Goal: Task Accomplishment & Management: Manage account settings

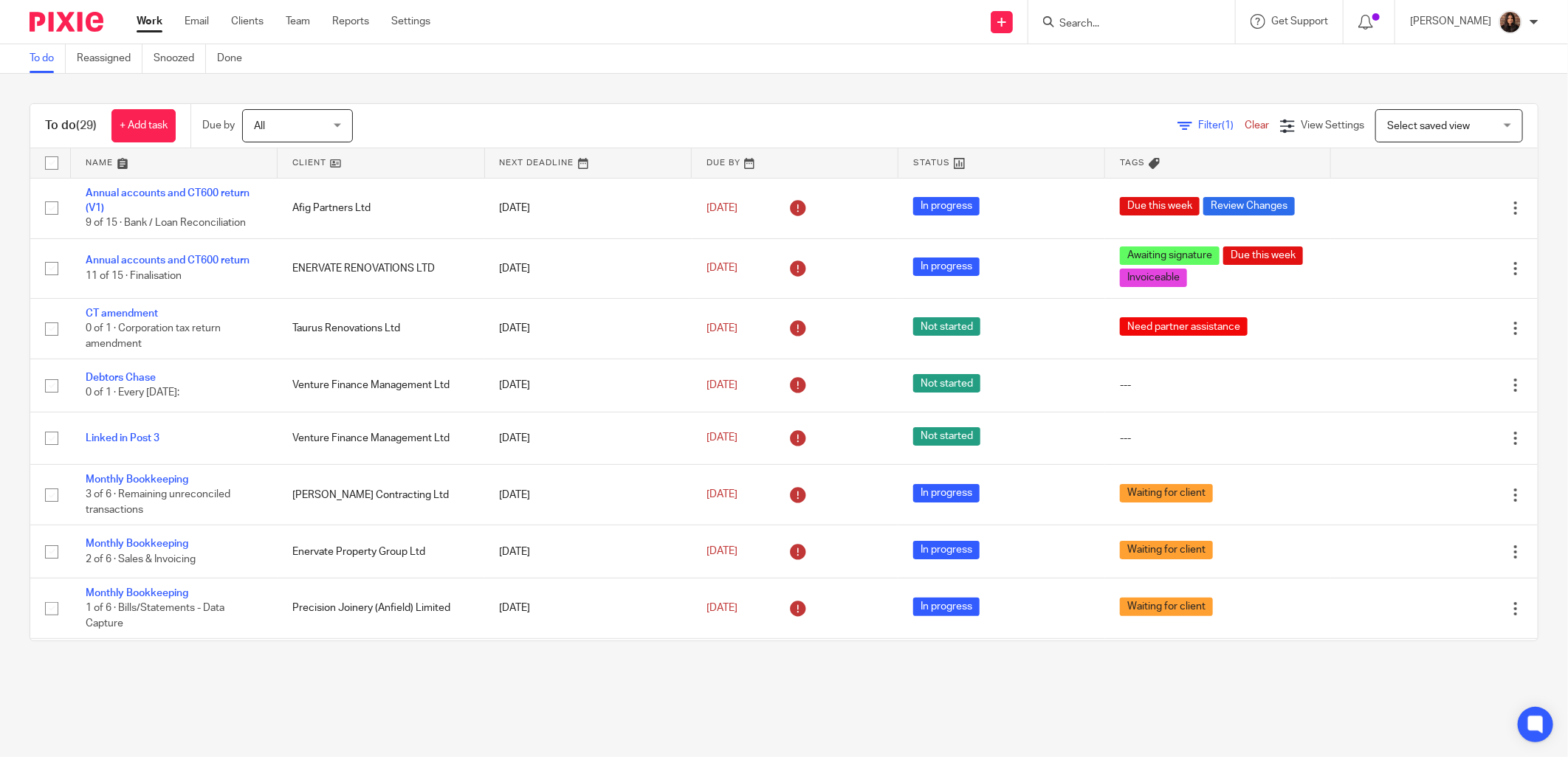
click at [1178, 126] on icon at bounding box center [1185, 126] width 15 height 15
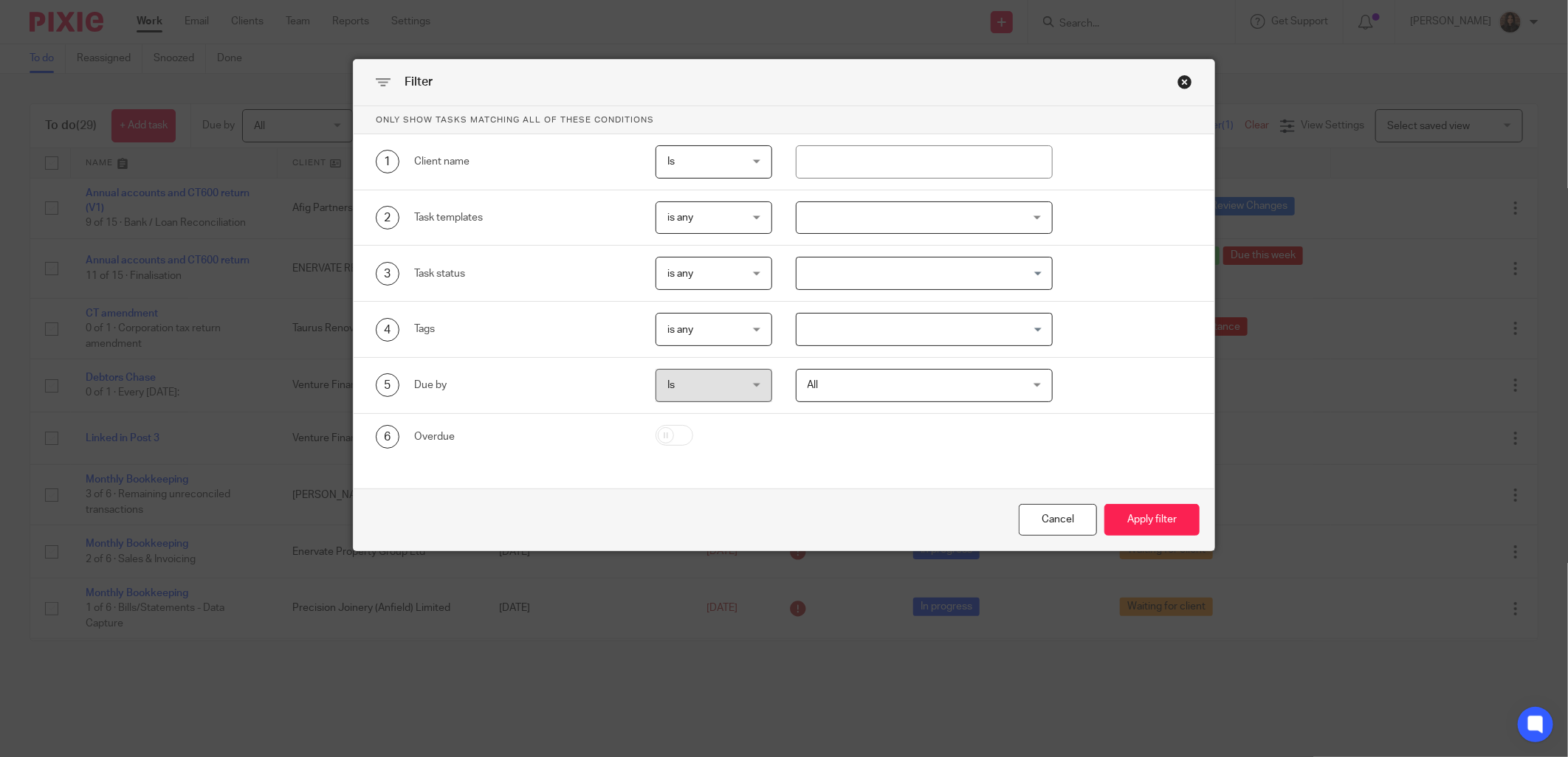
click at [917, 223] on div at bounding box center [925, 218] width 257 height 33
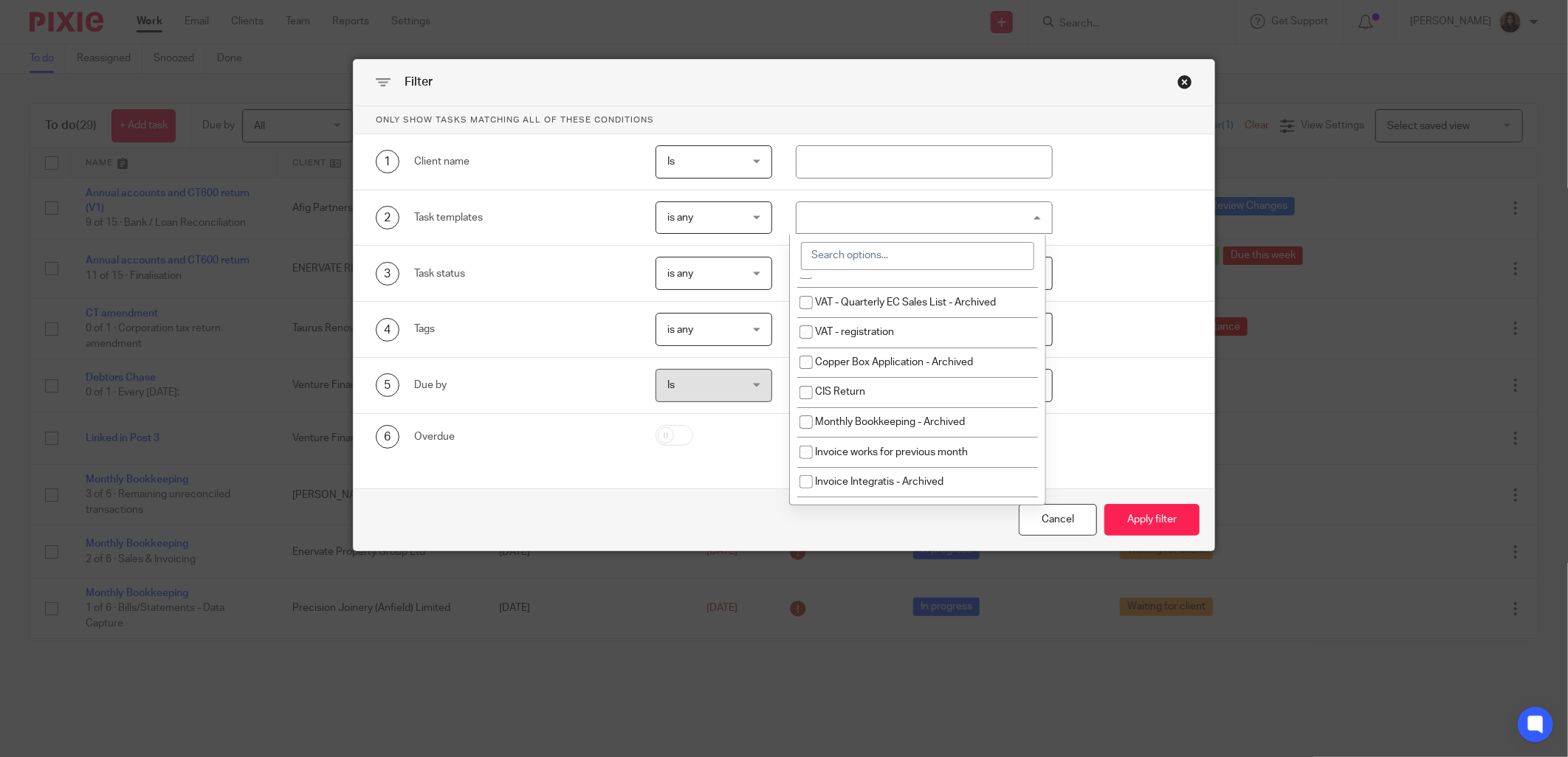
scroll to position [273, 0]
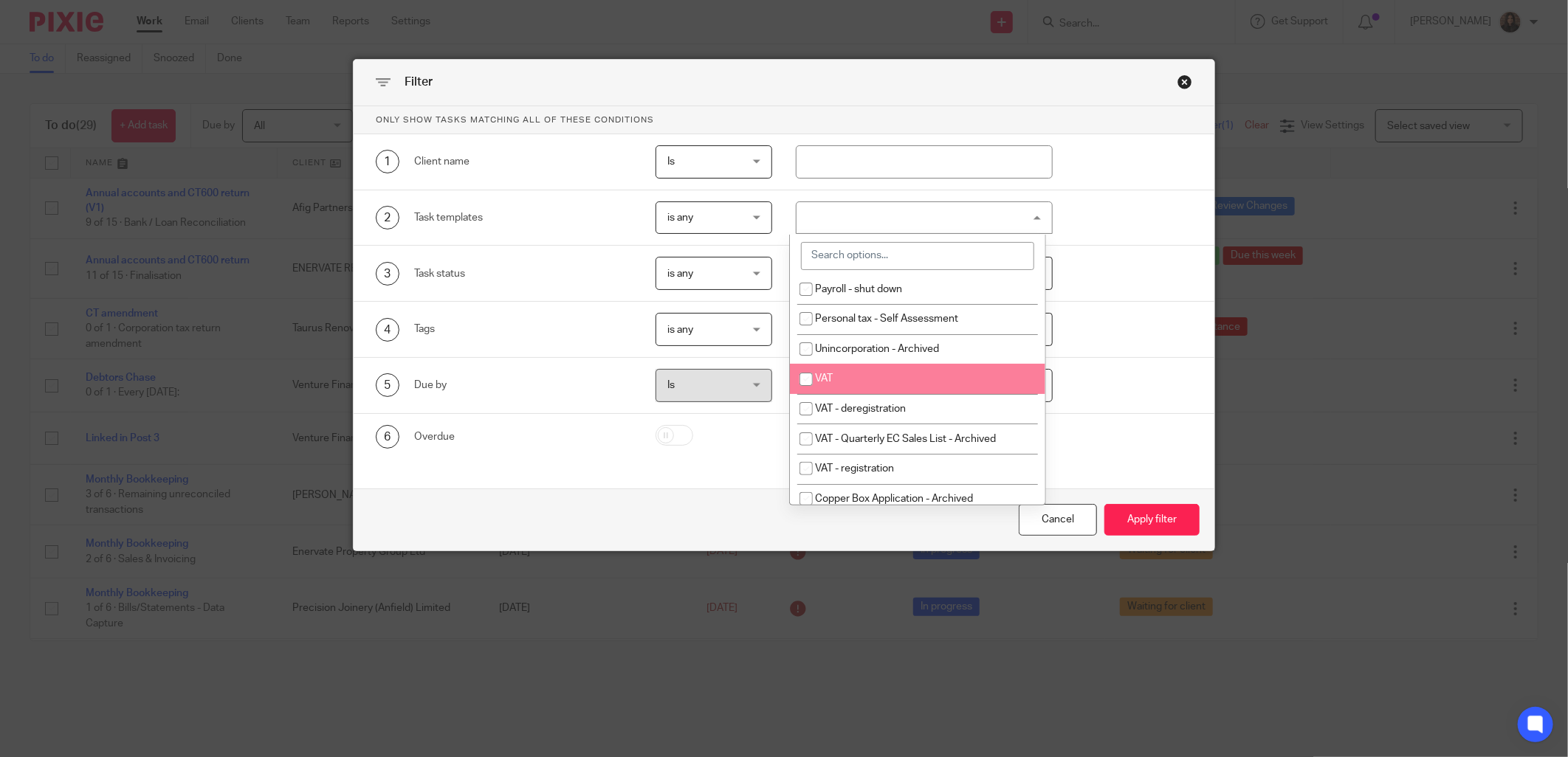
click at [835, 394] on li "VAT" at bounding box center [918, 379] width 256 height 30
checkbox input "true"
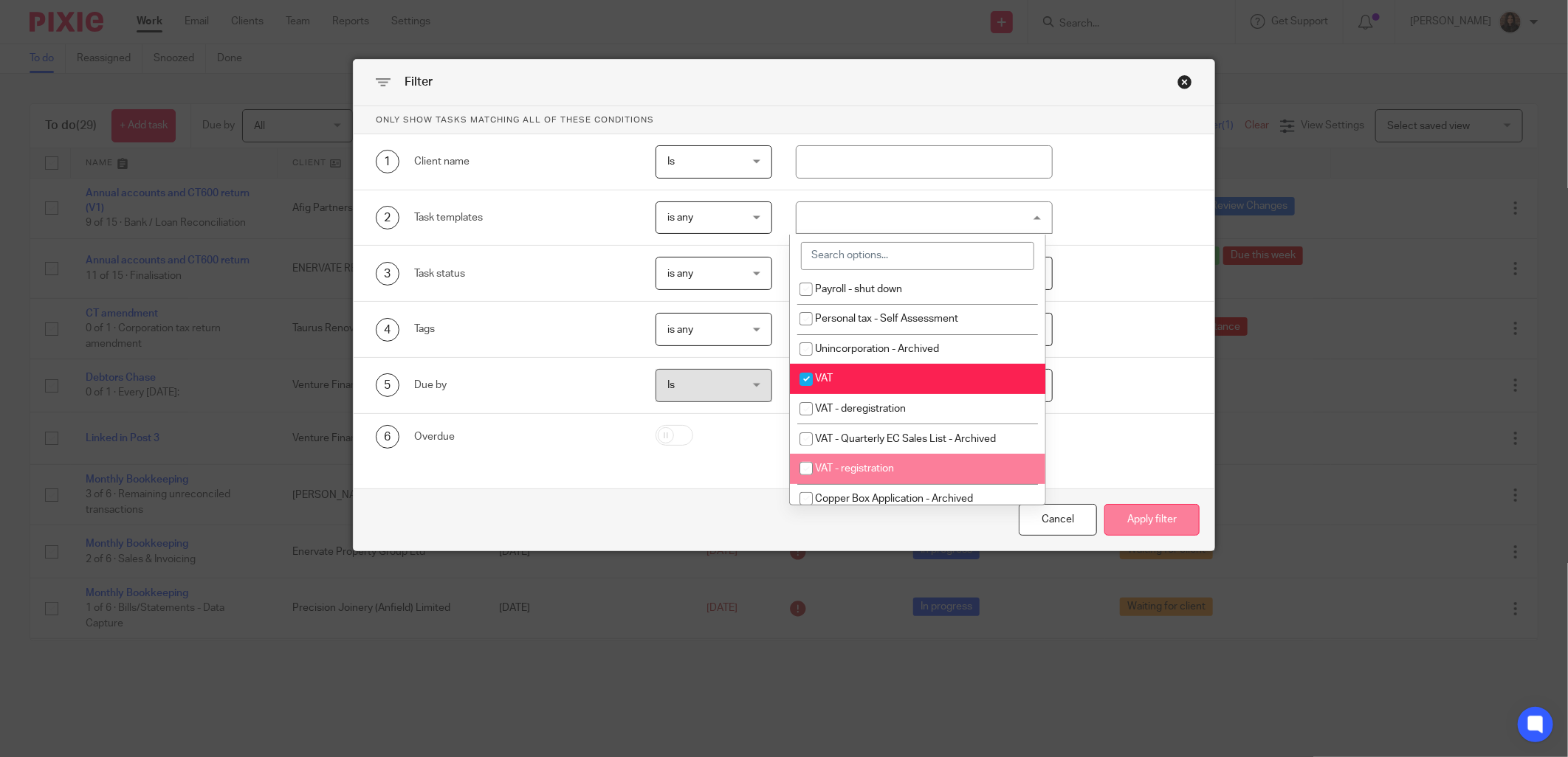
drag, startPoint x: 1153, startPoint y: 525, endPoint x: 1143, endPoint y: 532, distance: 12.2
click at [1154, 525] on button "Apply filter" at bounding box center [1152, 520] width 95 height 32
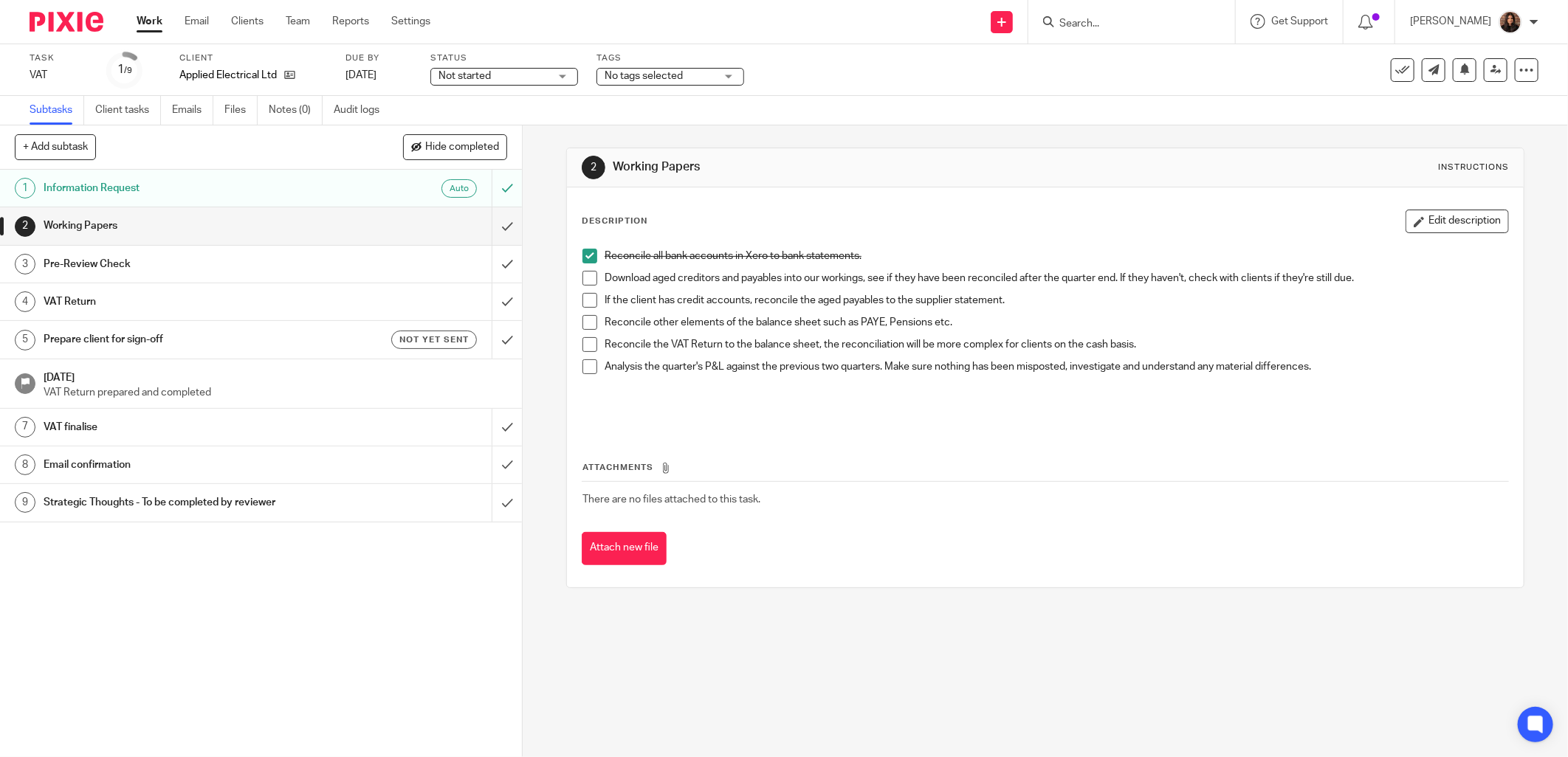
click at [553, 72] on div "Not started Not started" at bounding box center [504, 77] width 148 height 18
click at [534, 124] on li "In progress" at bounding box center [504, 130] width 146 height 30
click at [636, 71] on span "No tags selected" at bounding box center [643, 75] width 78 height 10
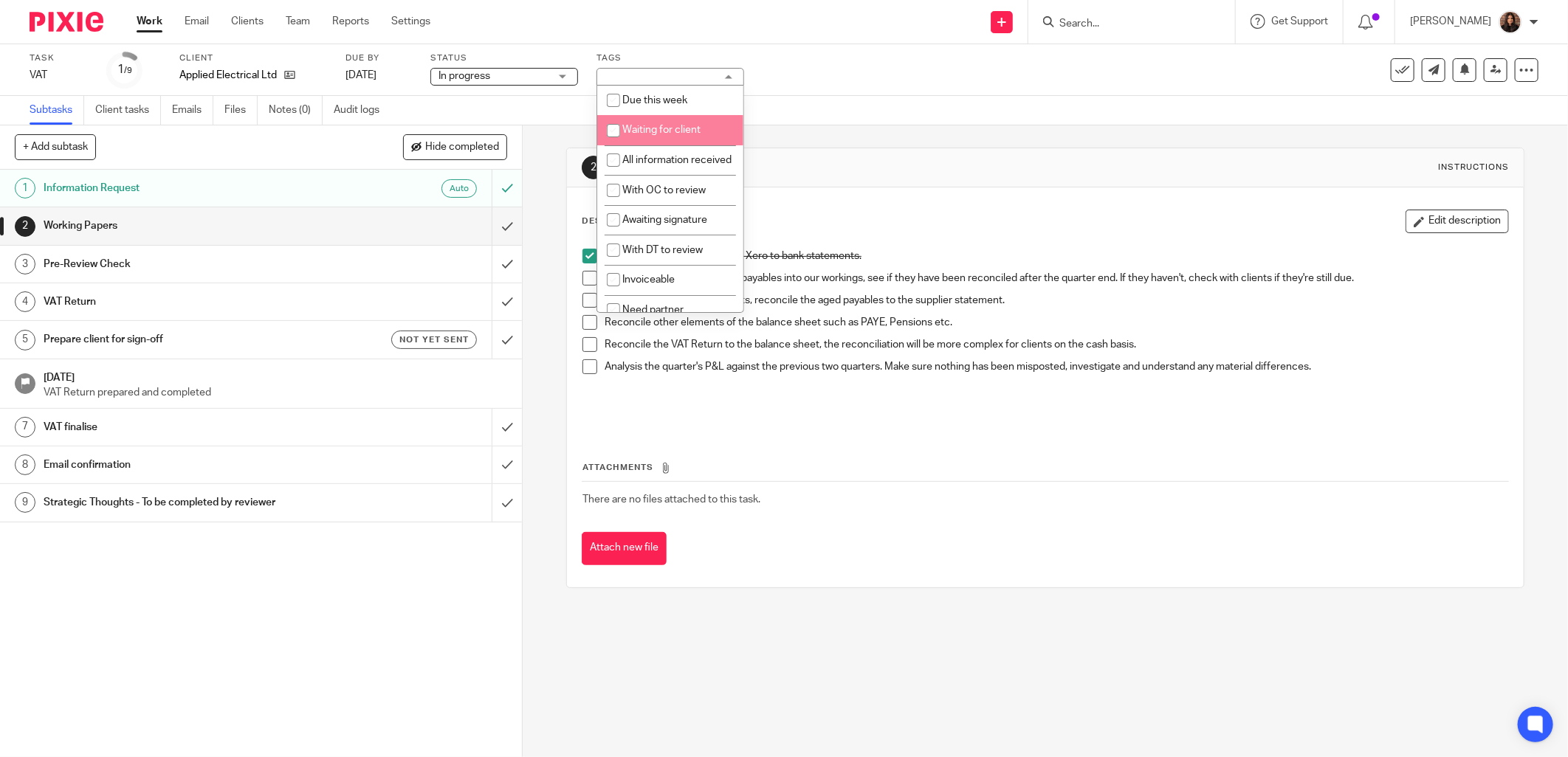
click at [659, 132] on span "Waiting for client" at bounding box center [661, 129] width 78 height 10
checkbox input "true"
click at [831, 108] on div "Subtasks Client tasks Emails Files Notes (0) Audit logs" at bounding box center [784, 111] width 1568 height 29
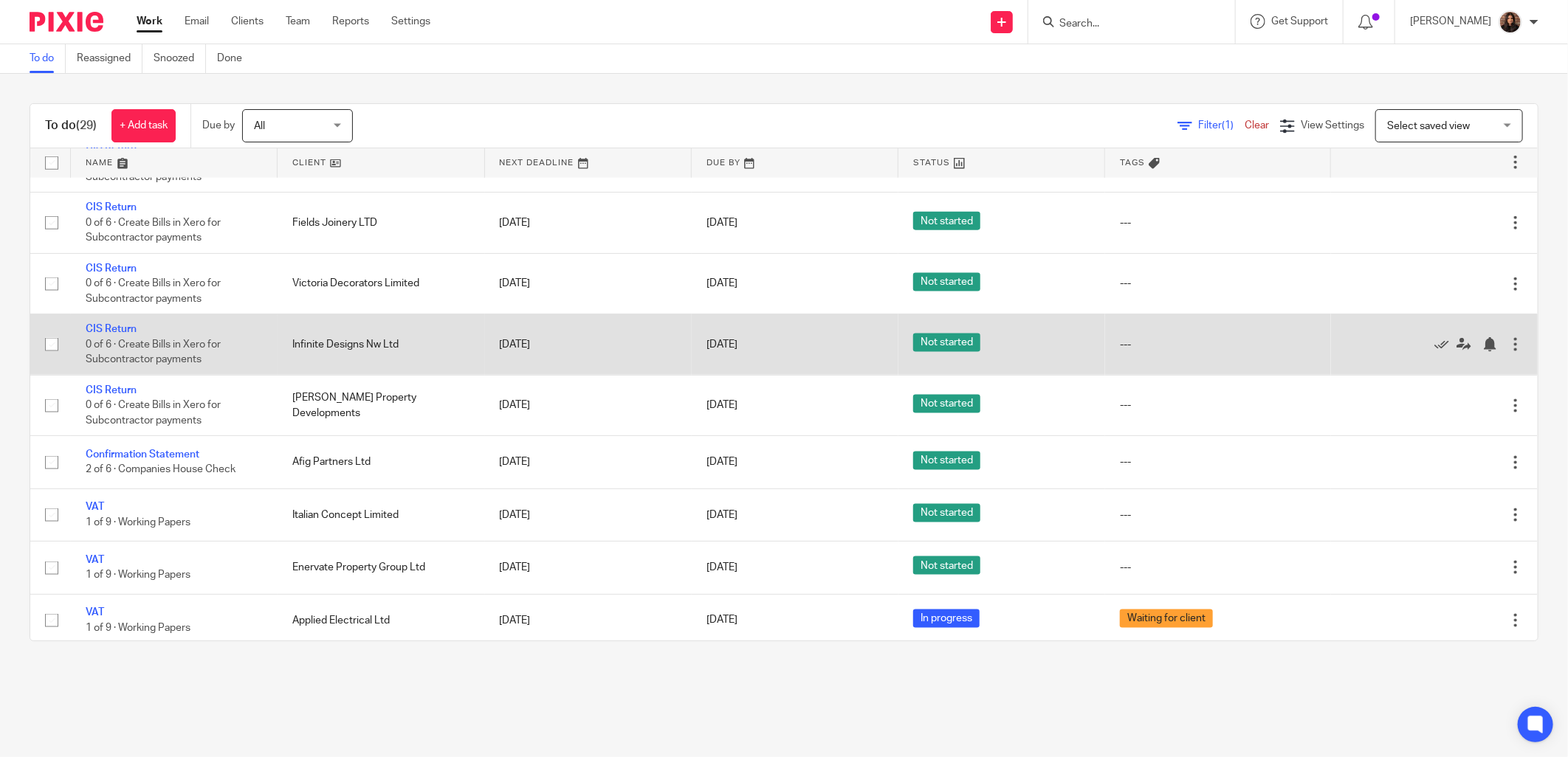
scroll to position [1253, 0]
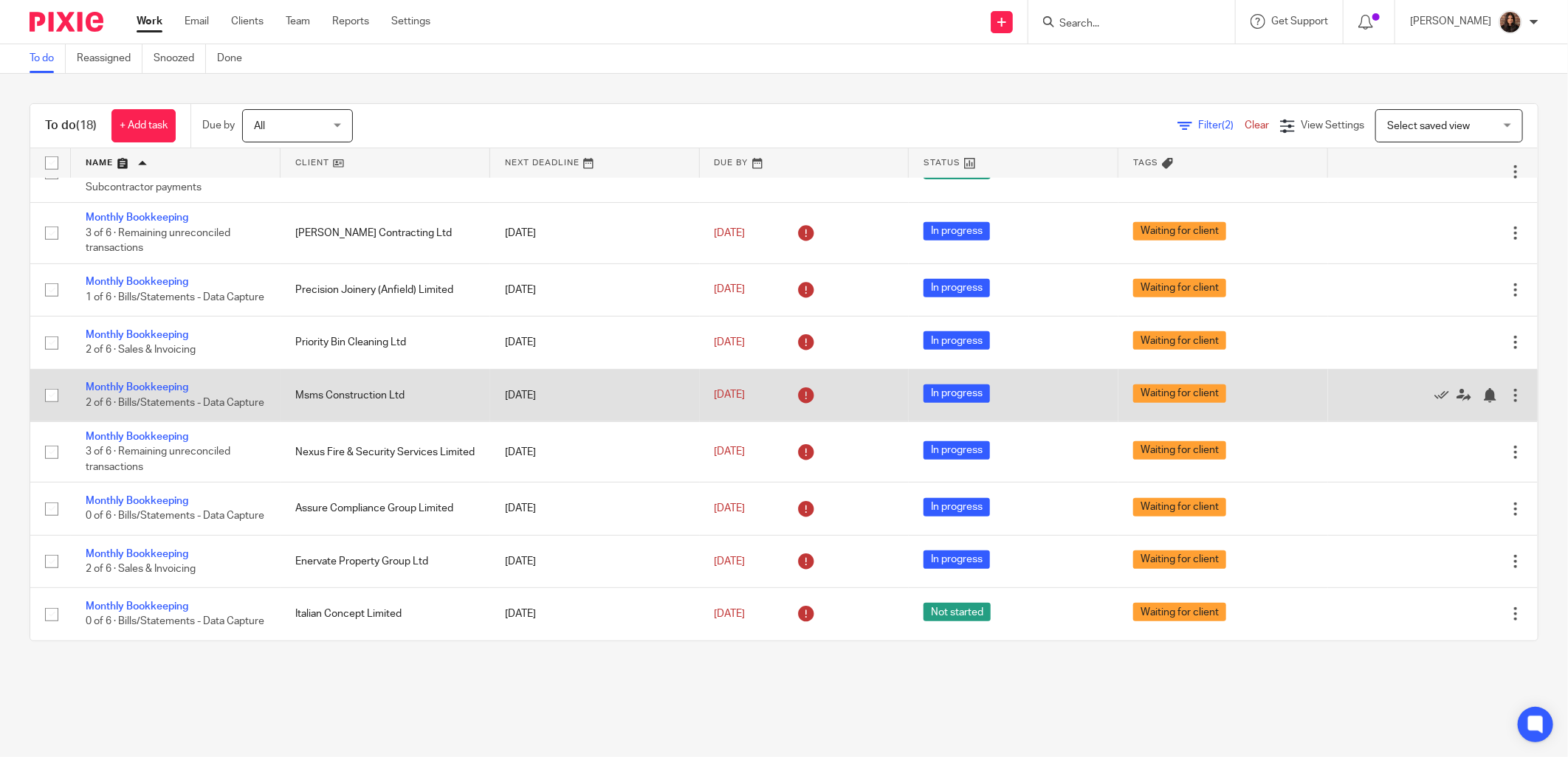
scroll to position [491, 0]
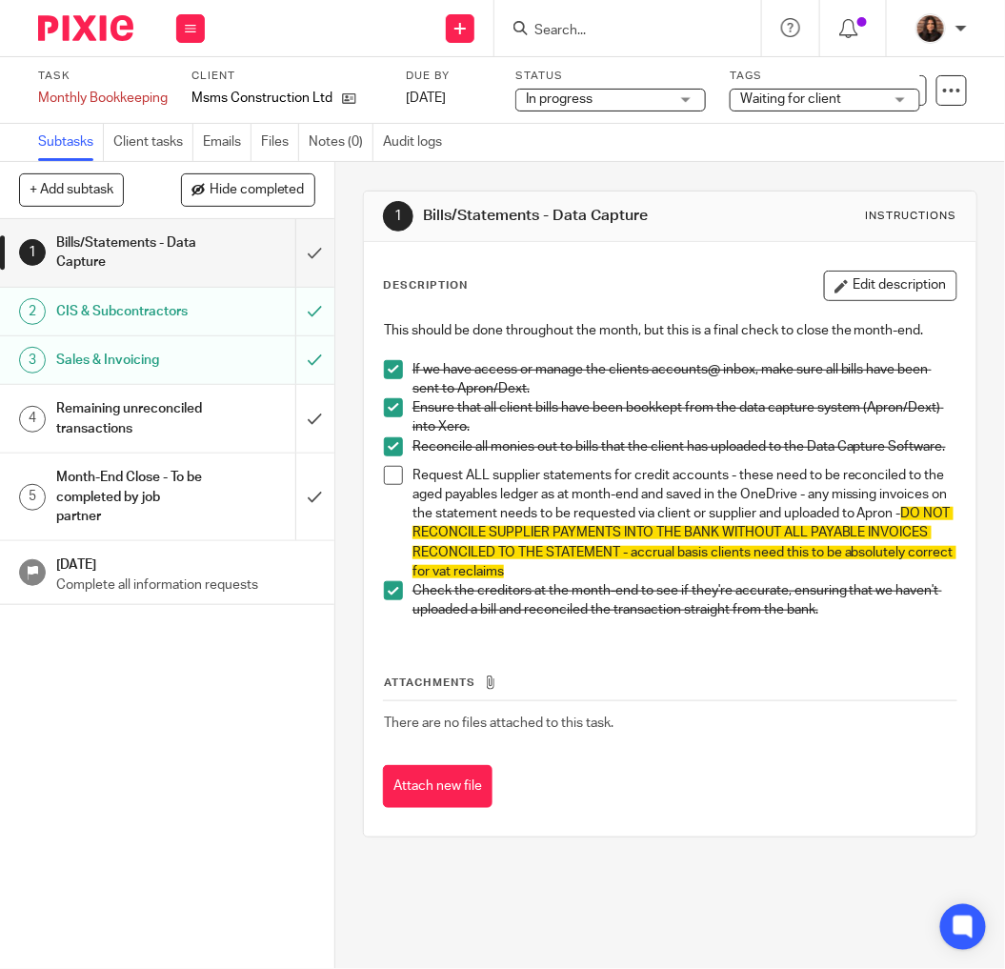
click at [159, 415] on h1 "Remaining unreconciled transactions" at bounding box center [129, 418] width 147 height 49
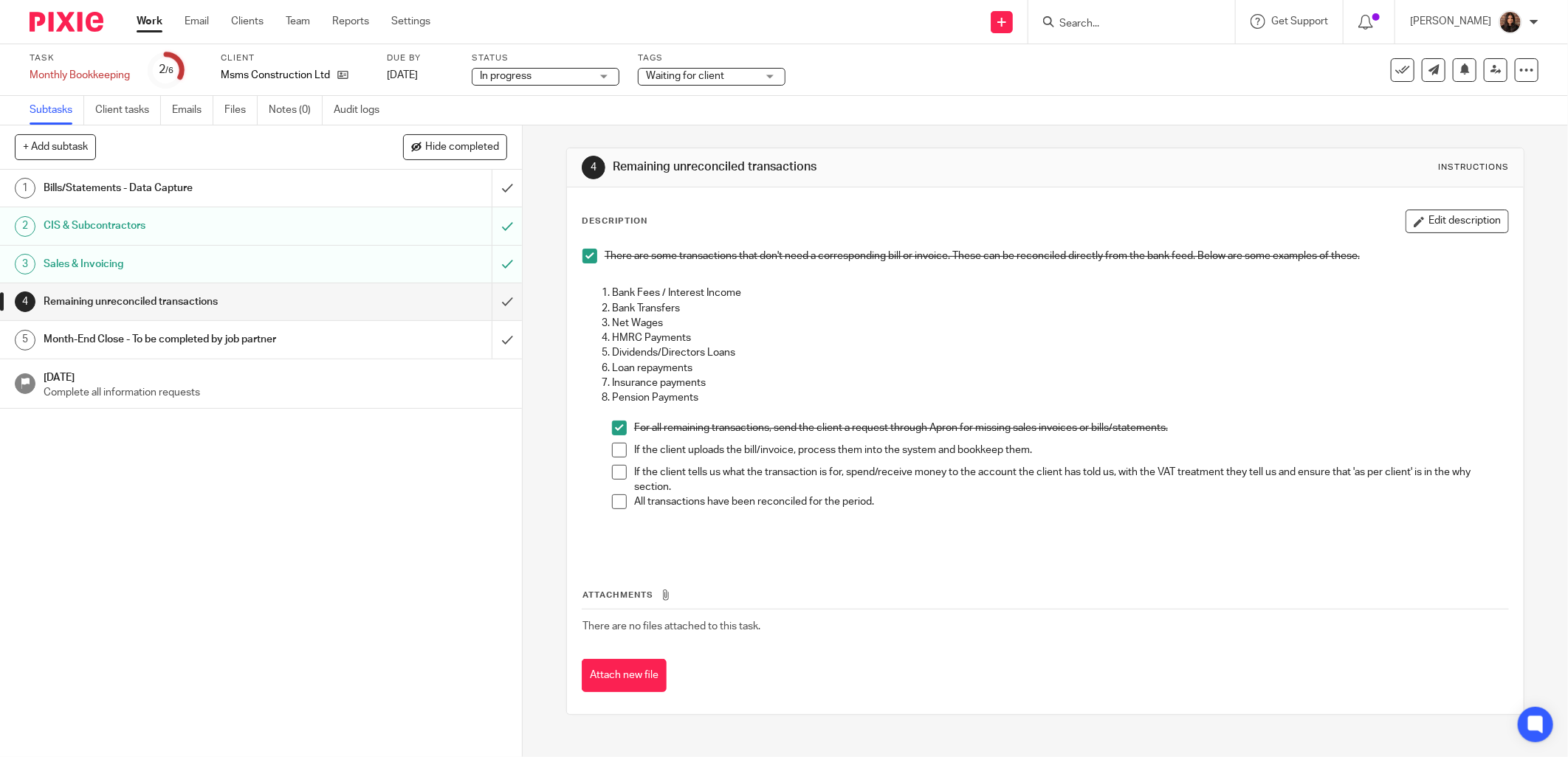
click at [153, 15] on link "Work" at bounding box center [149, 21] width 26 height 15
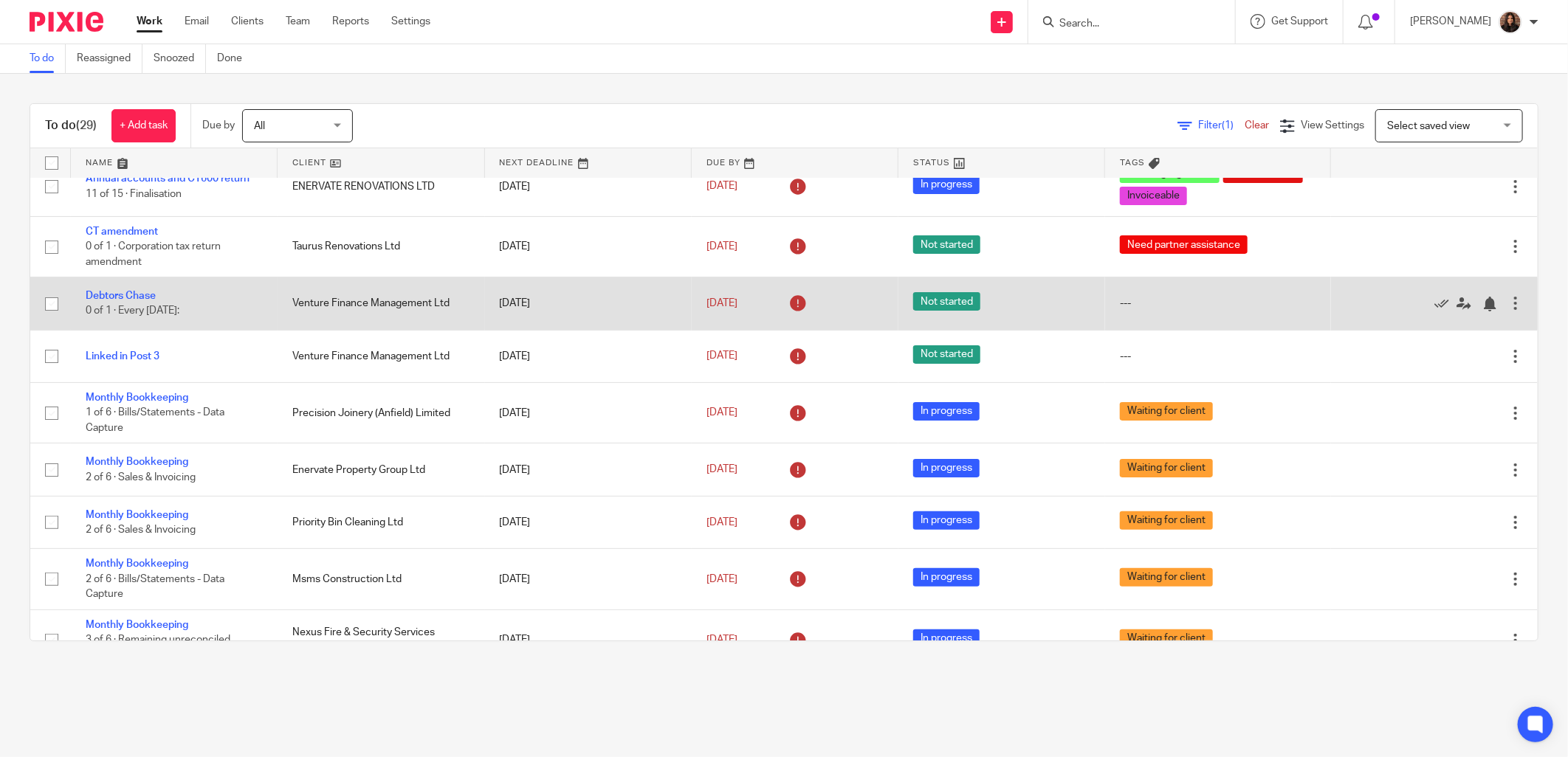
scroll to position [136, 0]
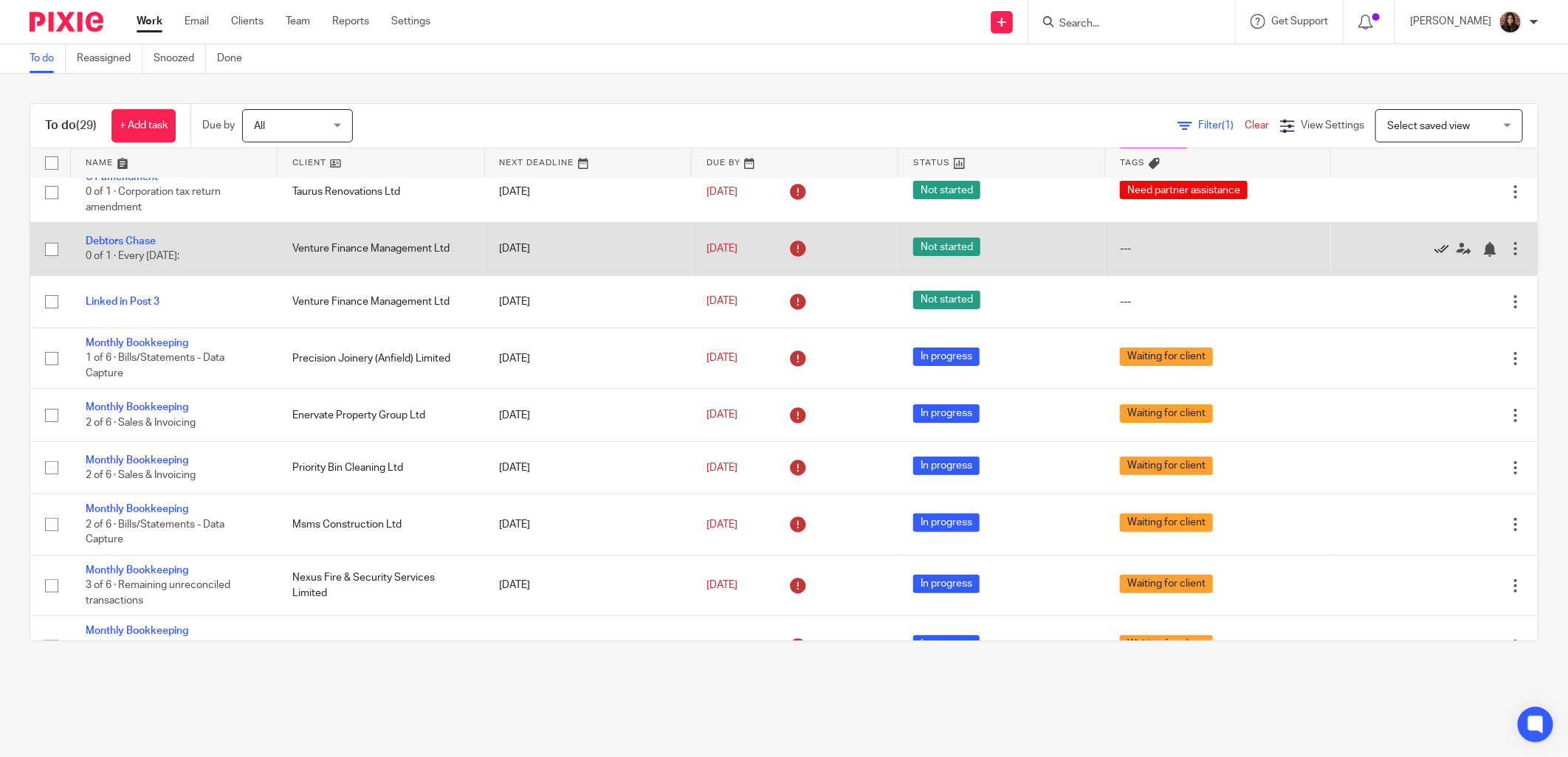
click at [1435, 248] on icon at bounding box center [1442, 249] width 15 height 15
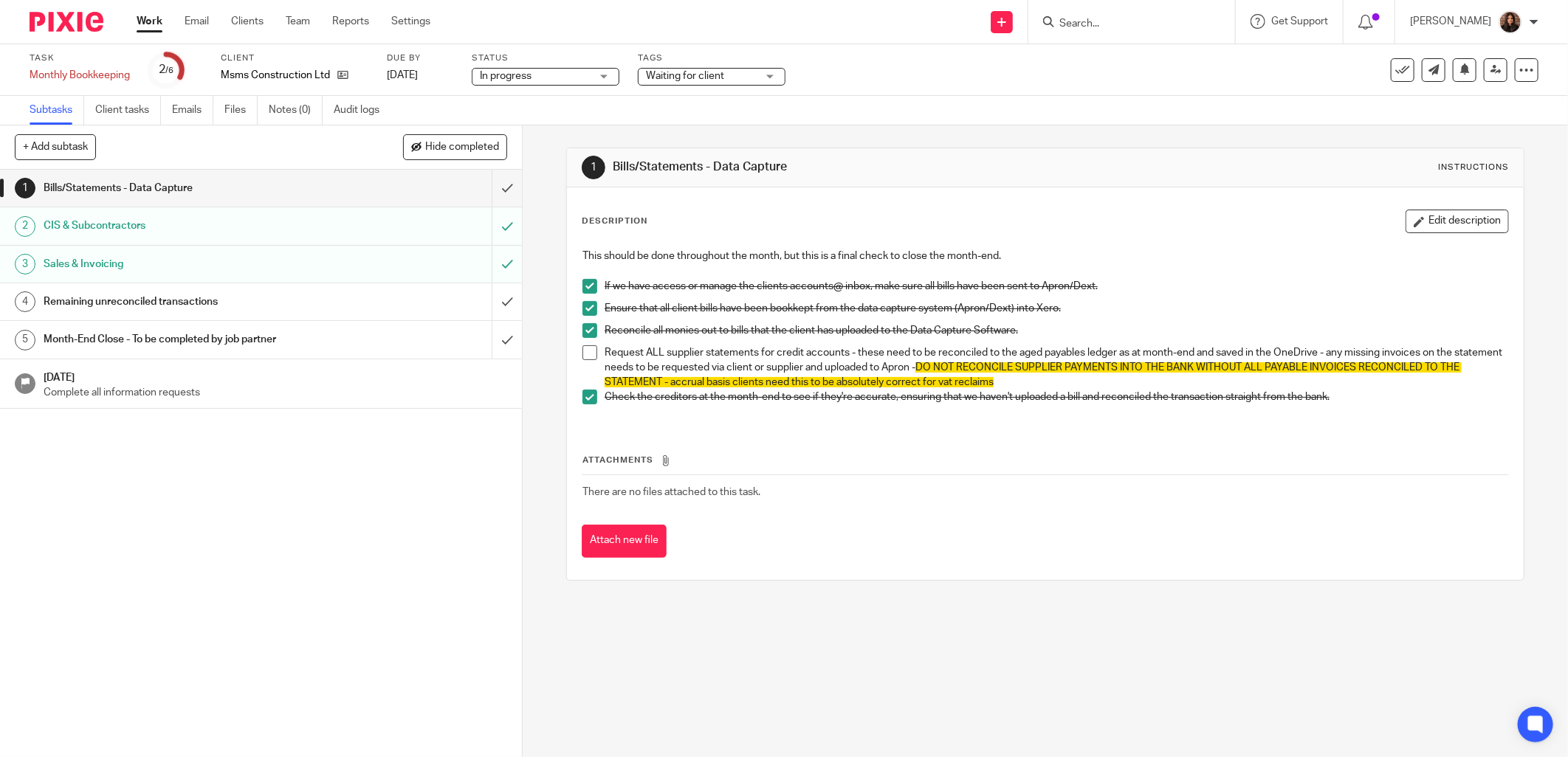
drag, startPoint x: 588, startPoint y: 351, endPoint x: 581, endPoint y: 351, distance: 7.0
click at [587, 351] on span at bounding box center [590, 353] width 15 height 15
click at [482, 181] on input "submit" at bounding box center [261, 188] width 522 height 37
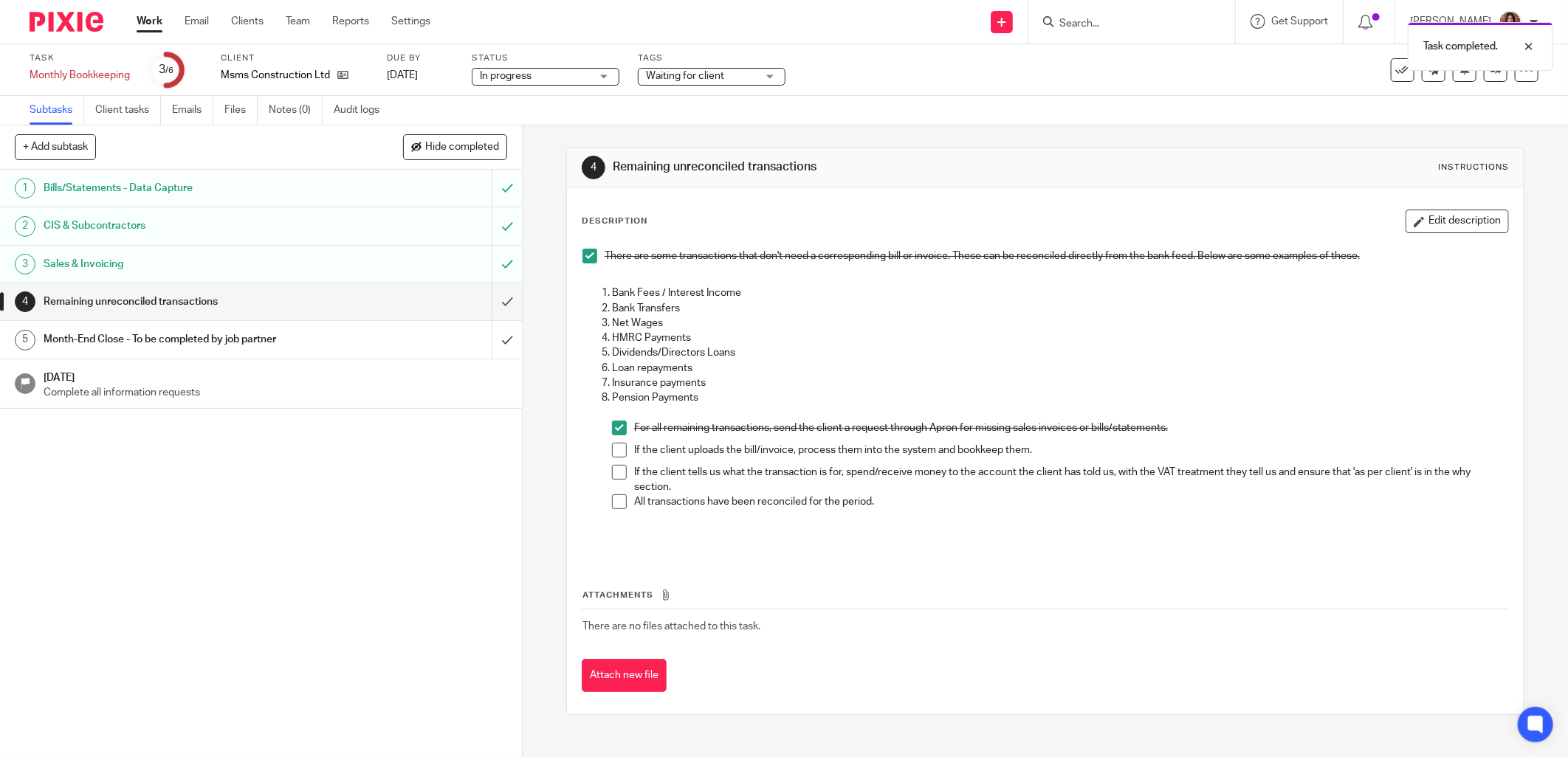
click at [616, 449] on span at bounding box center [619, 450] width 15 height 15
click at [612, 469] on span at bounding box center [619, 472] width 15 height 15
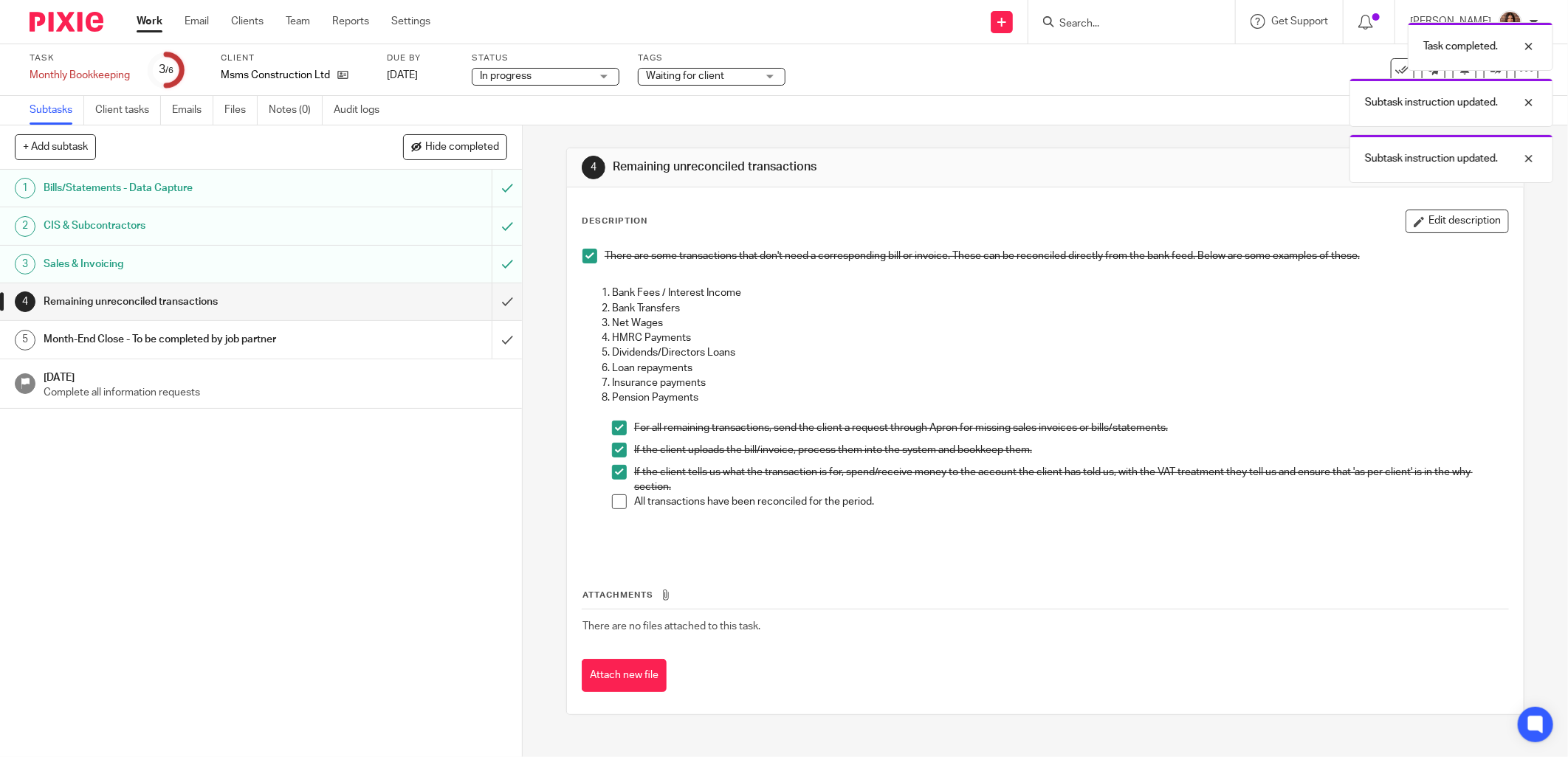
click at [616, 498] on span at bounding box center [619, 501] width 15 height 15
click at [491, 300] on input "submit" at bounding box center [261, 302] width 522 height 37
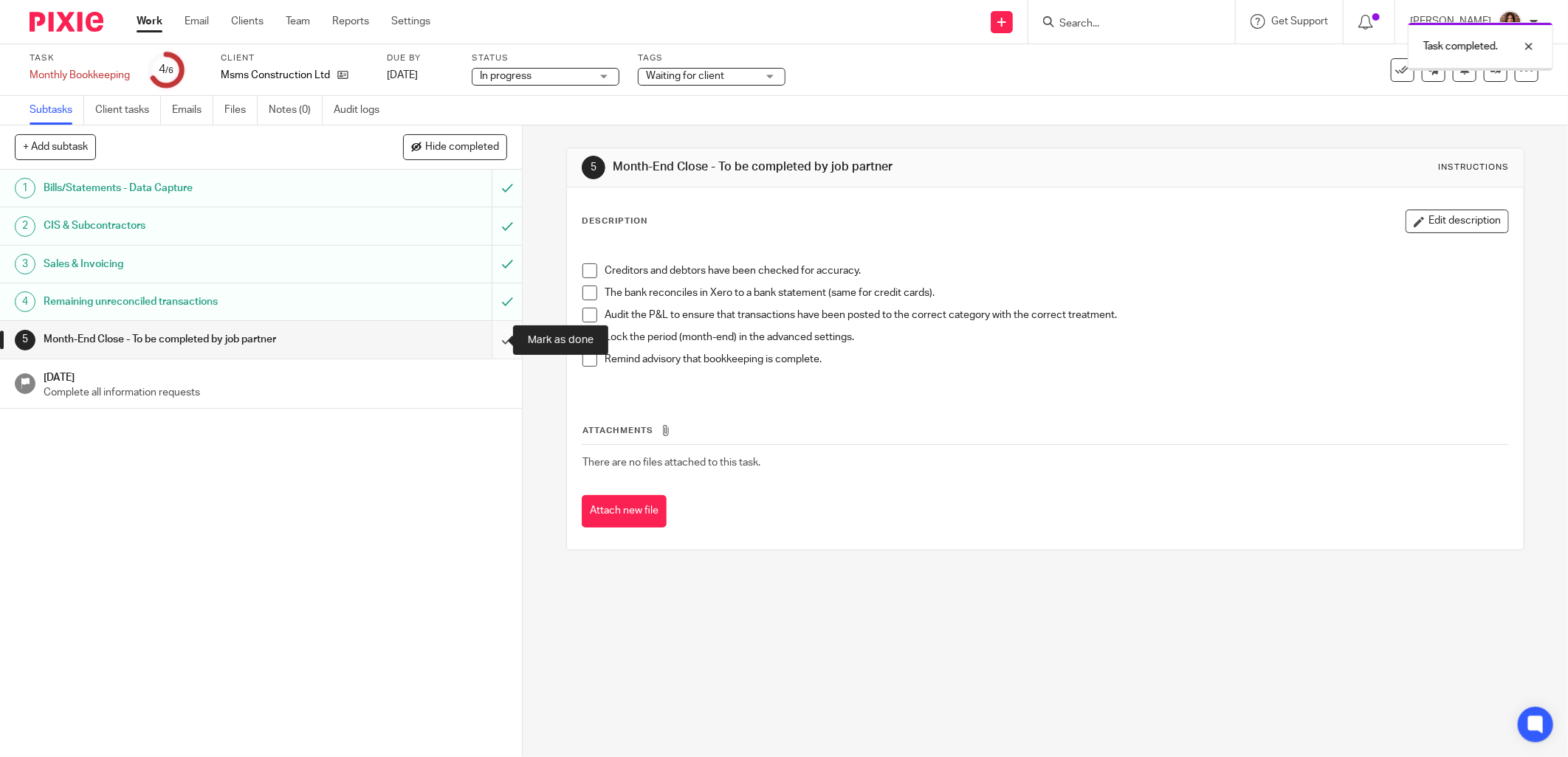
click at [489, 335] on input "submit" at bounding box center [261, 339] width 522 height 37
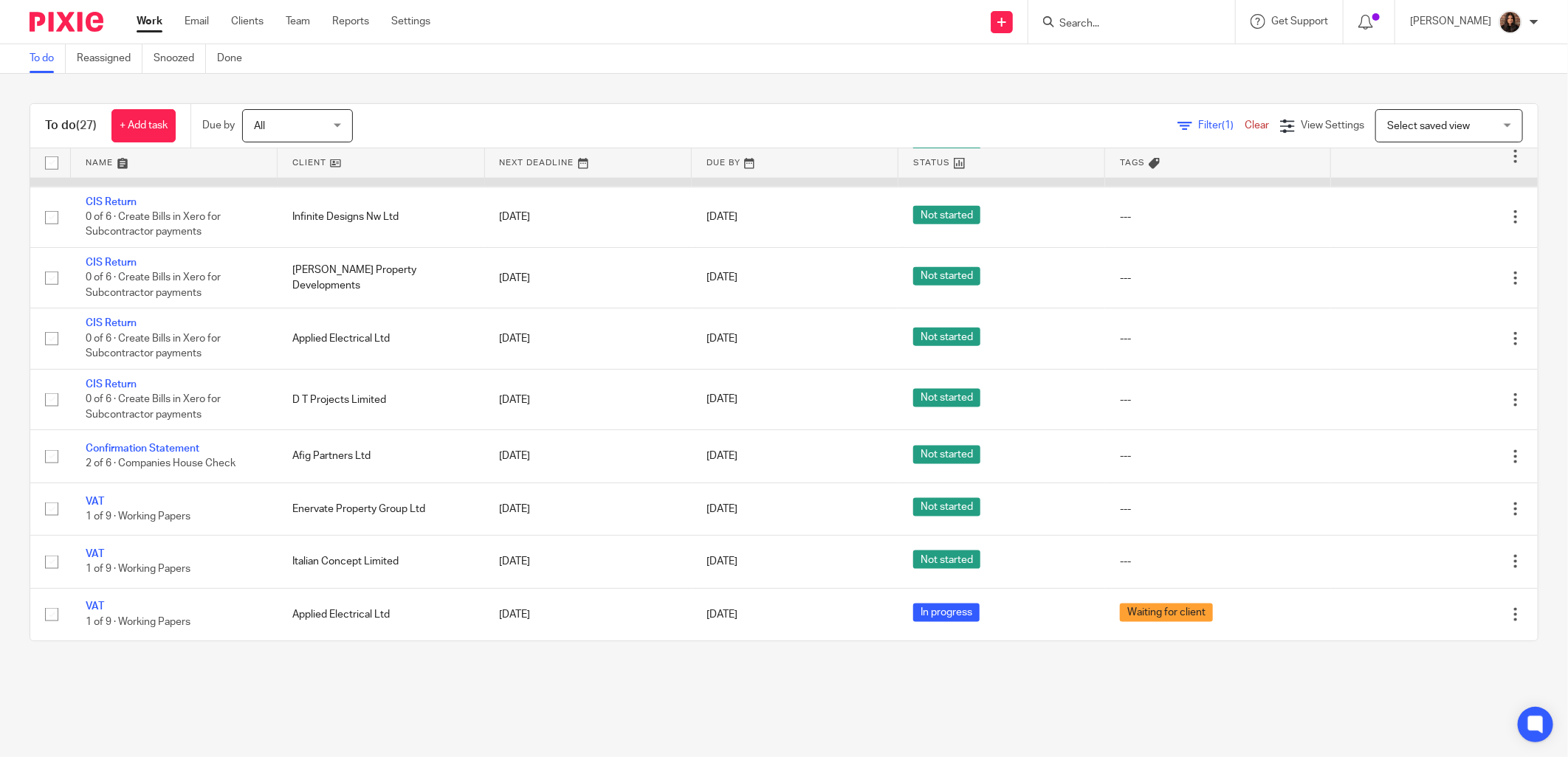
scroll to position [1138, 0]
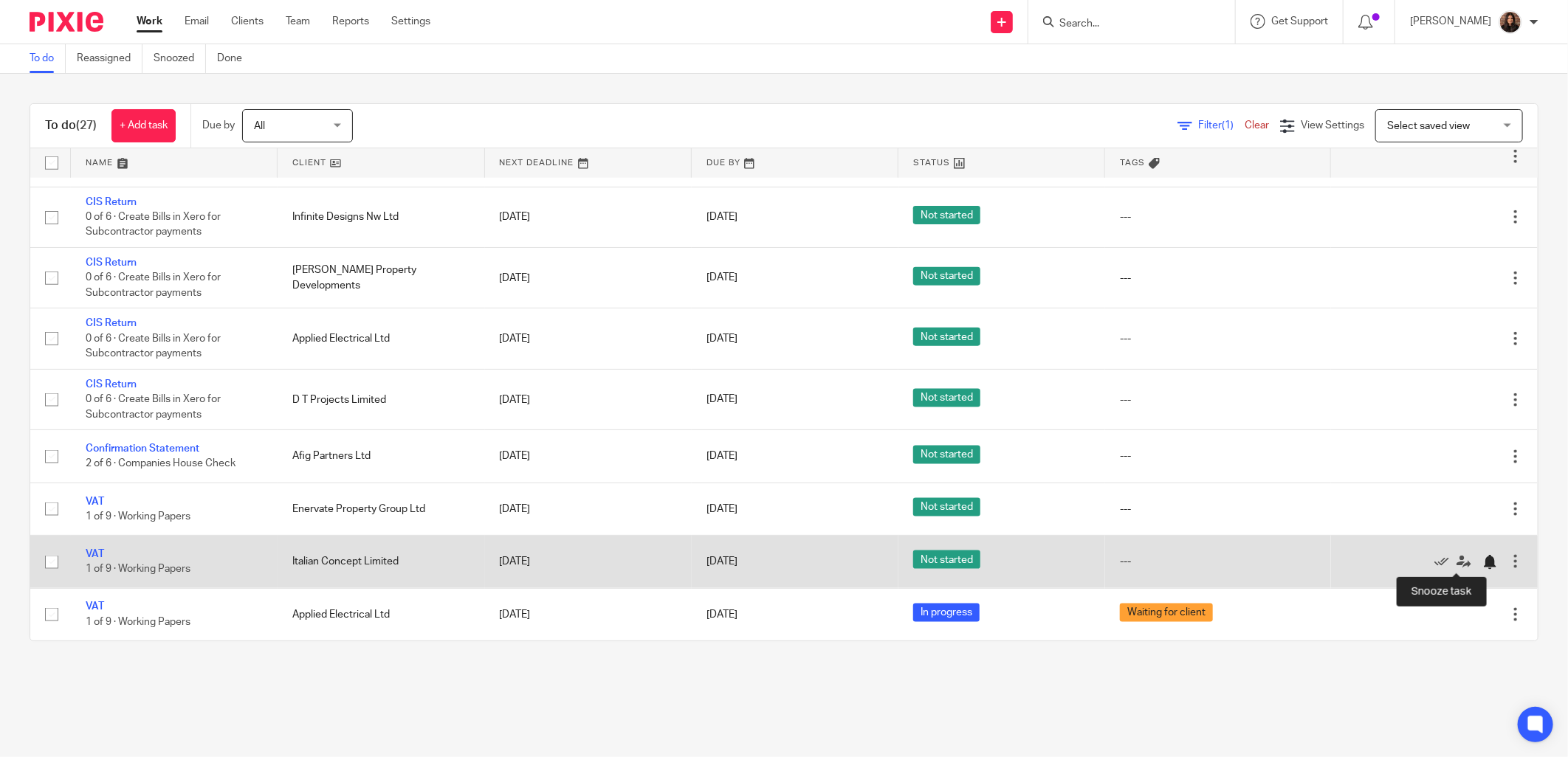
click at [1483, 563] on div at bounding box center [1490, 562] width 15 height 15
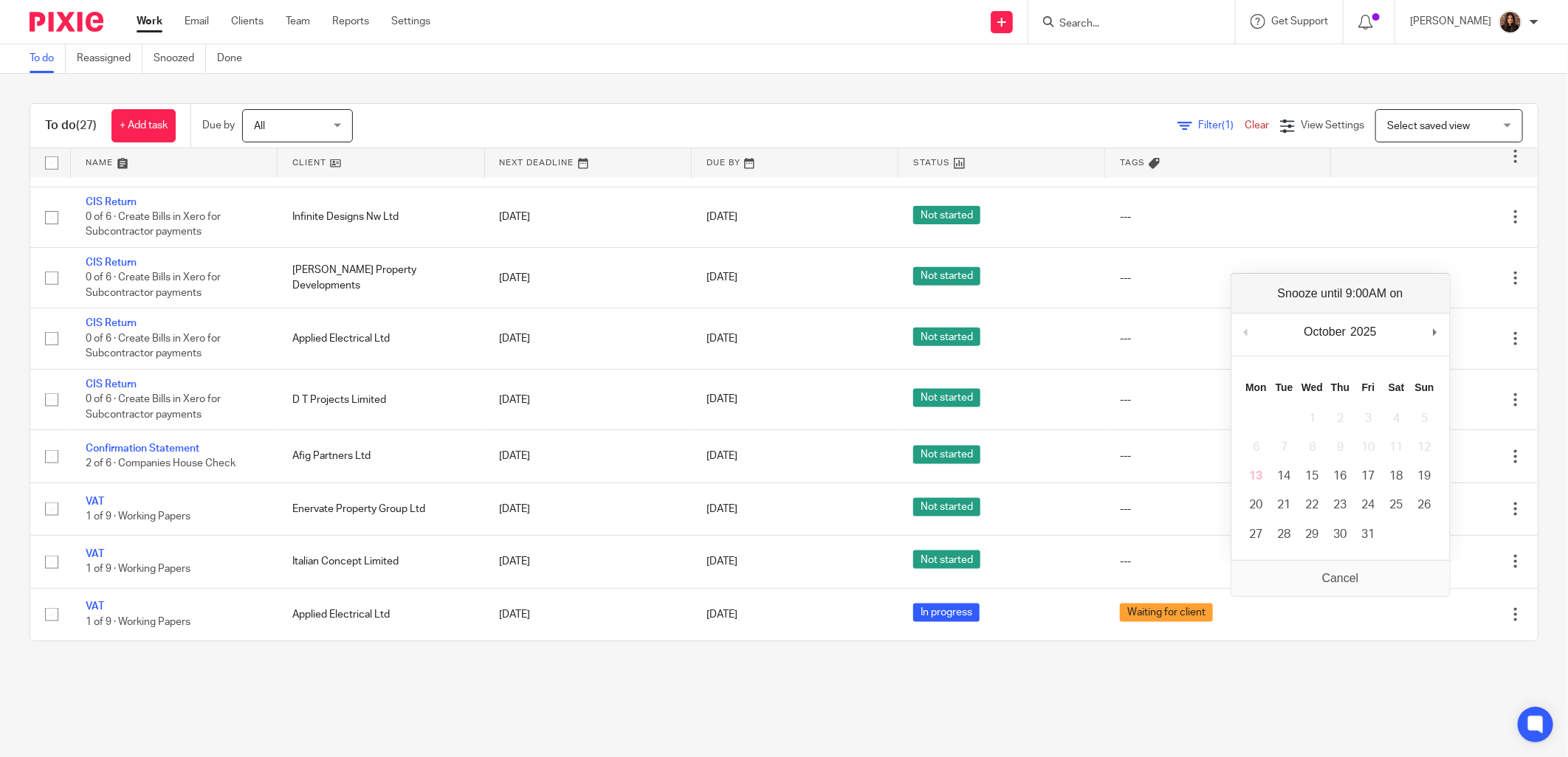
click at [1108, 105] on div "To do (27) + Add task Due by All All [DATE] [DATE] This week Next week This mon…" at bounding box center [784, 126] width 1508 height 44
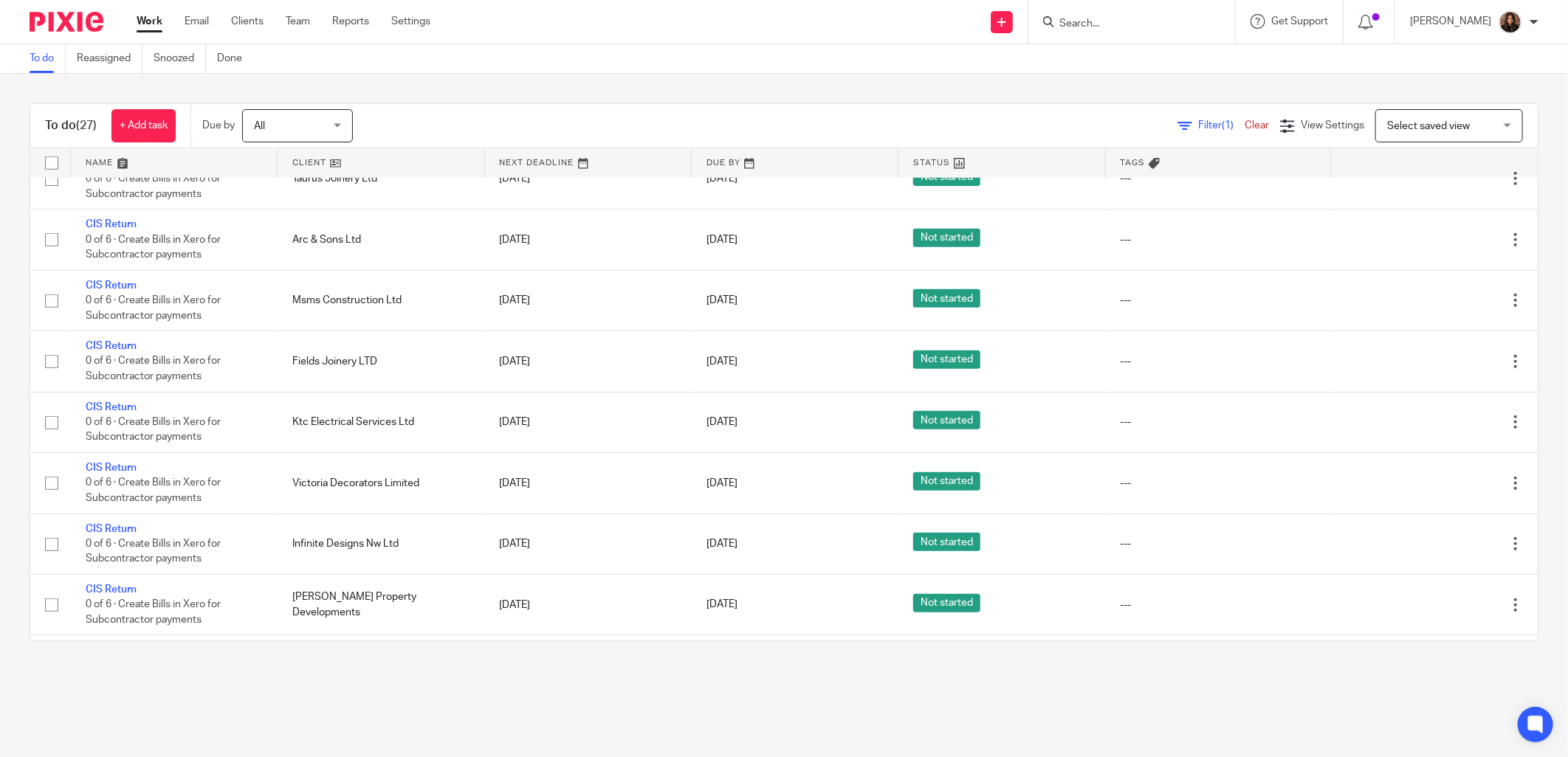
scroll to position [1093, 0]
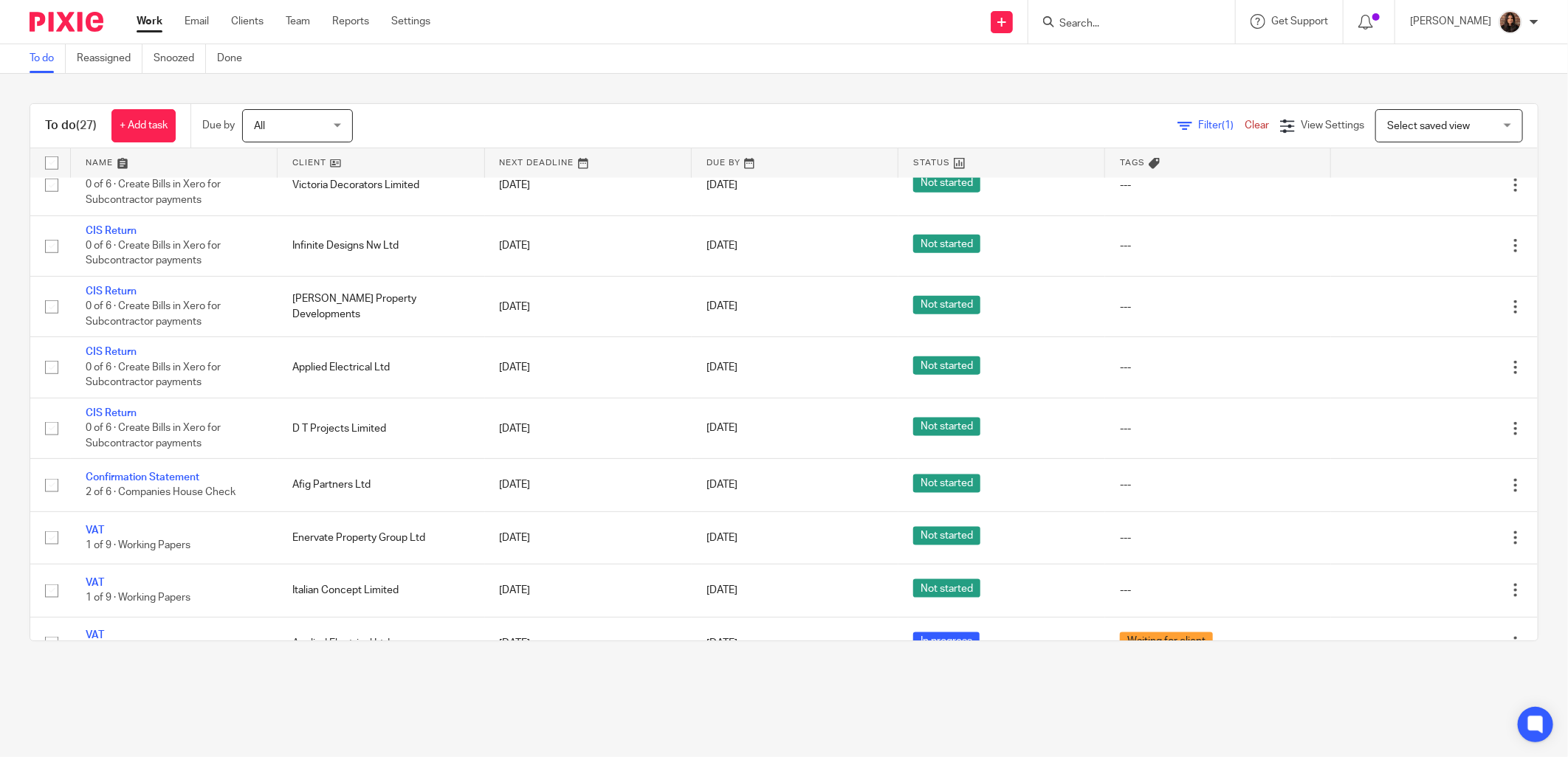
click at [1096, 26] on input "Search" at bounding box center [1124, 24] width 133 height 13
drag, startPoint x: 1096, startPoint y: 21, endPoint x: 1046, endPoint y: 15, distance: 50.4
click at [1046, 15] on div "tc TC Protek LTD" at bounding box center [1132, 22] width 207 height 43
type input "venture"
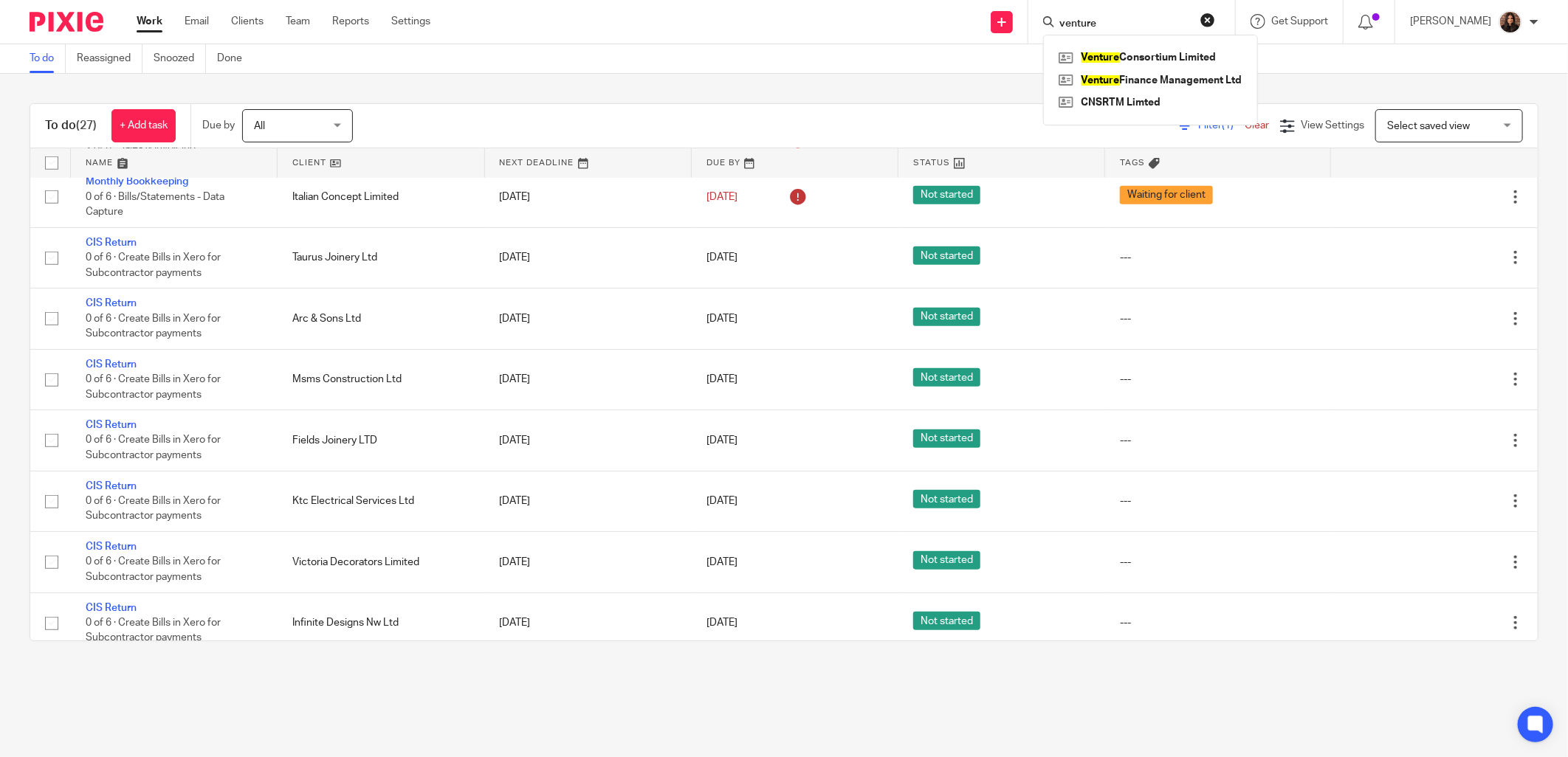
scroll to position [683, 0]
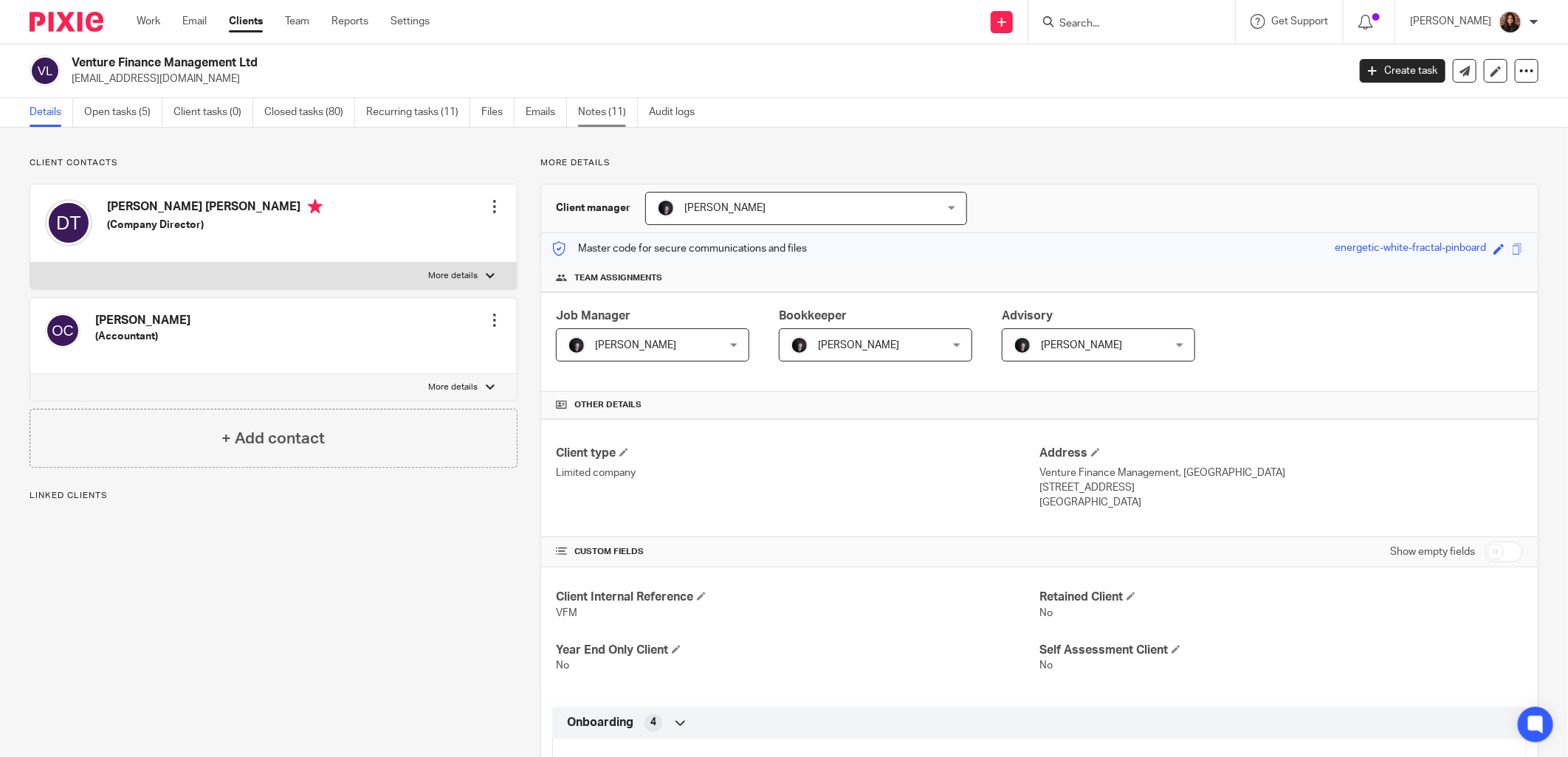
click at [615, 105] on link "Notes (11)" at bounding box center [608, 112] width 60 height 29
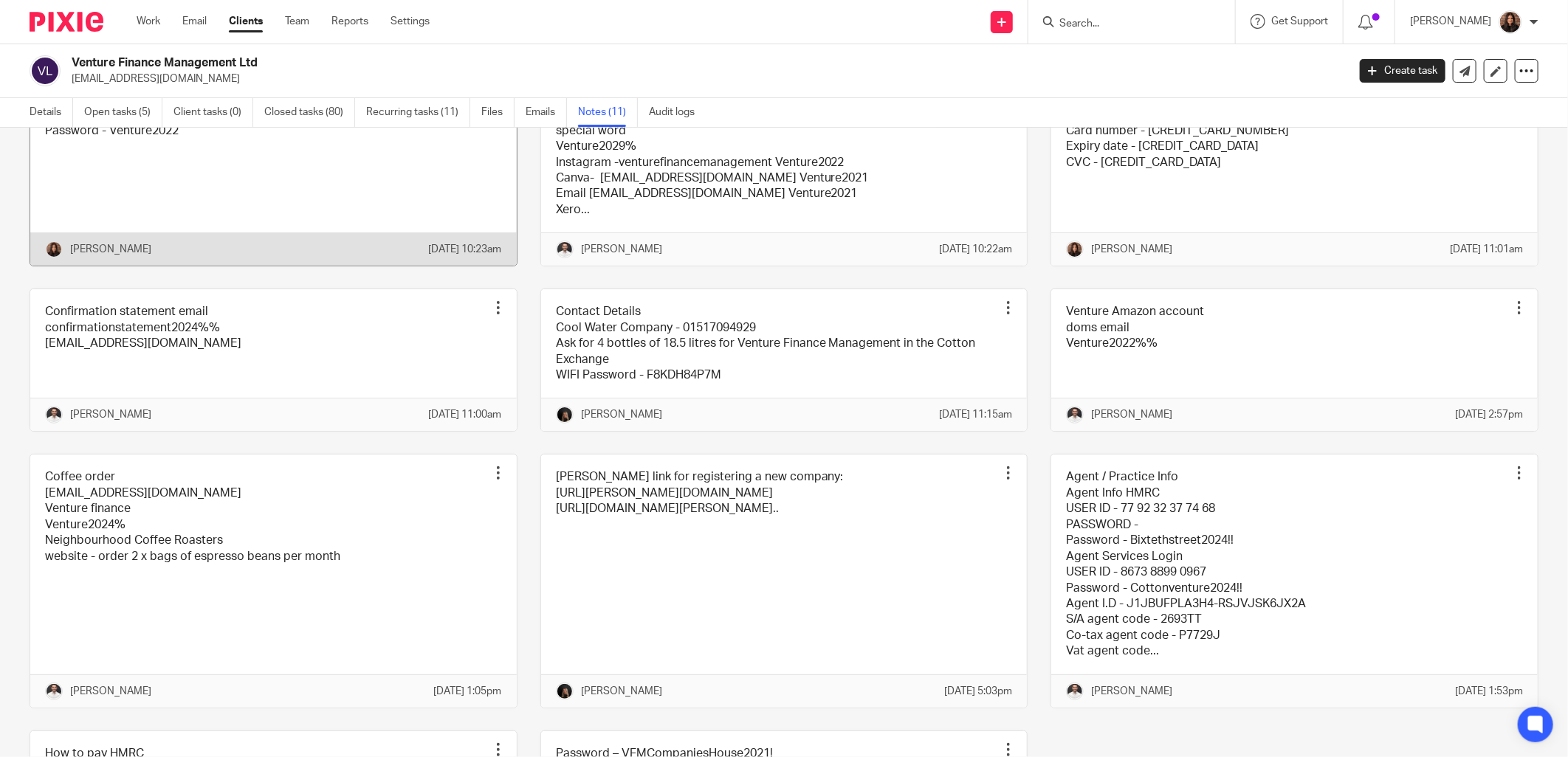
scroll to position [273, 0]
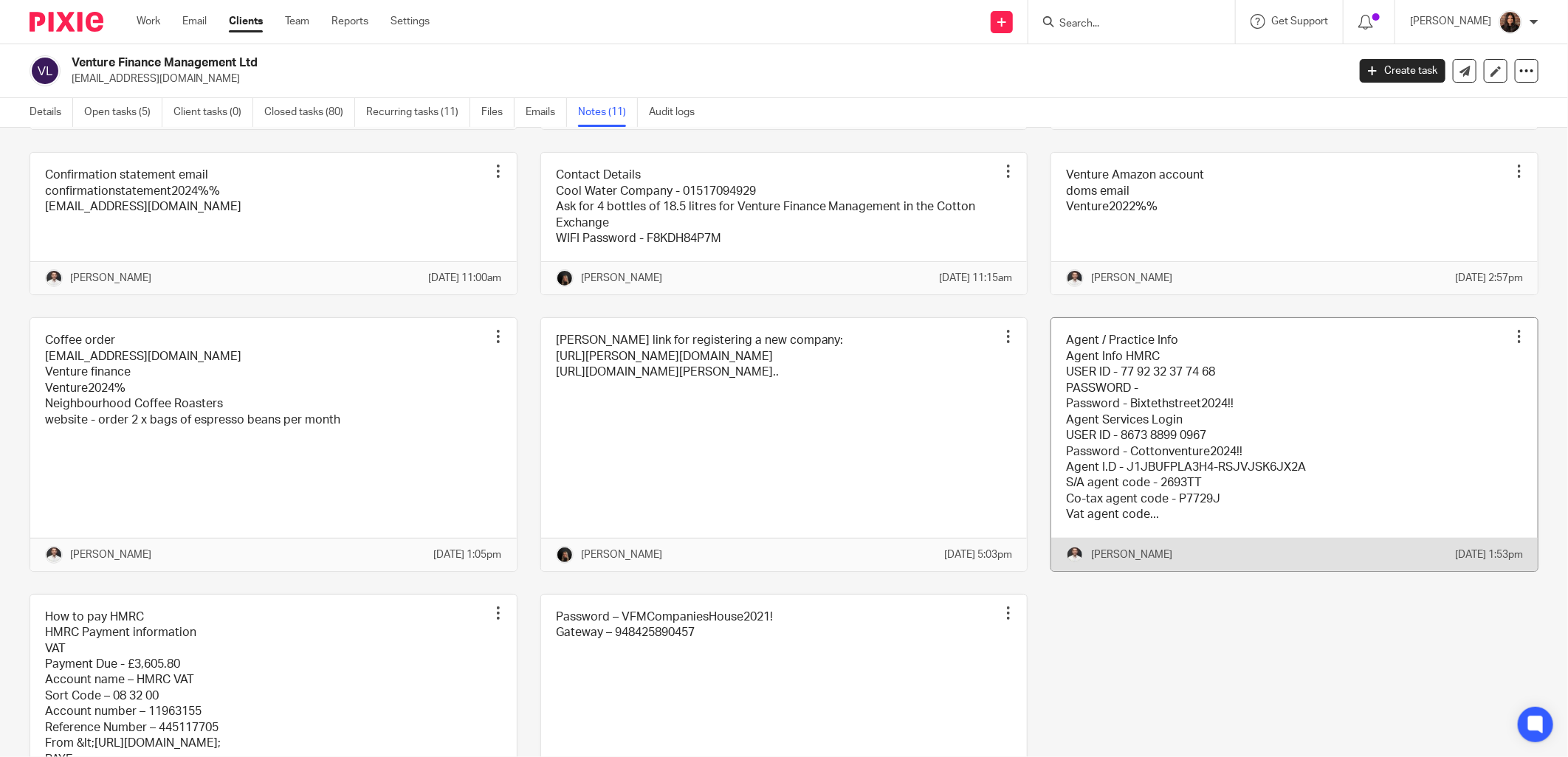
click at [1087, 424] on link at bounding box center [1295, 445] width 487 height 253
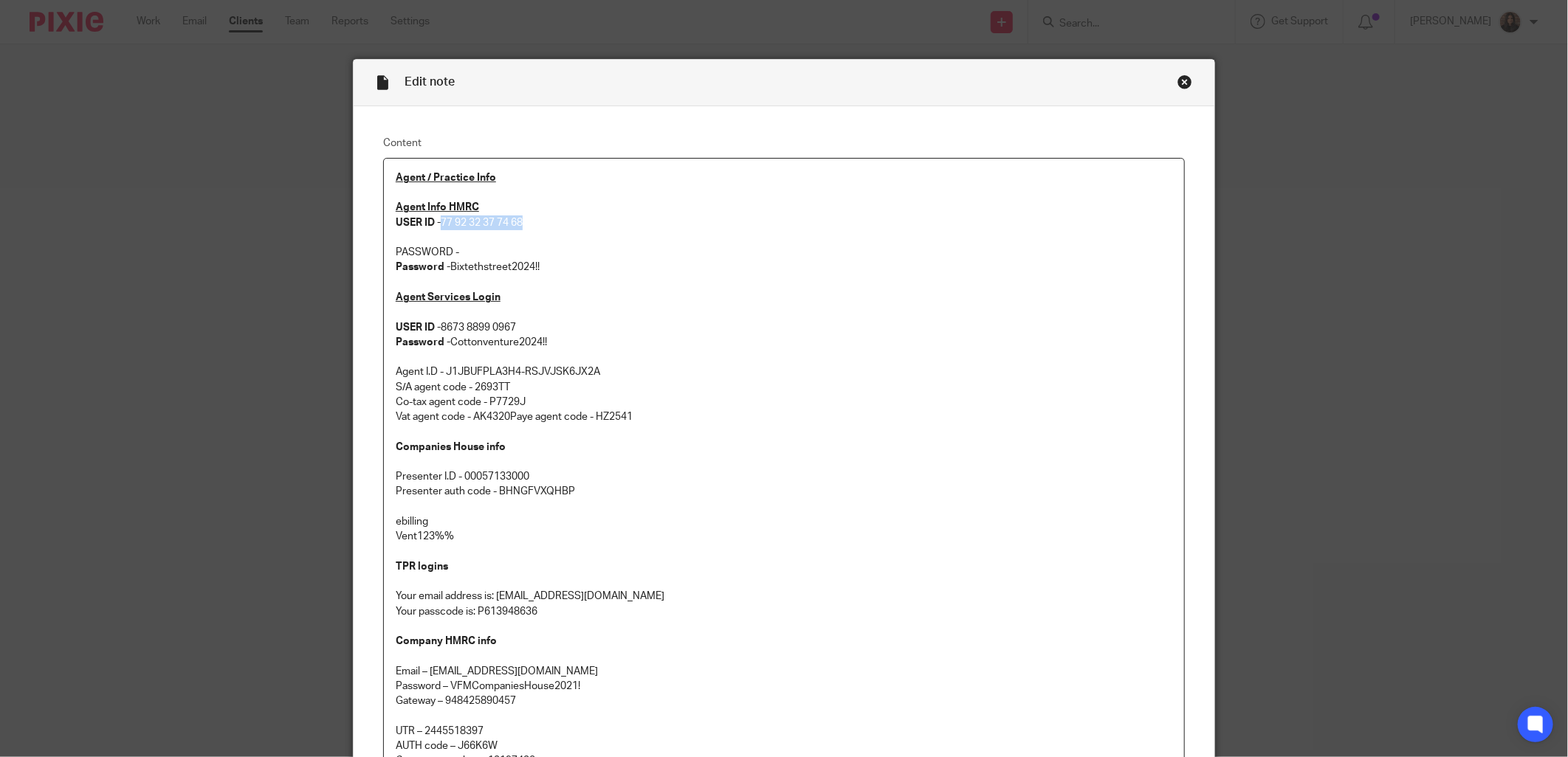
drag, startPoint x: 528, startPoint y: 225, endPoint x: 438, endPoint y: 225, distance: 90.0
click at [438, 225] on p "Agent Info HMRC USER ID - 77 92 32 37 74 68" at bounding box center [784, 215] width 777 height 30
copy p "77 92 32 37 74 68"
drag, startPoint x: 539, startPoint y: 270, endPoint x: 446, endPoint y: 272, distance: 93.0
click at [446, 272] on p "Password - Bixtethstreet2024!!" at bounding box center [784, 267] width 777 height 15
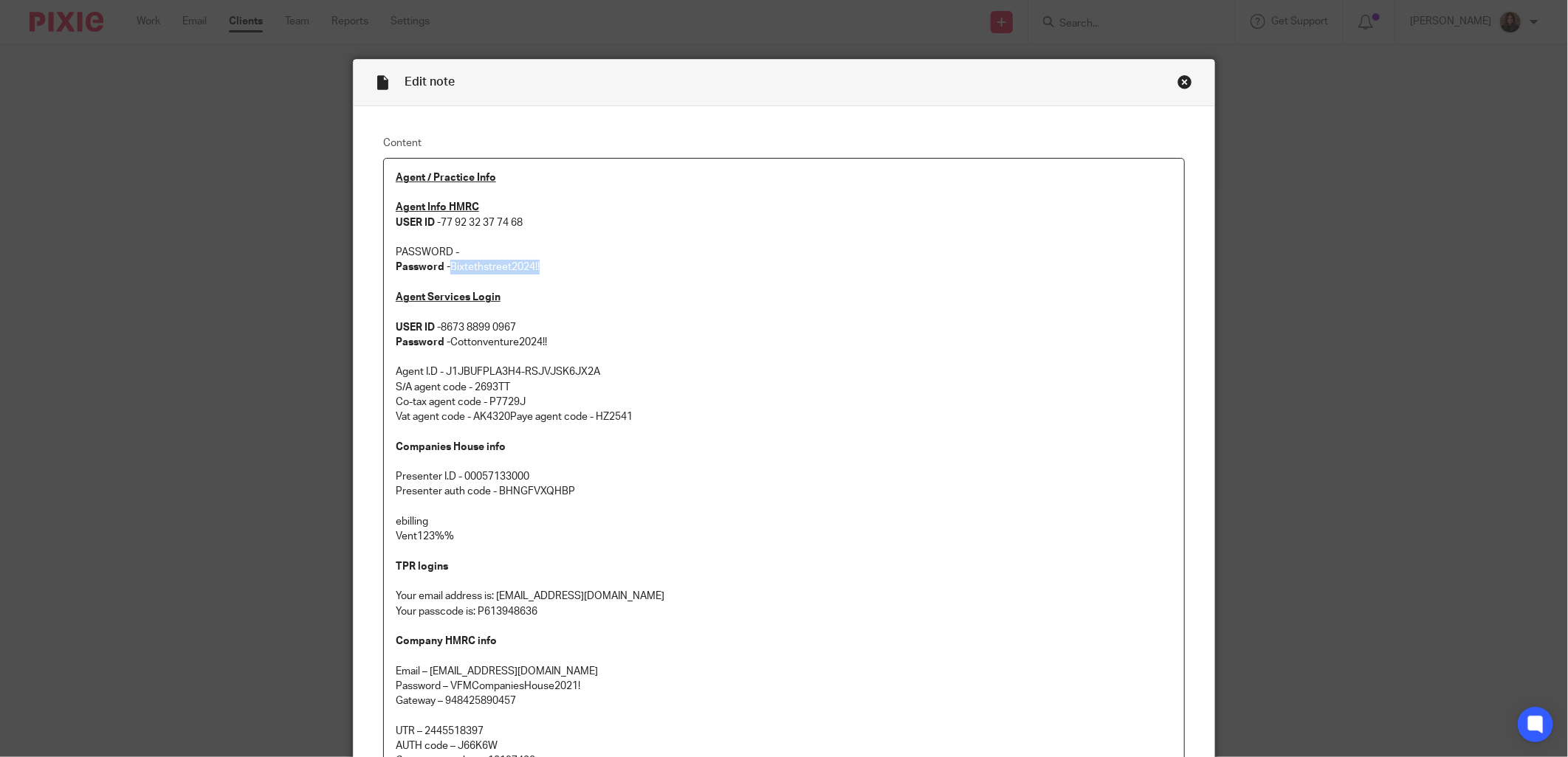
copy p "Bixtethstreet2024!!"
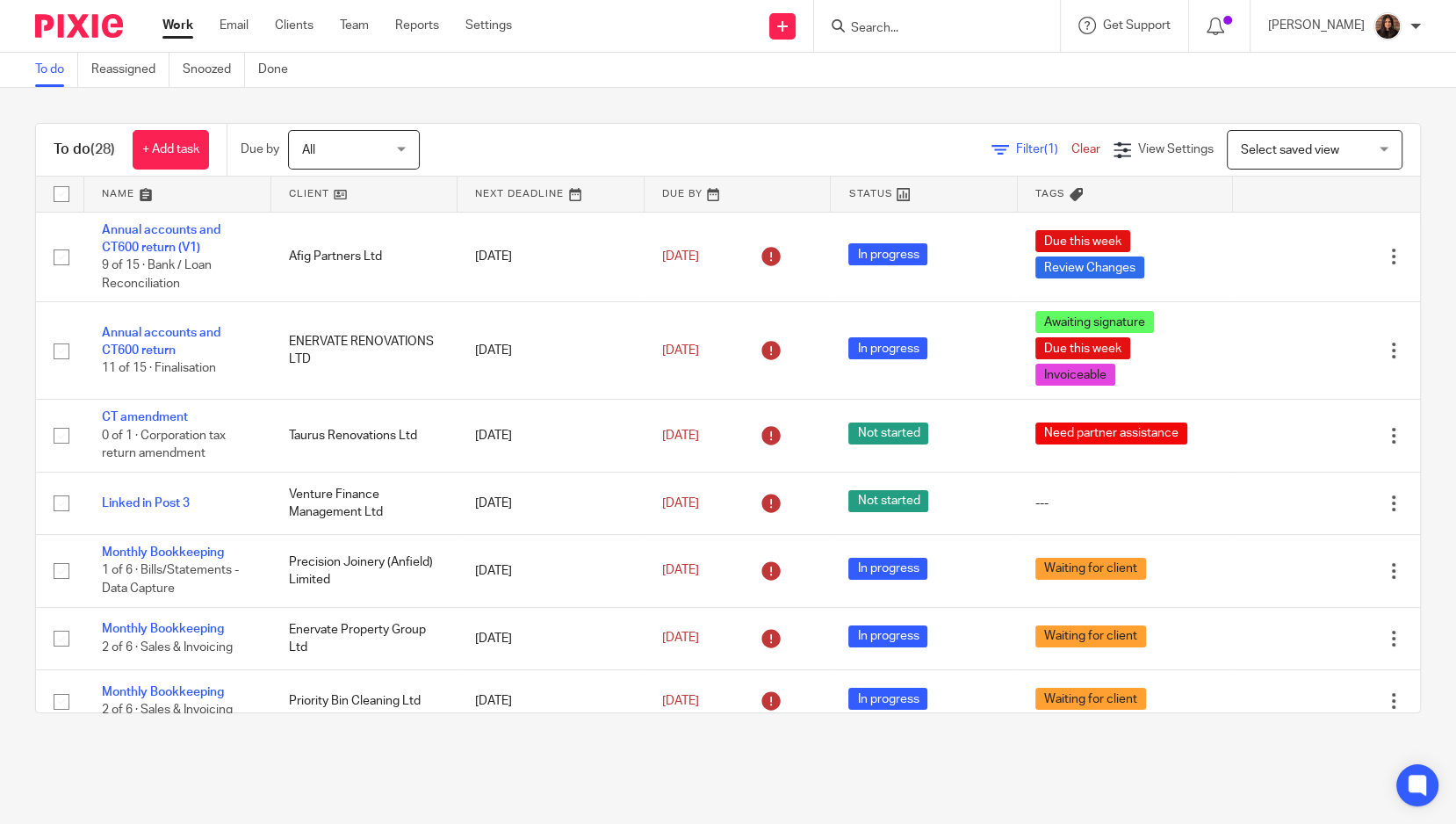
click at [899, 27] on input "Search" at bounding box center [927, 29] width 158 height 16
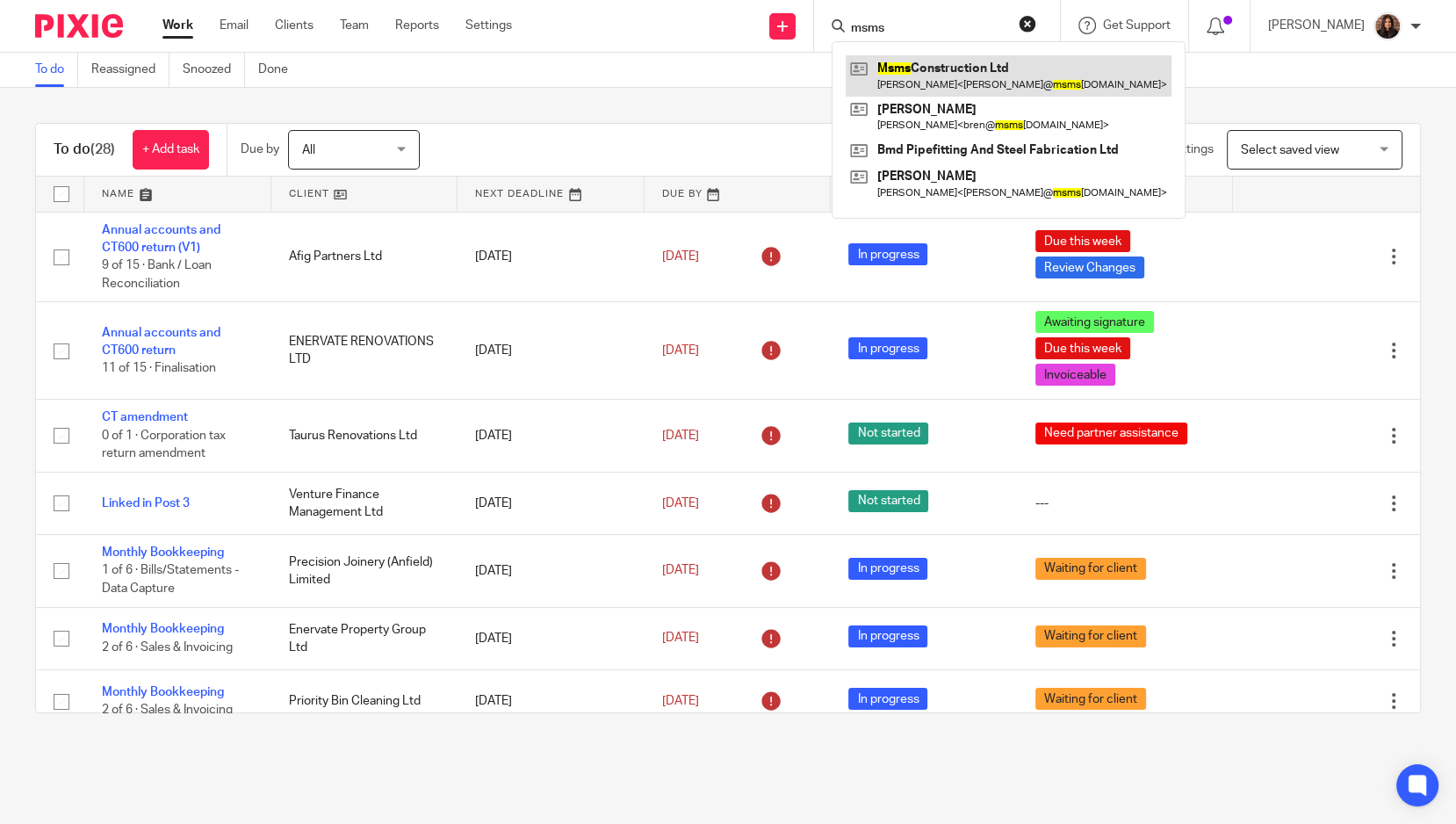
type input "msms"
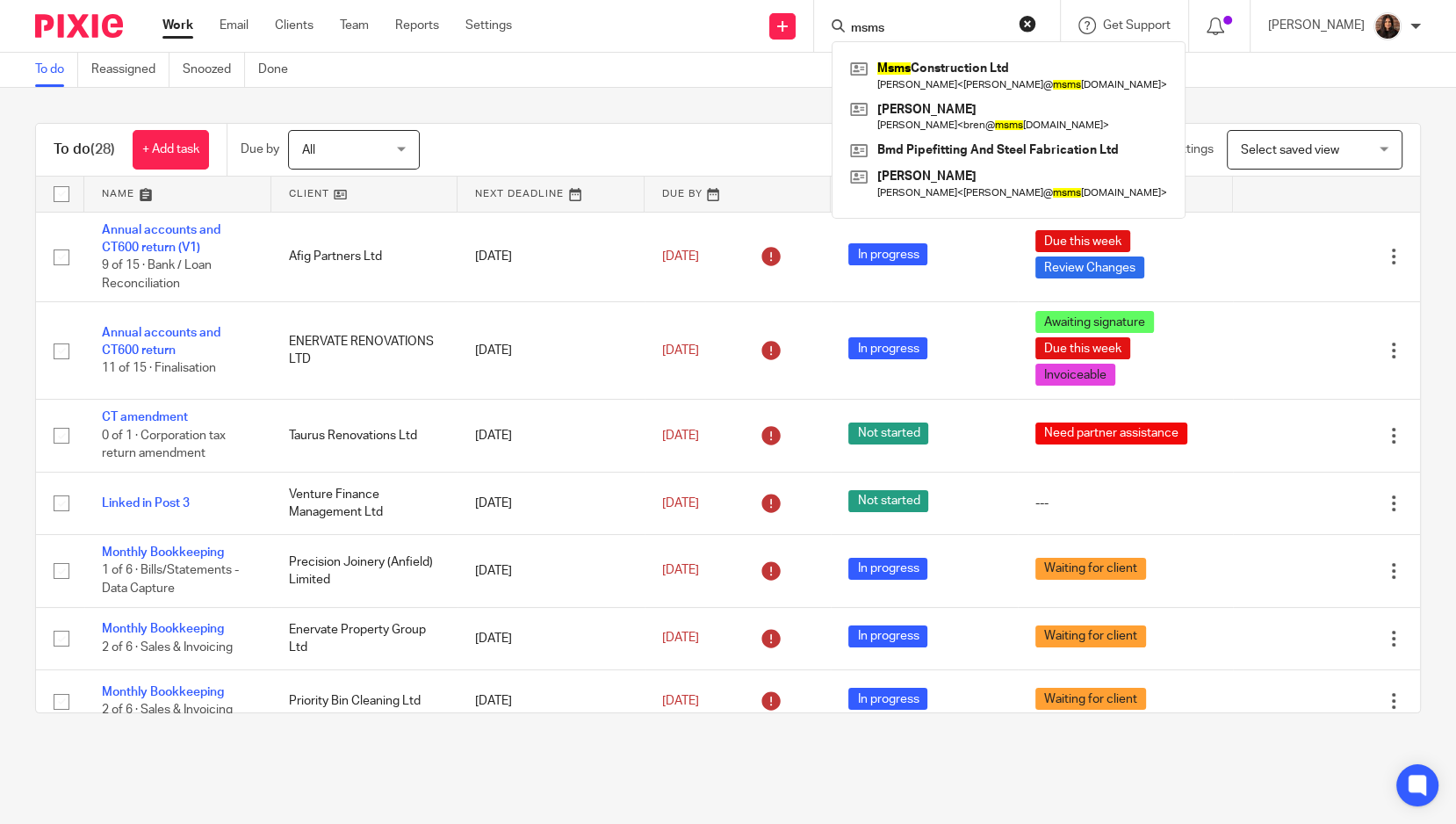
click at [578, 58] on div "To do Reassigned Snoozed Done" at bounding box center [728, 70] width 1456 height 35
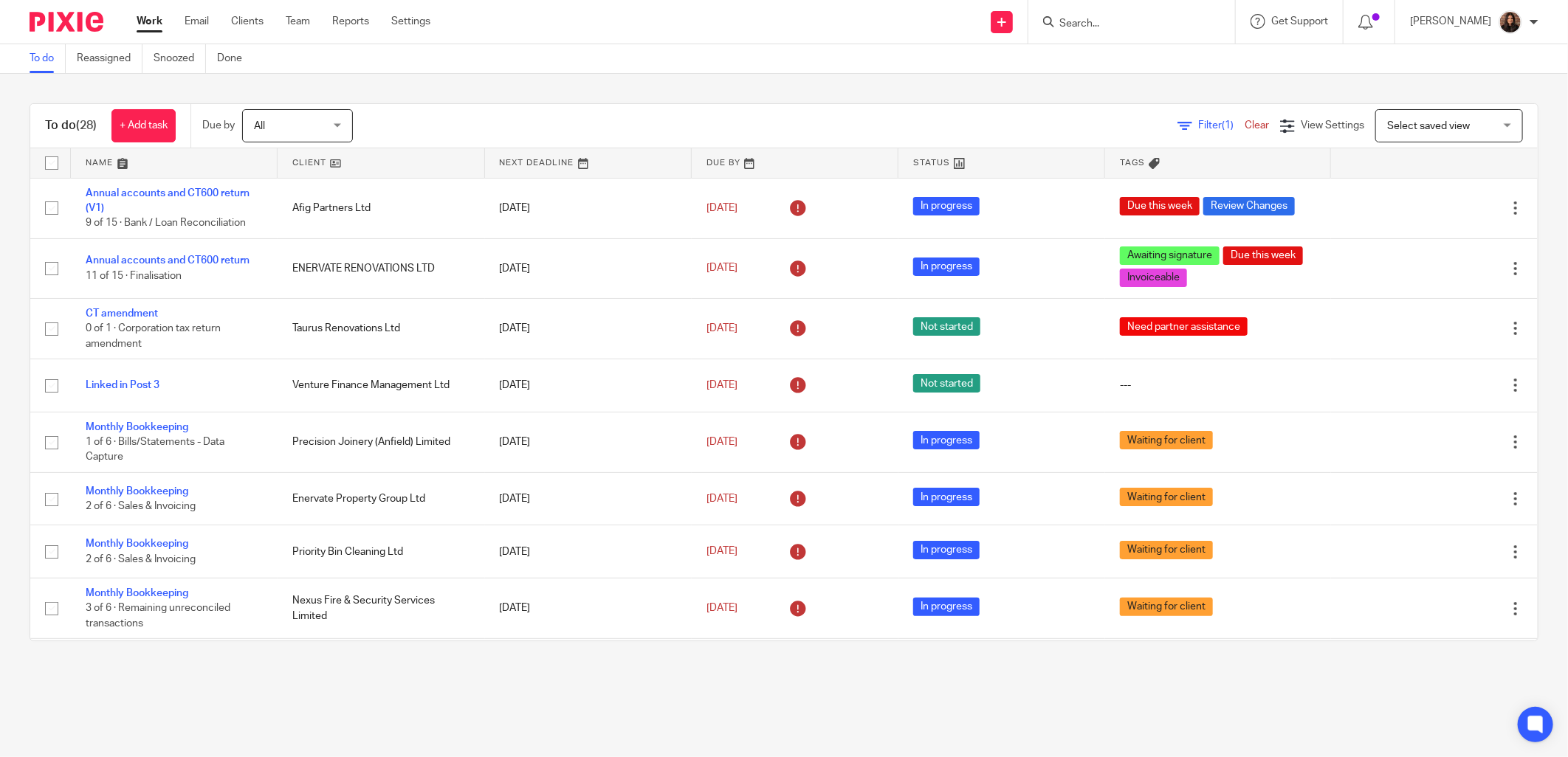
click at [1083, 18] on input "Search" at bounding box center [1124, 24] width 133 height 13
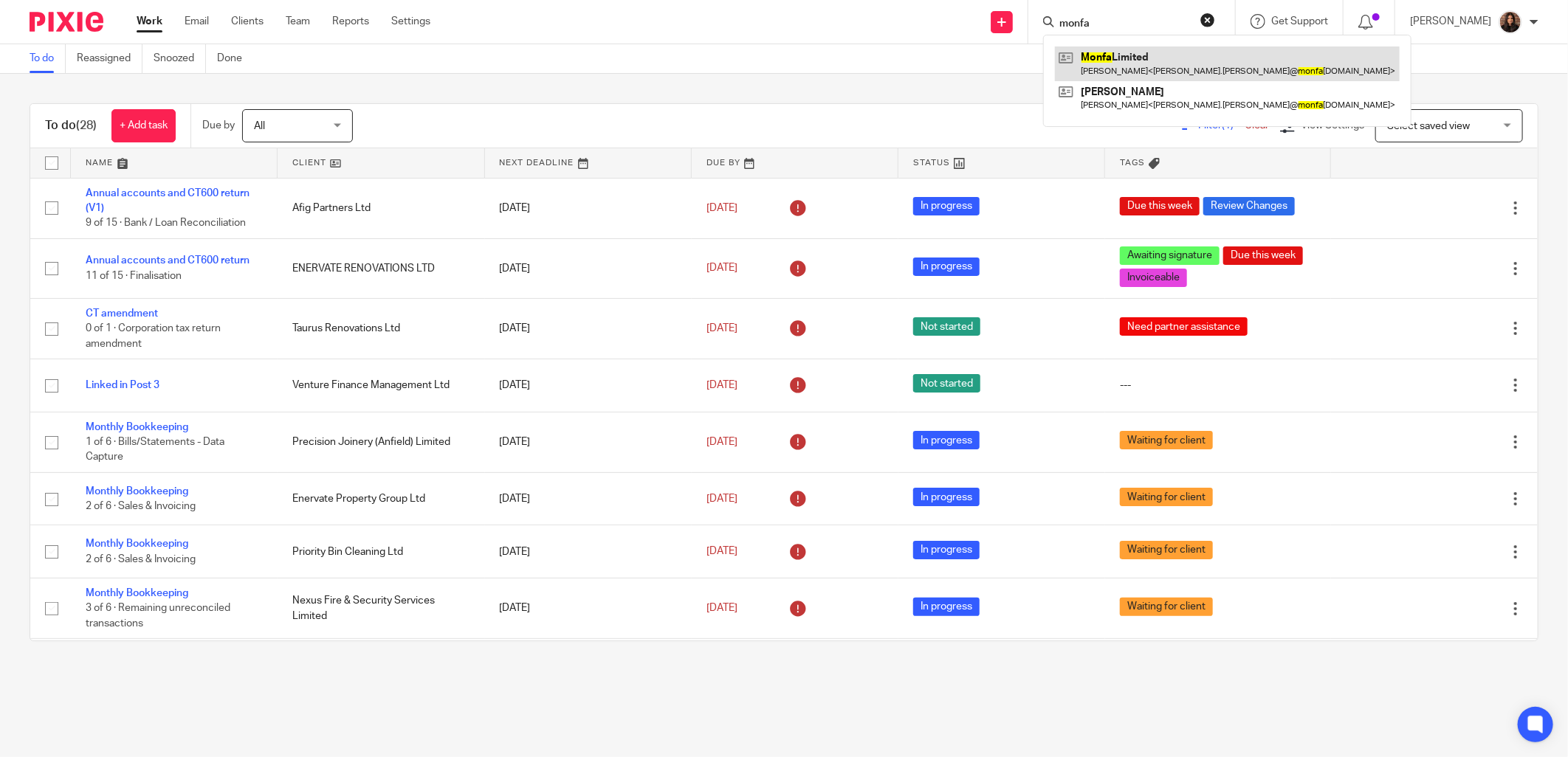
type input "monfa"
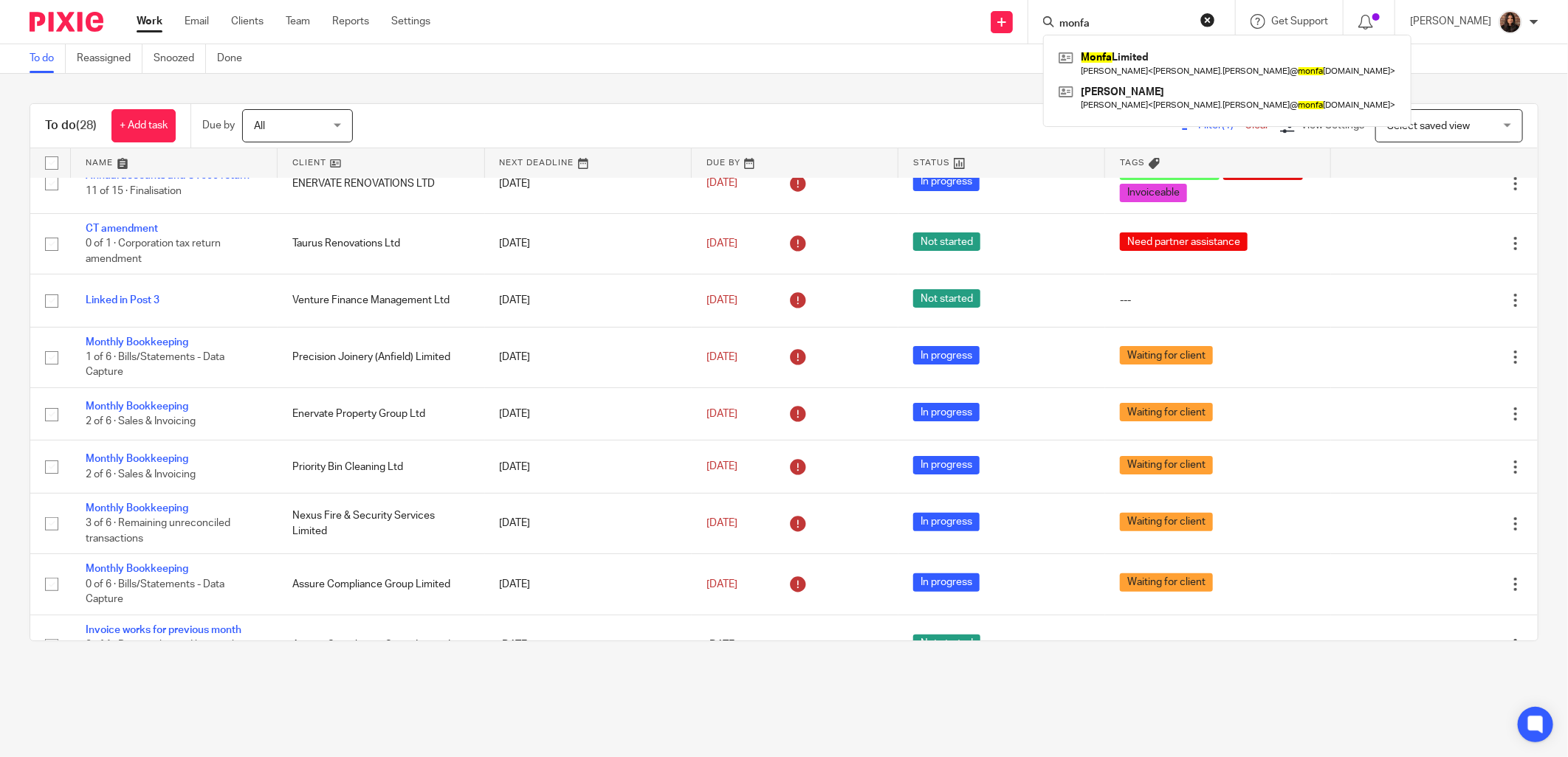
scroll to position [136, 0]
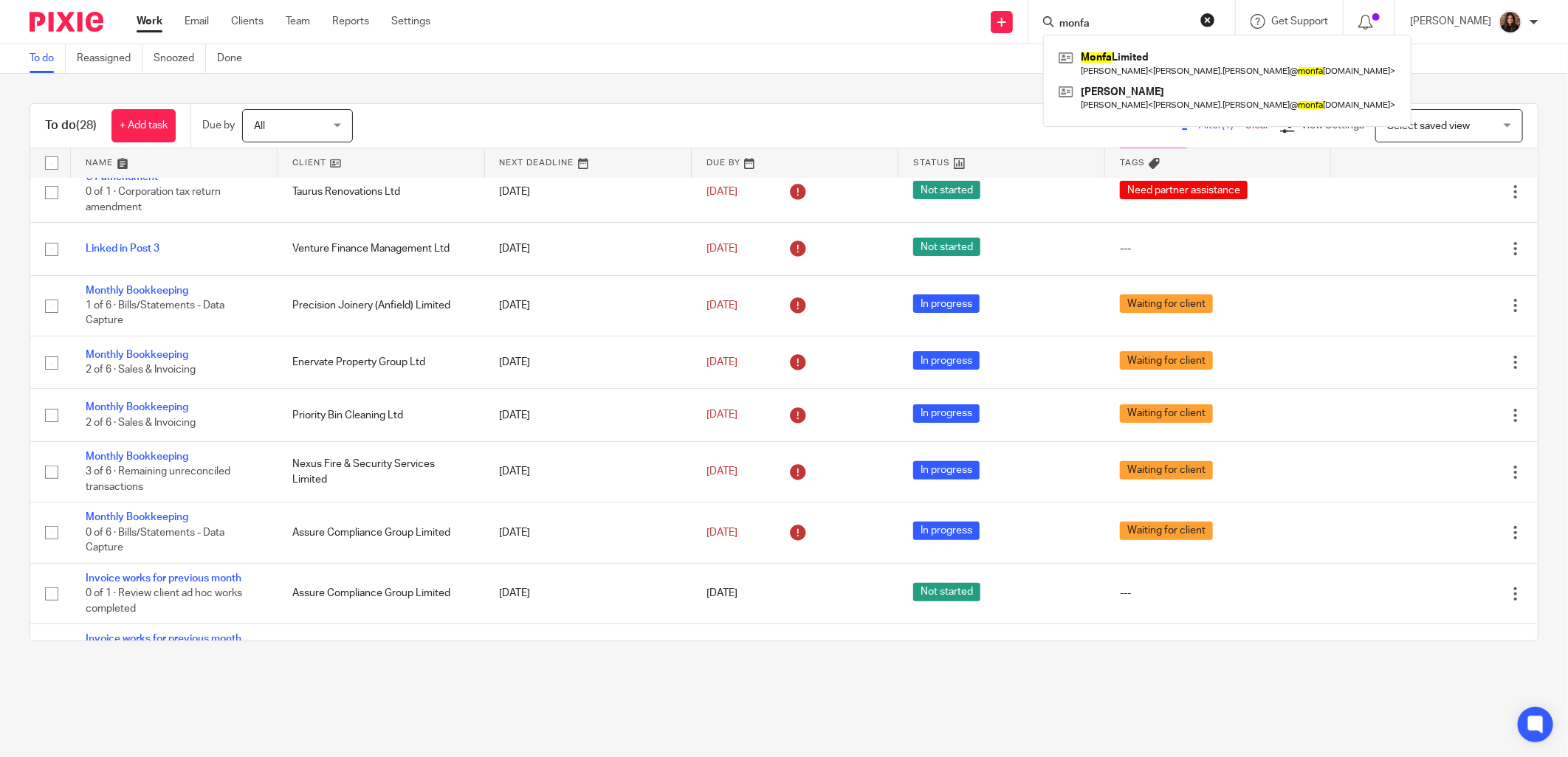
click at [1114, 23] on input "monfa" at bounding box center [1124, 24] width 133 height 13
drag, startPoint x: 1126, startPoint y: 22, endPoint x: 1029, endPoint y: 27, distance: 97.1
click at [1029, 28] on div "Send new email Create task Add client Request signature monfa Monfa Limited Jon…" at bounding box center [1010, 22] width 1115 height 43
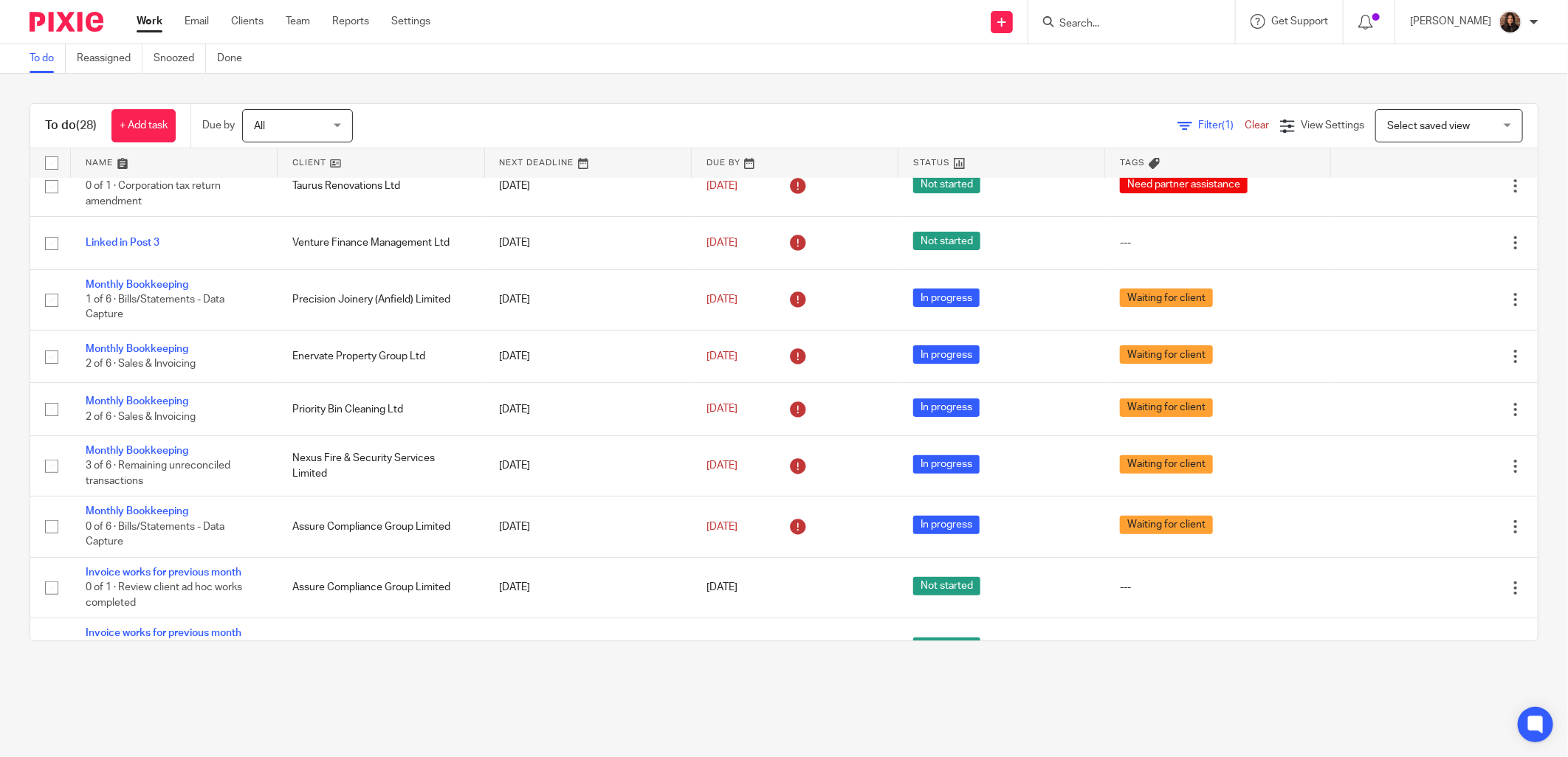
scroll to position [0, 0]
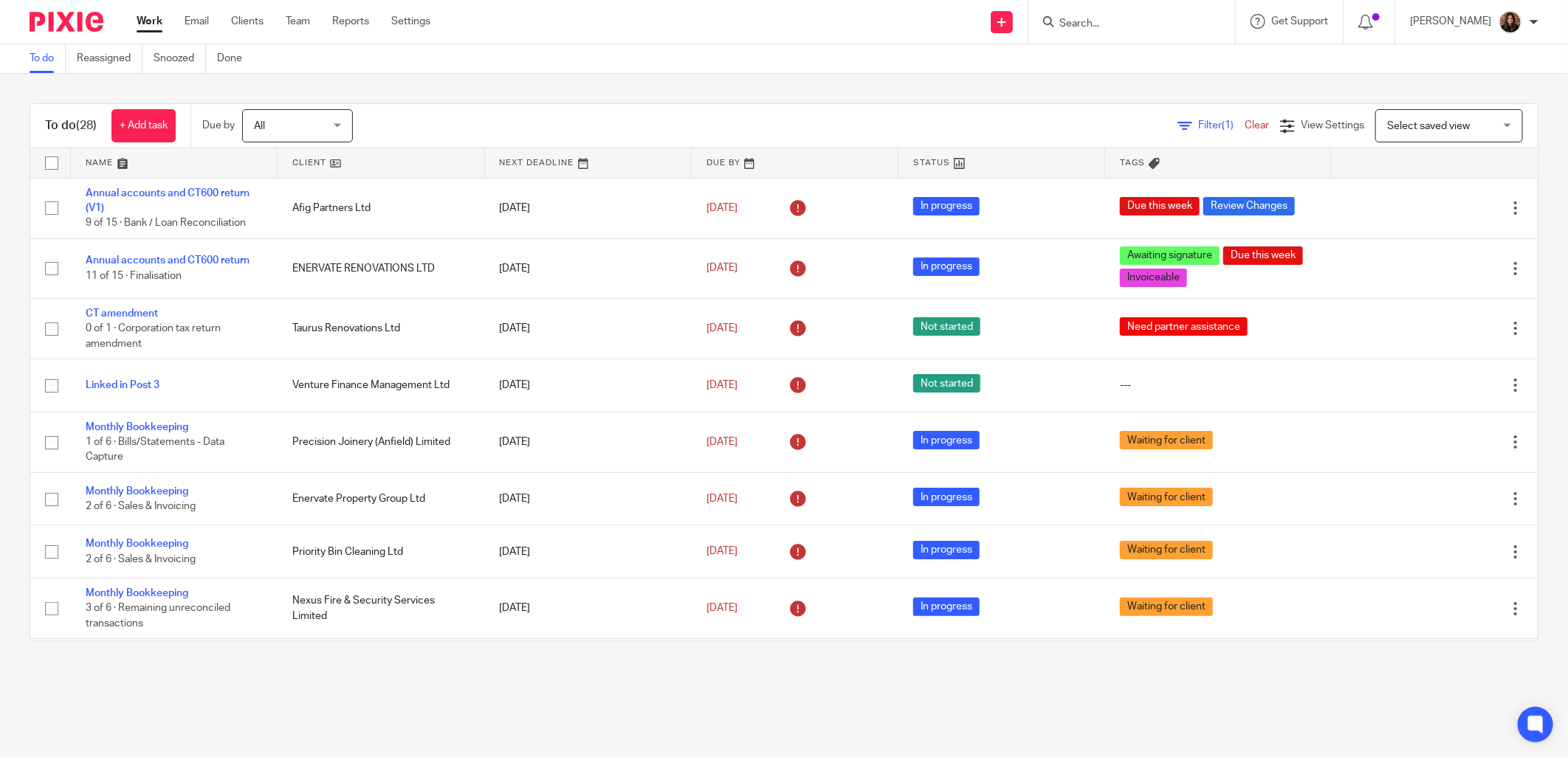
drag, startPoint x: 1070, startPoint y: 28, endPoint x: 1088, endPoint y: 26, distance: 18.1
click at [1070, 28] on input "Search" at bounding box center [1124, 24] width 133 height 13
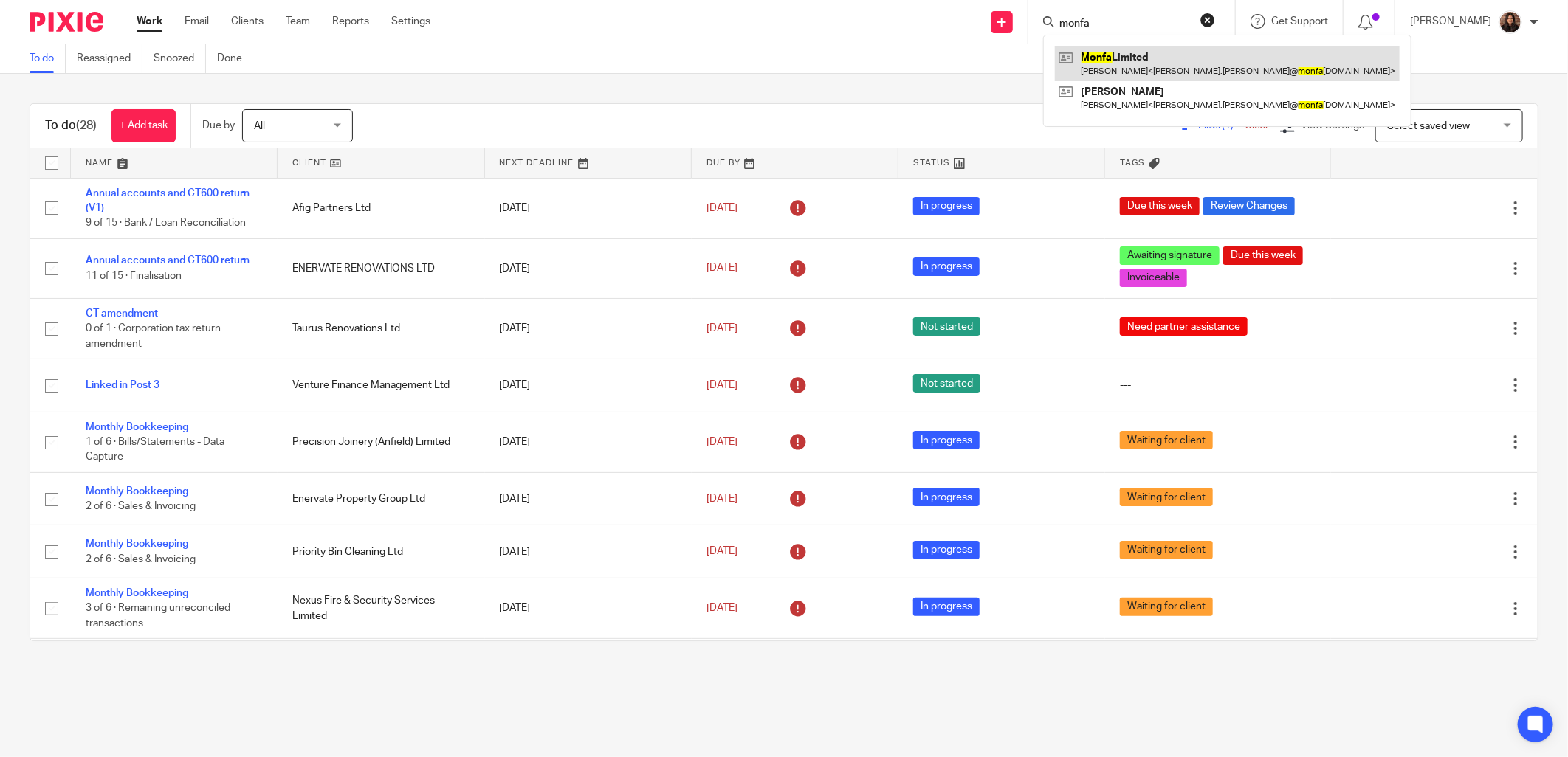
type input "monfa"
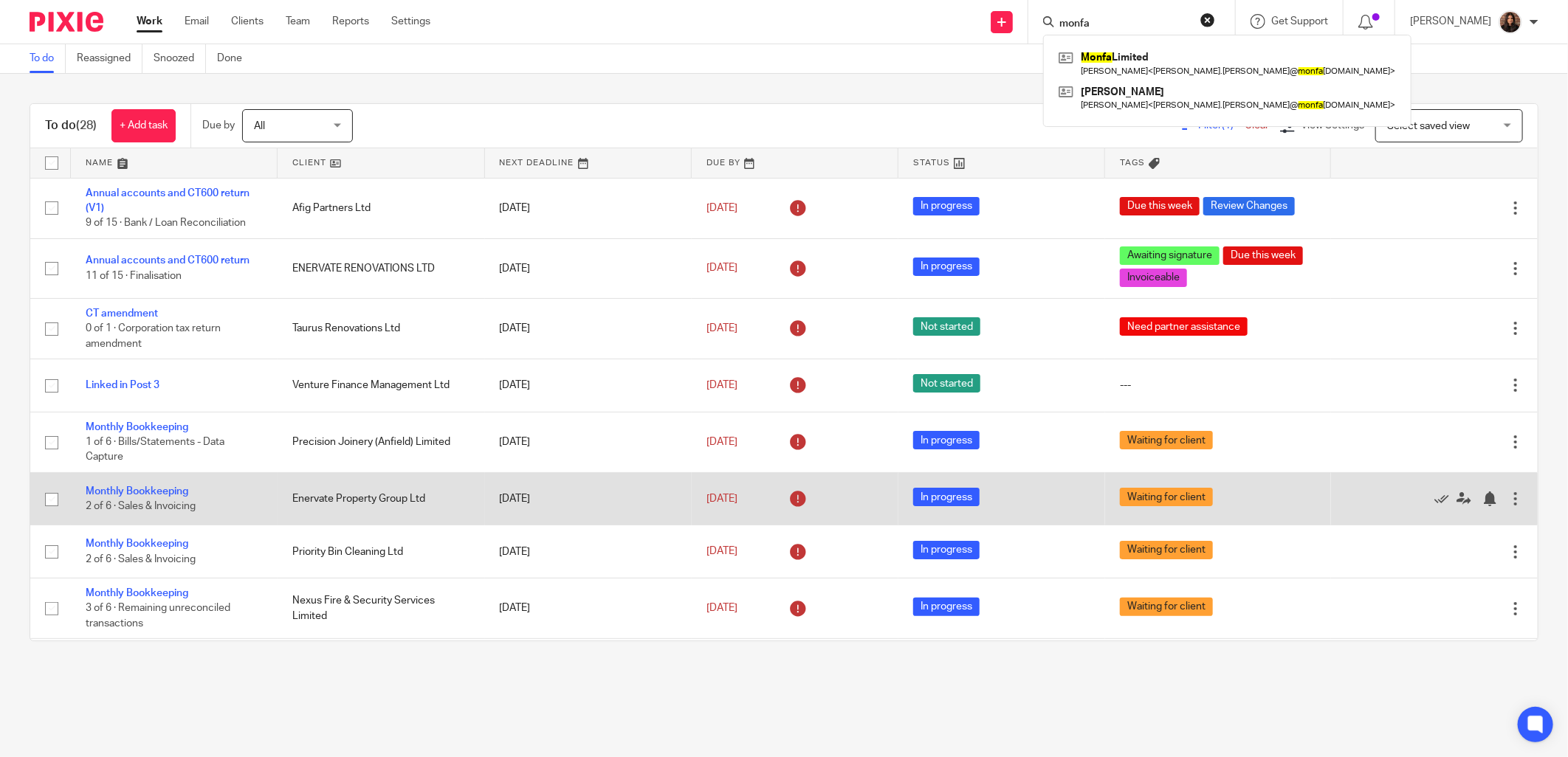
scroll to position [1192, 0]
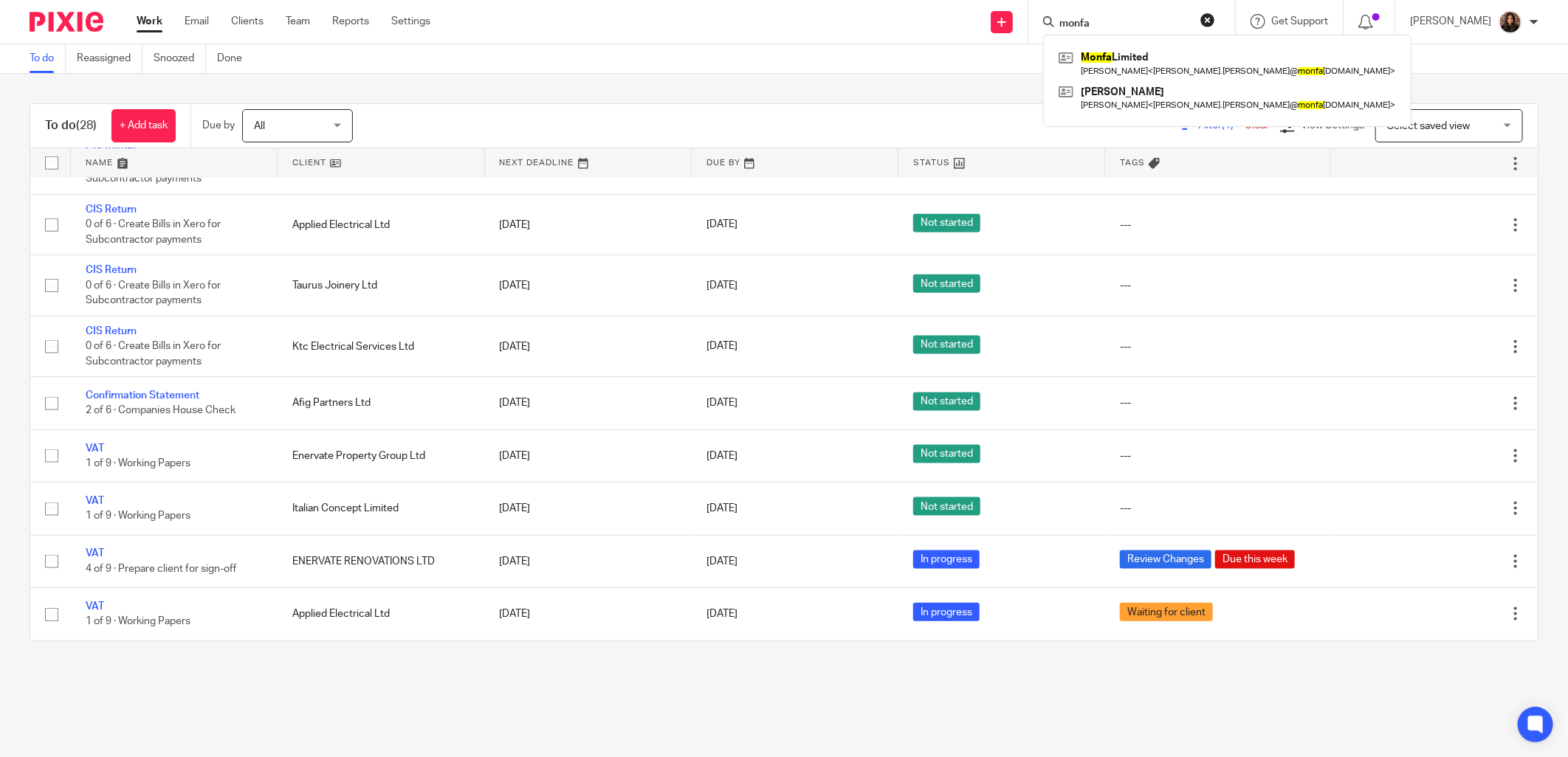
drag, startPoint x: 1212, startPoint y: 17, endPoint x: 1160, endPoint y: 43, distance: 58.1
click at [1211, 17] on button "reset" at bounding box center [1208, 19] width 15 height 15
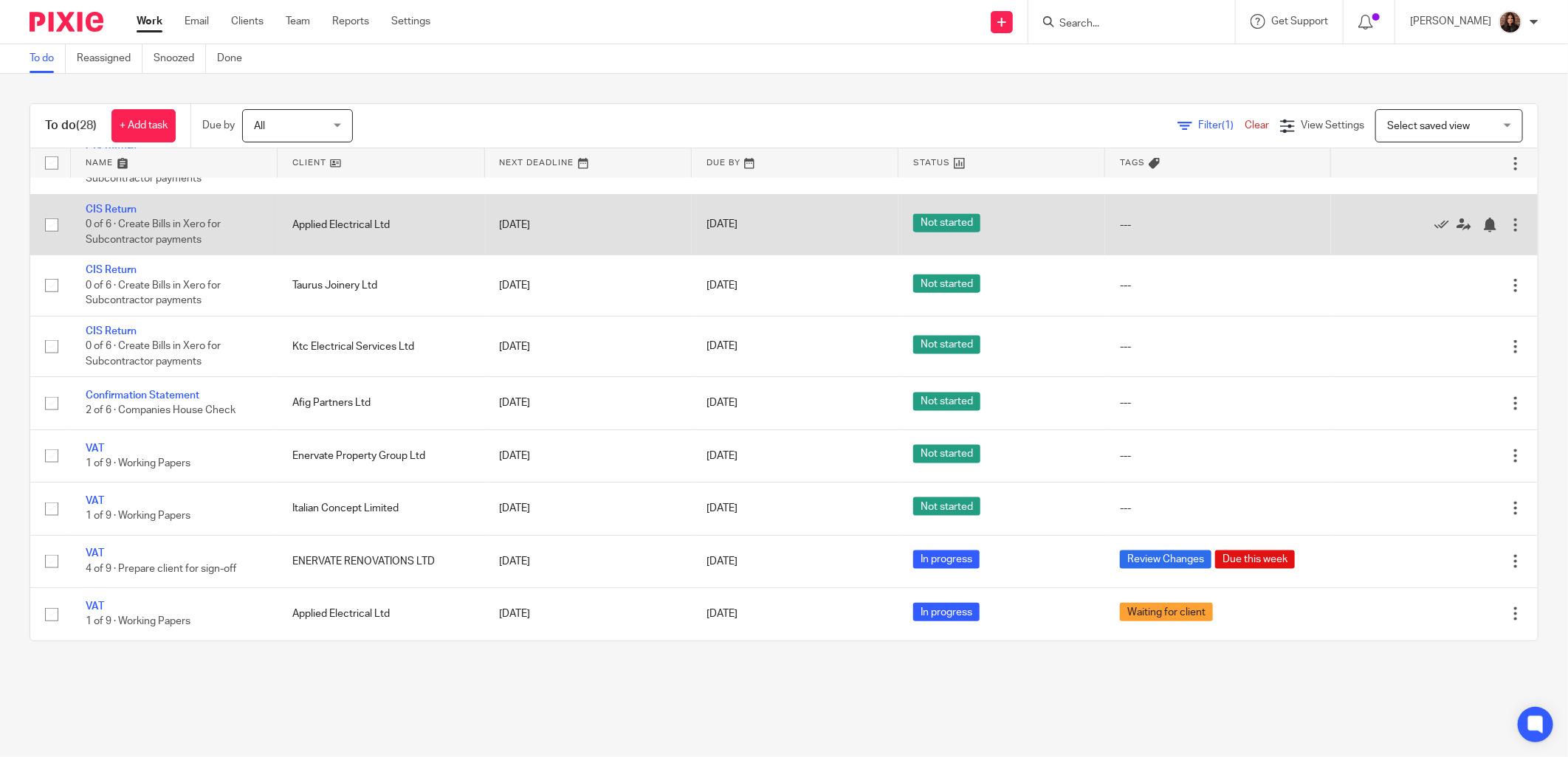
drag, startPoint x: 524, startPoint y: 87, endPoint x: 520, endPoint y: 200, distance: 113.1
click at [522, 86] on div "To do (28) + Add task Due by All All Today Tomorrow This week Next week This mo…" at bounding box center [784, 372] width 1568 height 597
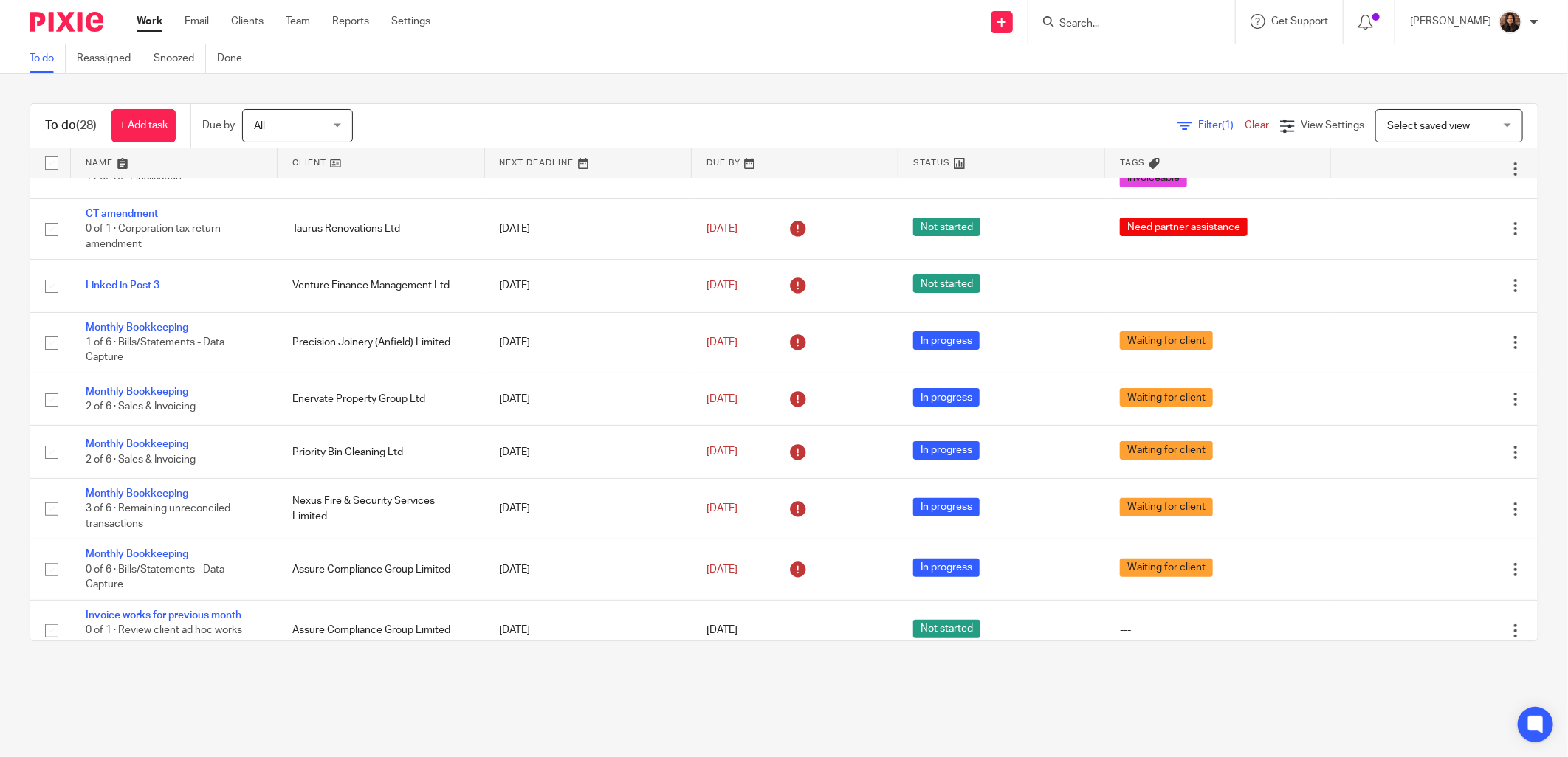
scroll to position [0, 0]
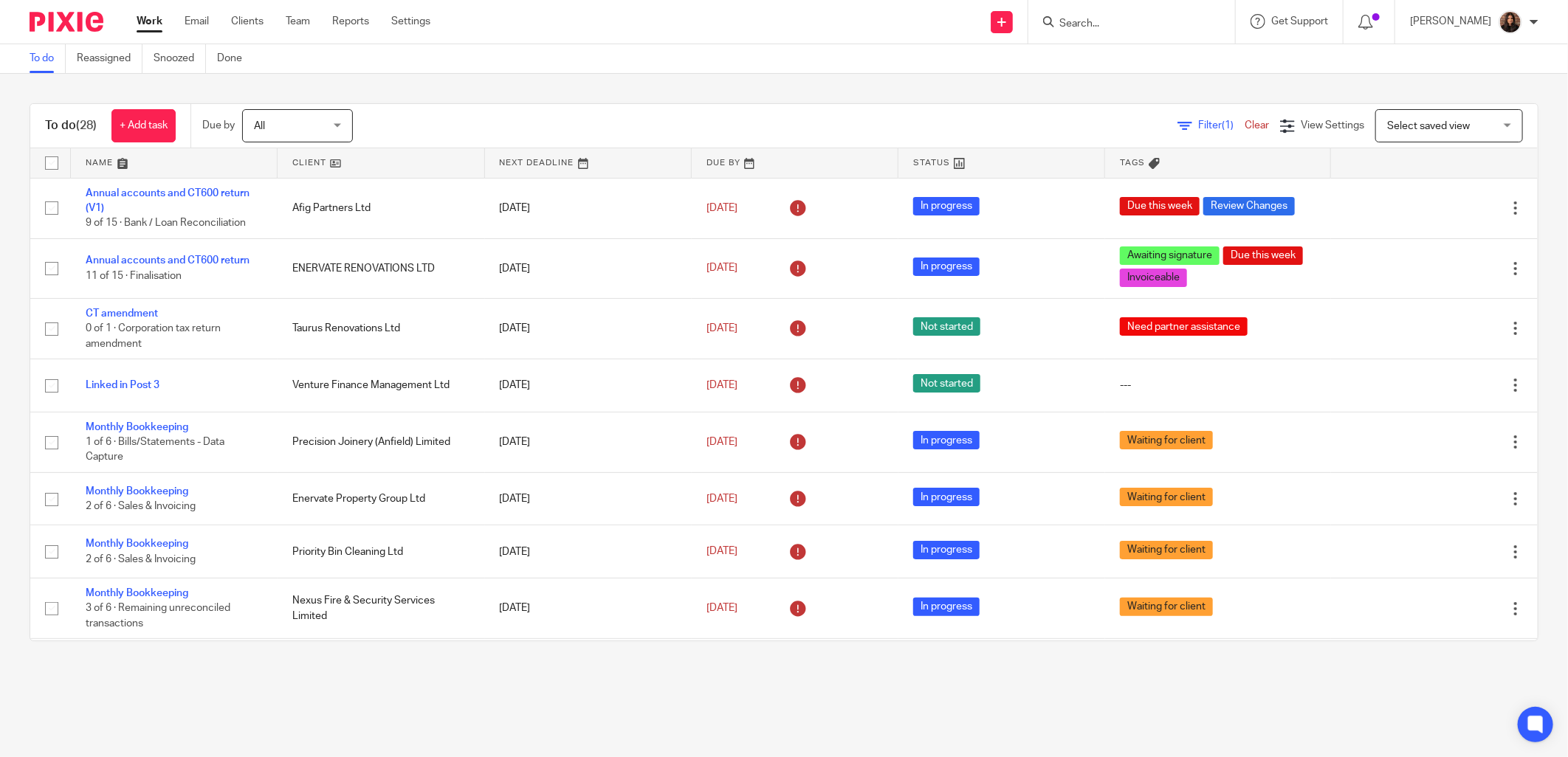
drag, startPoint x: 470, startPoint y: 104, endPoint x: 460, endPoint y: 129, distance: 26.9
click at [470, 104] on div "To do (28) + Add task Due by All All Today Tomorrow This week Next week This mo…" at bounding box center [784, 126] width 1508 height 44
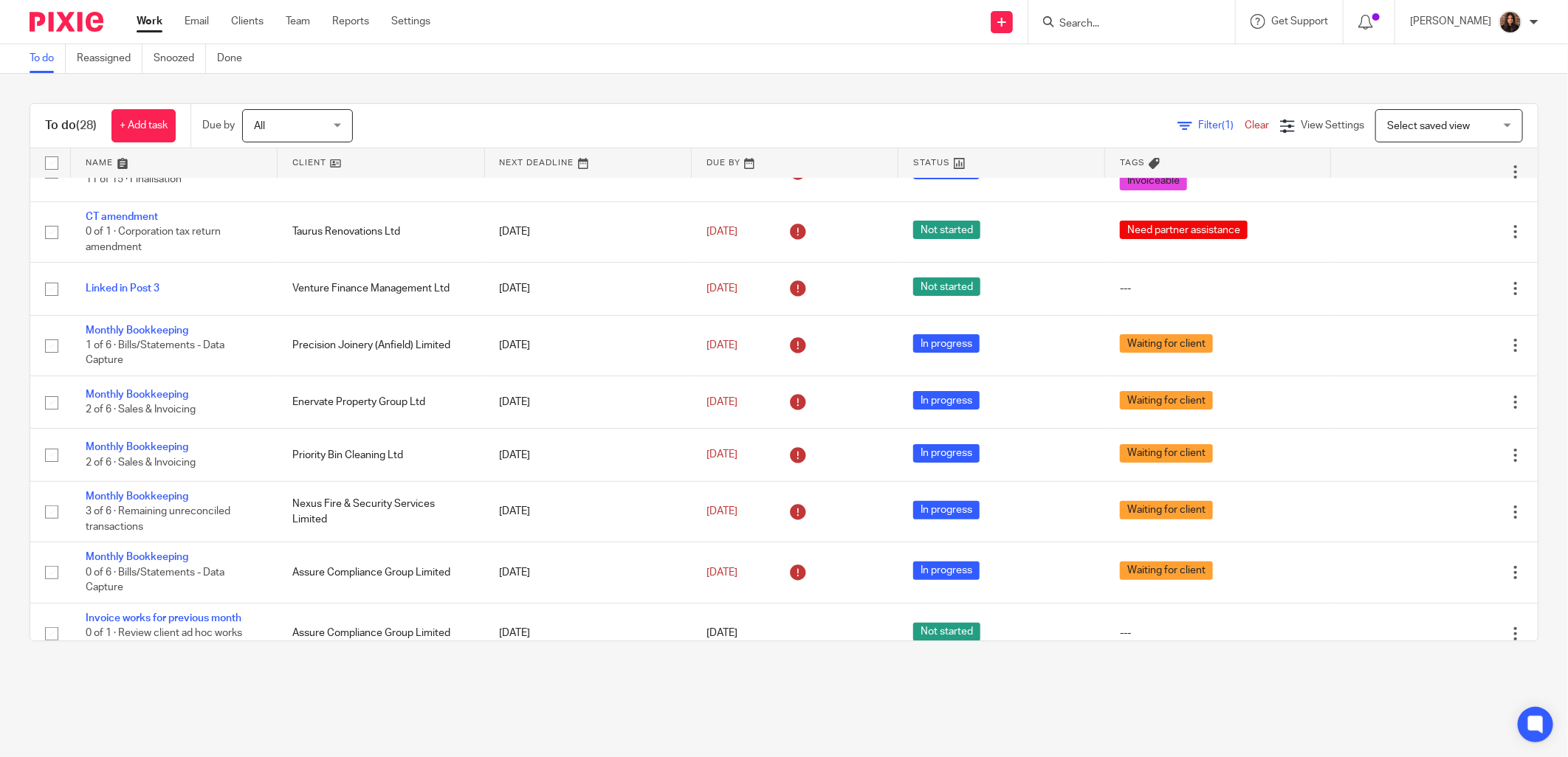
scroll to position [136, 0]
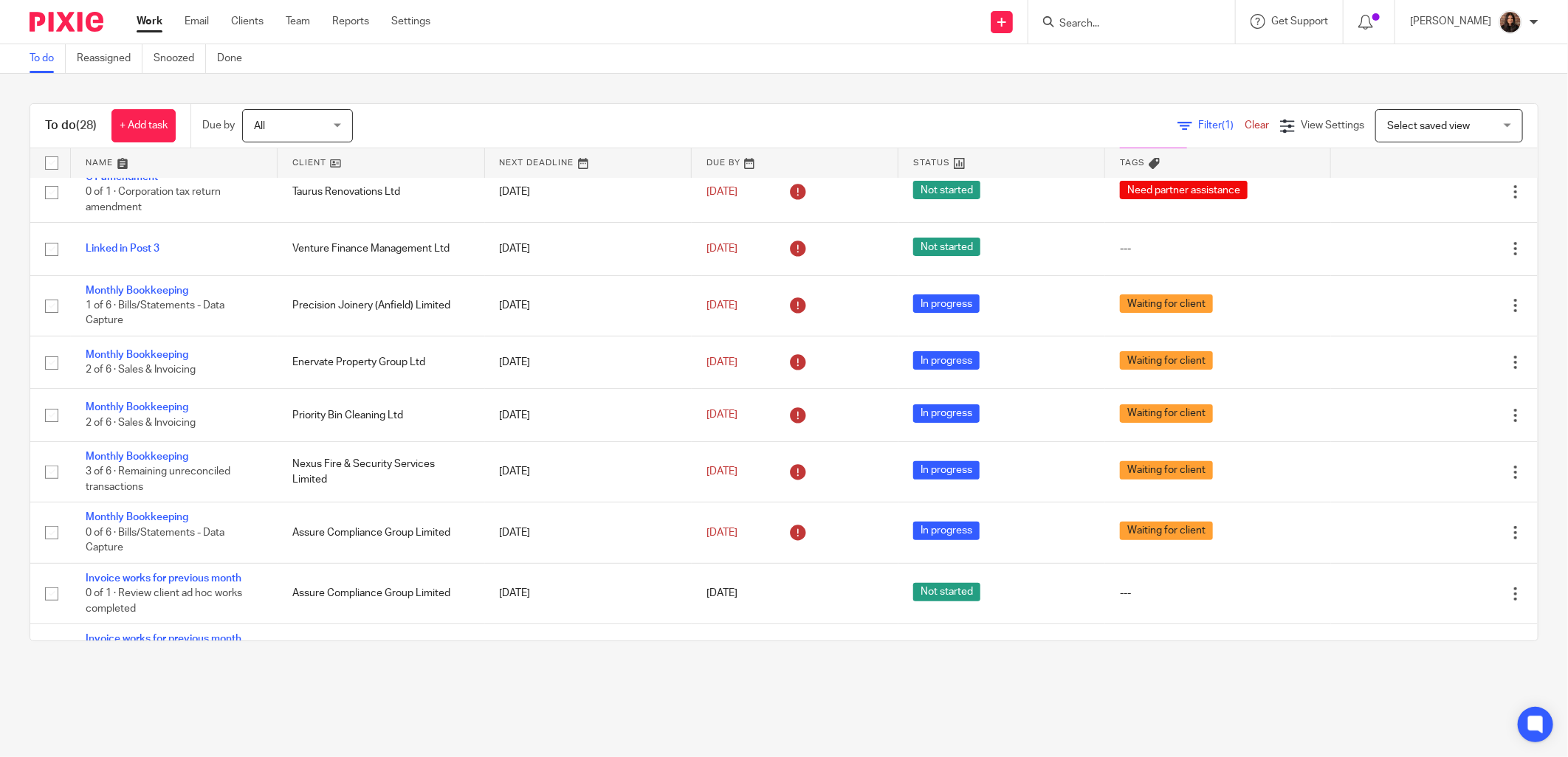
click at [1178, 123] on link "Filter (1)" at bounding box center [1211, 125] width 67 height 10
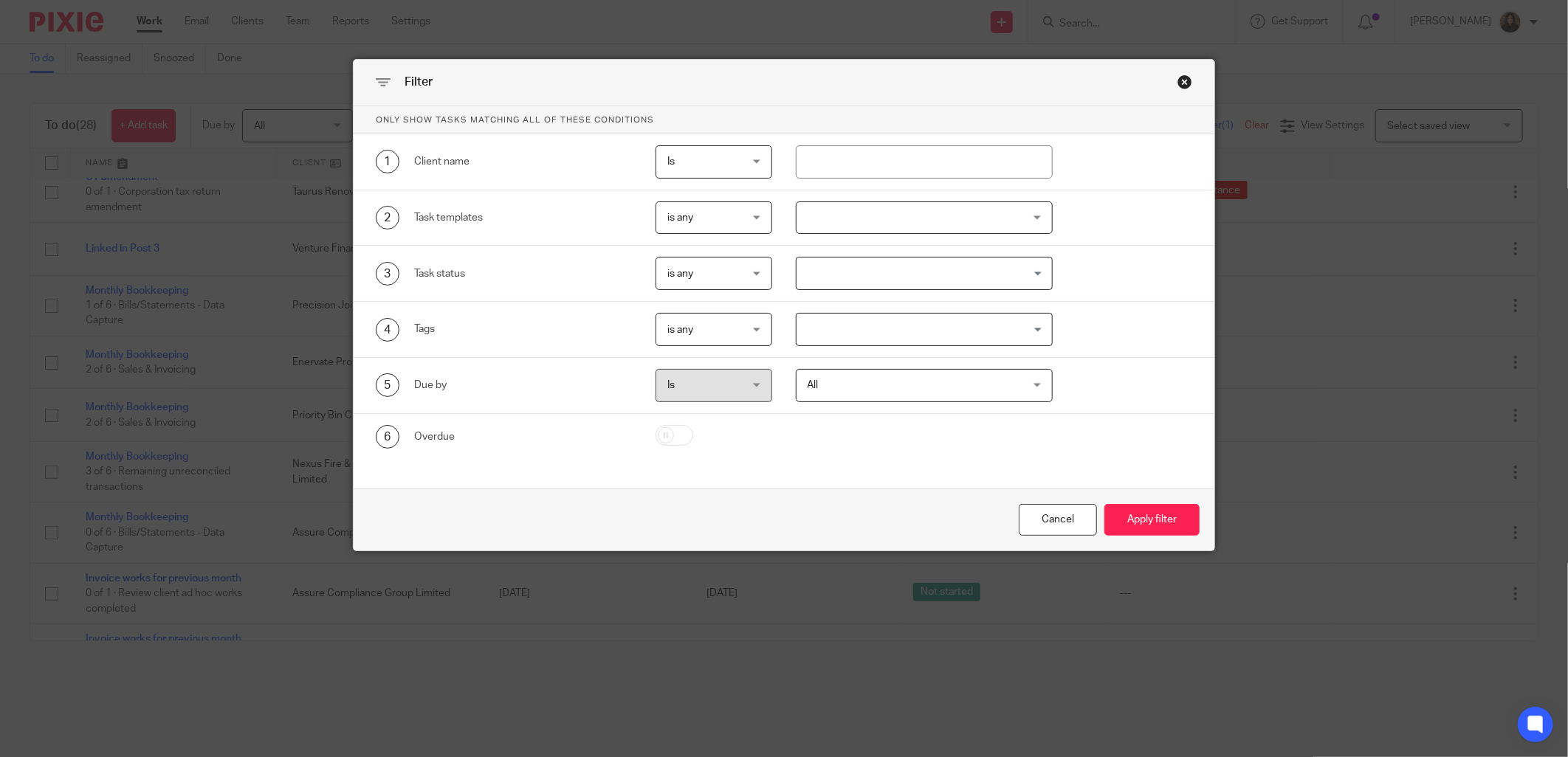
click at [887, 225] on div at bounding box center [925, 218] width 257 height 33
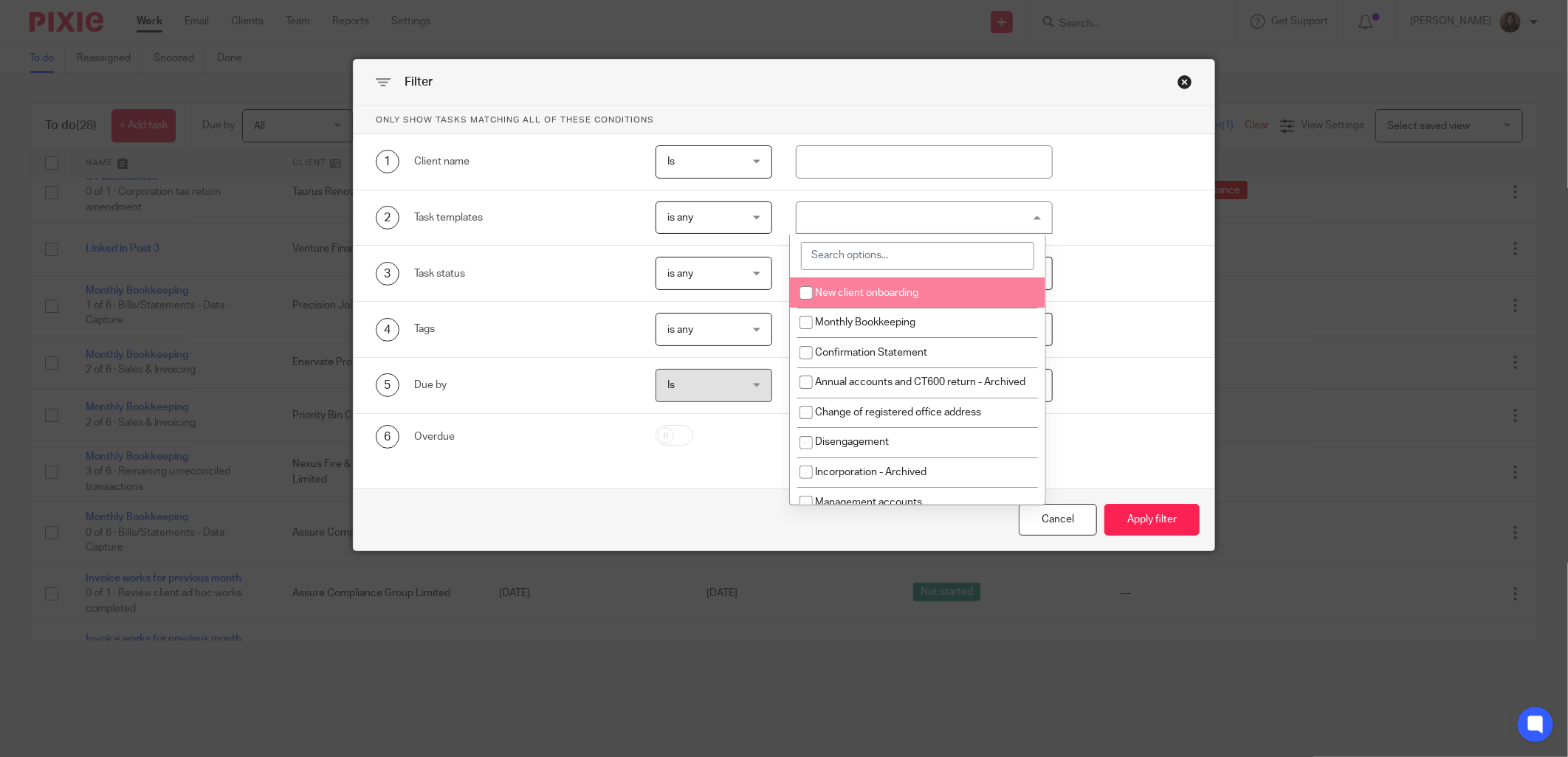
click at [1127, 194] on div "2 Task templates is any is any is any is none is_any New client onboarding Mont…" at bounding box center [784, 218] width 861 height 56
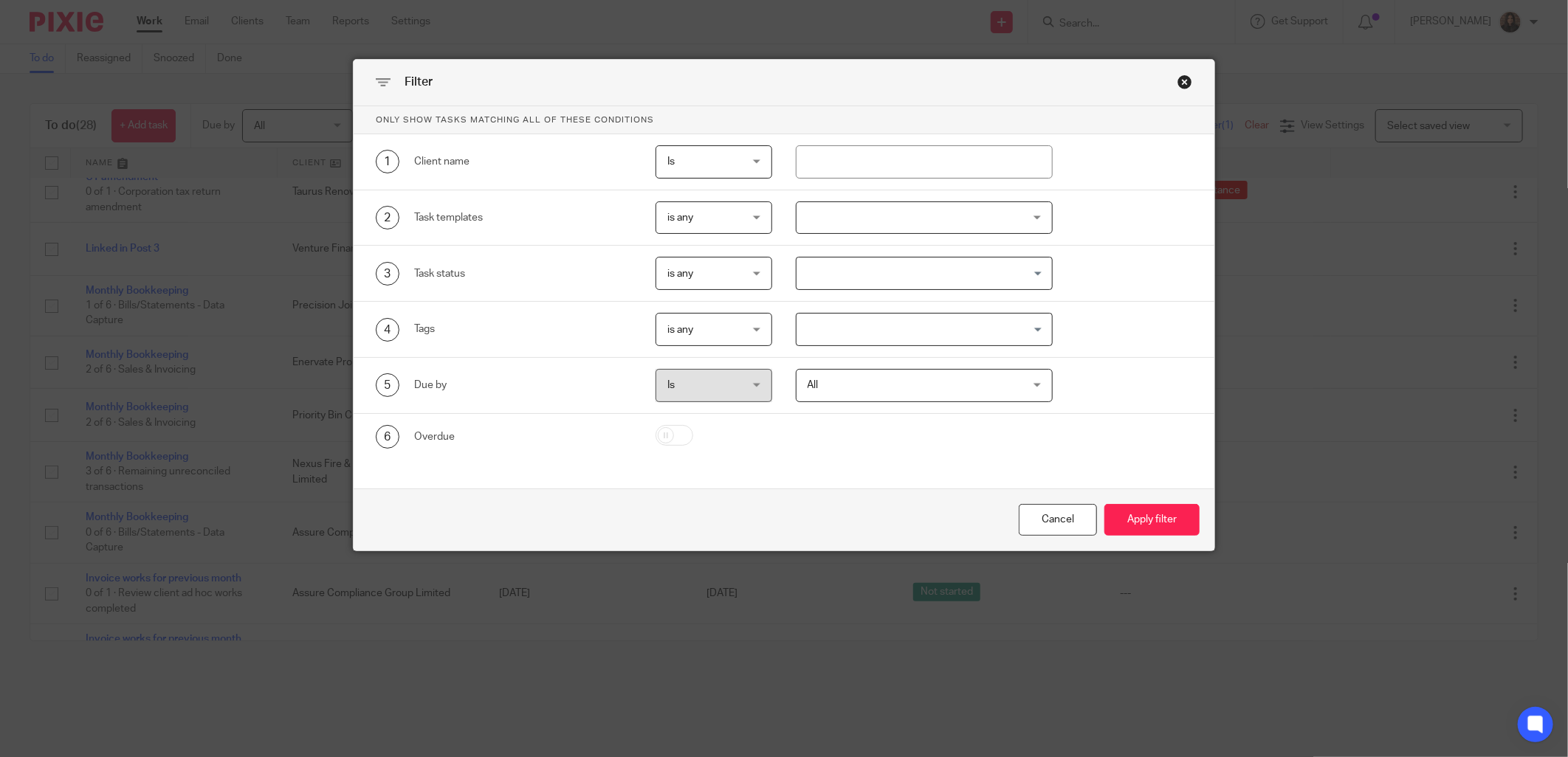
click at [1168, 75] on div "Filter" at bounding box center [784, 83] width 861 height 46
click at [1178, 77] on div "Close this dialog window" at bounding box center [1185, 81] width 15 height 15
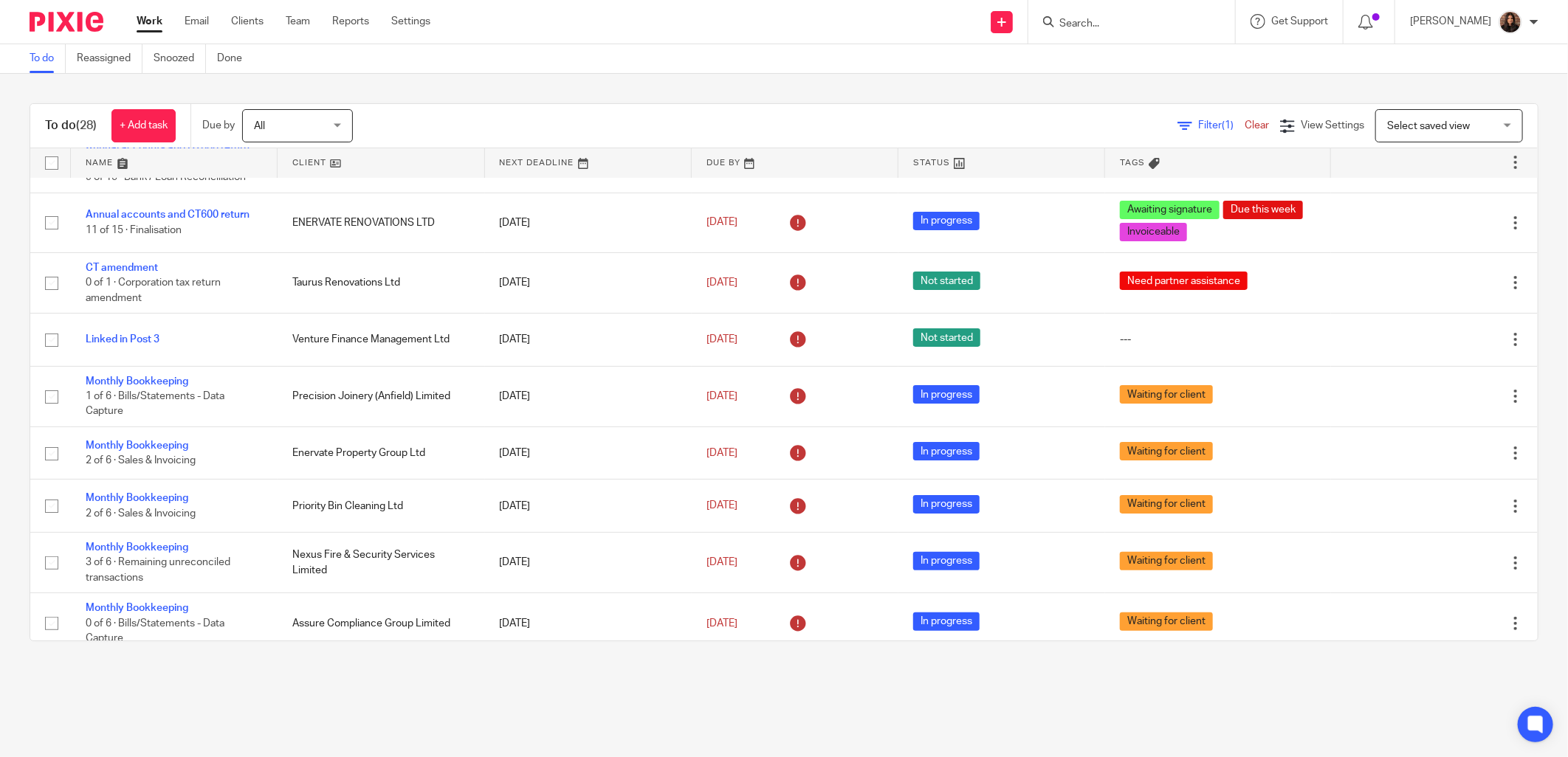
scroll to position [0, 0]
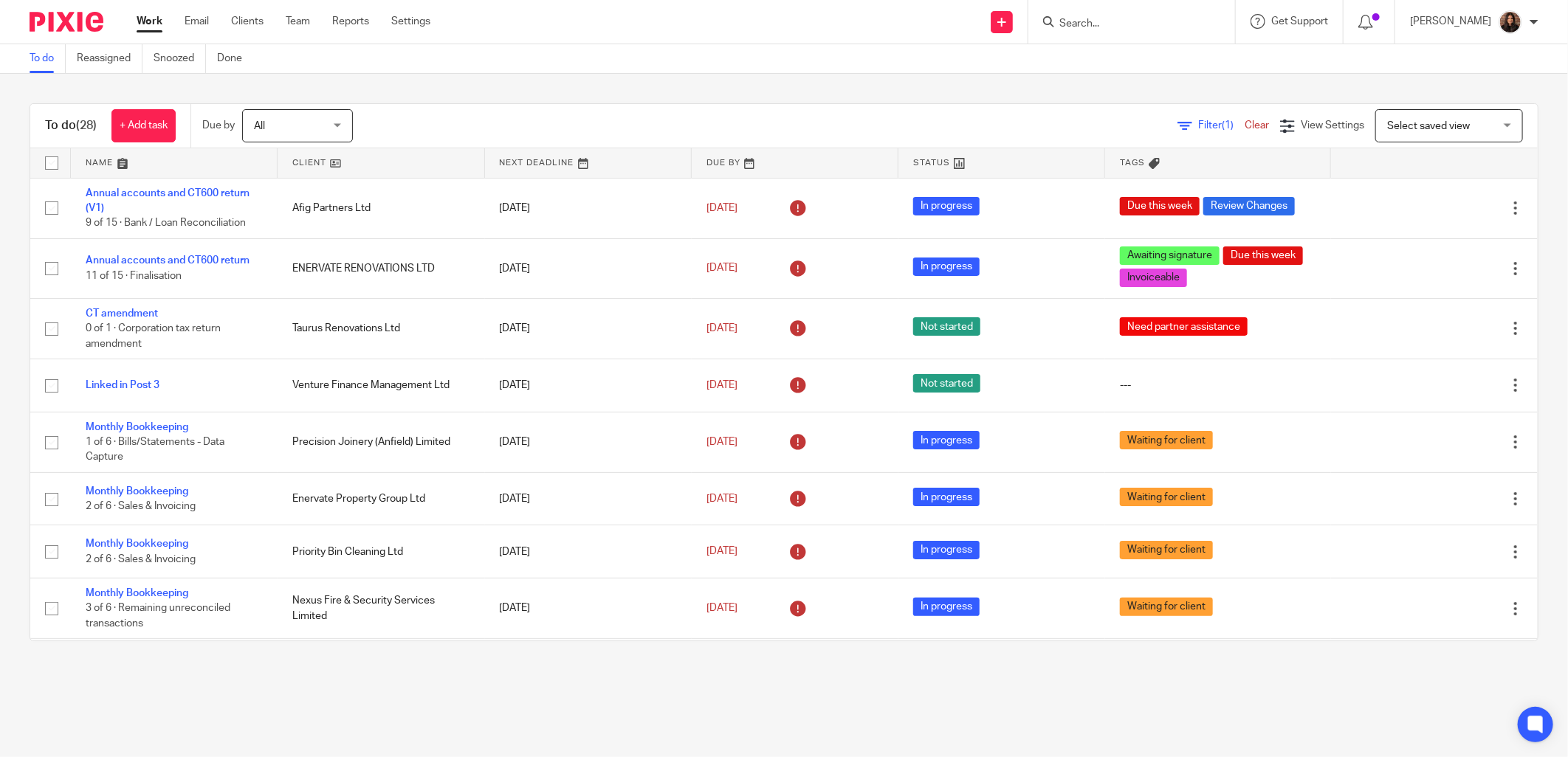
drag, startPoint x: 161, startPoint y: 260, endPoint x: 386, endPoint y: 117, distance: 266.6
click at [410, 112] on div "Filter (1) Clear View Settings View Settings (1) Filters Clear Save Manage save…" at bounding box center [959, 126] width 1160 height 33
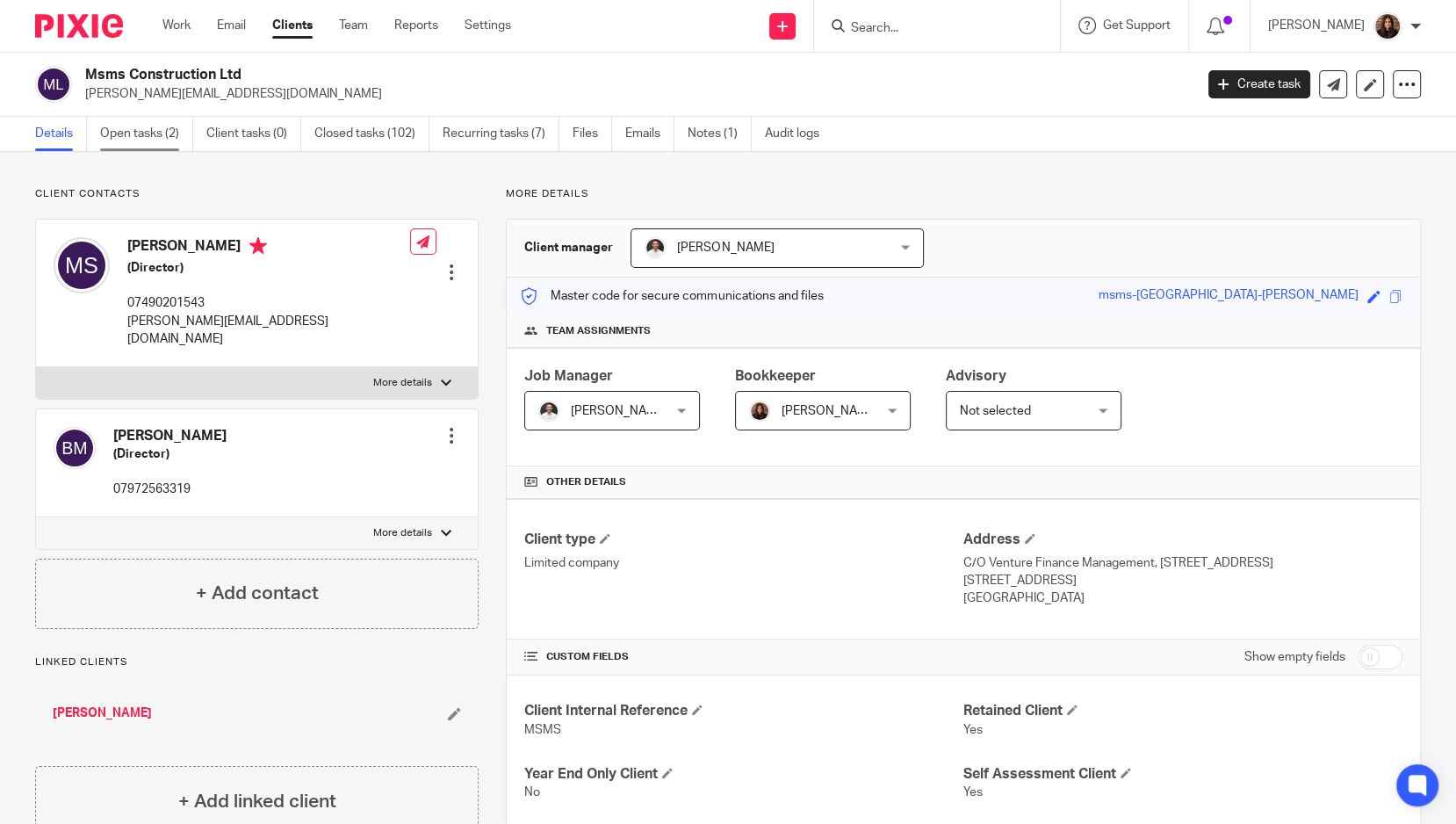
click at [159, 140] on link "Open tasks (2)" at bounding box center [147, 134] width 93 height 34
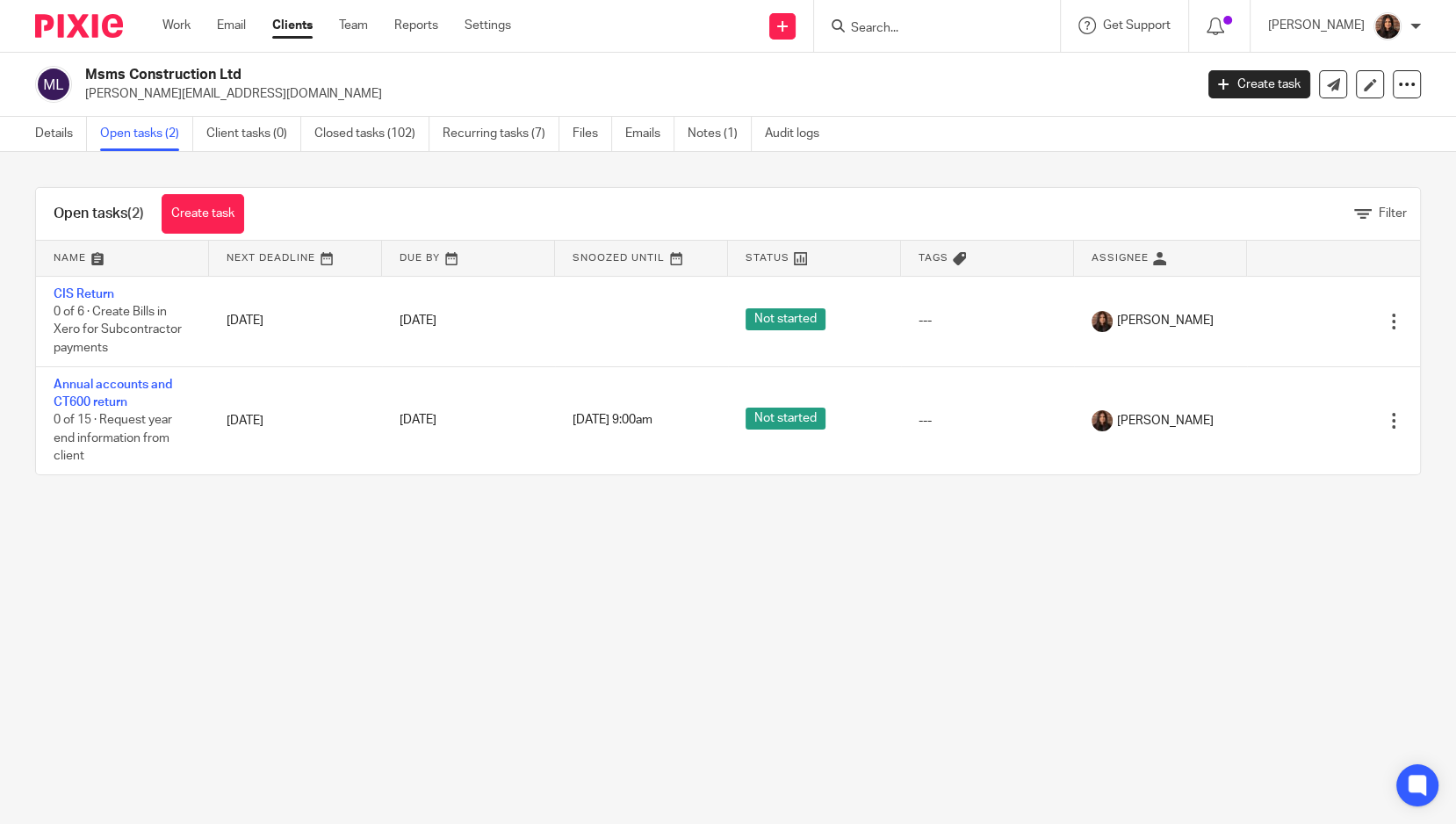
click at [917, 28] on input "Search" at bounding box center [927, 29] width 158 height 16
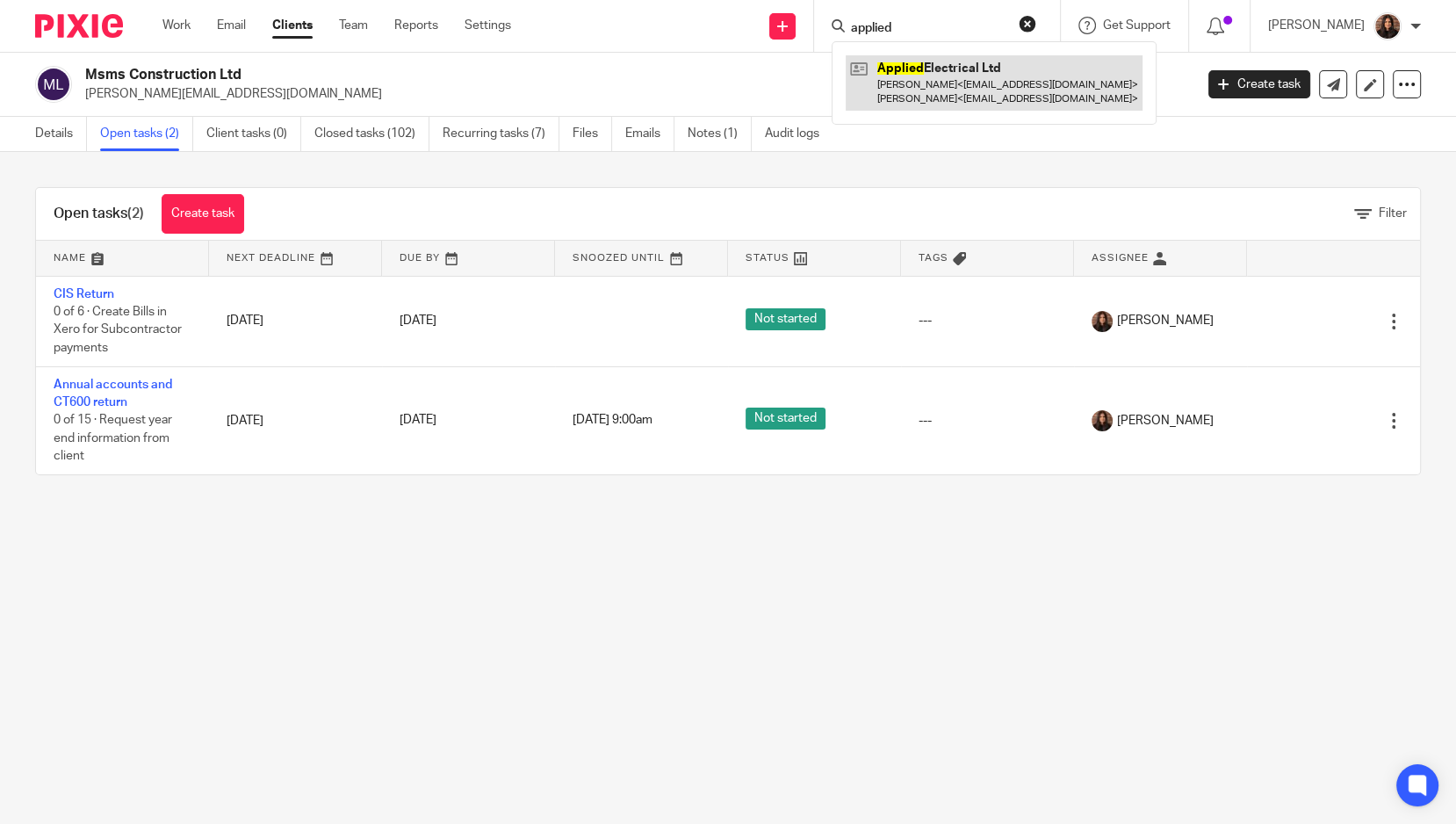
type input "applied"
click at [922, 65] on link at bounding box center [993, 82] width 297 height 54
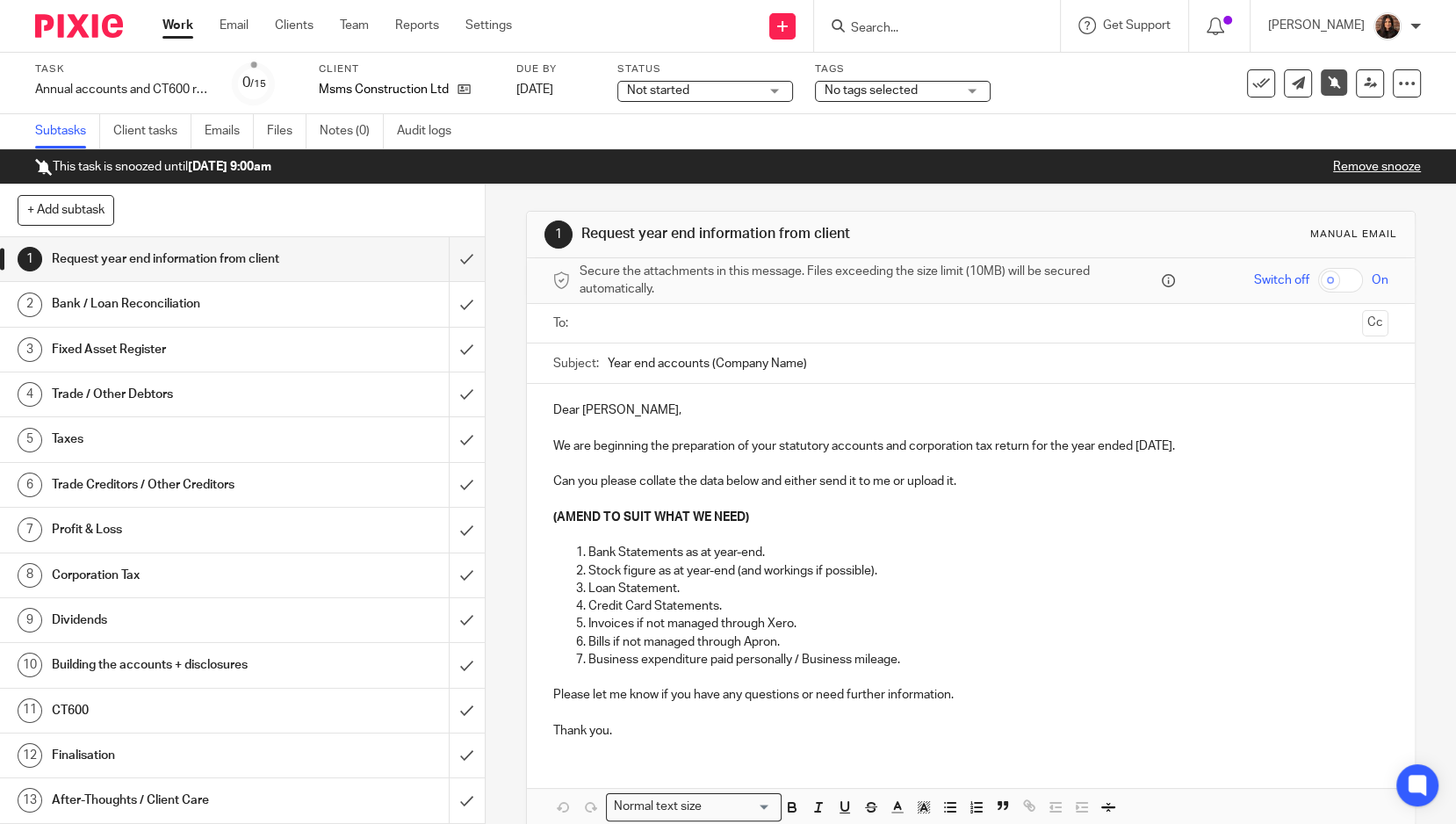
drag, startPoint x: 1357, startPoint y: 163, endPoint x: 1345, endPoint y: 166, distance: 12.4
click at [1358, 163] on link "Remove snooze" at bounding box center [1376, 166] width 88 height 12
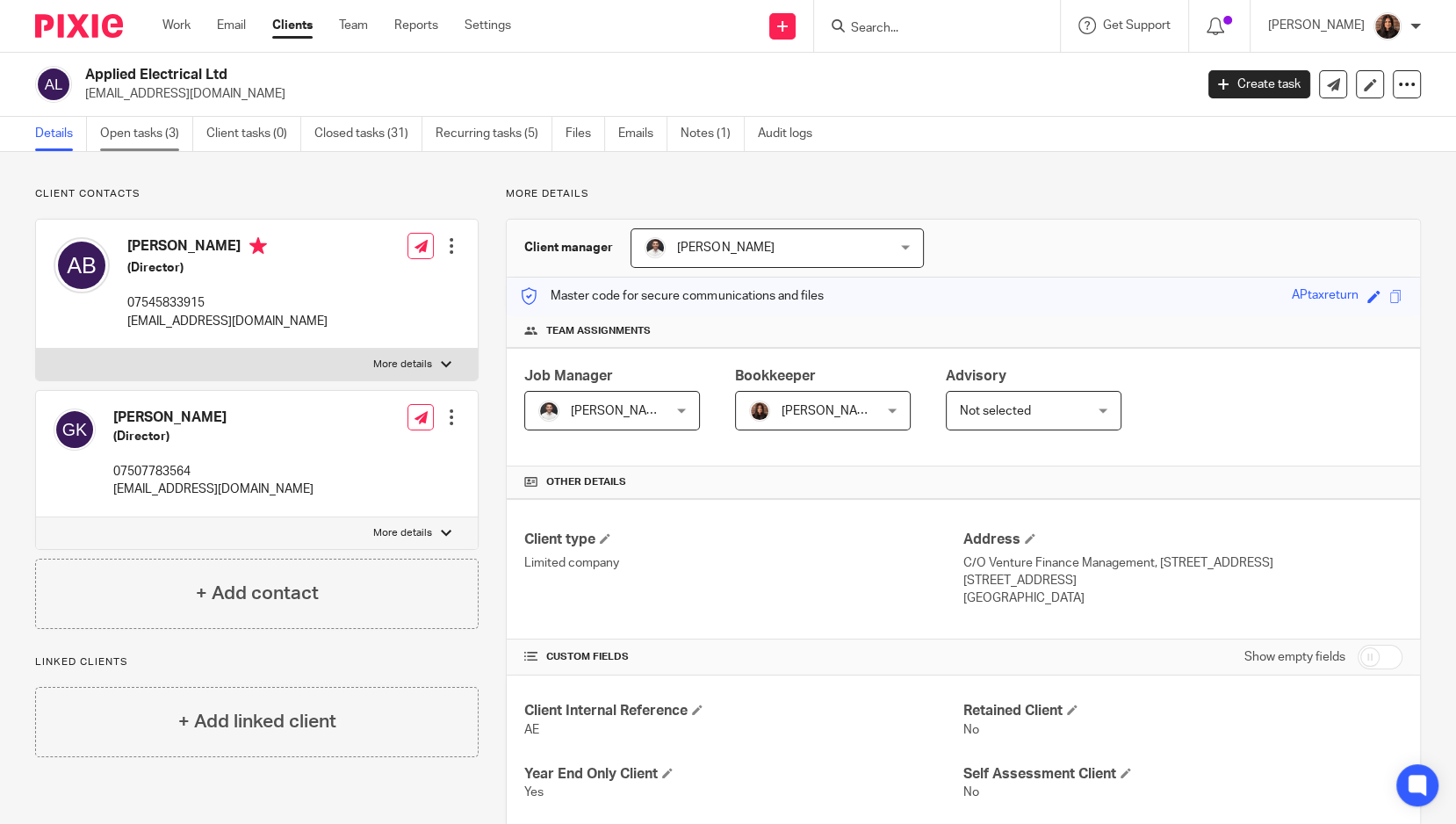
click at [170, 133] on link "Open tasks (3)" at bounding box center [147, 134] width 93 height 34
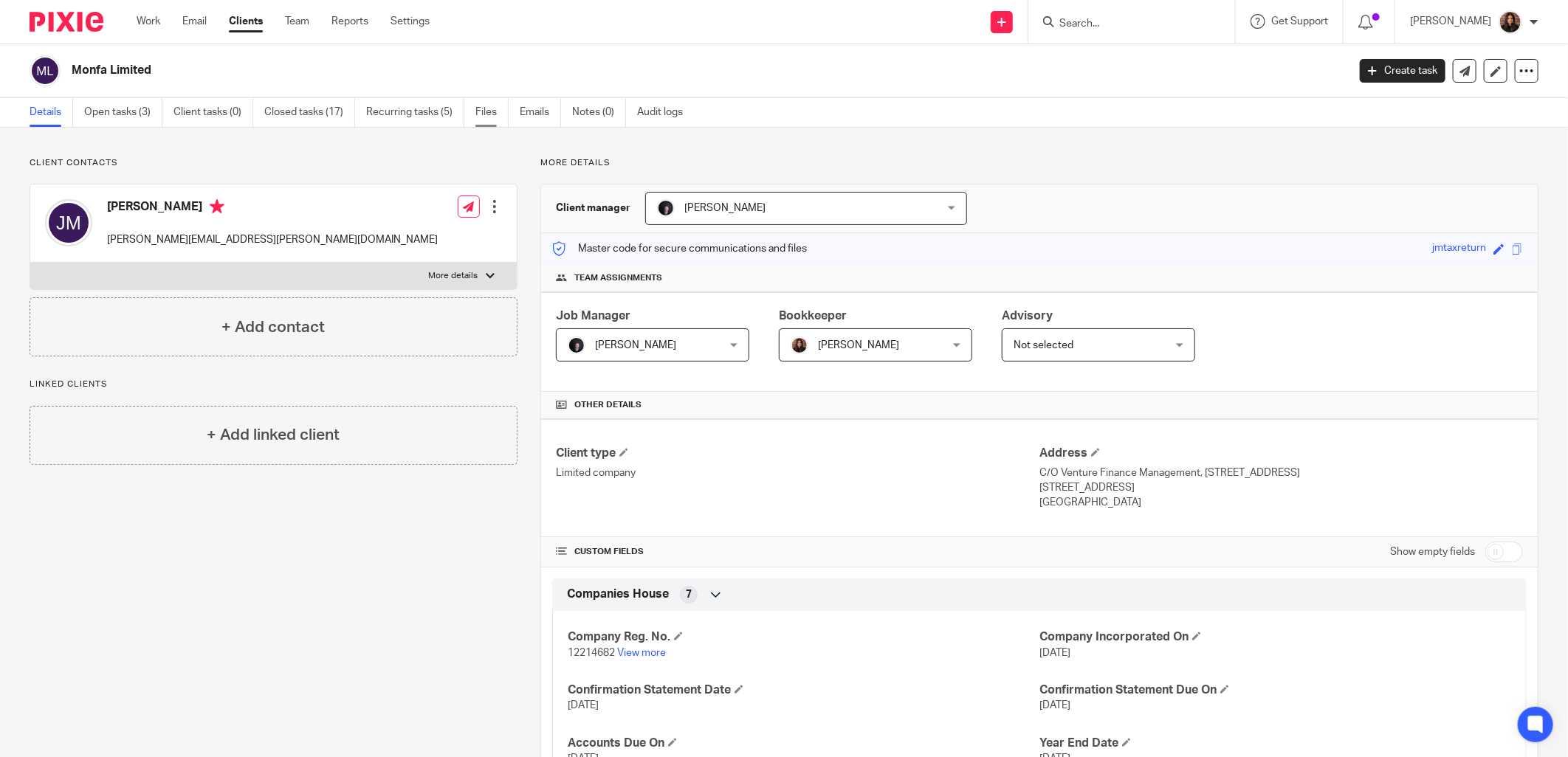
click at [497, 115] on link "Files" at bounding box center [492, 112] width 33 height 29
click at [136, 112] on link "Open tasks (3)" at bounding box center [123, 112] width 78 height 29
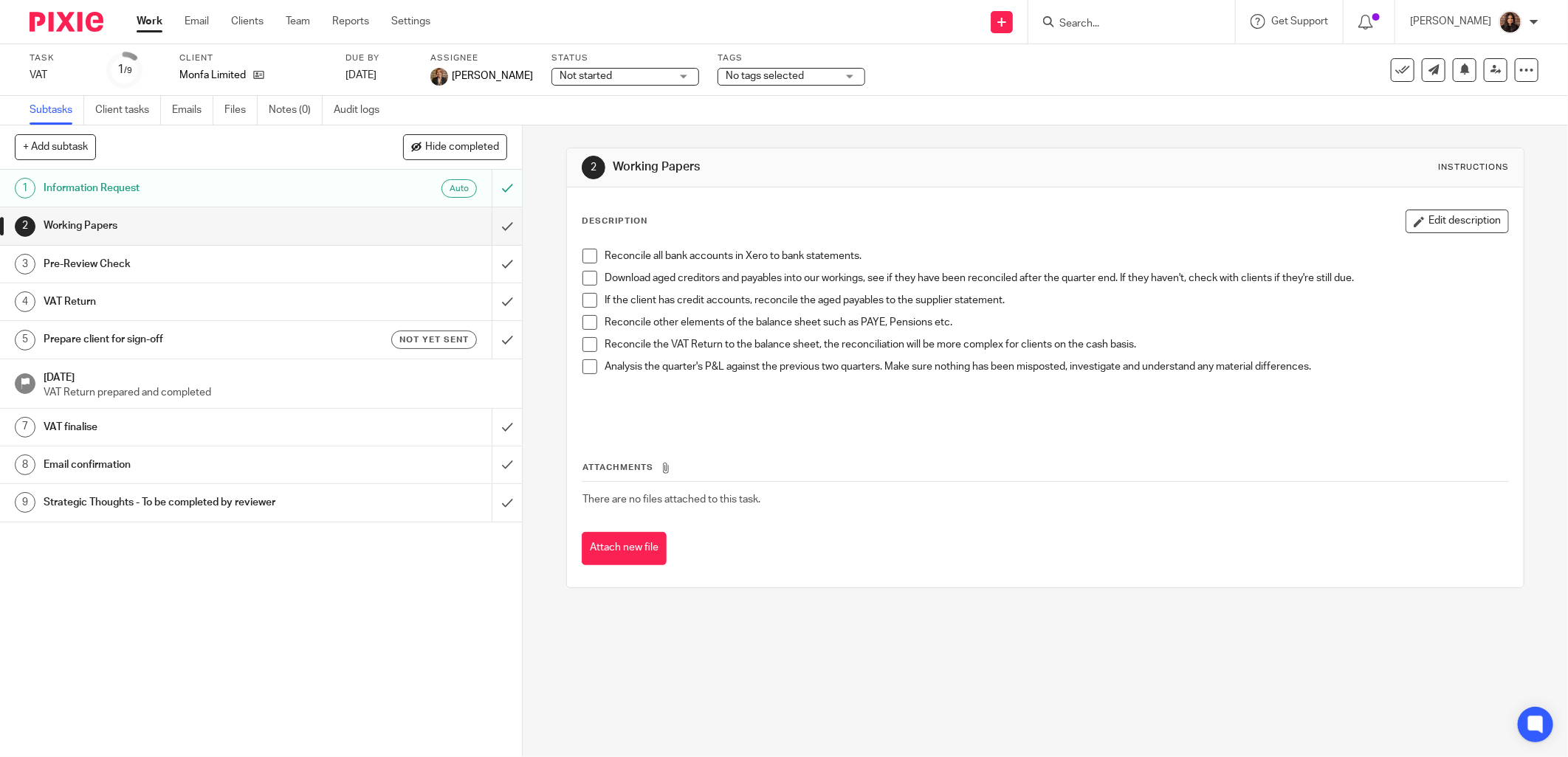
click at [349, 183] on div "Auto" at bounding box center [405, 188] width 145 height 19
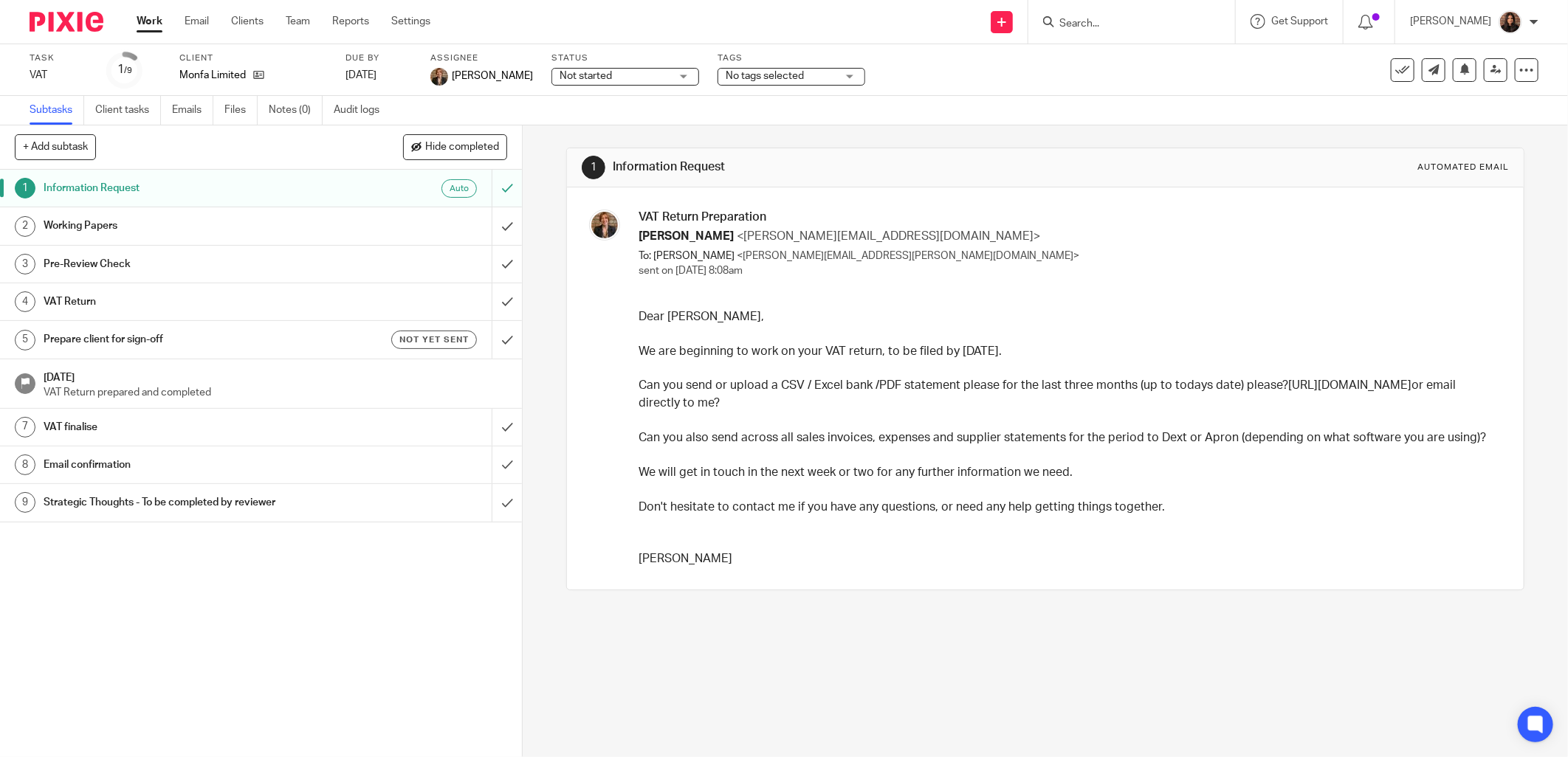
click at [549, 585] on div "1 Information Request Automated email VAT Return Preparation Erica Smith <erica…" at bounding box center [1045, 441] width 1046 height 631
click at [538, 266] on div "1 Information Request Automated email VAT Return Preparation Erica Smith <erica…" at bounding box center [1045, 441] width 1046 height 631
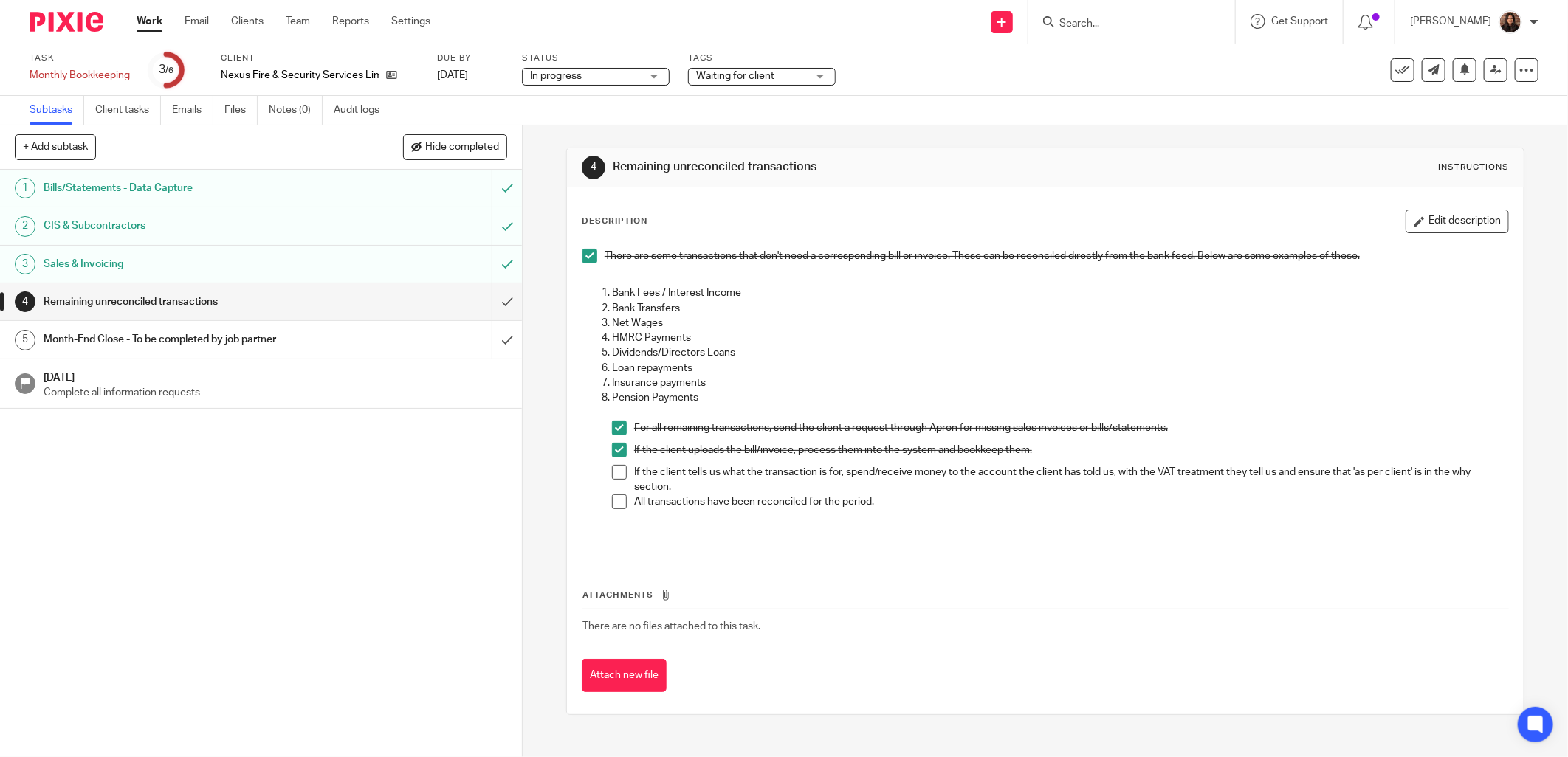
click at [1111, 24] on input "Search" at bounding box center [1124, 24] width 133 height 13
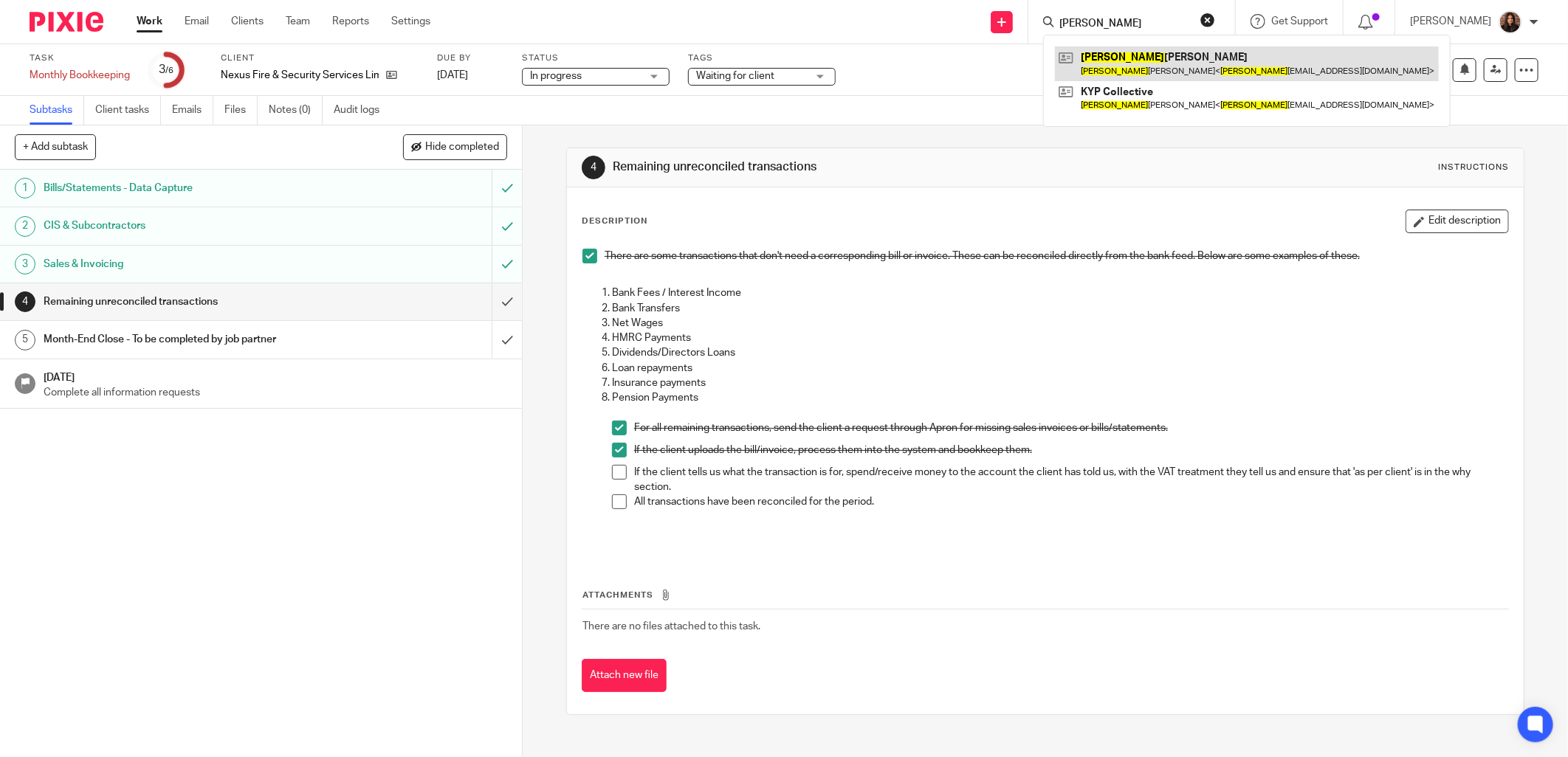
type input "kim"
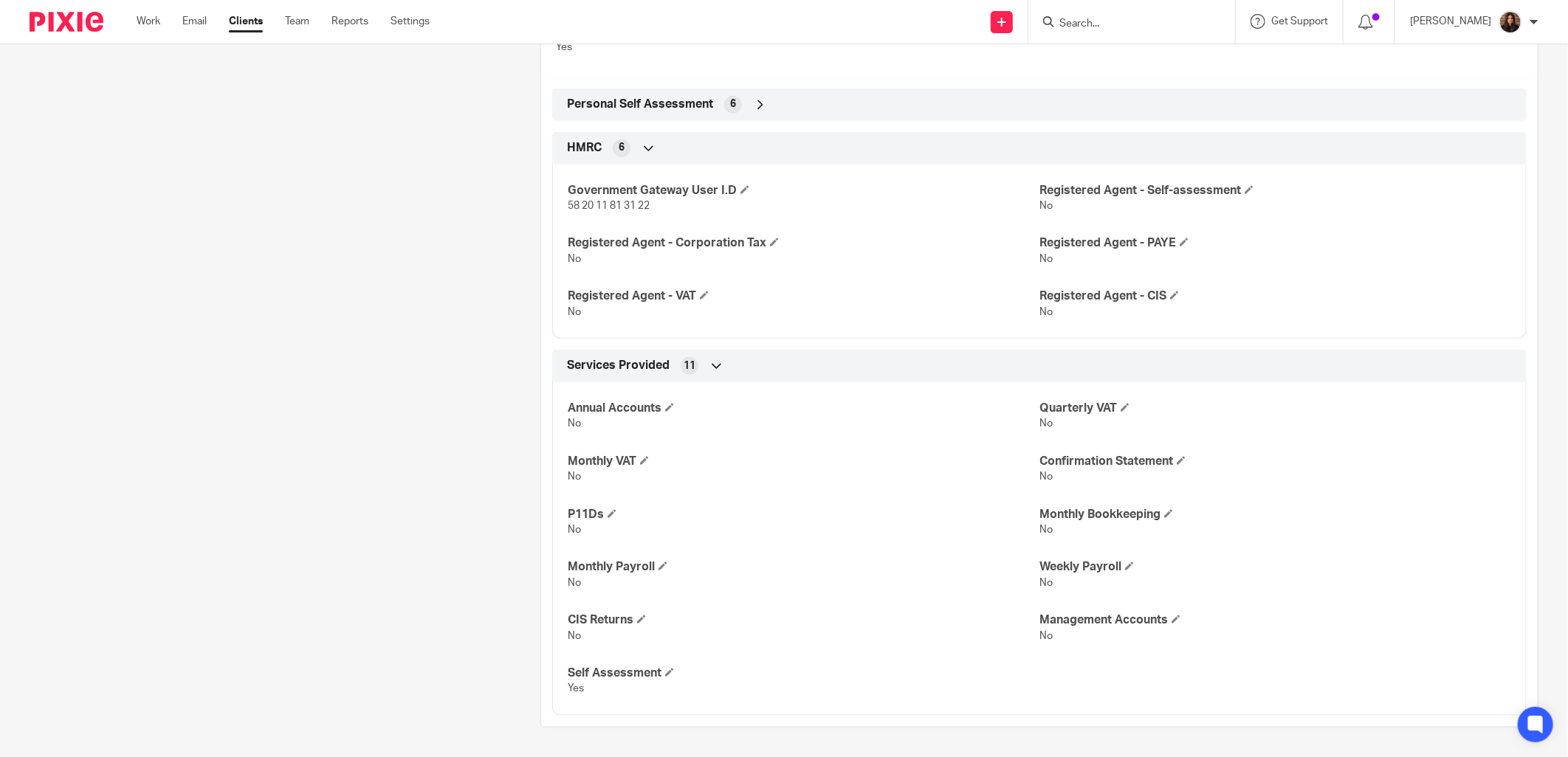
scroll to position [346, 0]
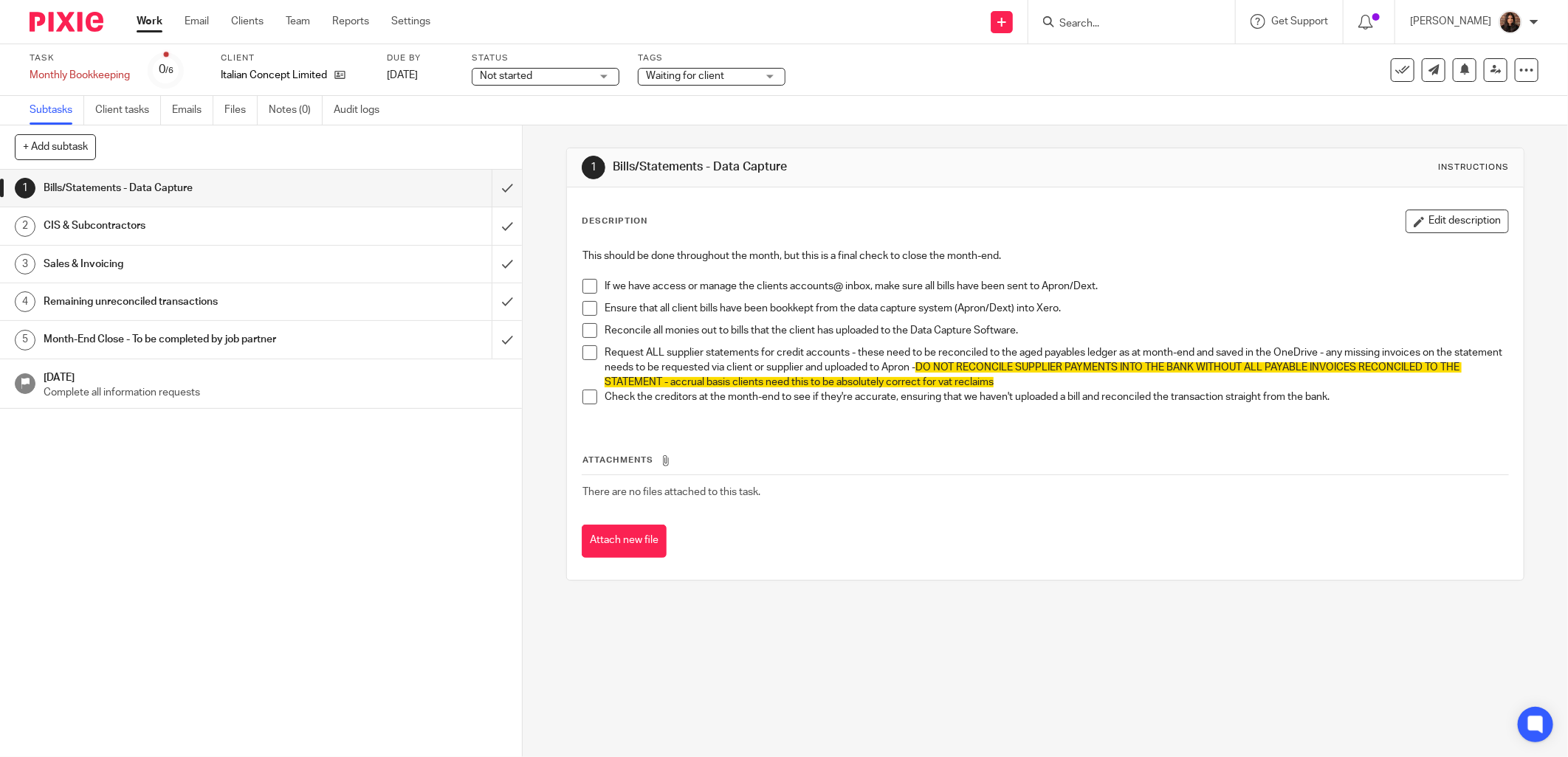
click at [465, 496] on div "1 Bills/Statements - Data Capture 2 CIS & Subcontractors 3 Sales & Invoicing 4 …" at bounding box center [261, 463] width 522 height 587
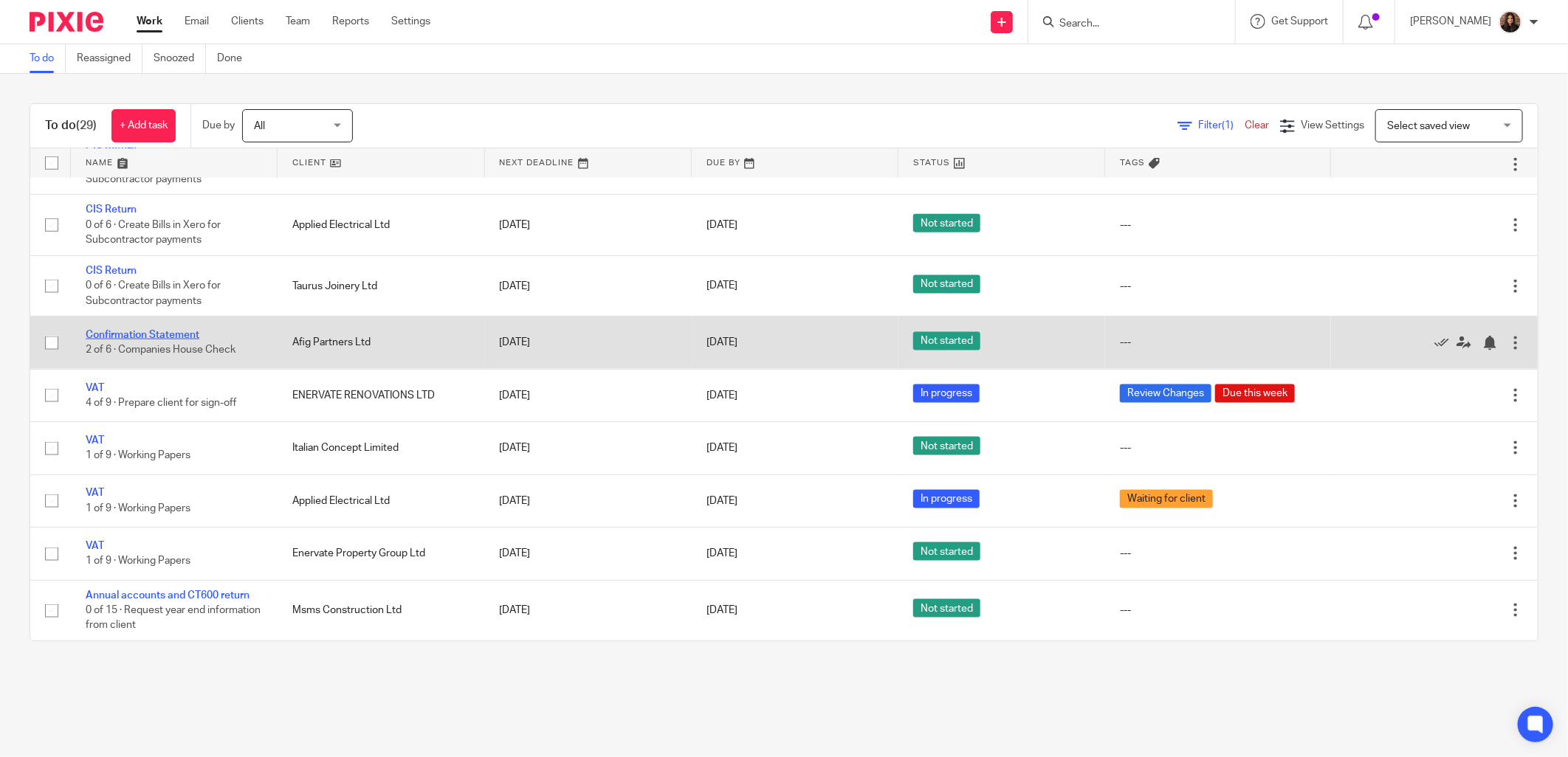
scroll to position [1253, 0]
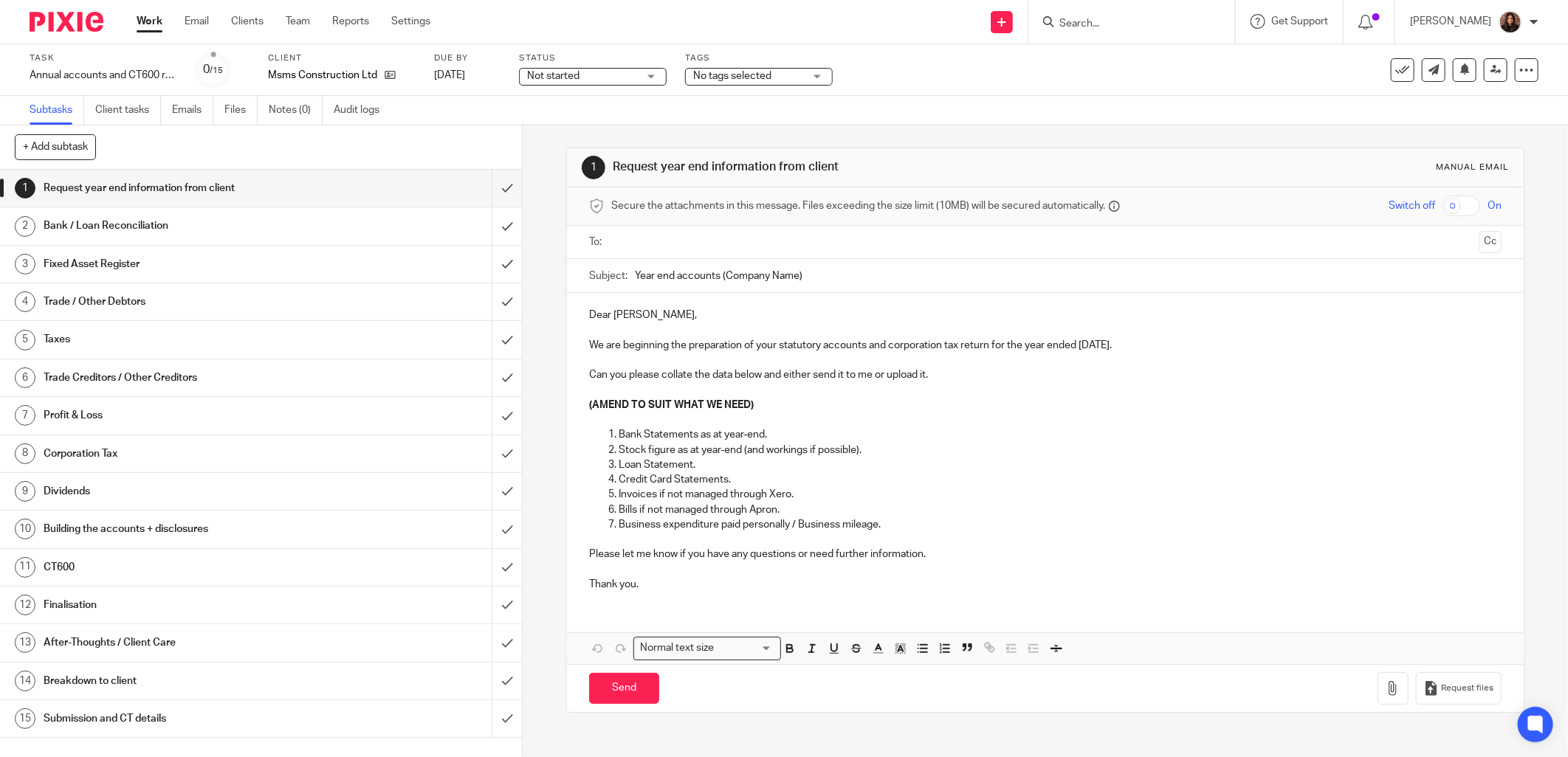
click at [629, 242] on input "text" at bounding box center [1045, 243] width 857 height 17
click at [714, 279] on input "Year end accounts (Company Name)" at bounding box center [1068, 279] width 867 height 33
drag, startPoint x: 857, startPoint y: 283, endPoint x: 874, endPoint y: 282, distance: 17.0
click at [857, 284] on input "Year end accounts 31 July 2025 (Company Name)" at bounding box center [1068, 279] width 867 height 33
type input "Year end accounts 31 July 2025 (MSMS Construction)"
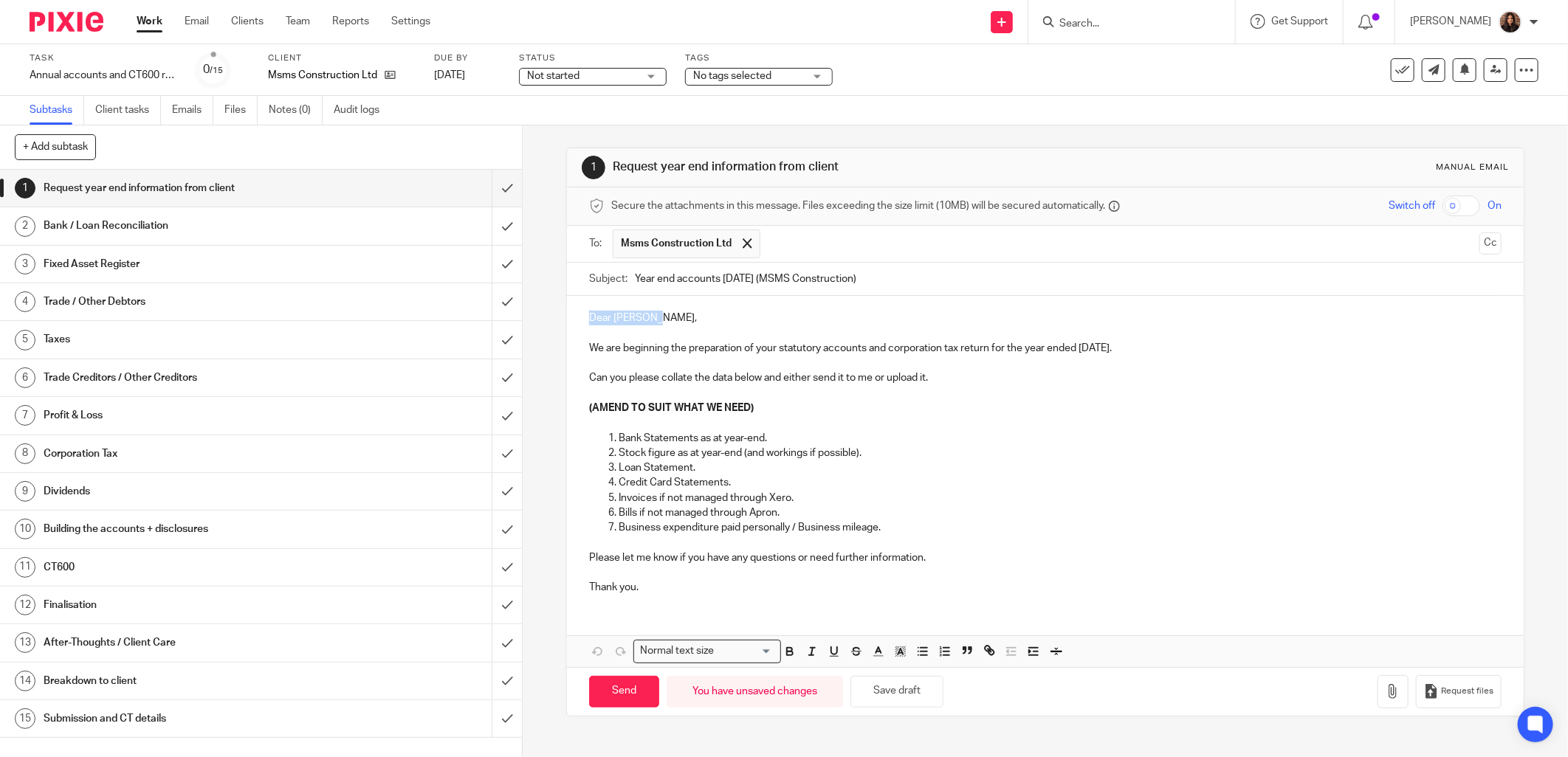
drag, startPoint x: 660, startPoint y: 322, endPoint x: 584, endPoint y: 322, distance: 76.0
click at [589, 322] on p "Dear Michael," at bounding box center [1046, 318] width 913 height 15
click at [650, 318] on p "Dear Michael," at bounding box center [1046, 318] width 913 height 15
click at [1114, 349] on p "We are beginning the preparation of your statutory accounts and corporation tax…" at bounding box center [1046, 348] width 913 height 15
click at [935, 380] on p "Can you please collate the data below and either send it to me or upload it." at bounding box center [1046, 377] width 913 height 15
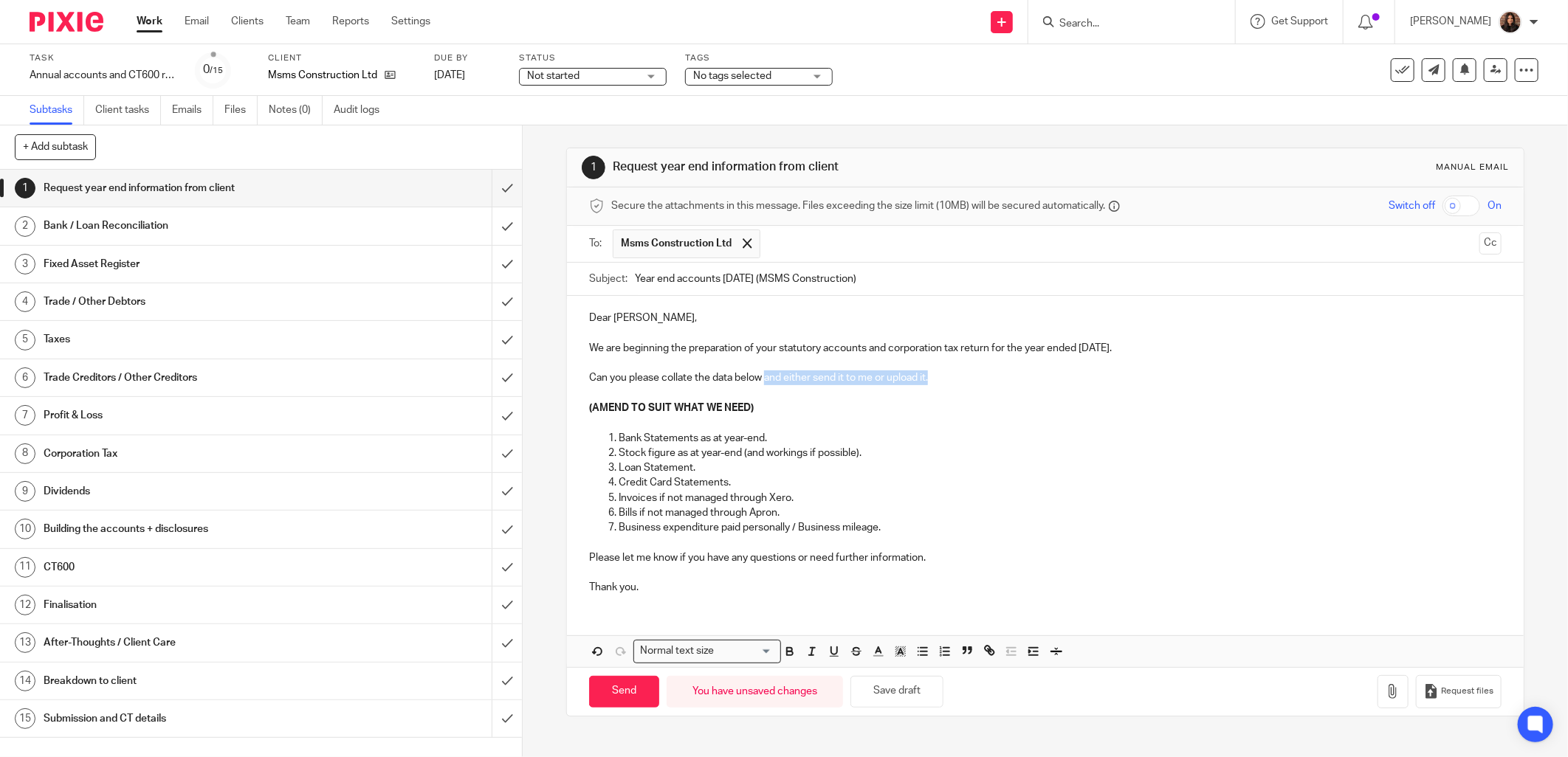
drag, startPoint x: 954, startPoint y: 373, endPoint x: 763, endPoint y: 382, distance: 191.2
click at [763, 382] on p "Can you please collate the data below and either send it to me or upload it." at bounding box center [1046, 377] width 913 height 15
drag, startPoint x: 773, startPoint y: 403, endPoint x: 581, endPoint y: 404, distance: 192.0
click at [581, 404] on div "Dear Michael, We are beginning the preparation of your statutory accounts and c…" at bounding box center [1046, 451] width 957 height 310
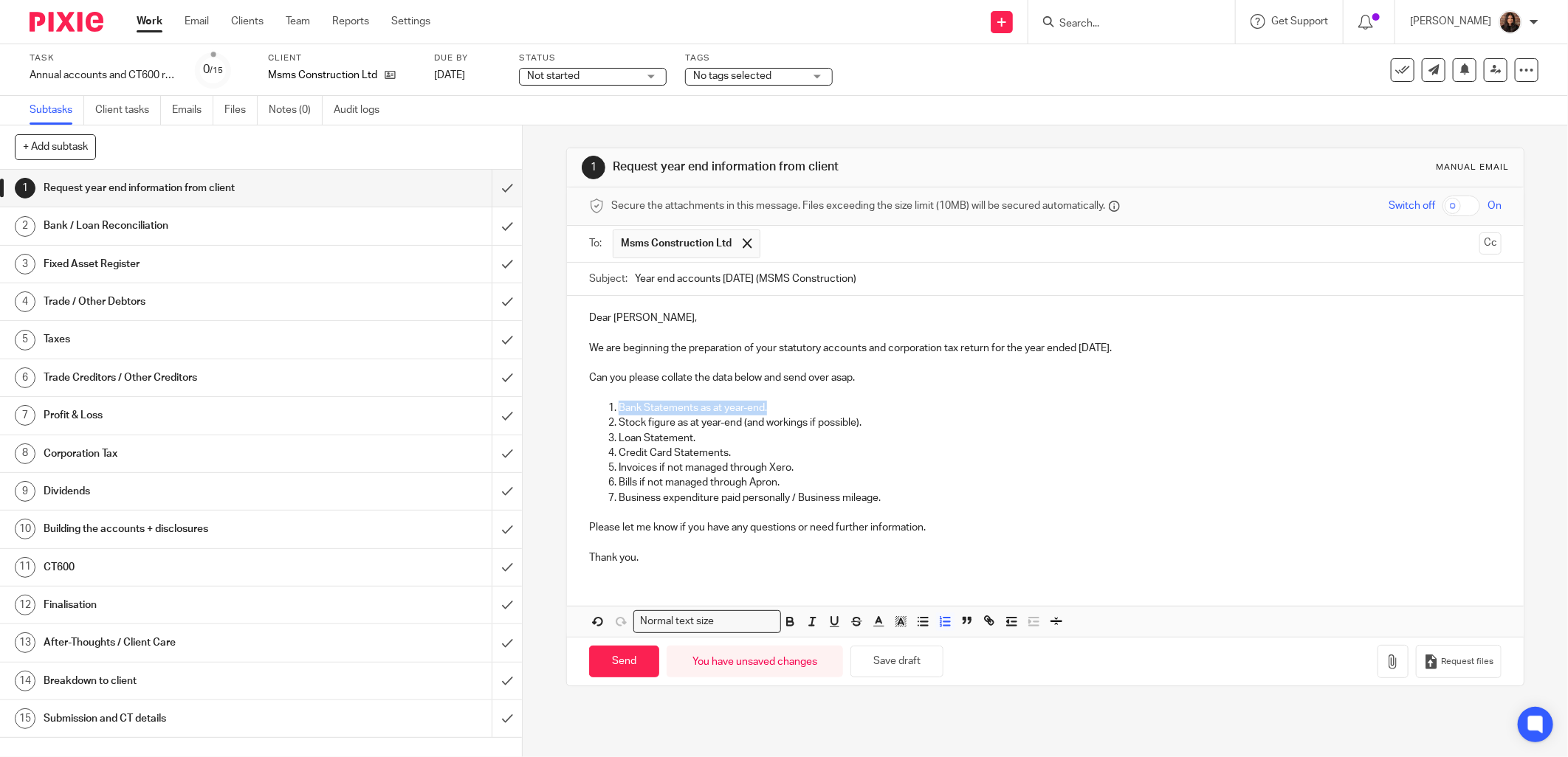
drag, startPoint x: 774, startPoint y: 408, endPoint x: 608, endPoint y: 414, distance: 166.1
click at [619, 414] on li "Bank Statements as at year-end." at bounding box center [1060, 408] width 883 height 15
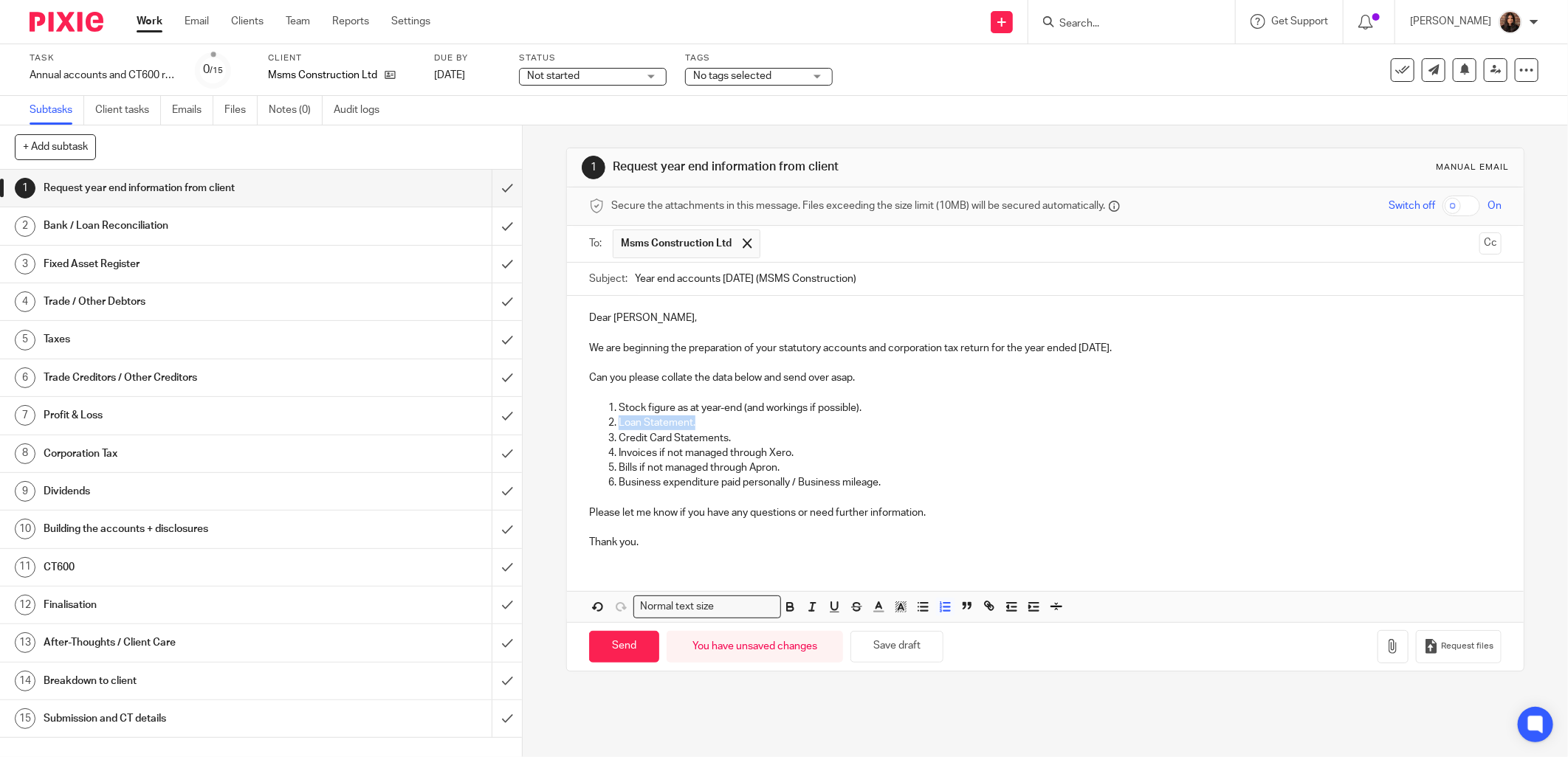
drag, startPoint x: 706, startPoint y: 417, endPoint x: 608, endPoint y: 424, distance: 98.2
click at [619, 424] on li "Loan Statement." at bounding box center [1060, 422] width 883 height 15
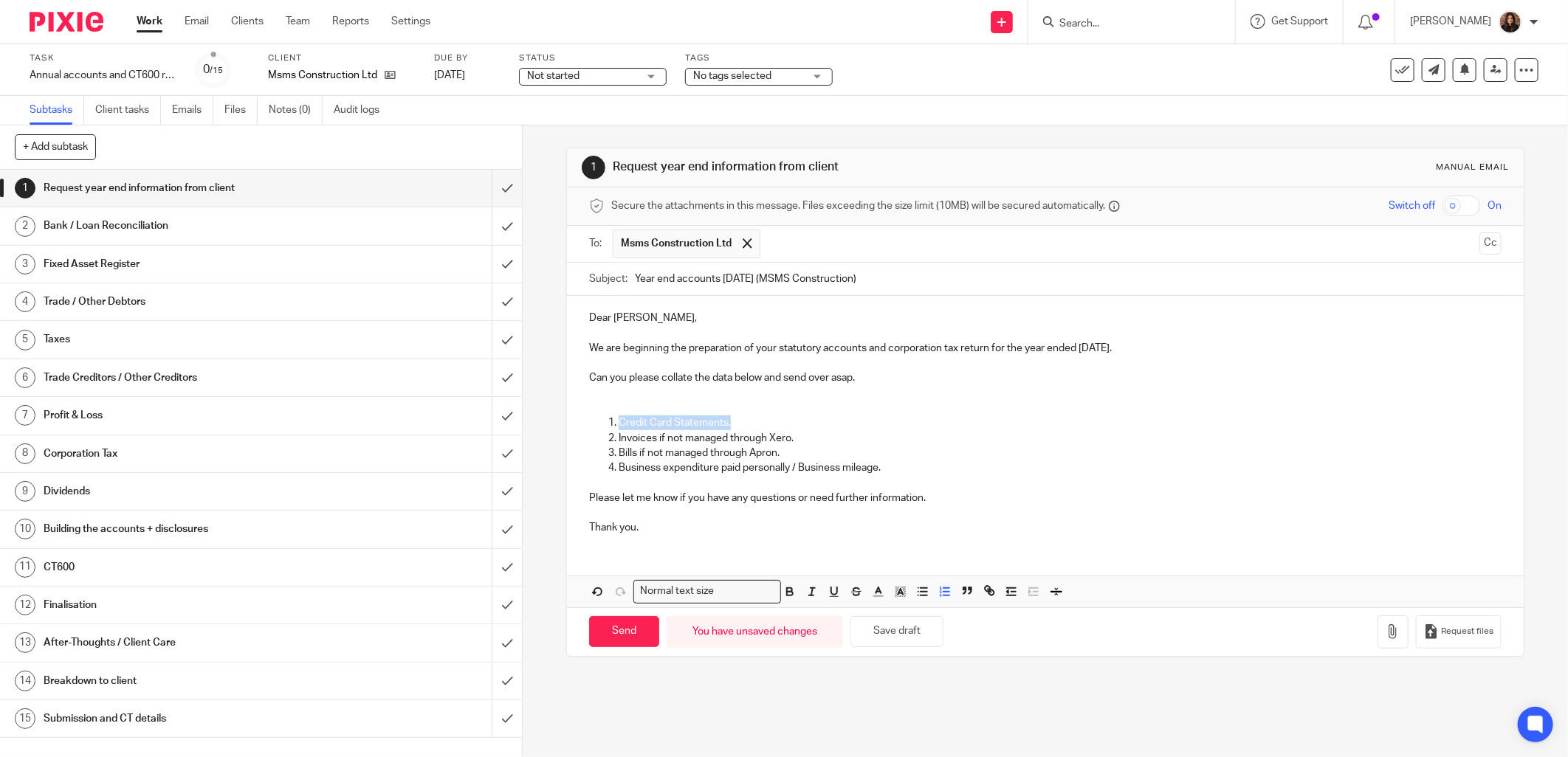
drag, startPoint x: 728, startPoint y: 423, endPoint x: 601, endPoint y: 419, distance: 127.1
click at [601, 419] on ol "Credit Card Statements. Invoices if not managed through Xero. Bills if not mana…" at bounding box center [1046, 445] width 913 height 60
drag, startPoint x: 801, startPoint y: 439, endPoint x: 615, endPoint y: 445, distance: 186.1
click at [619, 445] on p "Invoices if not managed through Xero." at bounding box center [1060, 438] width 883 height 15
click at [712, 438] on p "Direct wages Michael paid to suppliers and merchants outside of MSMS" at bounding box center [1060, 438] width 883 height 15
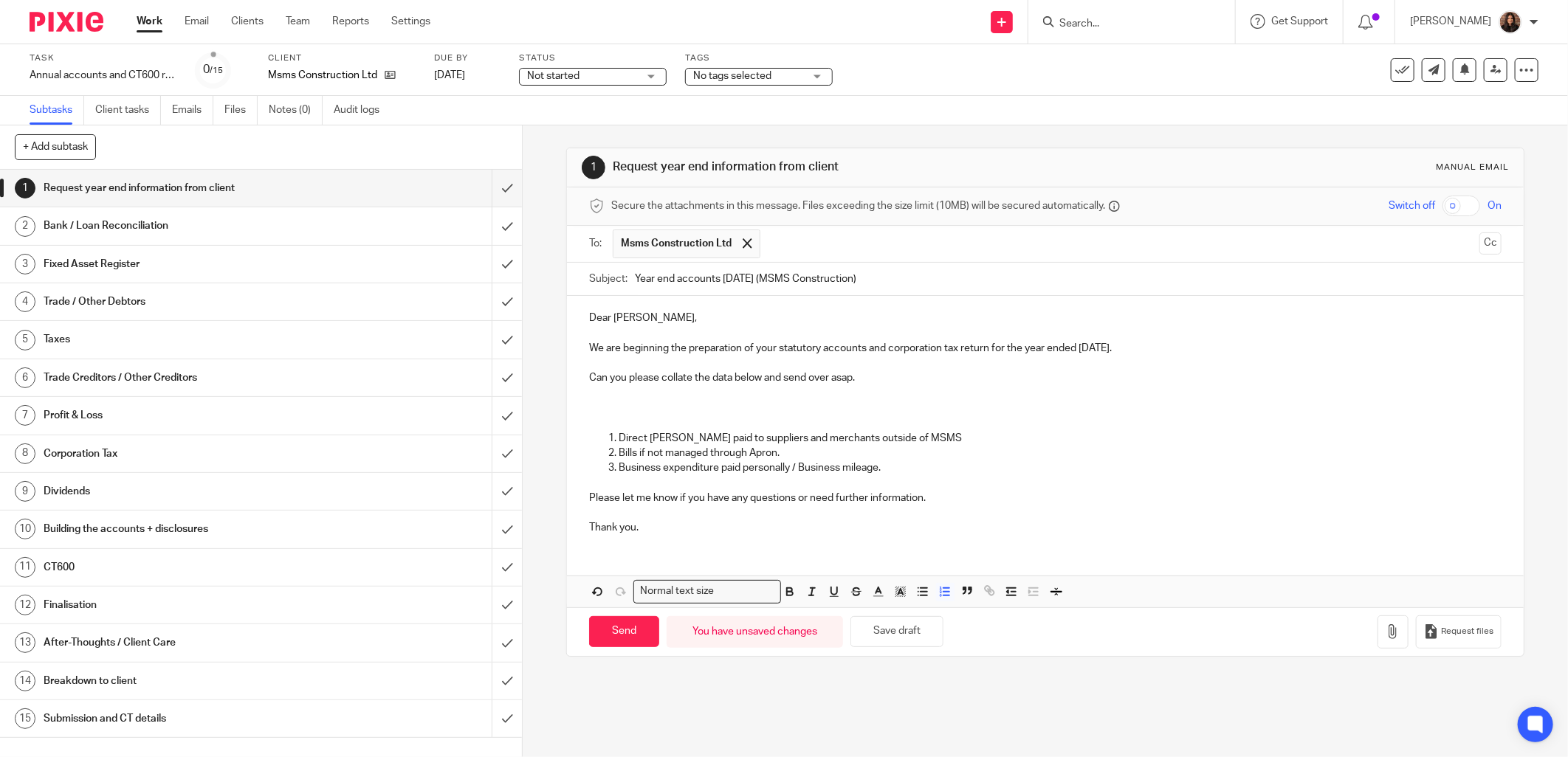
click at [714, 439] on p "Direct wages Michael paid to suppliers and merchants outside of MSMS" at bounding box center [1060, 438] width 883 height 15
click at [619, 439] on p "Direct wages Michael paid to suppliers and merchants outside of MSMS" at bounding box center [1060, 438] width 883 height 15
click at [639, 432] on p "Any Direct wages Michael paid to suppliers and merchants outside of MSMS" at bounding box center [1060, 438] width 883 height 15
click at [675, 439] on p "Any direct wages Michael paid to suppliers and merchants outside of MSMS" at bounding box center [1060, 438] width 883 height 15
click at [725, 439] on p "Any direct wages Michael paid to suppliers and merchants outside of MSMS" at bounding box center [1060, 438] width 883 height 15
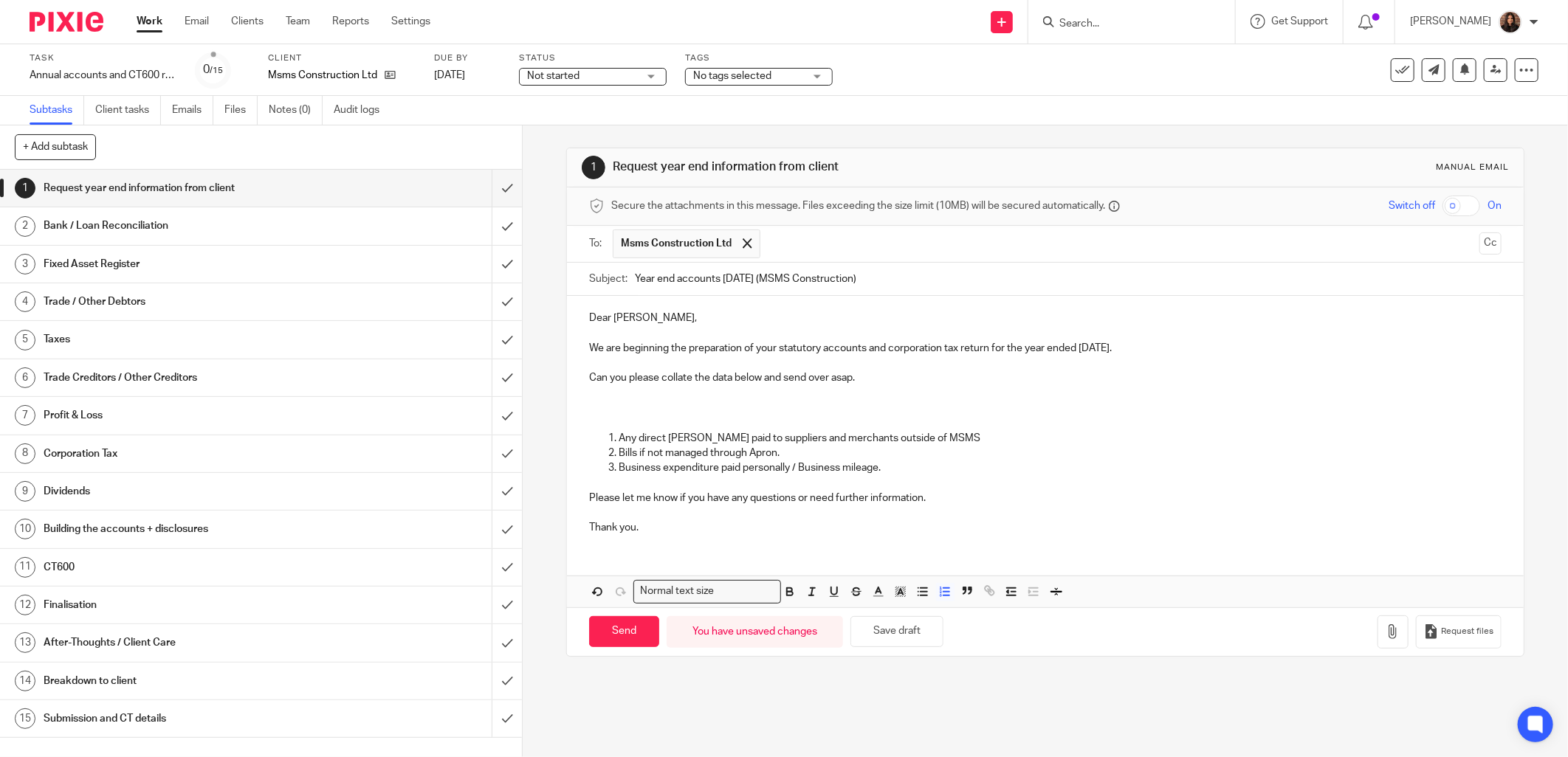
click at [735, 439] on p "Any direct wages Michael paid to suppliers and merchants outside of MSMS" at bounding box center [1060, 438] width 883 height 15
click at [694, 438] on p "Any direct wages you paid to suppliers and merchants outside of MSMS" at bounding box center [1060, 438] width 883 height 15
click at [929, 437] on p "Any amounts you paid to suppliers and merchants outside of MSMS" at bounding box center [1060, 438] width 883 height 15
drag, startPoint x: 790, startPoint y: 452, endPoint x: 684, endPoint y: 455, distance: 106.0
click at [619, 456] on p "Bills if not managed through Apron." at bounding box center [1060, 452] width 883 height 15
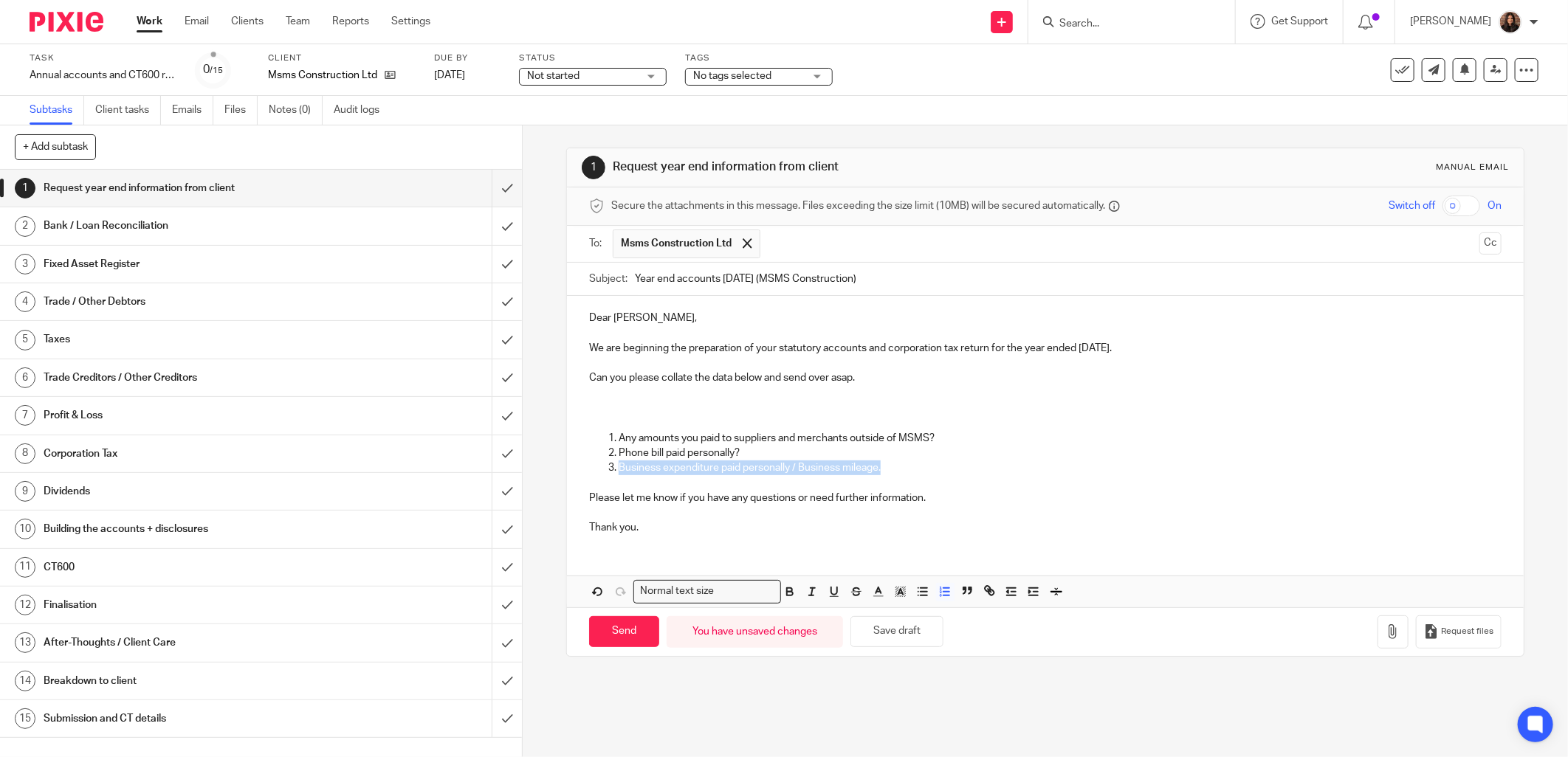
drag, startPoint x: 883, startPoint y: 470, endPoint x: 615, endPoint y: 470, distance: 268.0
click at [619, 470] on p "Business expenditure paid personally / Business mileage." at bounding box center [1060, 467] width 883 height 15
click at [599, 435] on ol "Any amounts you paid to suppliers and merchants outside of MSMS? Phone bill pai…" at bounding box center [1046, 453] width 913 height 45
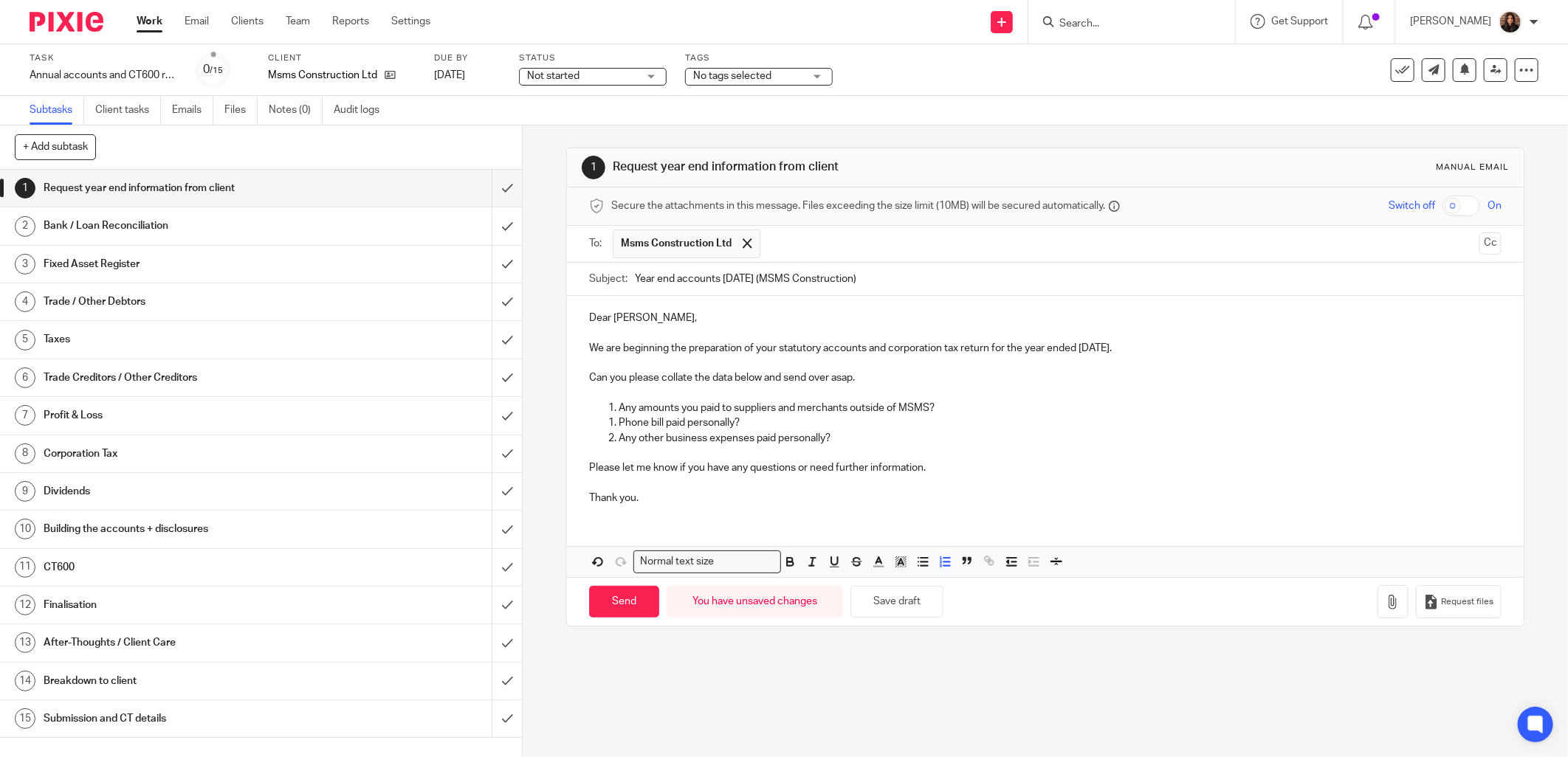
click at [619, 422] on li "Phone bill paid personally?" at bounding box center [1060, 422] width 883 height 15
click at [846, 436] on p "Any other business expenses paid personally?" at bounding box center [1060, 438] width 883 height 15
drag, startPoint x: 934, startPoint y: 469, endPoint x: 794, endPoint y: 473, distance: 140.1
click at [794, 473] on p "Please let me know if you have any questions or need further information." at bounding box center [1046, 467] width 913 height 15
drag, startPoint x: 1162, startPoint y: 346, endPoint x: 585, endPoint y: 351, distance: 577.0
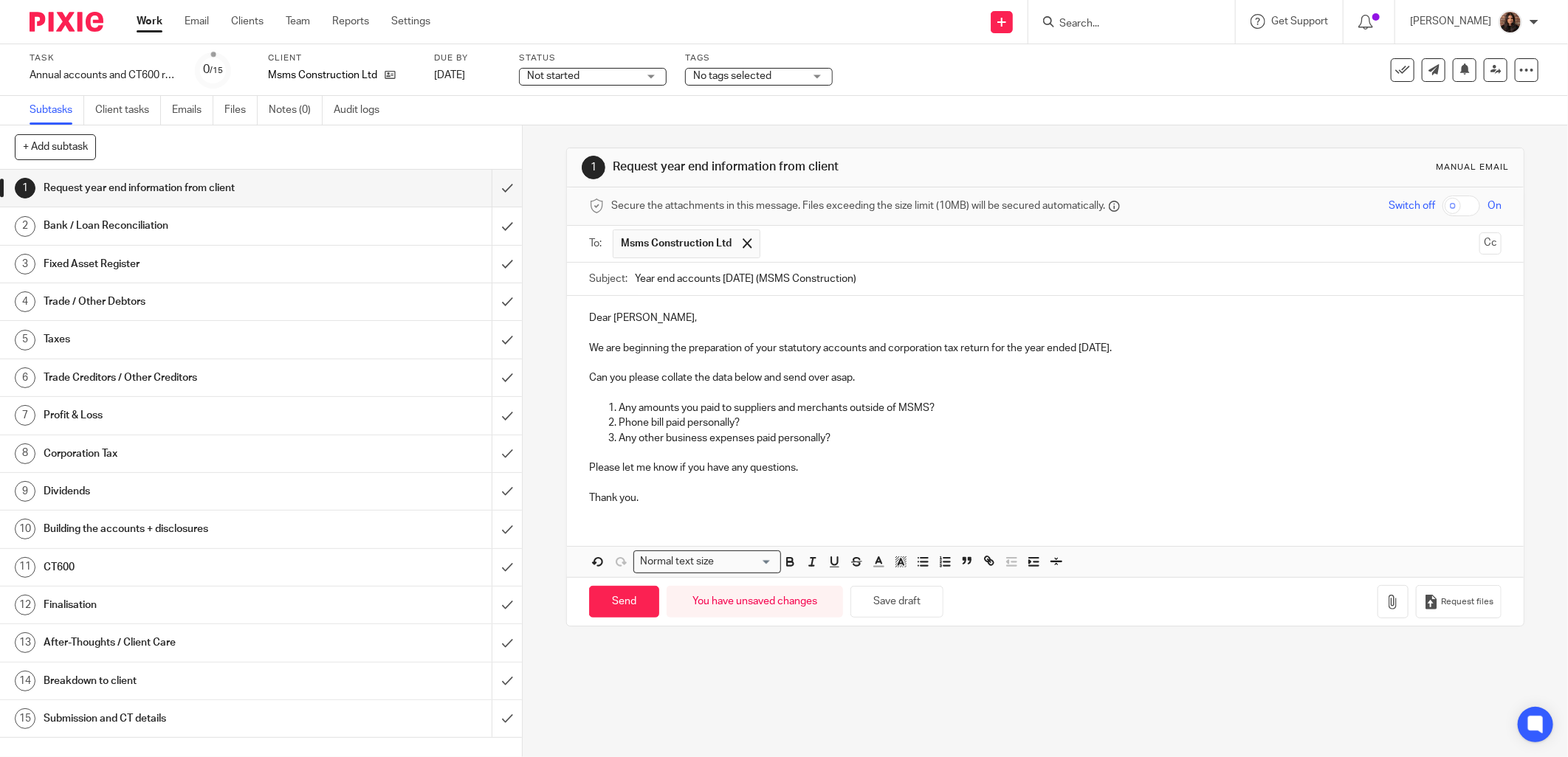
click at [589, 351] on p "We are beginning the preparation of your statutory accounts and corporation tax…" at bounding box center [1046, 348] width 913 height 15
click at [787, 559] on icon "button" at bounding box center [790, 559] width 5 height 4
click at [781, 442] on p "Any other business expenses paid personally?" at bounding box center [1060, 438] width 883 height 15
drag, startPoint x: 856, startPoint y: 382, endPoint x: 582, endPoint y: 380, distance: 274.0
click at [582, 380] on div "Dear Michael, We are beginning the preparation of your statutory accounts and c…" at bounding box center [1046, 406] width 957 height 220
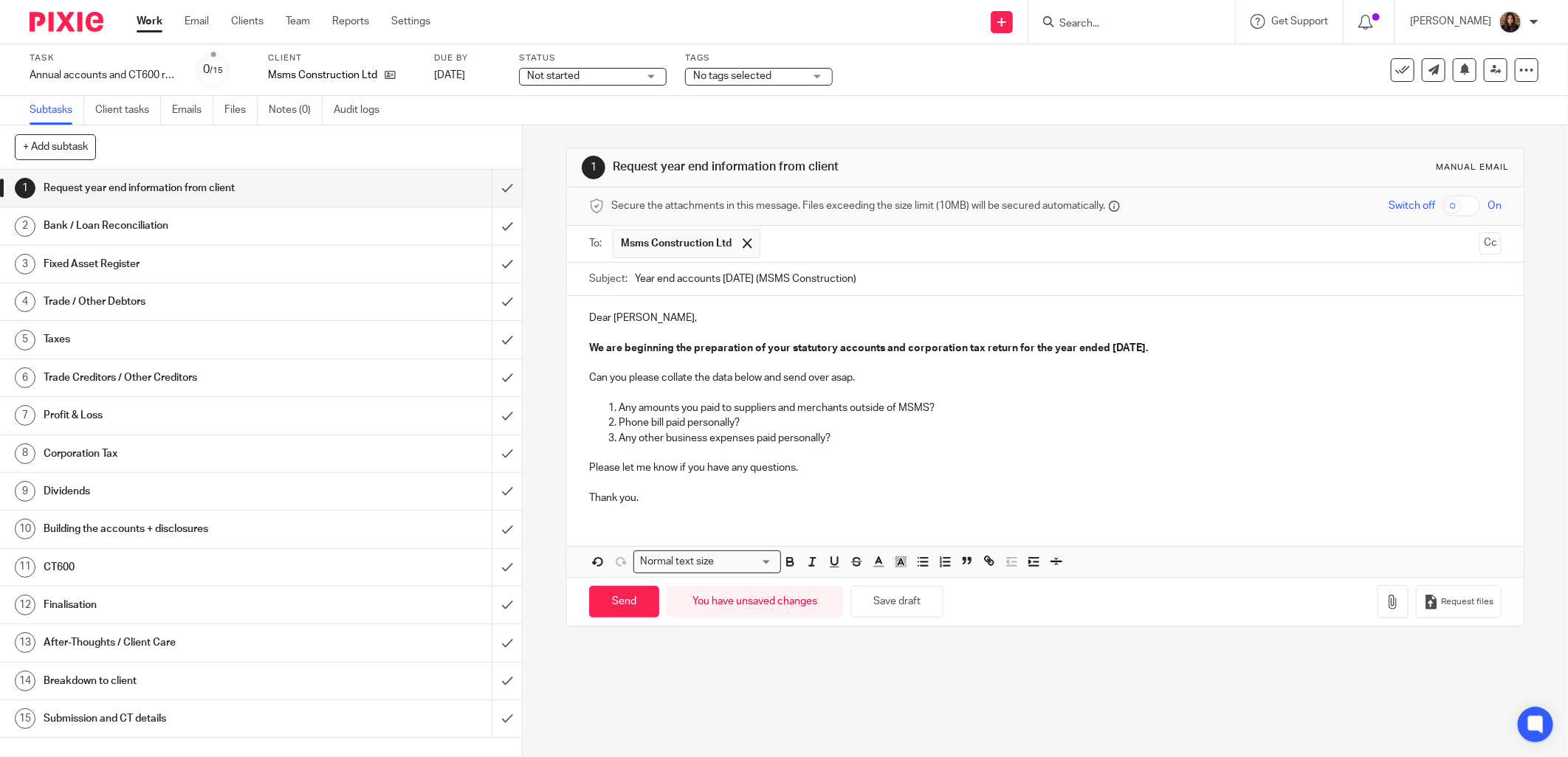
click at [829, 562] on icon "button" at bounding box center [834, 561] width 13 height 13
click at [860, 458] on p at bounding box center [1046, 452] width 913 height 15
click at [629, 602] on input "Send" at bounding box center [624, 601] width 71 height 32
type input "Sent"
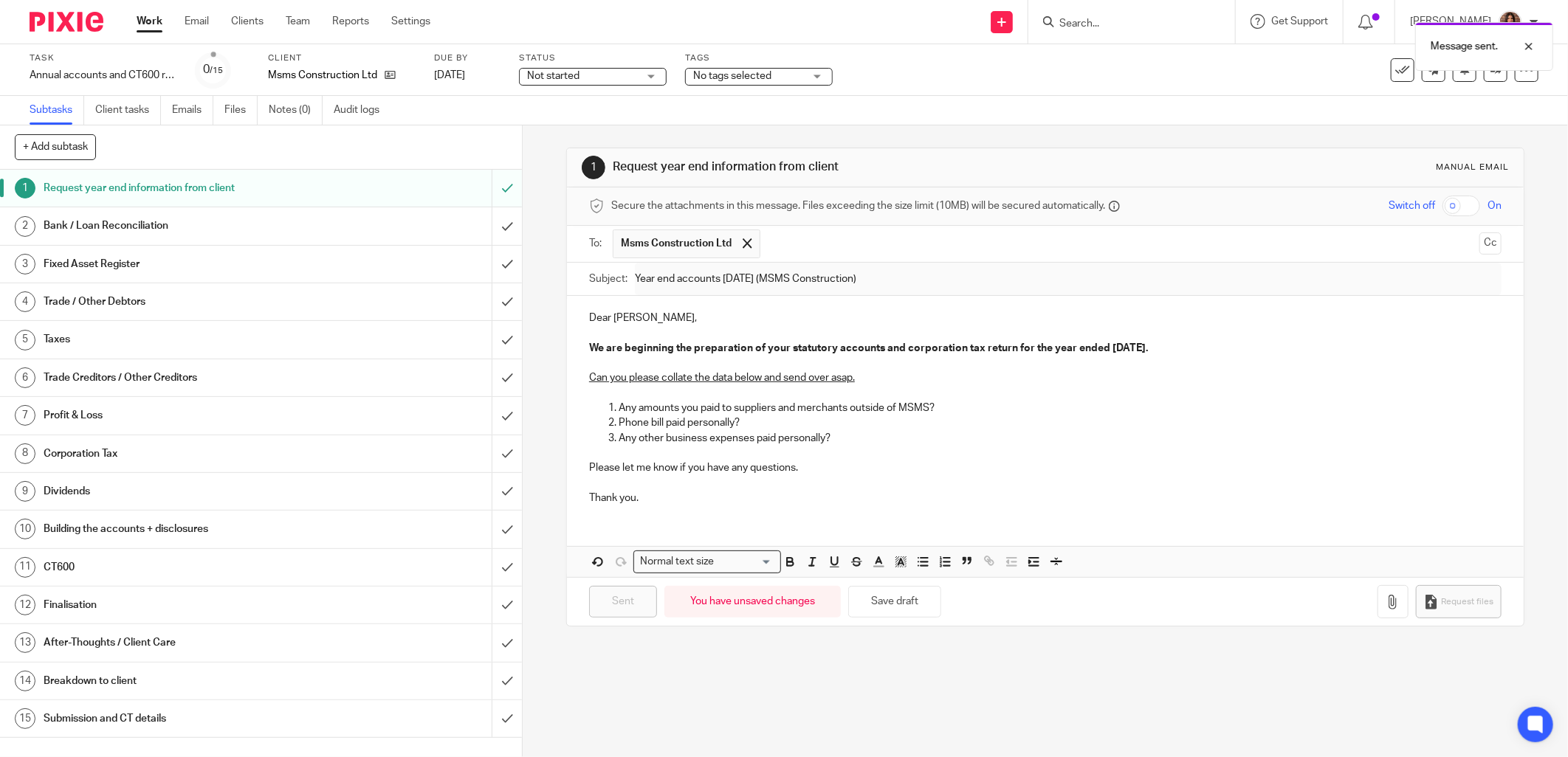
drag, startPoint x: 573, startPoint y: 78, endPoint x: 588, endPoint y: 102, distance: 28.3
click at [573, 78] on span "Not started" at bounding box center [553, 75] width 53 height 10
drag, startPoint x: 593, startPoint y: 121, endPoint x: 719, endPoint y: 102, distance: 127.4
click at [593, 122] on li "In progress" at bounding box center [593, 130] width 146 height 30
click at [753, 78] on span "No tags selected" at bounding box center [732, 75] width 78 height 10
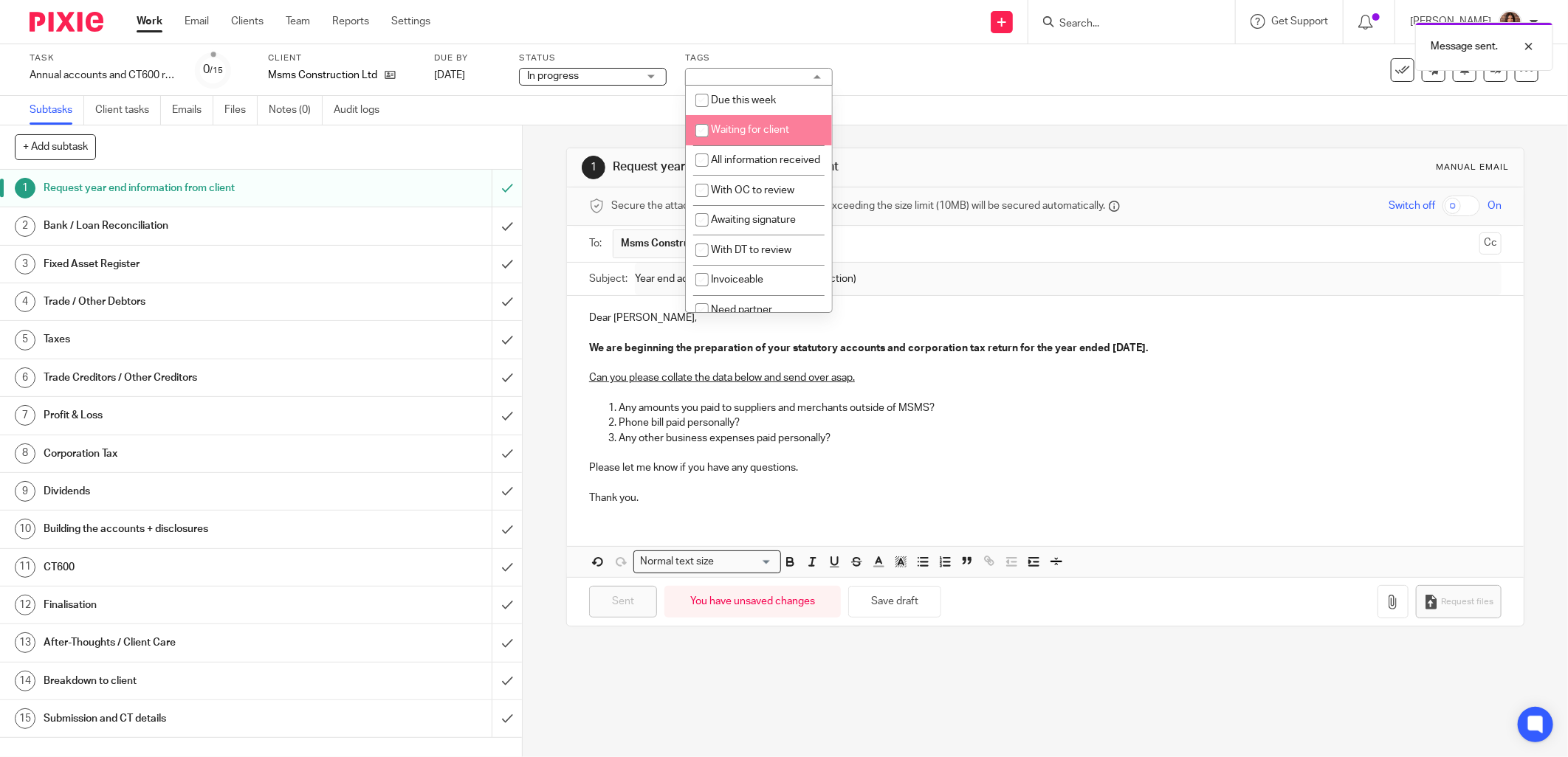
click at [764, 131] on span "Waiting for client" at bounding box center [750, 129] width 78 height 10
checkbox input "true"
click at [949, 94] on div "Task Annual accounts and CT600 return Save Annual accounts and CT600 return 0 /…" at bounding box center [784, 70] width 1568 height 52
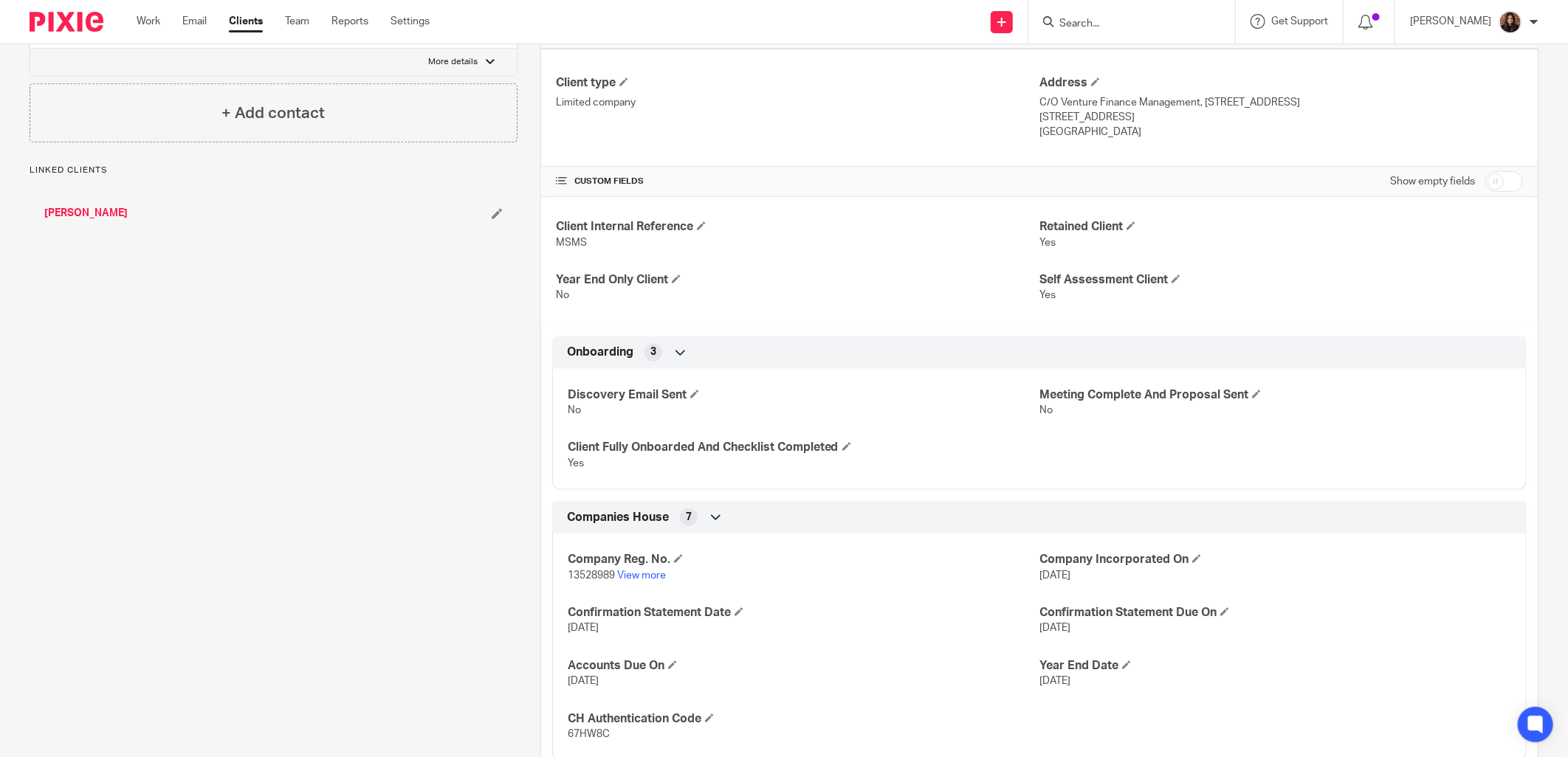
scroll to position [410, 0]
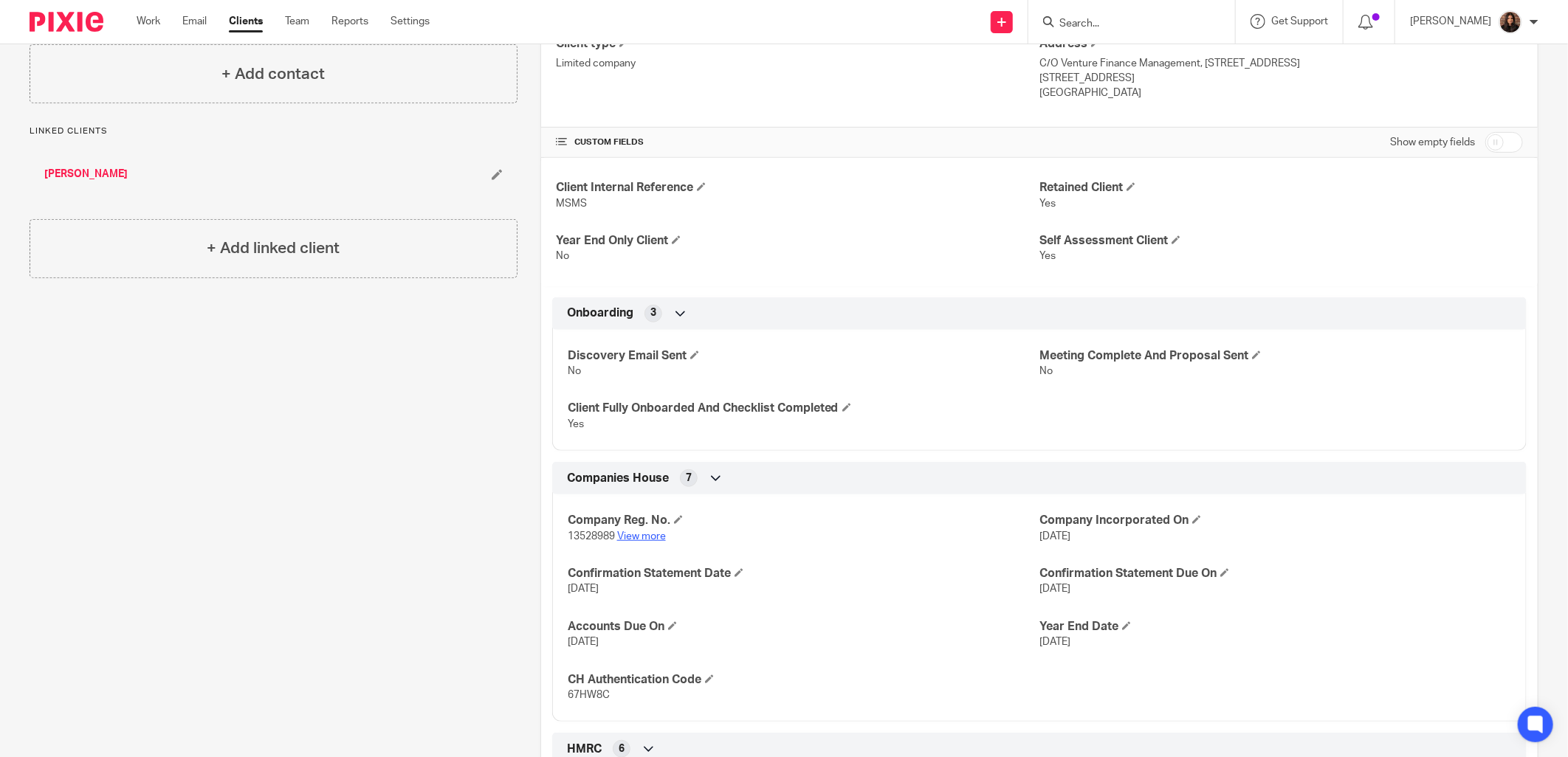
click at [629, 540] on link "View more" at bounding box center [641, 536] width 49 height 10
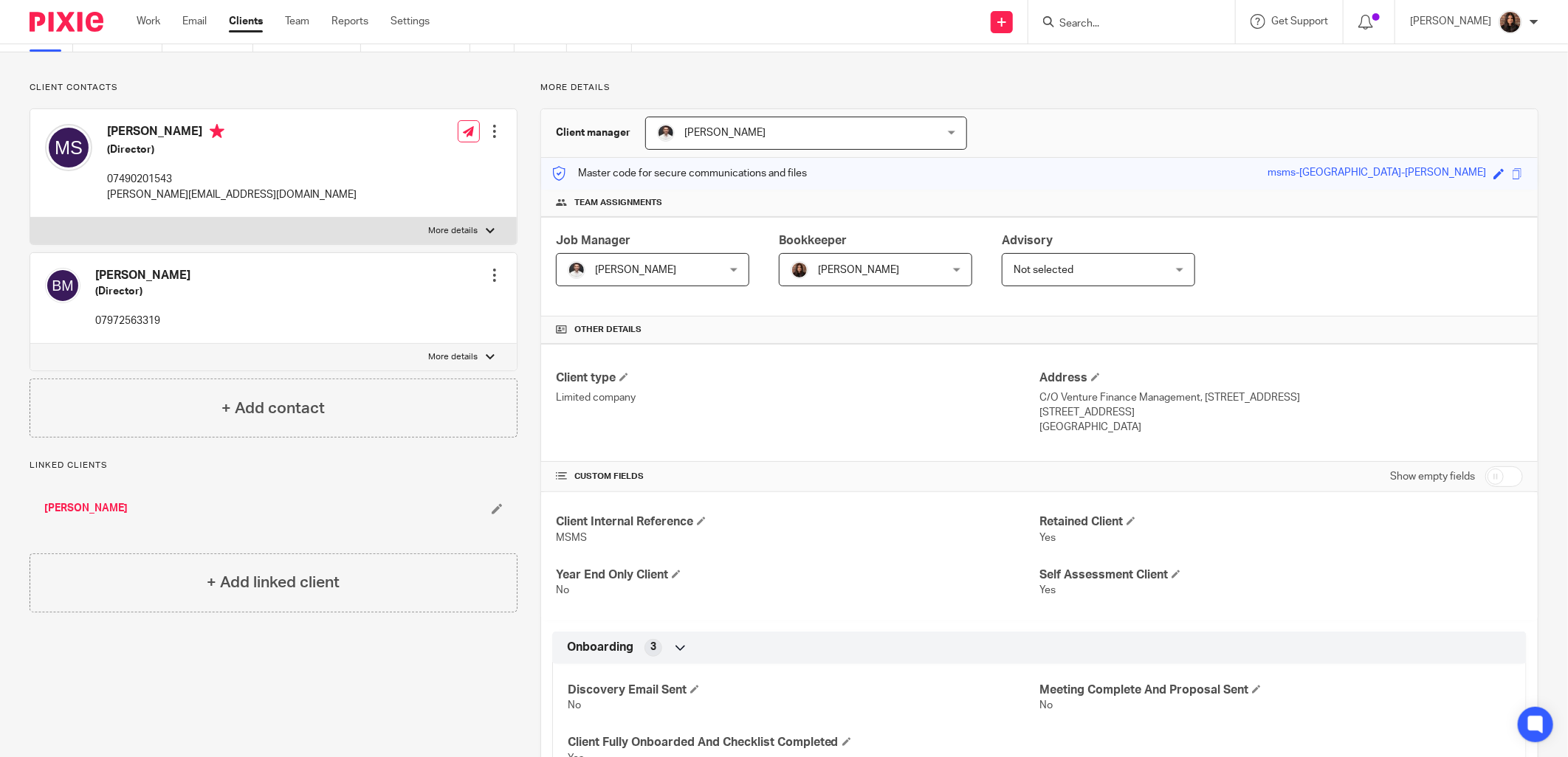
scroll to position [0, 0]
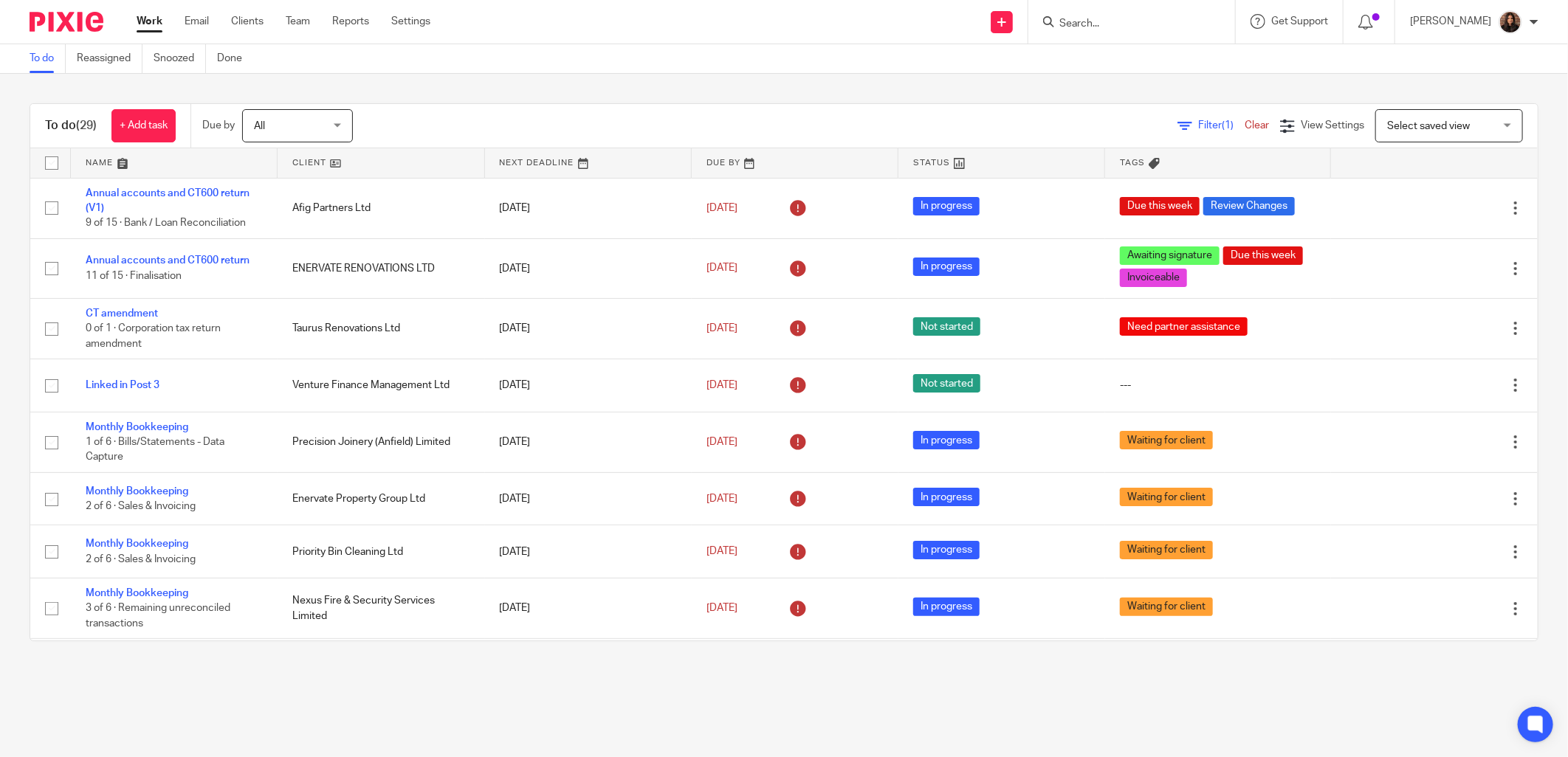
click at [1178, 123] on link "Filter (1)" at bounding box center [1211, 125] width 67 height 10
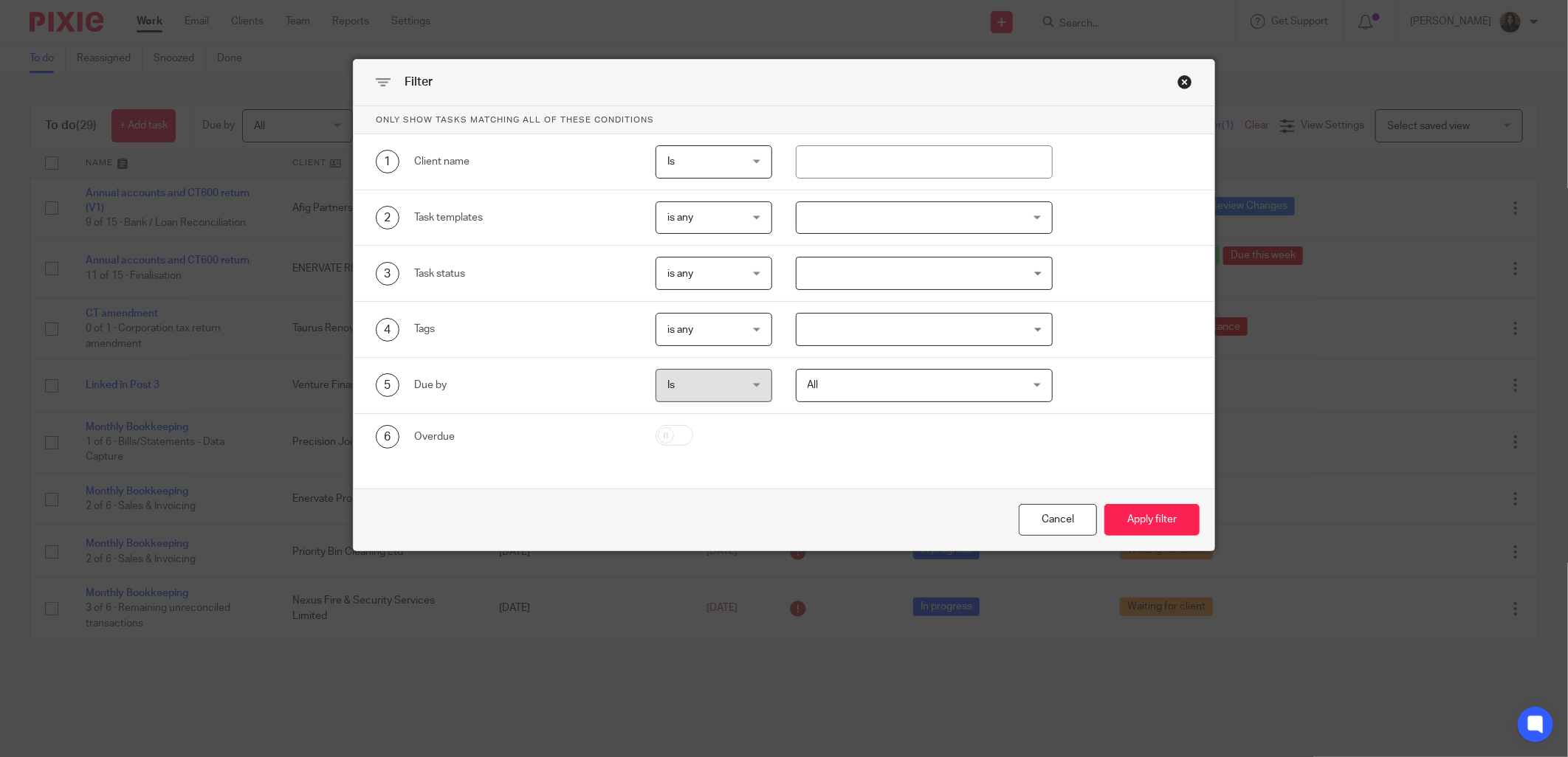
click at [887, 215] on div at bounding box center [925, 218] width 257 height 33
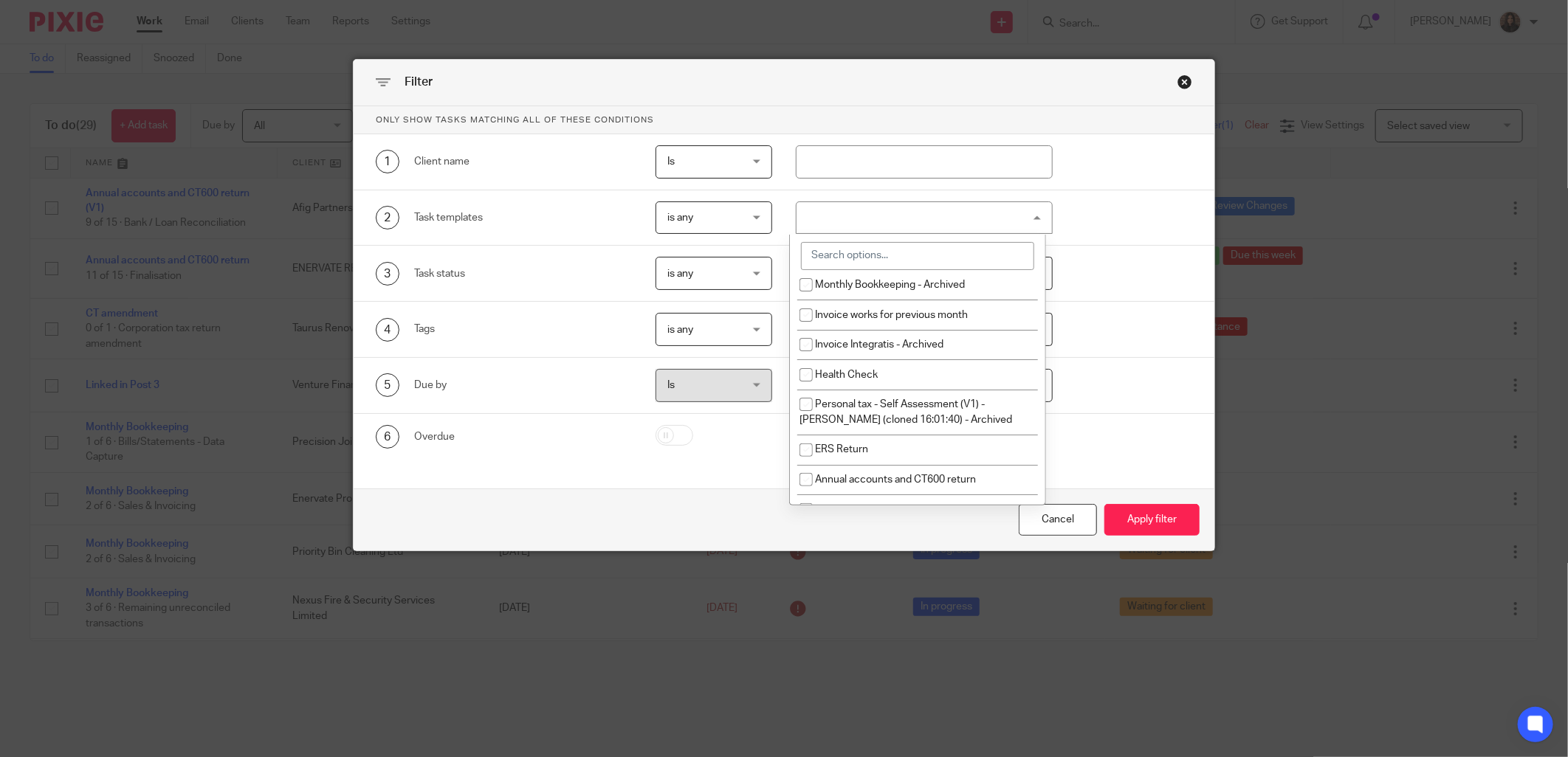
scroll to position [410, 0]
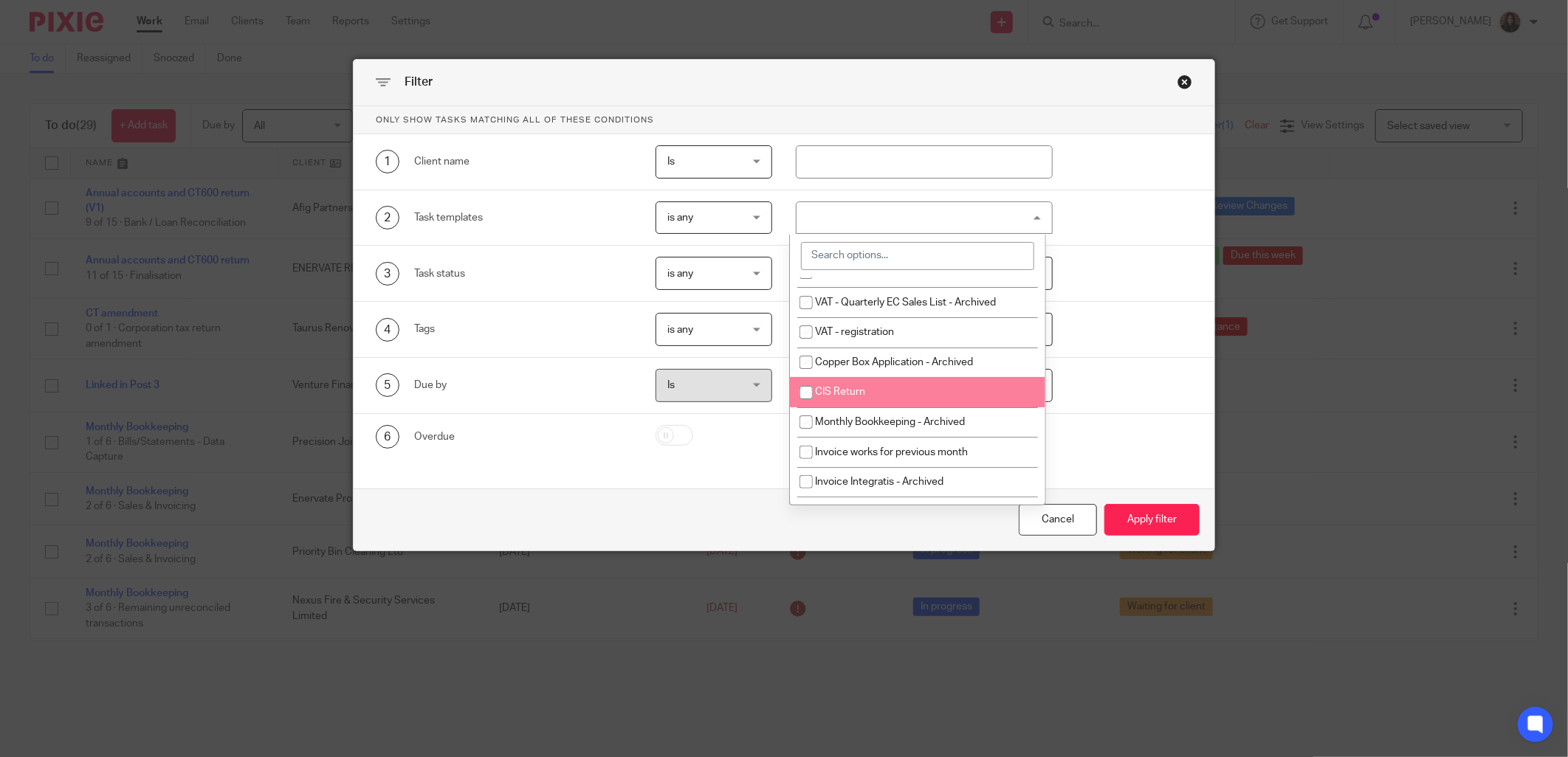
click at [866, 408] on li "CIS Return" at bounding box center [918, 392] width 256 height 30
checkbox input "true"
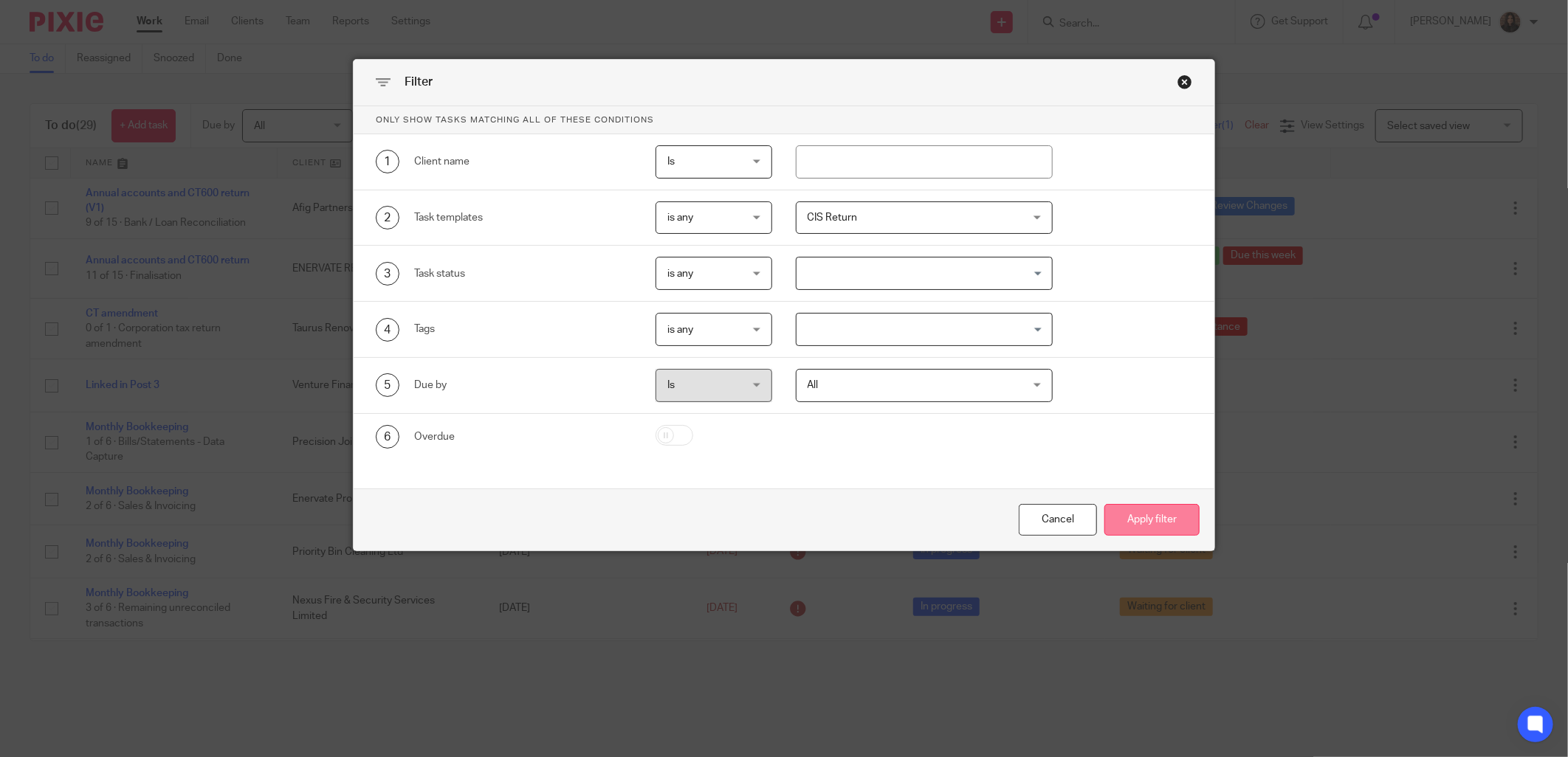
drag, startPoint x: 1128, startPoint y: 521, endPoint x: 1104, endPoint y: 518, distance: 24.2
click at [1128, 524] on button "Apply filter" at bounding box center [1152, 520] width 95 height 32
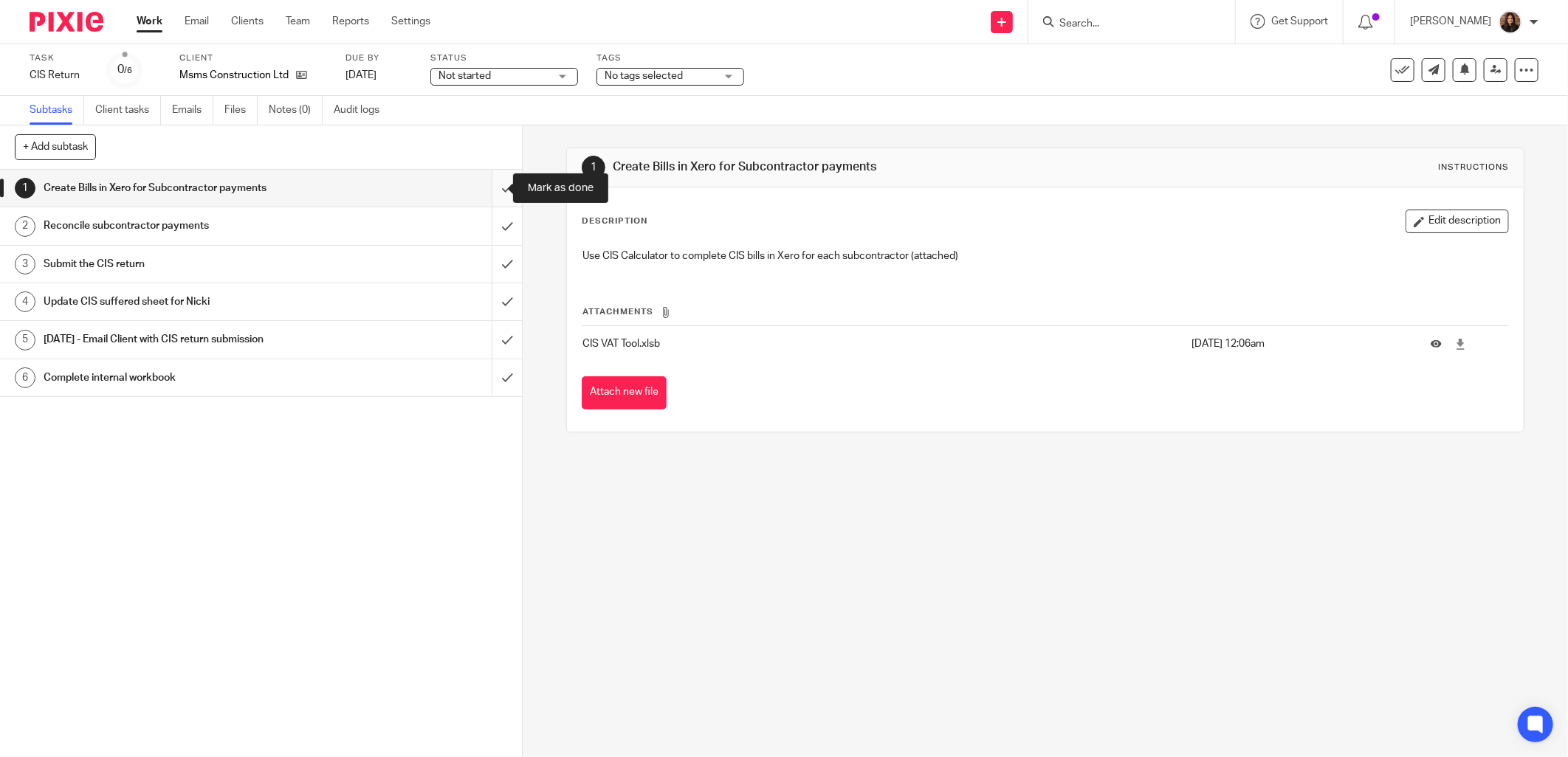
click at [490, 188] on input "submit" at bounding box center [261, 188] width 522 height 37
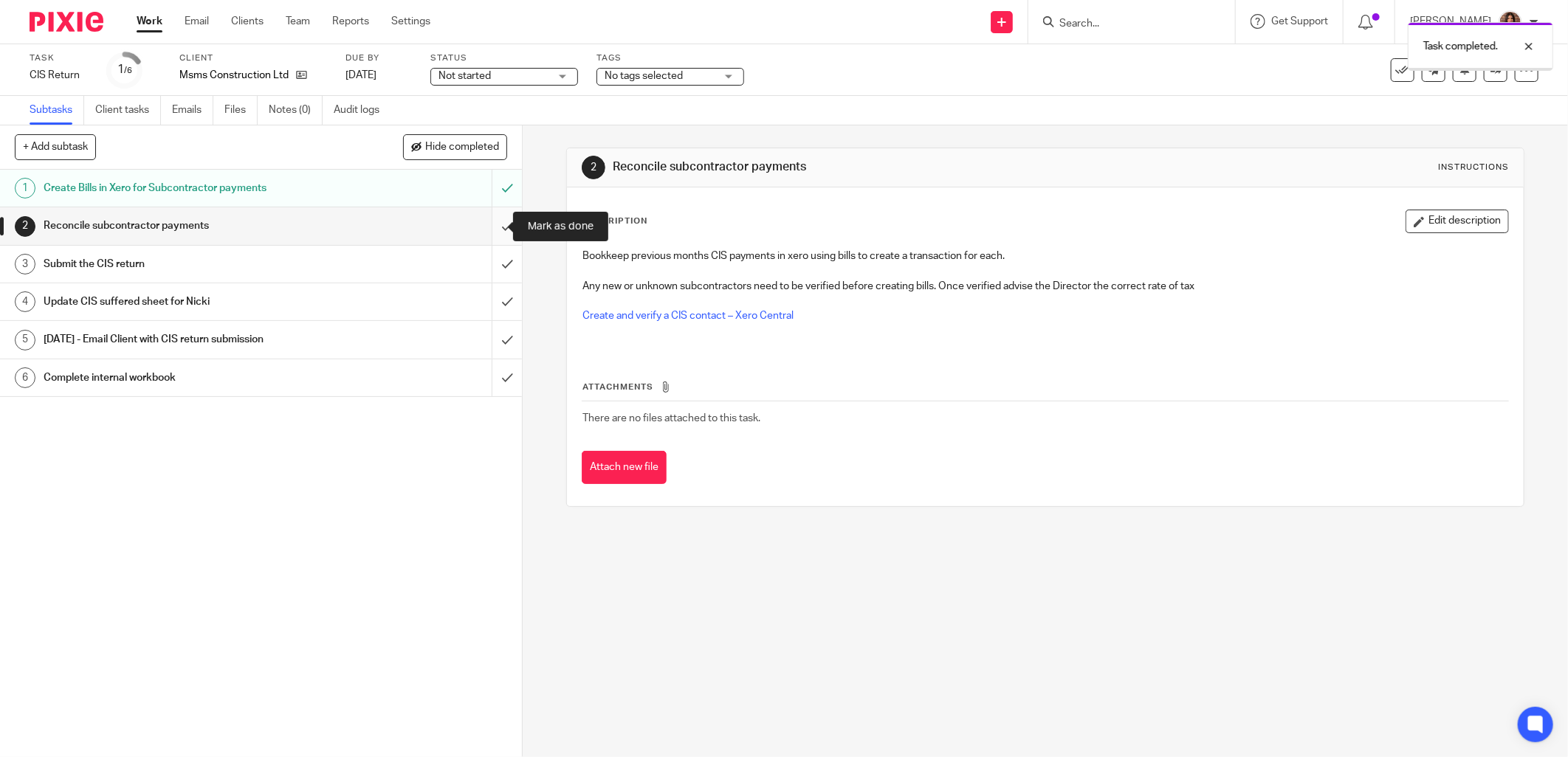
click at [493, 225] on input "submit" at bounding box center [261, 226] width 522 height 37
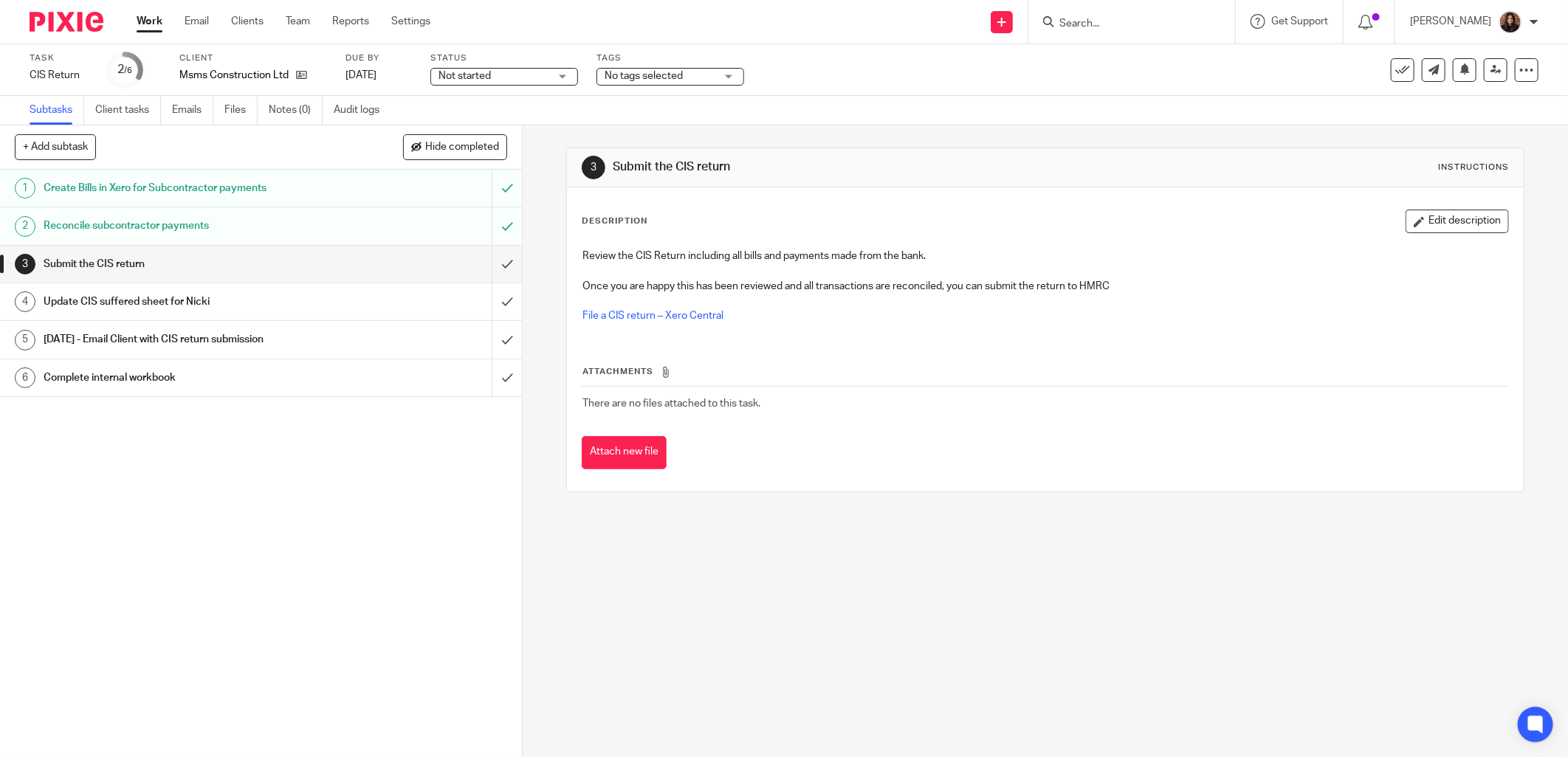
click at [1103, 23] on input "Search" at bounding box center [1124, 24] width 133 height 13
type input "venture"
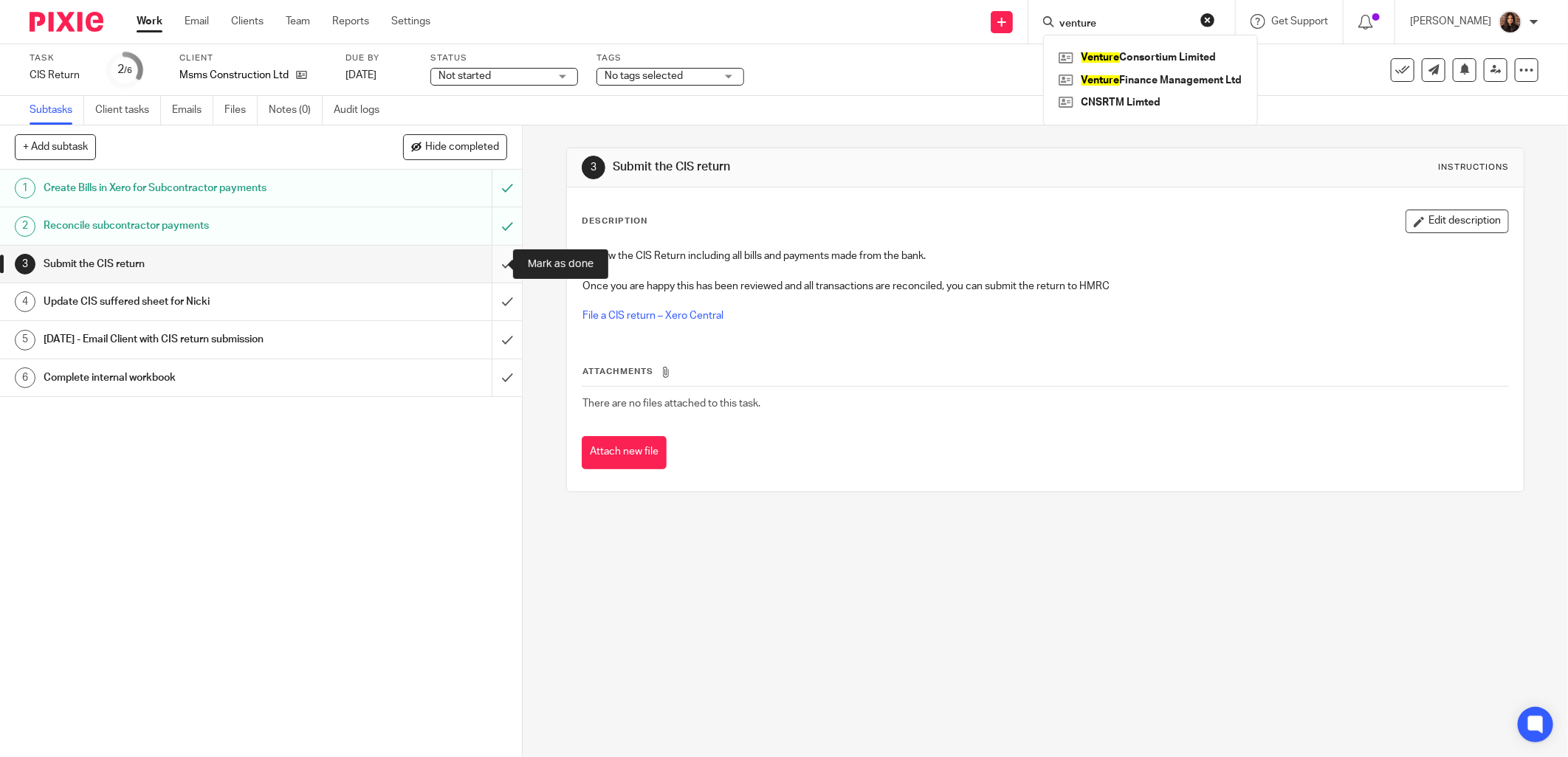
click at [491, 260] on input "submit" at bounding box center [261, 264] width 522 height 37
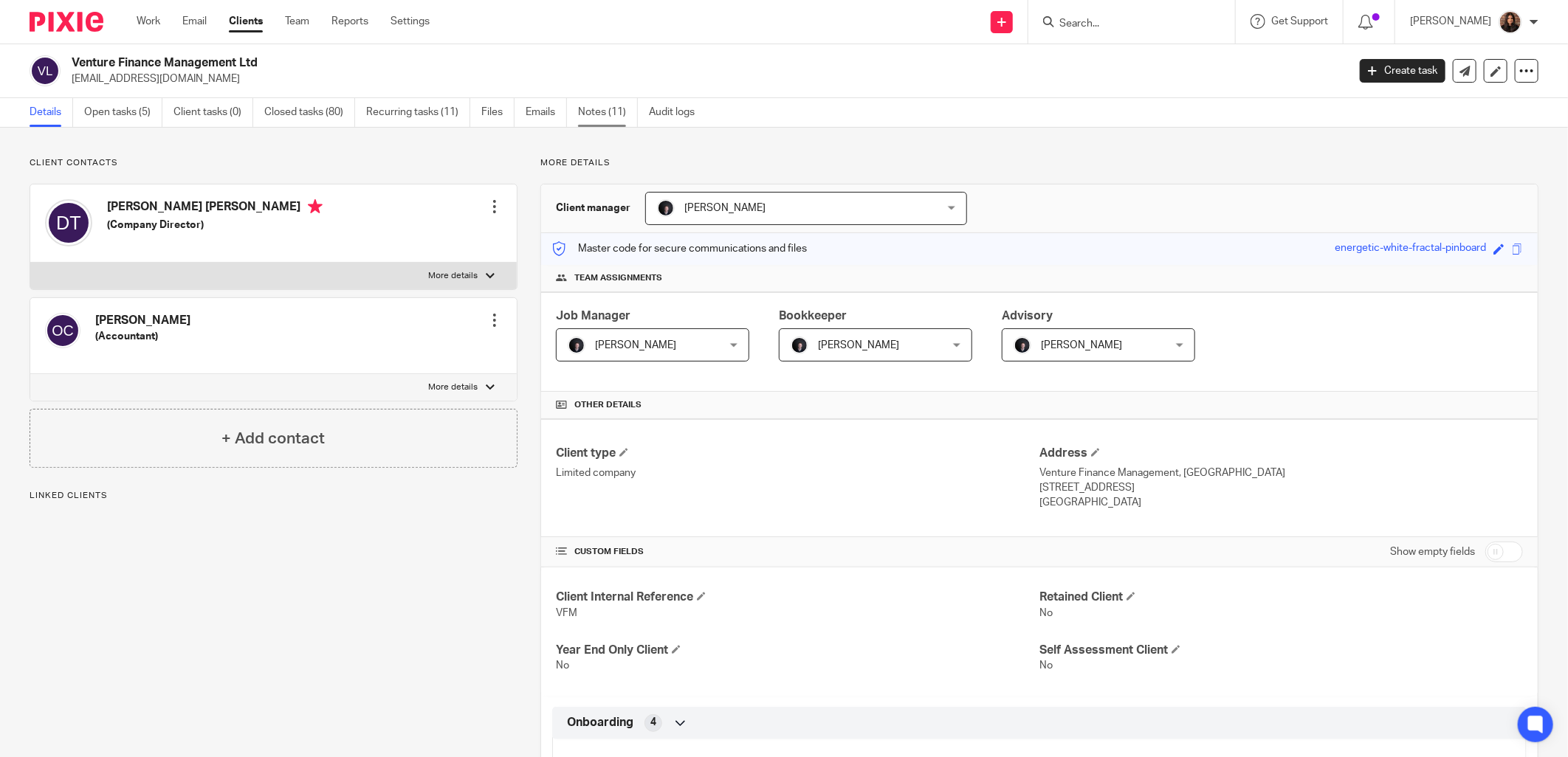
click at [618, 118] on link "Notes (11)" at bounding box center [608, 112] width 60 height 29
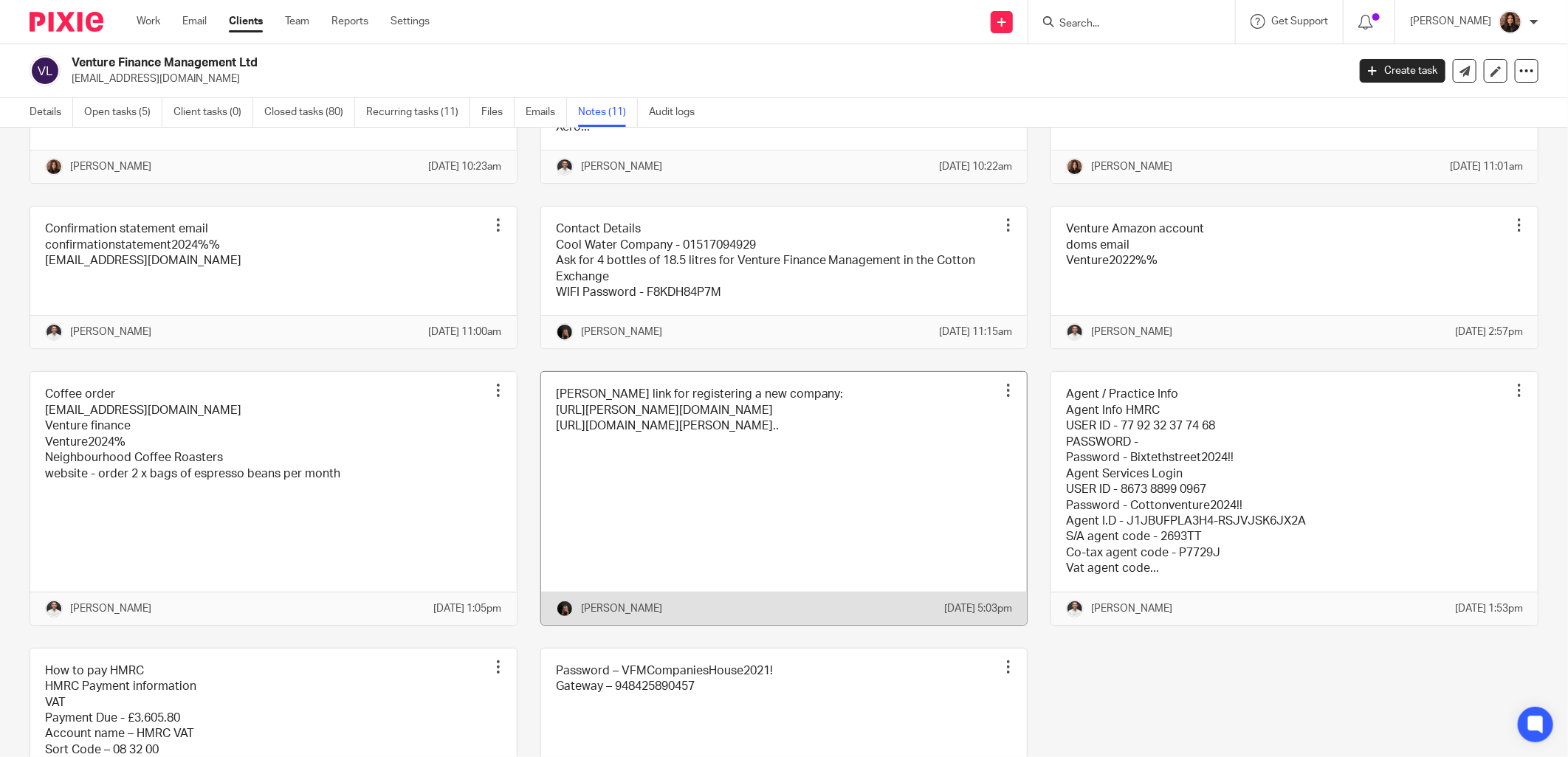
scroll to position [273, 0]
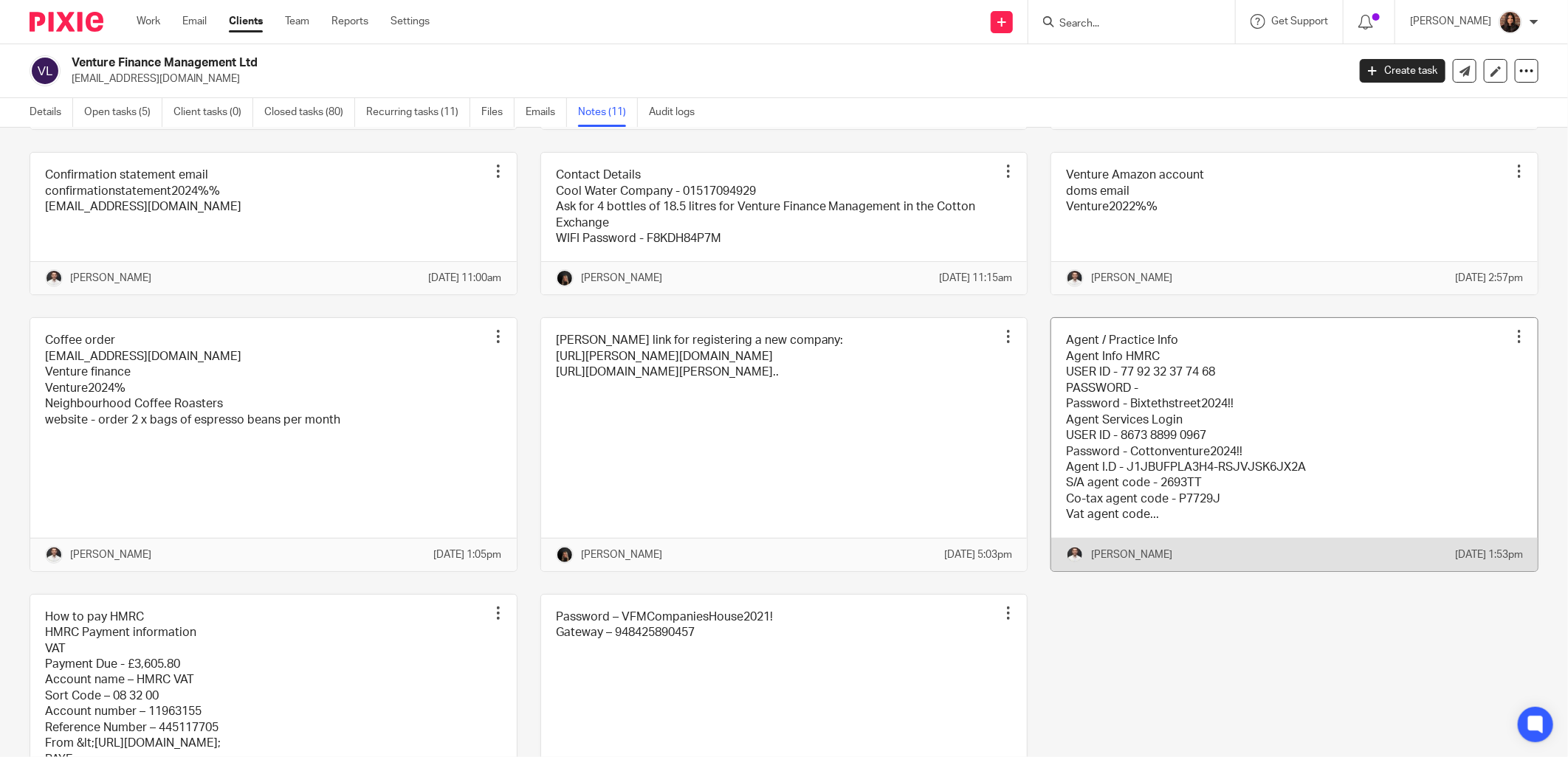
click at [1163, 440] on link at bounding box center [1295, 445] width 487 height 253
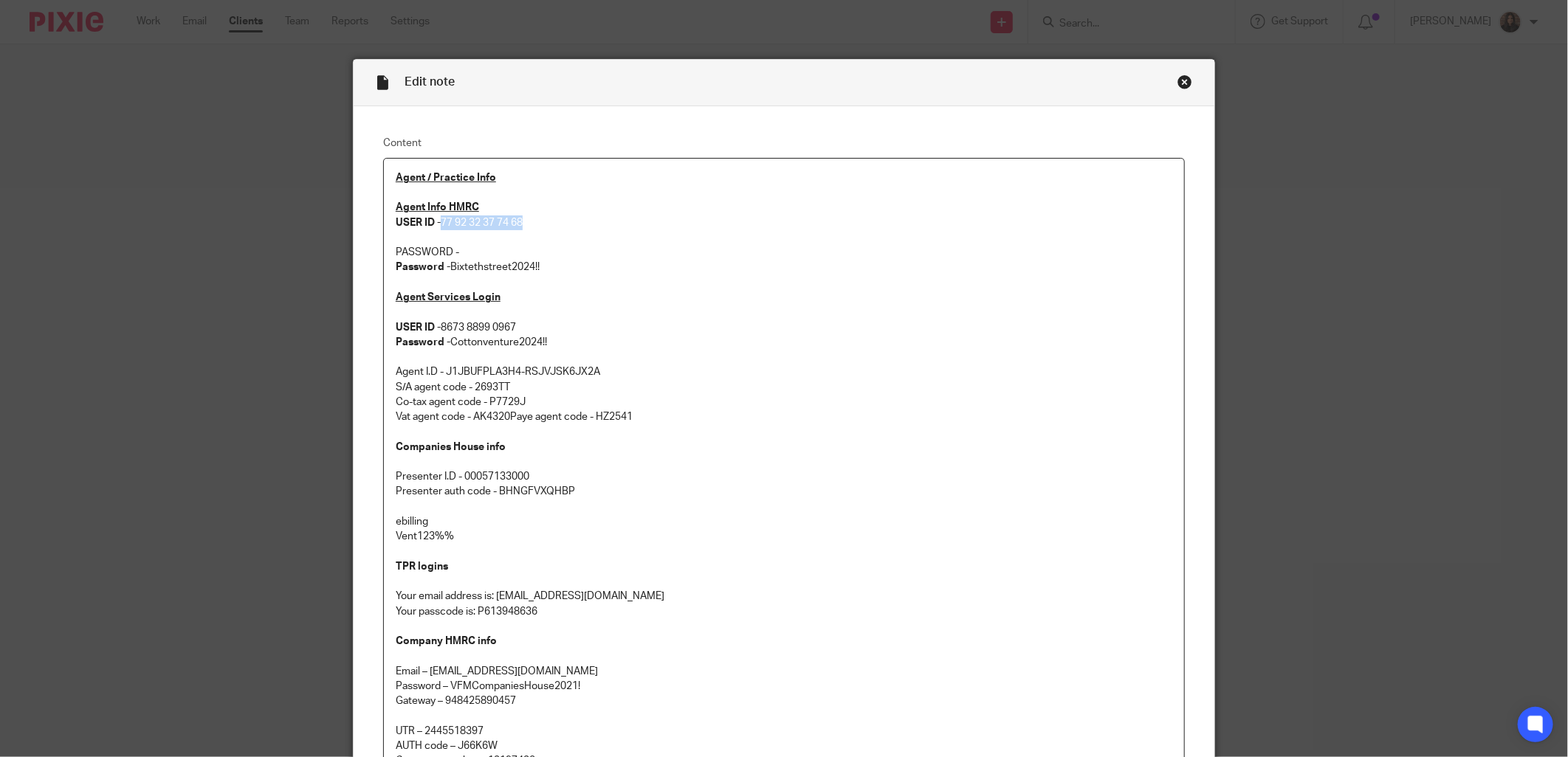
drag, startPoint x: 526, startPoint y: 225, endPoint x: 440, endPoint y: 227, distance: 86.0
click at [440, 227] on p "Agent Info HMRC USER ID - 77 92 32 37 74 68" at bounding box center [784, 215] width 777 height 30
copy p "77 92 32 37 74 68"
drag, startPoint x: 543, startPoint y: 267, endPoint x: 445, endPoint y: 267, distance: 98.0
click at [445, 267] on p "Password - Bixtethstreet2024!!" at bounding box center [784, 267] width 777 height 15
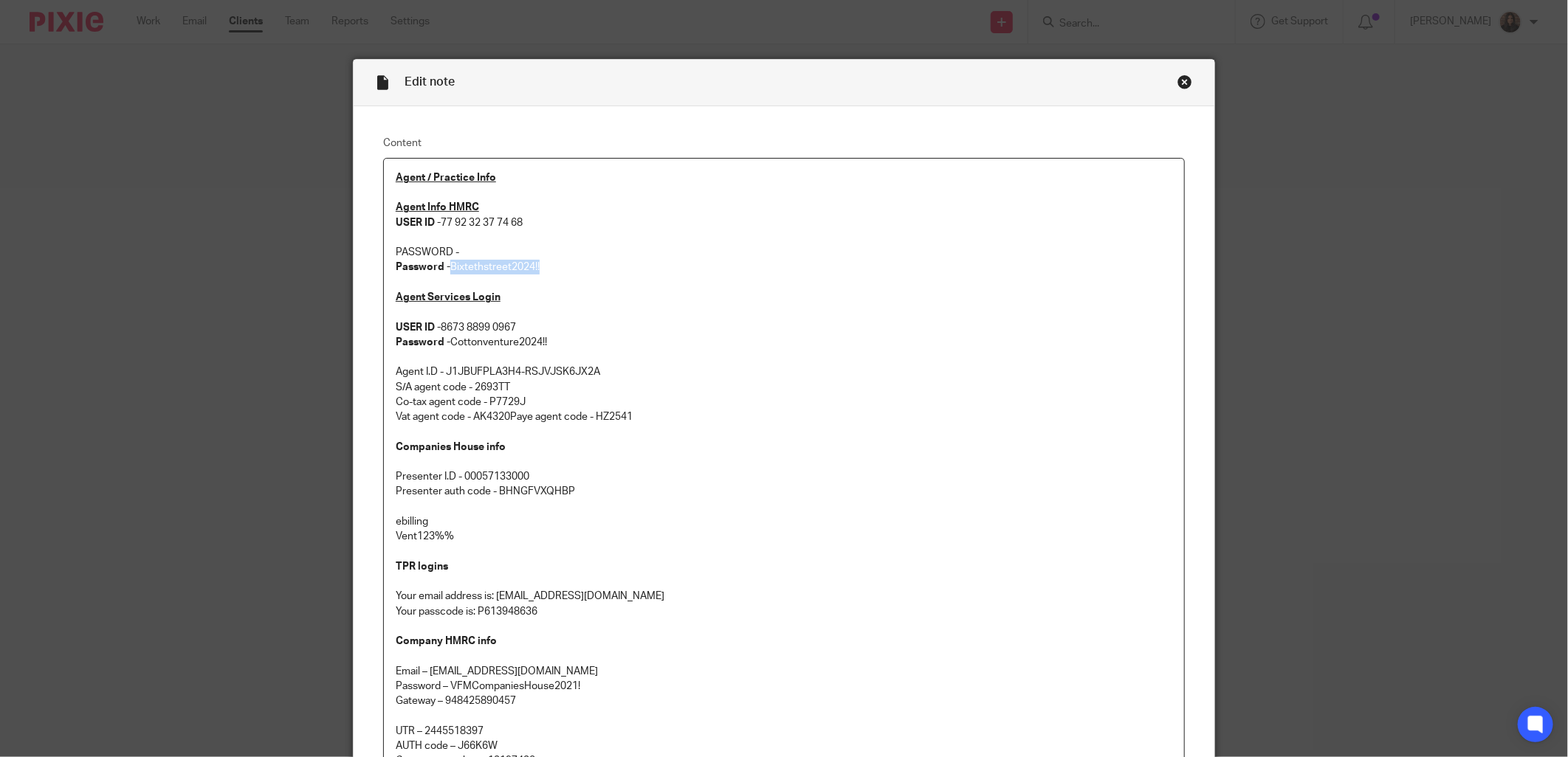
copy p "Bixtethstreet2024!!"
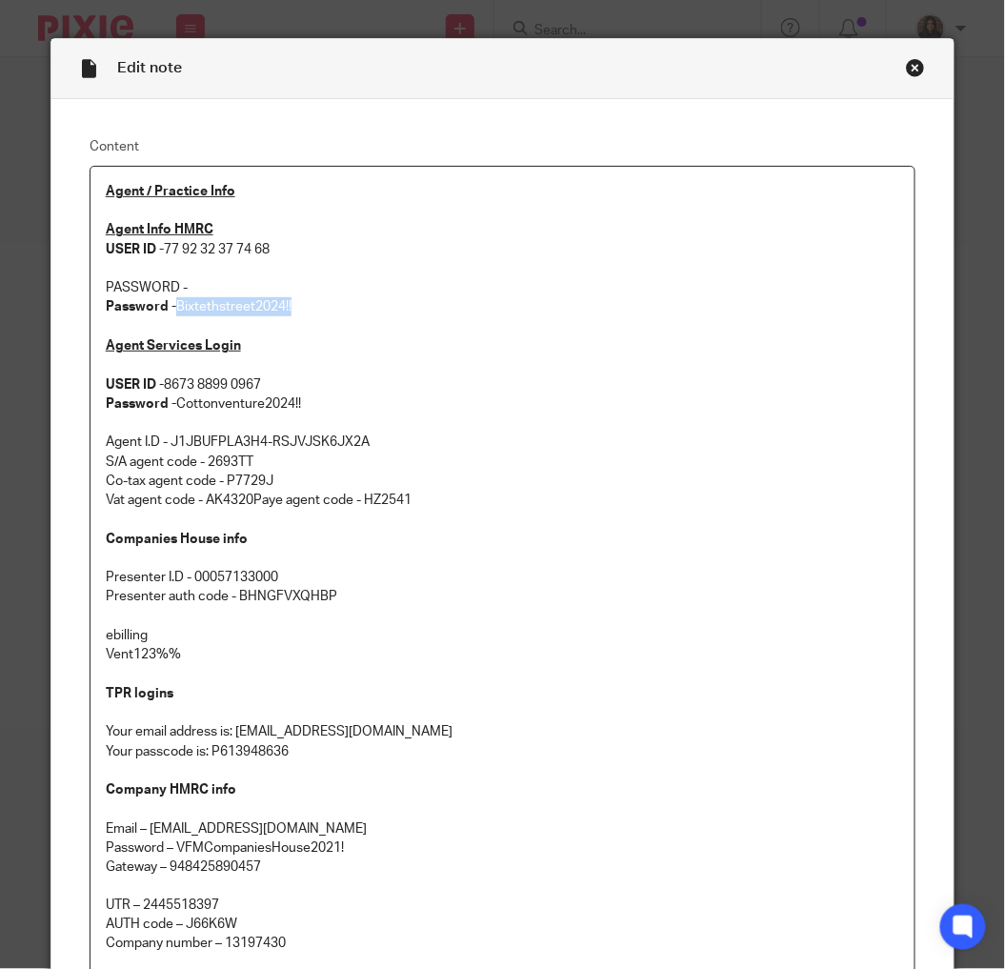
copy p "Bixtethstreet2024!!"
drag, startPoint x: 286, startPoint y: 262, endPoint x: 163, endPoint y: 251, distance: 123.4
click at [163, 251] on div "Agent / Practice Info Agent Info HMRC USER ID - 77 92 32 37 74 68 PASSWORD - Pa…" at bounding box center [503, 794] width 825 height 1255
copy p "77 92 32 37 74 68"
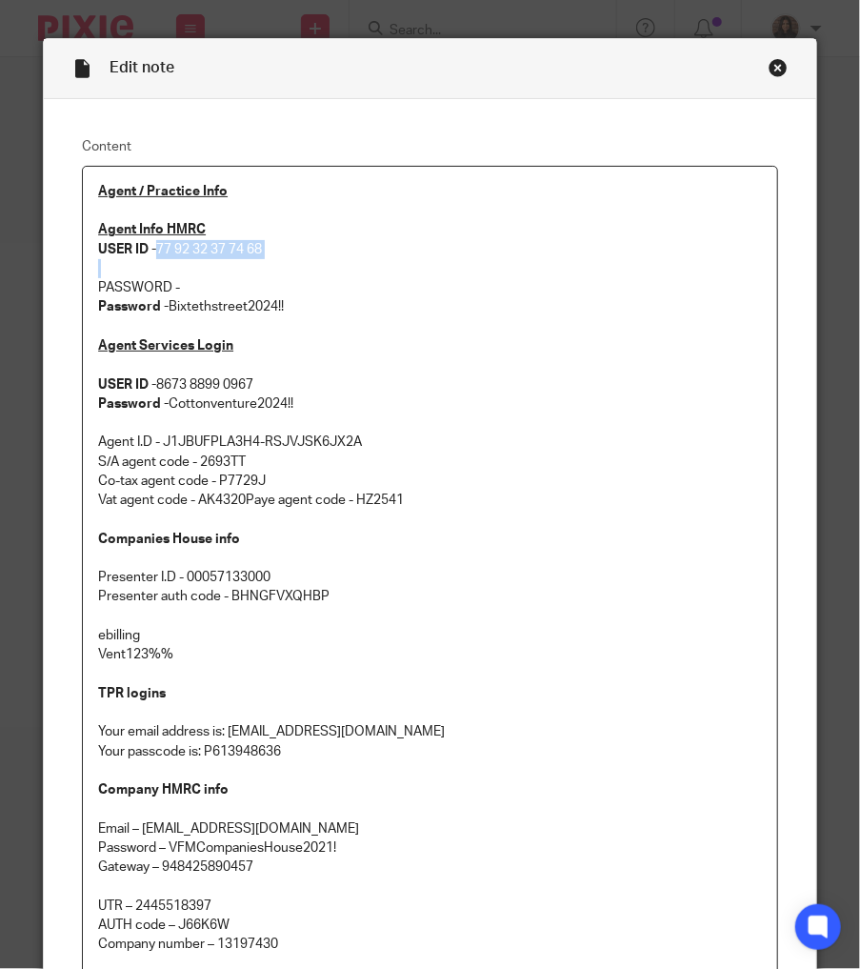
copy p "77 92 32 37 74 68"
drag, startPoint x: 287, startPoint y: 309, endPoint x: 165, endPoint y: 302, distance: 122.1
click at [165, 302] on p "Password - Bixtethstreet2024!!" at bounding box center [430, 306] width 664 height 19
copy p "Bixtethstreet2024!!"
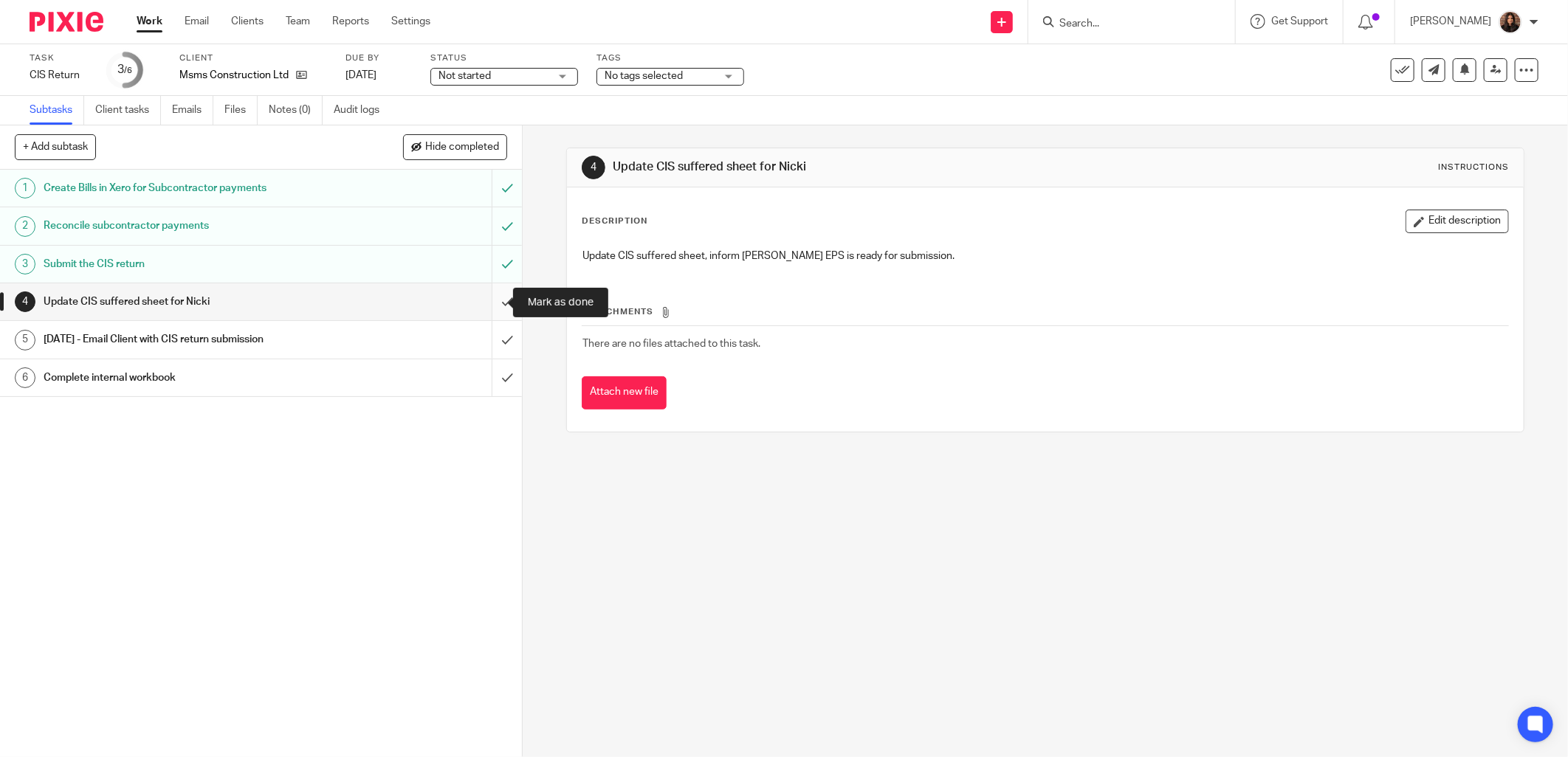
click at [489, 299] on input "submit" at bounding box center [261, 302] width 522 height 37
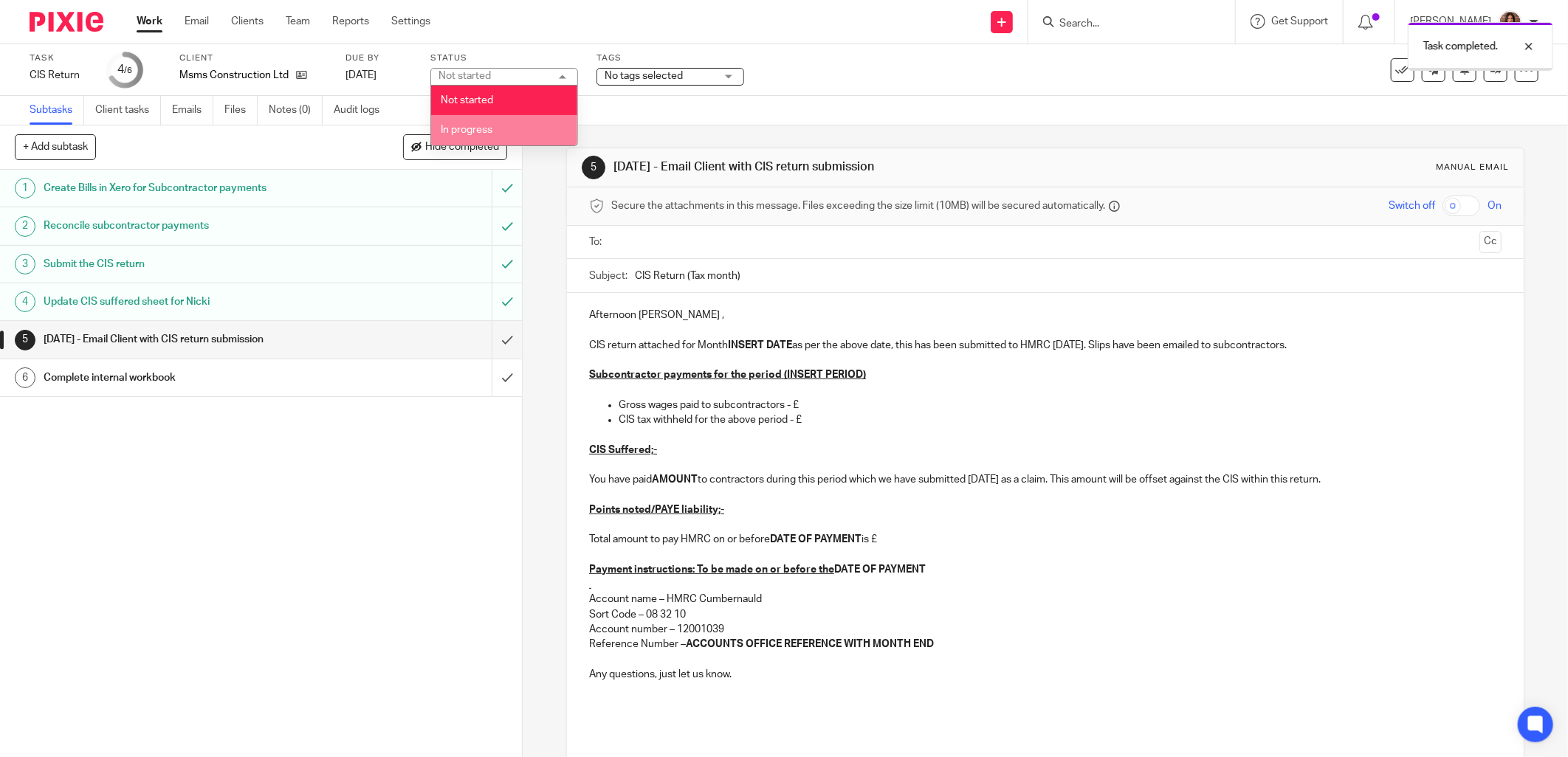
click at [505, 130] on li "In progress" at bounding box center [504, 130] width 146 height 30
click at [660, 76] on span "No tags selected" at bounding box center [643, 75] width 78 height 10
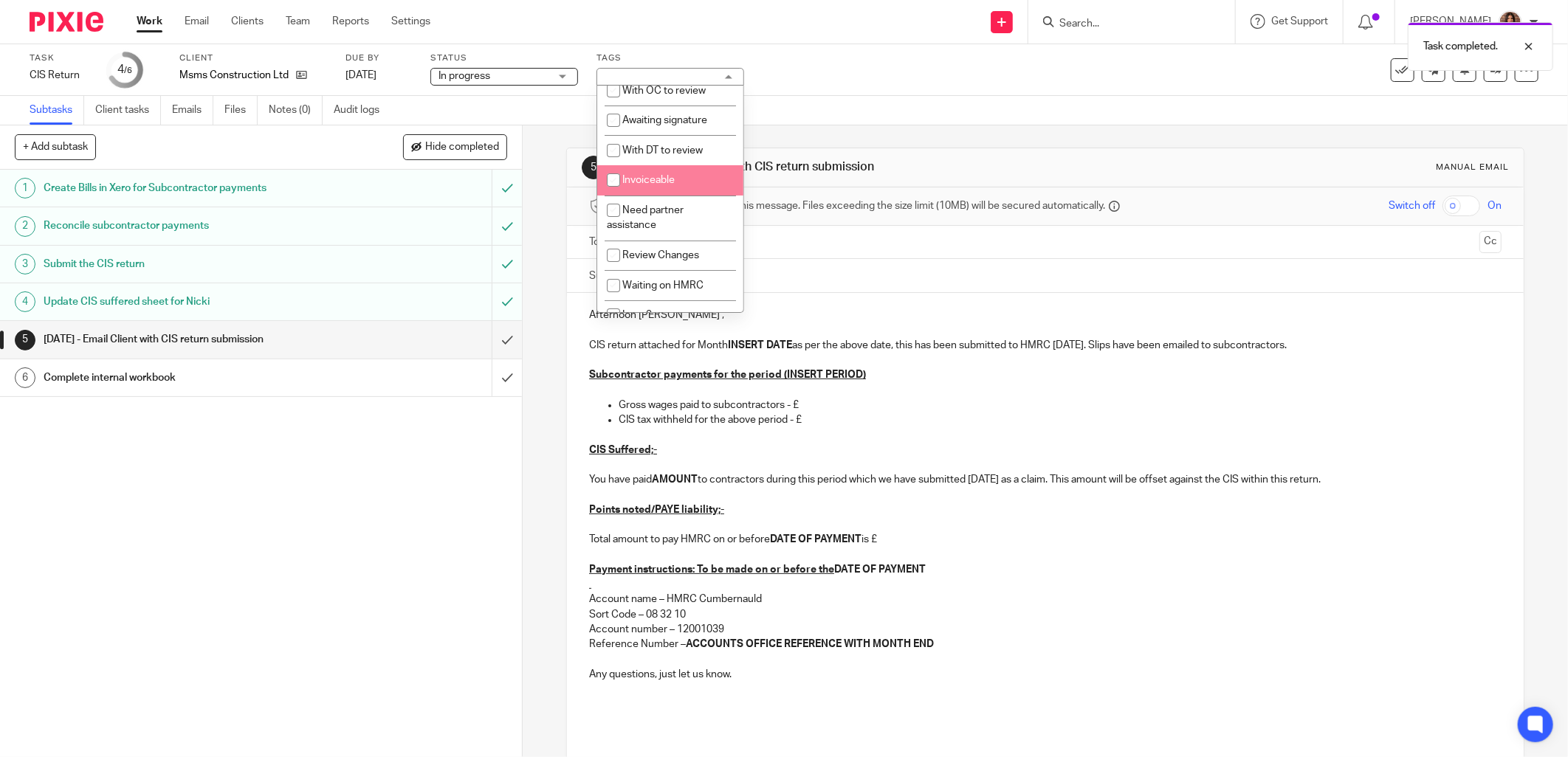
scroll to position [136, 0]
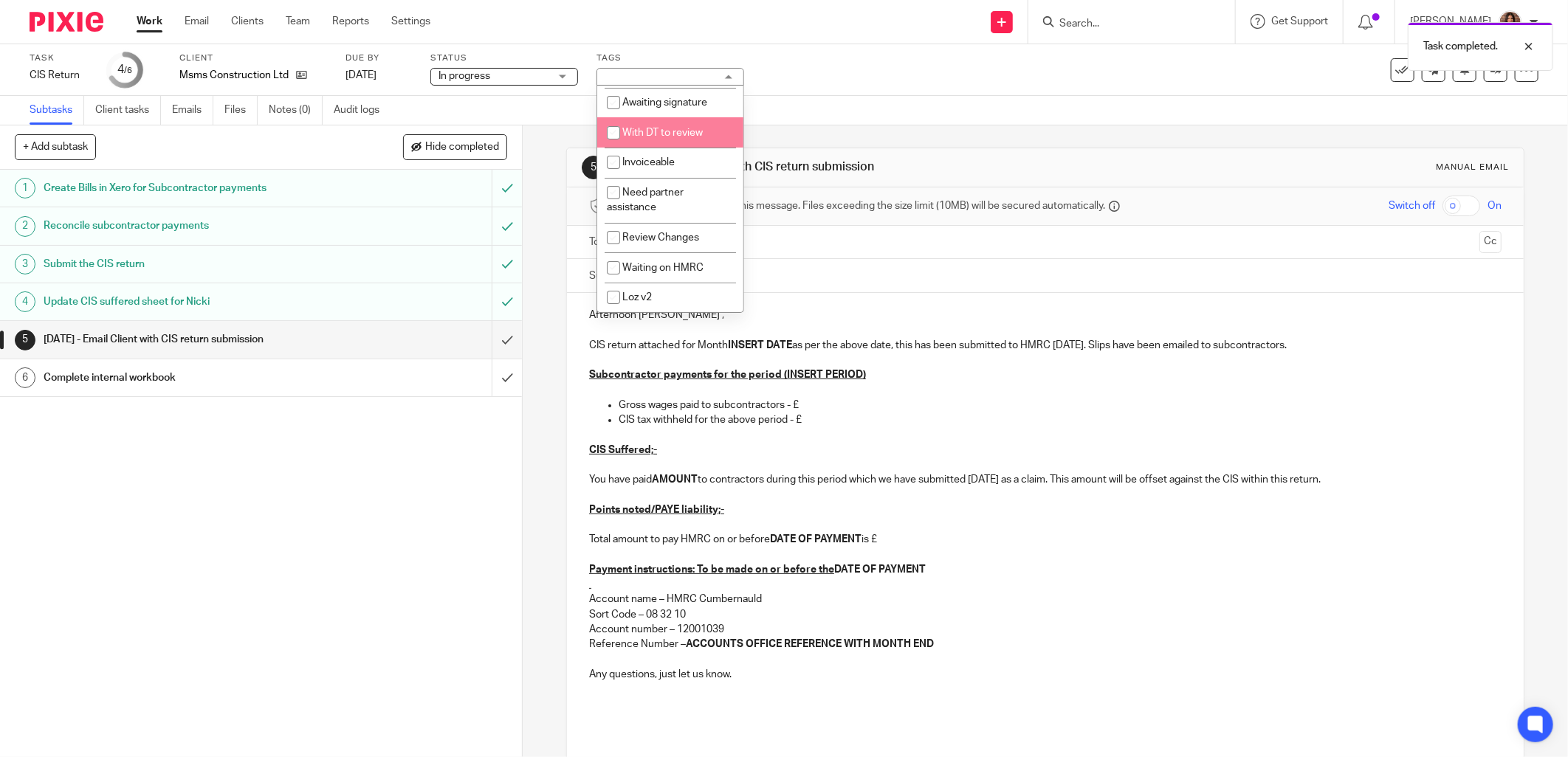
click at [666, 130] on span "With DT to review" at bounding box center [663, 132] width 81 height 10
checkbox input "true"
click at [846, 96] on div "Subtasks Client tasks Emails Files Notes (0) Audit logs" at bounding box center [784, 111] width 1568 height 29
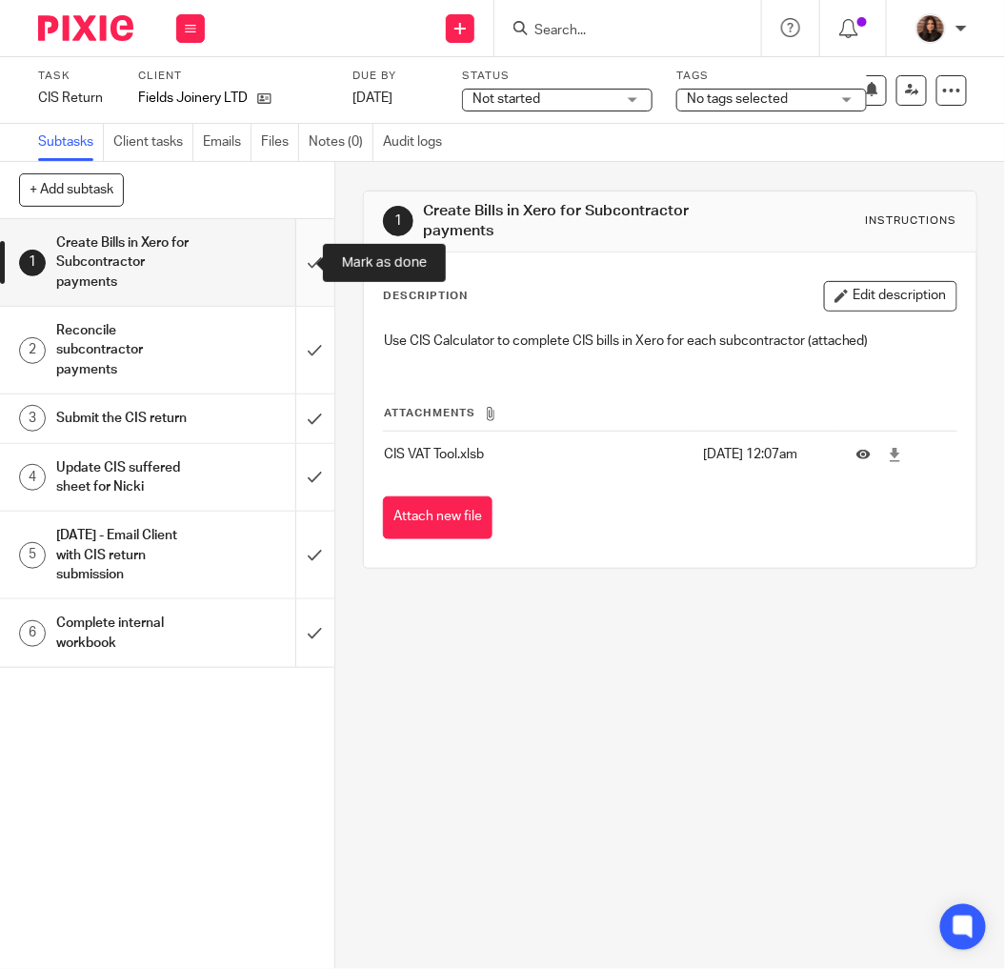
click at [289, 253] on input "submit" at bounding box center [167, 262] width 334 height 87
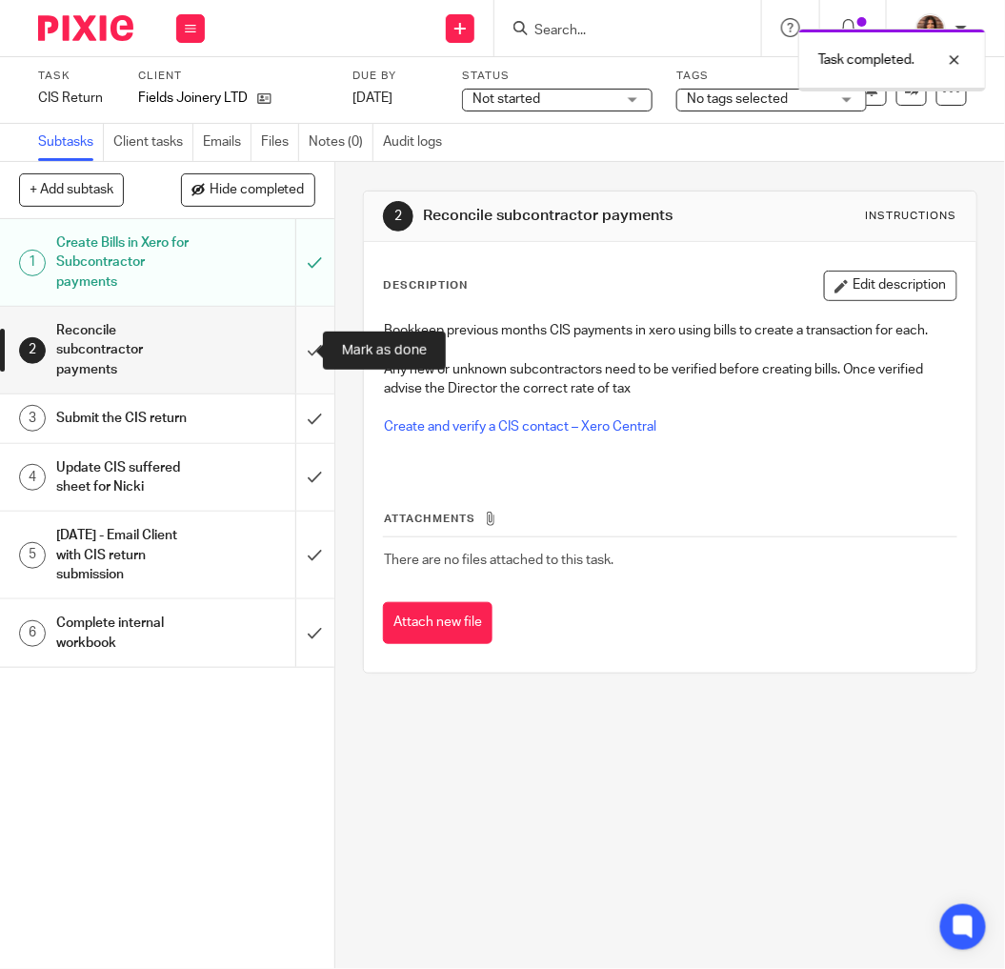
click at [292, 349] on input "submit" at bounding box center [167, 350] width 334 height 87
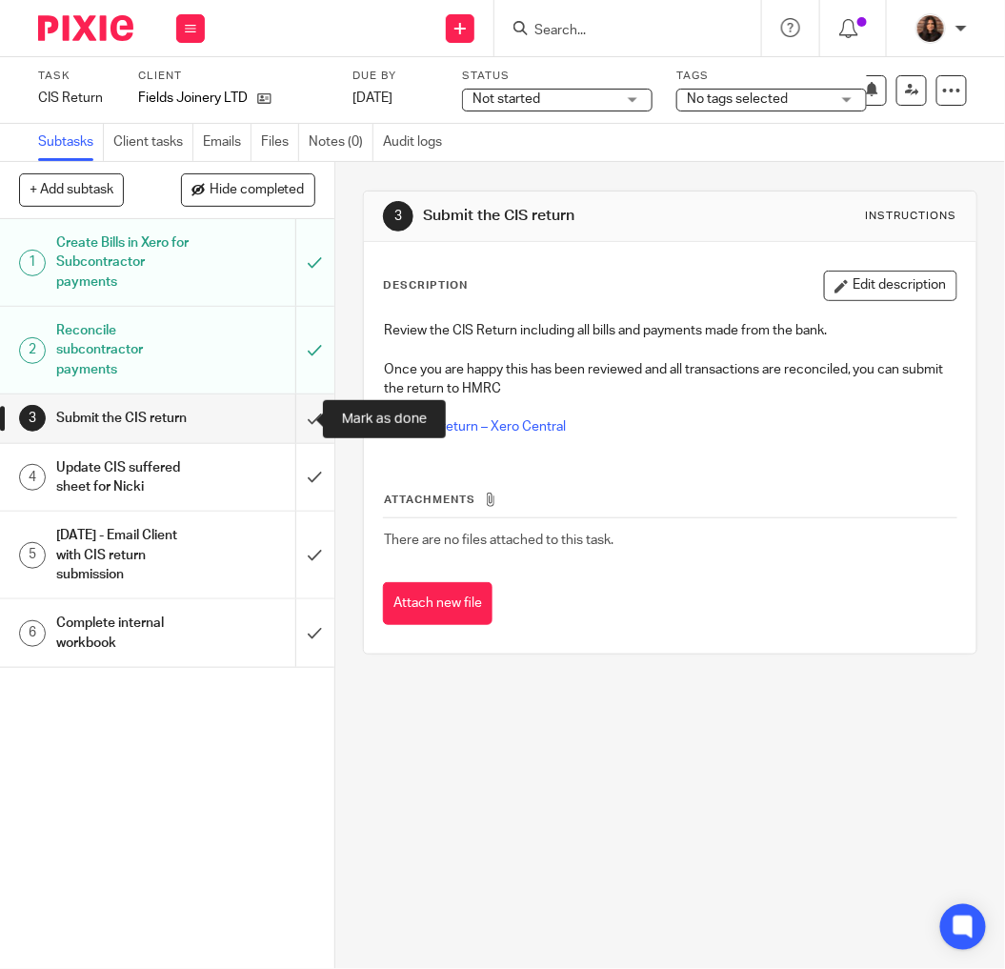
drag, startPoint x: 291, startPoint y: 413, endPoint x: 344, endPoint y: 413, distance: 53.3
click at [292, 413] on input "submit" at bounding box center [167, 418] width 334 height 48
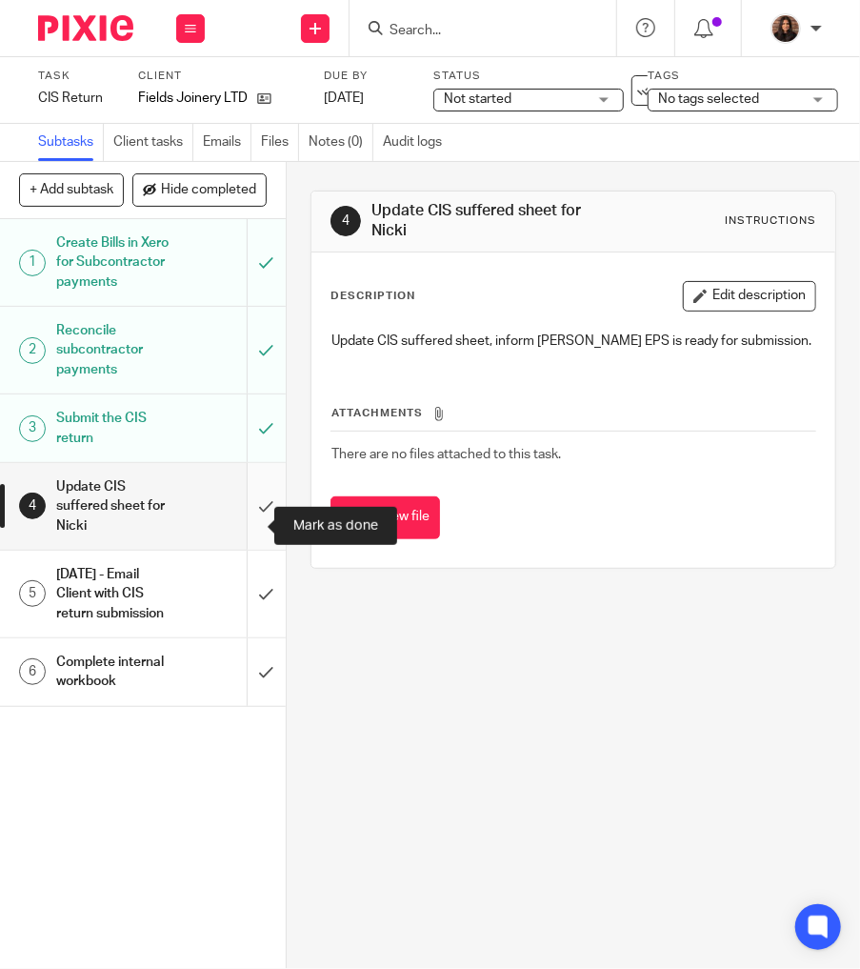
click at [242, 520] on input "submit" at bounding box center [143, 506] width 286 height 87
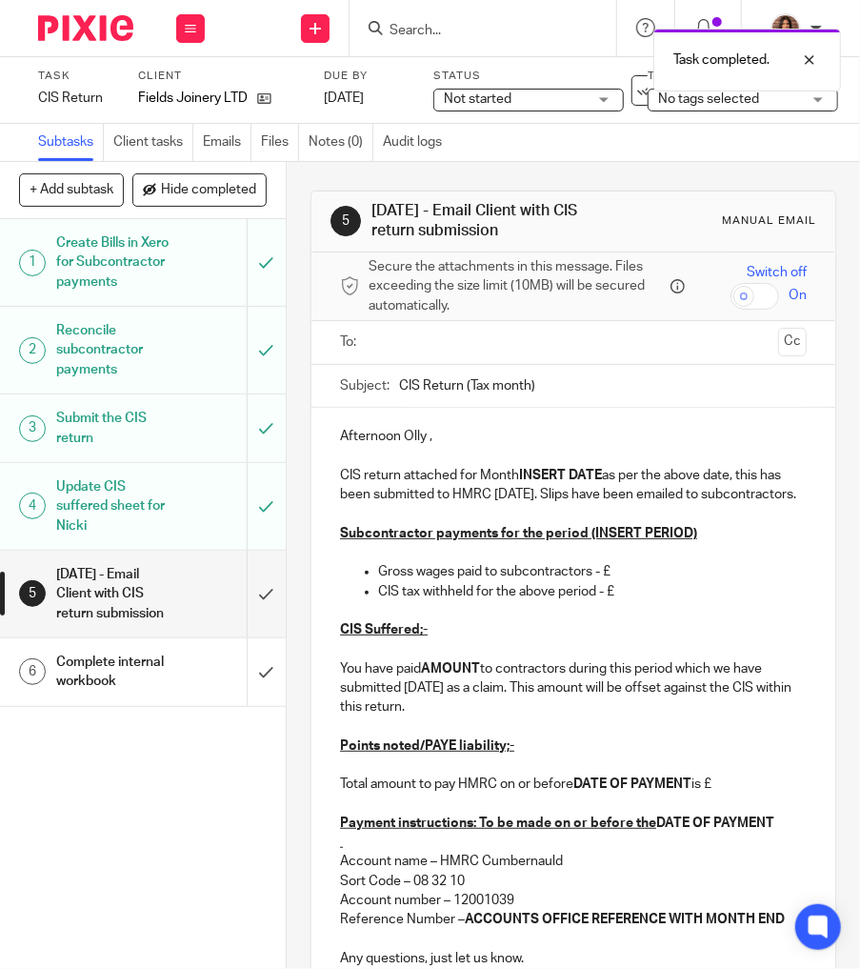
click at [550, 106] on span "Not started" at bounding box center [515, 100] width 143 height 20
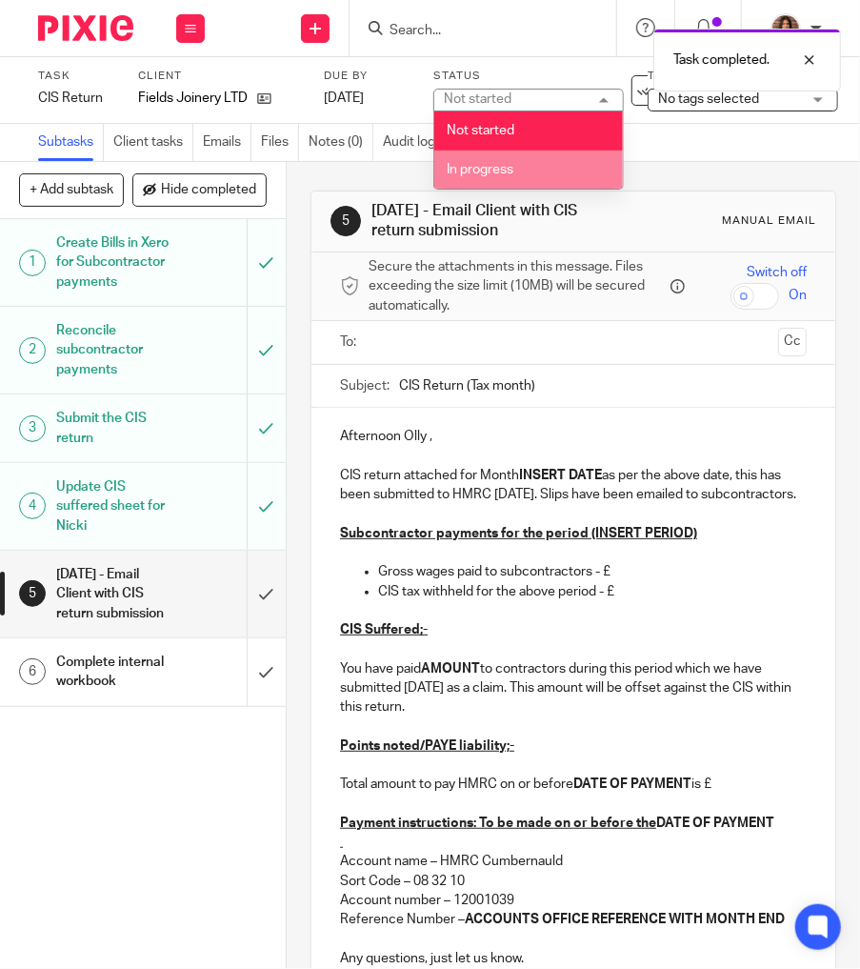
click at [531, 164] on li "In progress" at bounding box center [528, 170] width 189 height 39
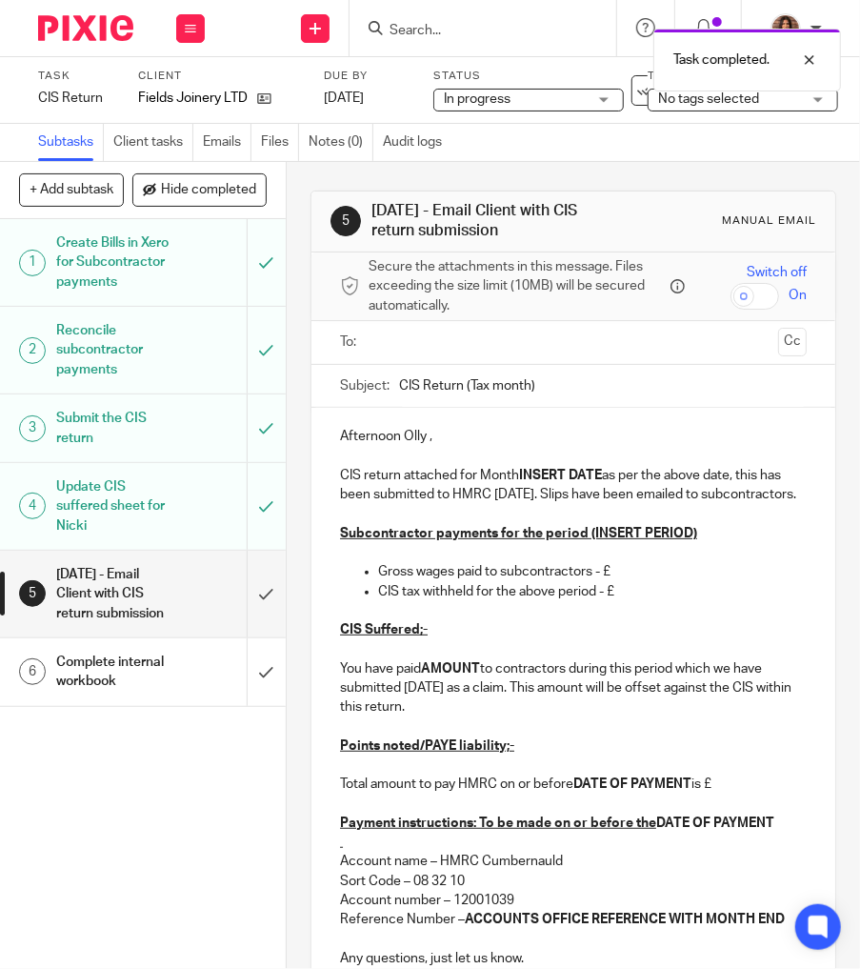
click at [708, 106] on span "No tags selected" at bounding box center [729, 100] width 143 height 20
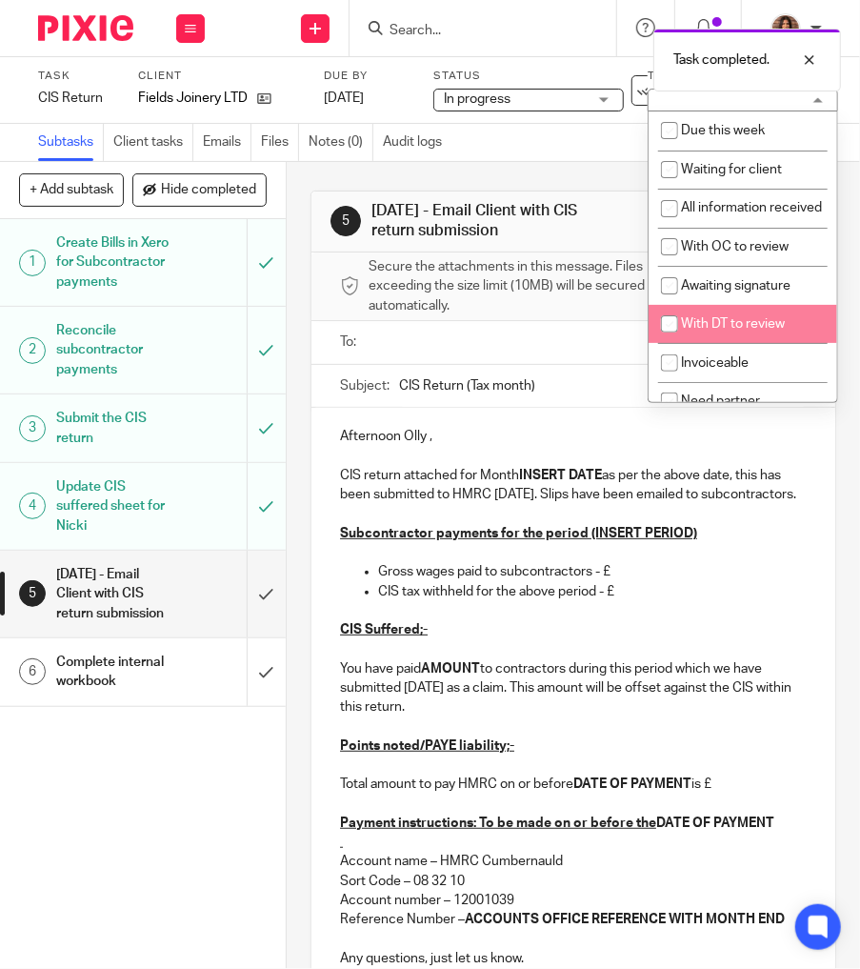
click at [735, 331] on span "With DT to review" at bounding box center [733, 323] width 104 height 13
checkbox input "true"
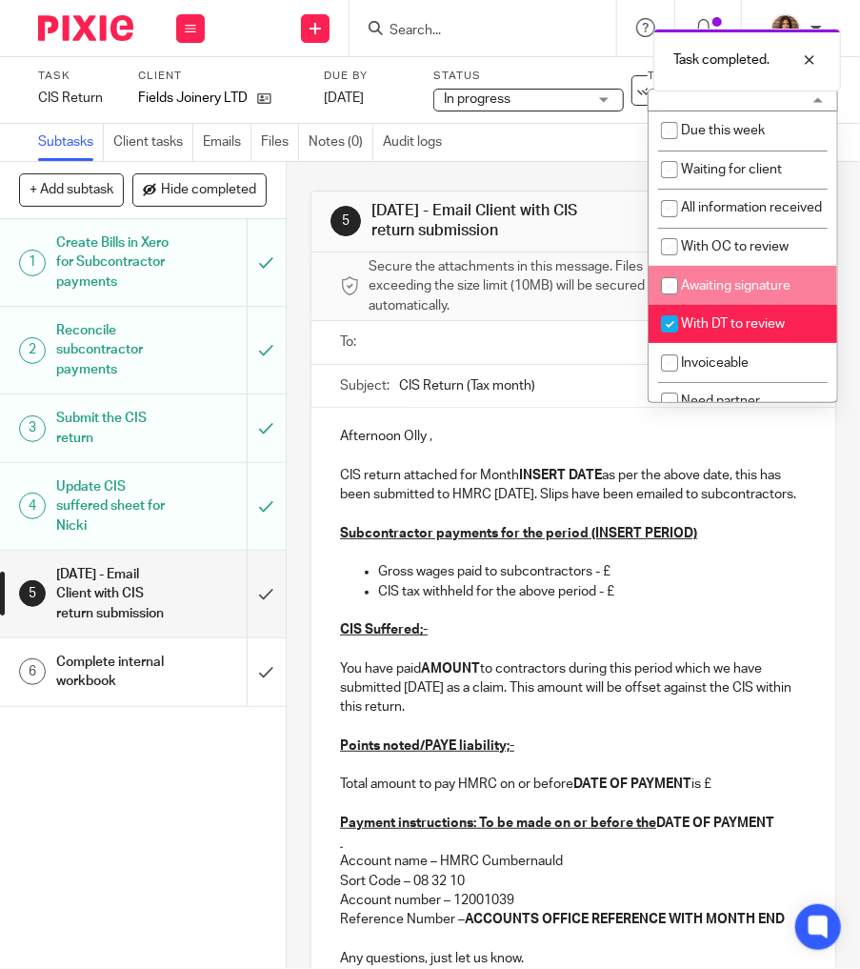
click at [565, 191] on div "5 2 days later - Email Client with CIS return submission Manual email Secure th…" at bounding box center [574, 721] width 526 height 1061
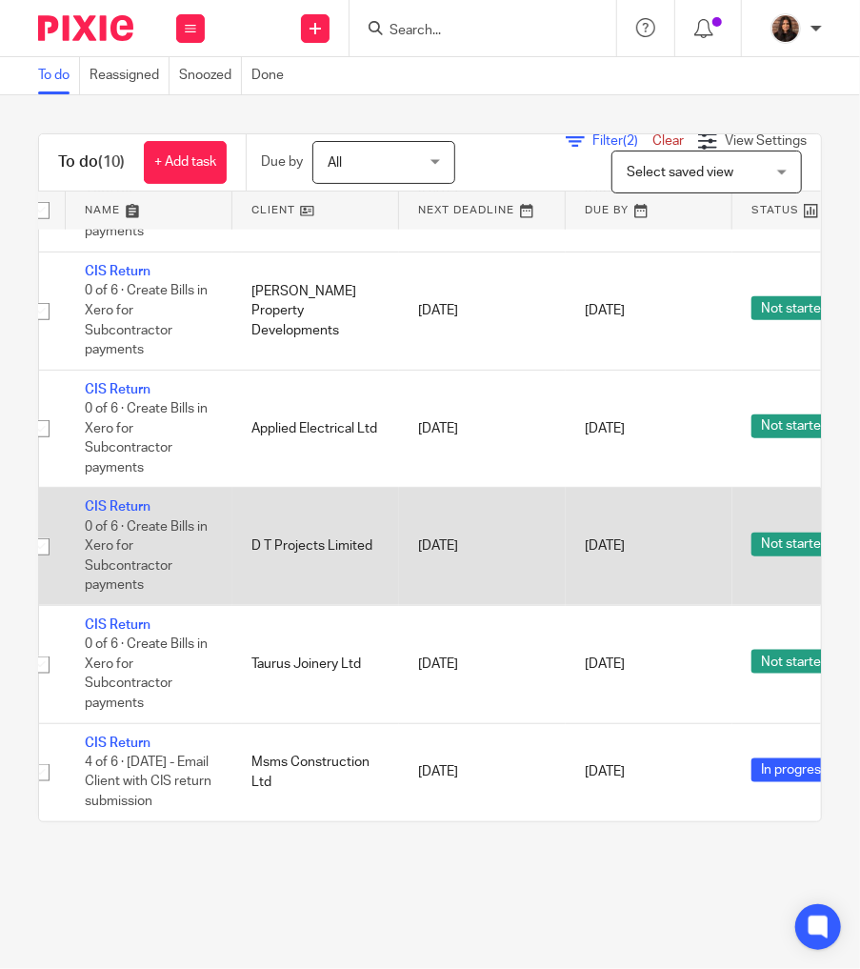
scroll to position [0, 26]
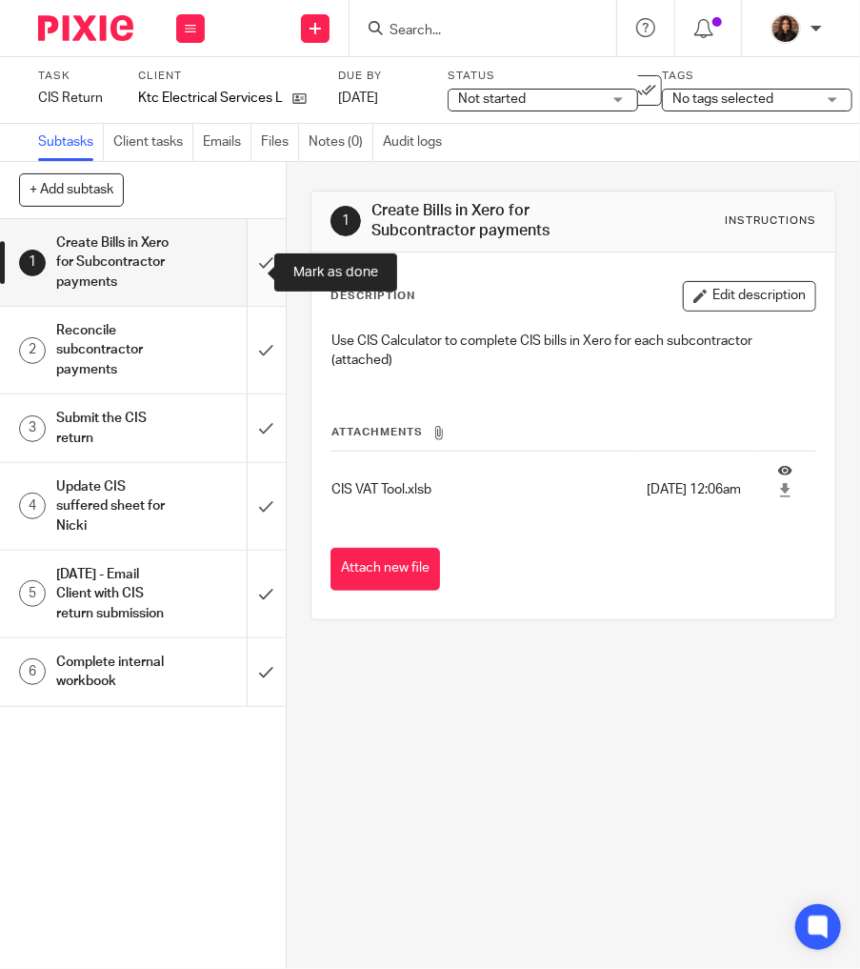
click at [234, 272] on input "submit" at bounding box center [143, 262] width 286 height 87
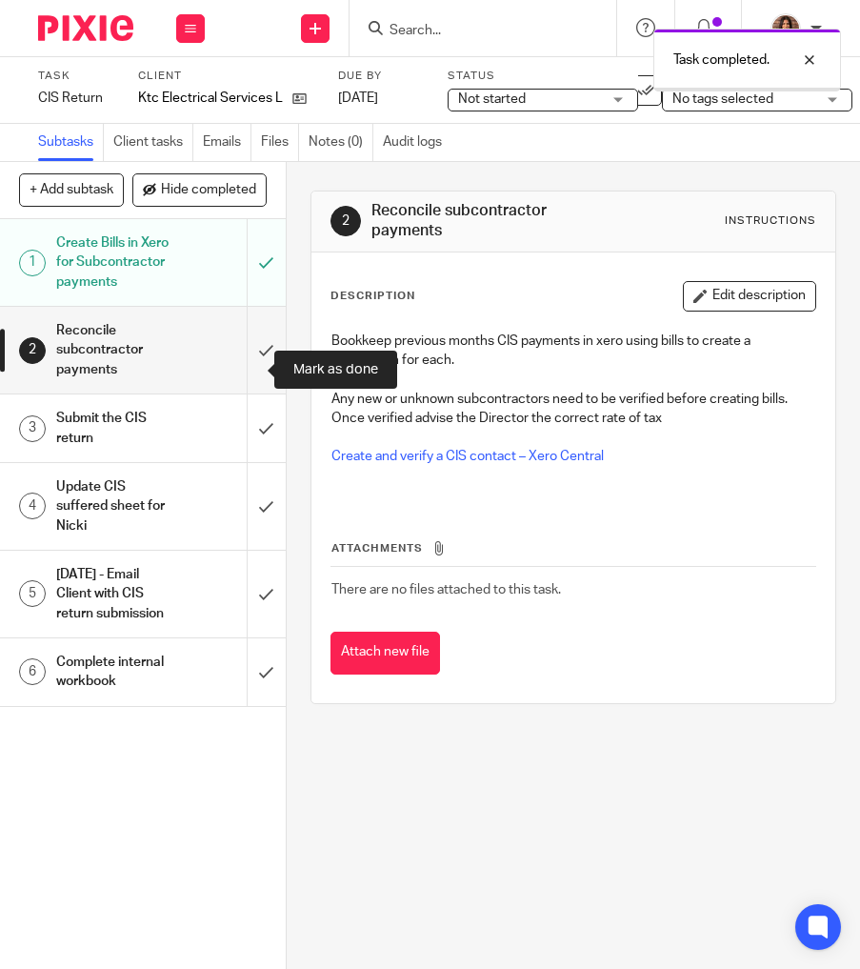
click at [246, 363] on input "submit" at bounding box center [143, 350] width 286 height 87
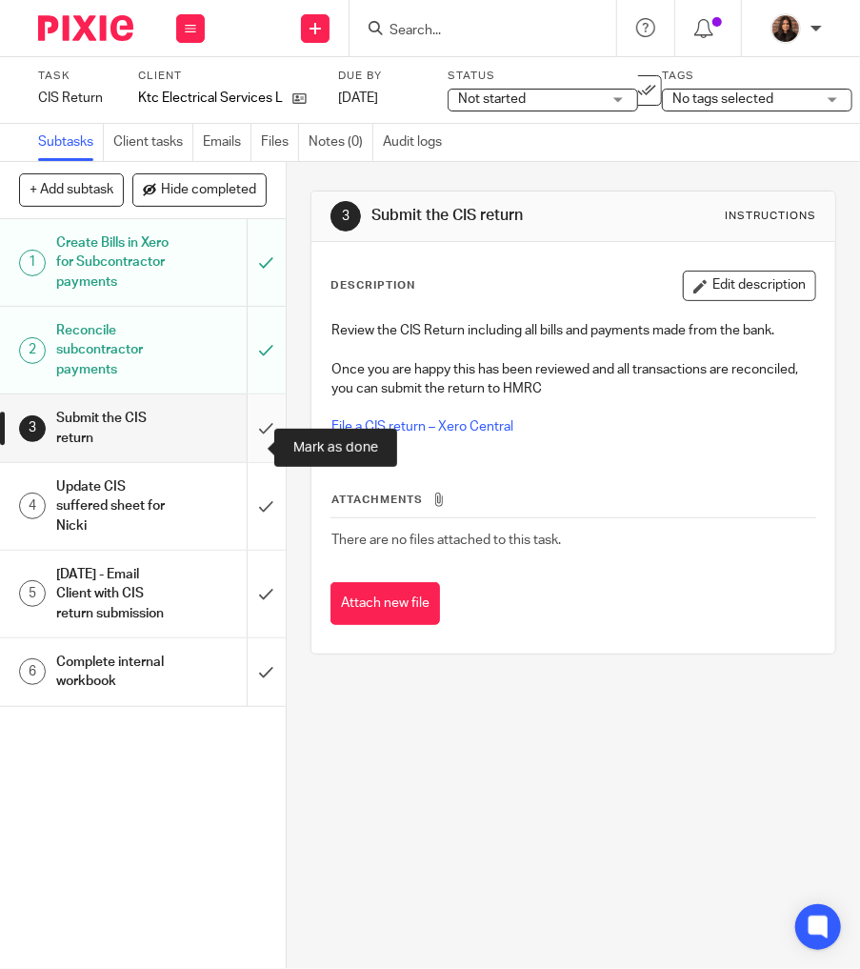
click at [239, 448] on input "submit" at bounding box center [143, 428] width 286 height 68
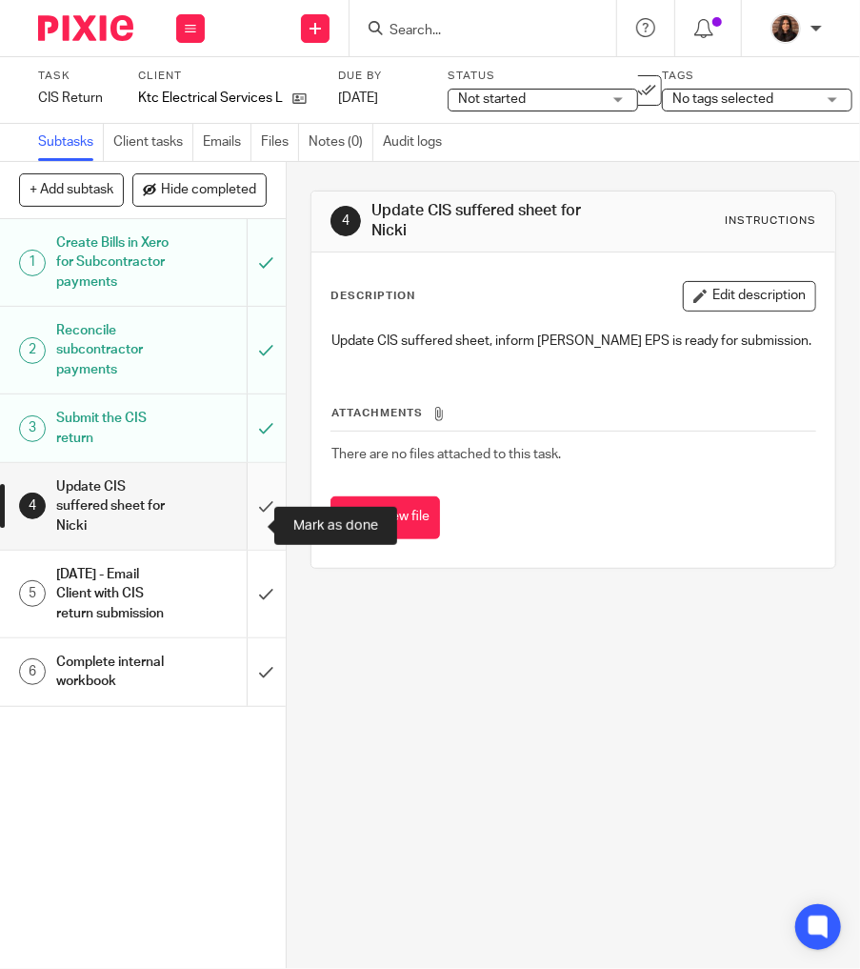
click at [240, 520] on input "submit" at bounding box center [143, 506] width 286 height 87
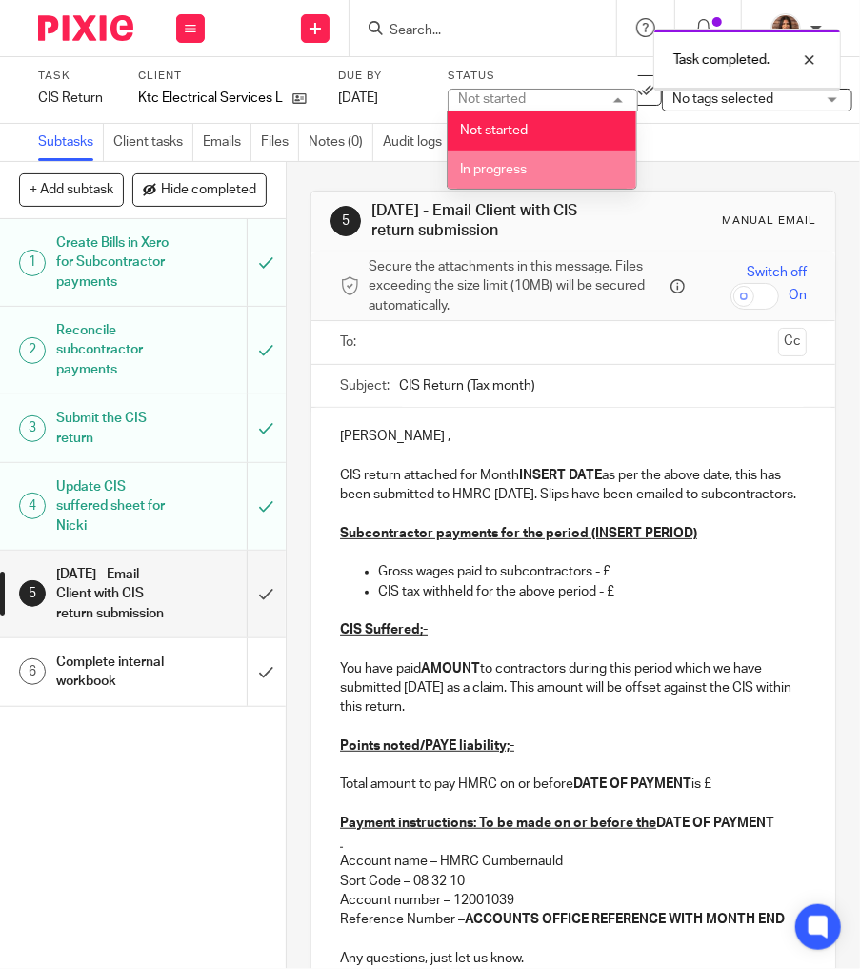
click at [535, 175] on li "In progress" at bounding box center [542, 170] width 189 height 39
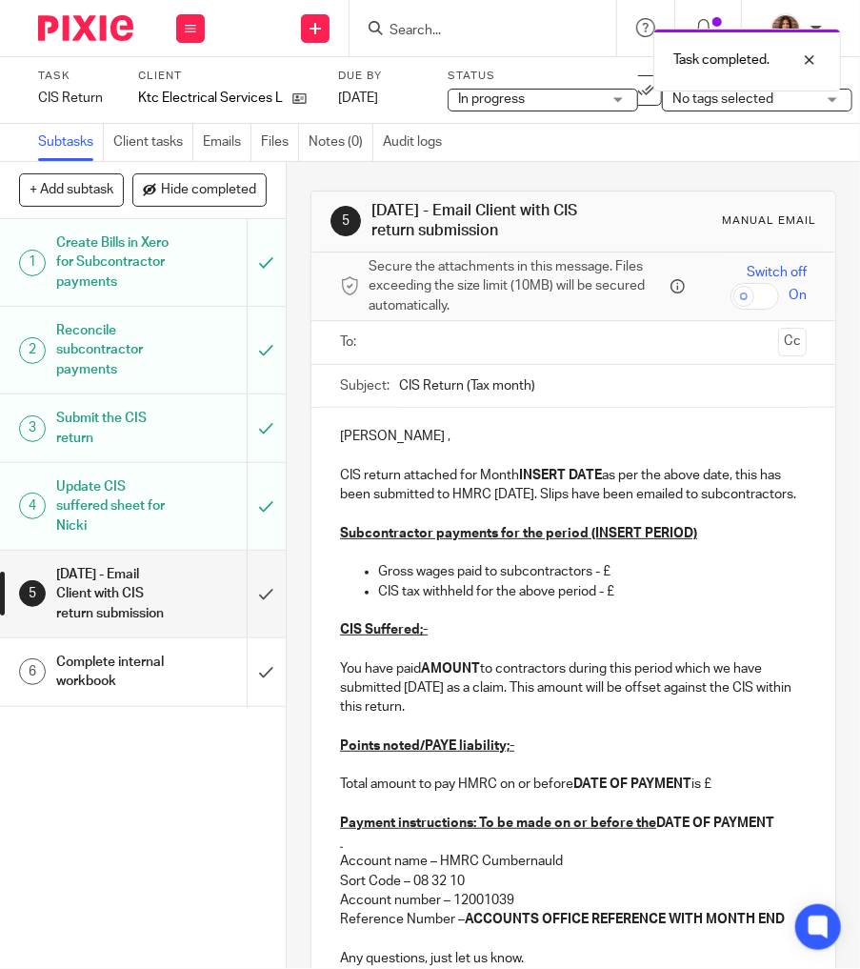
click at [717, 97] on span "No tags selected" at bounding box center [723, 98] width 101 height 13
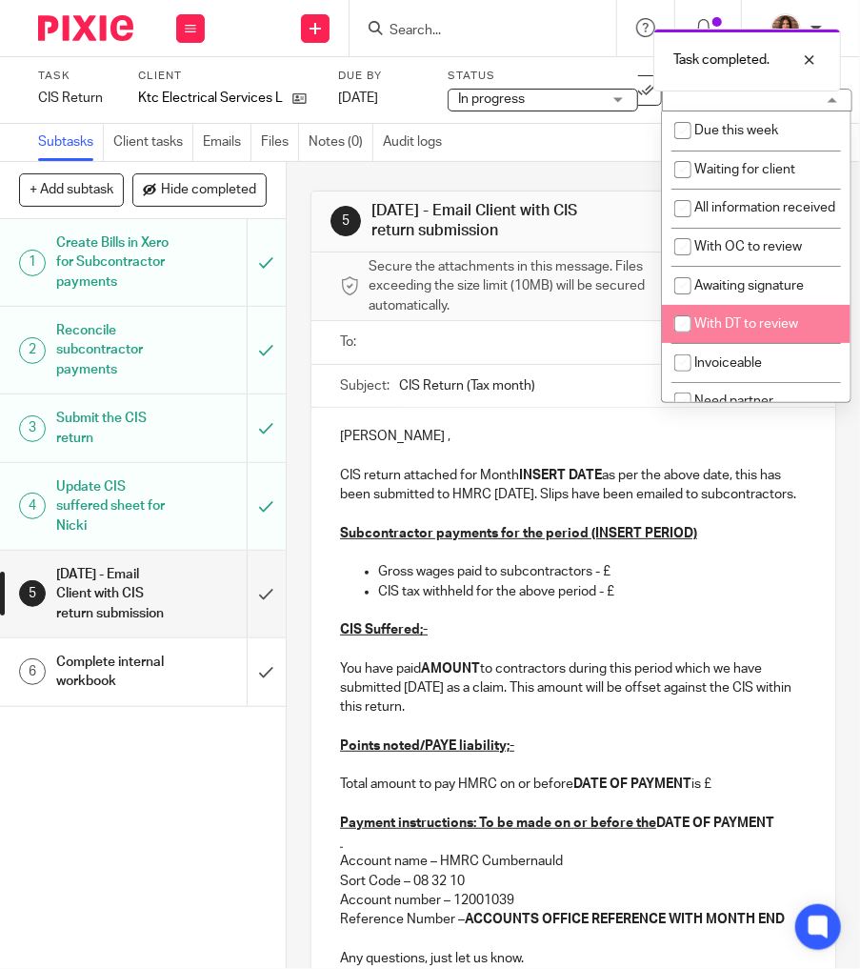
click at [749, 337] on li "With DT to review" at bounding box center [756, 324] width 189 height 39
checkbox input "true"
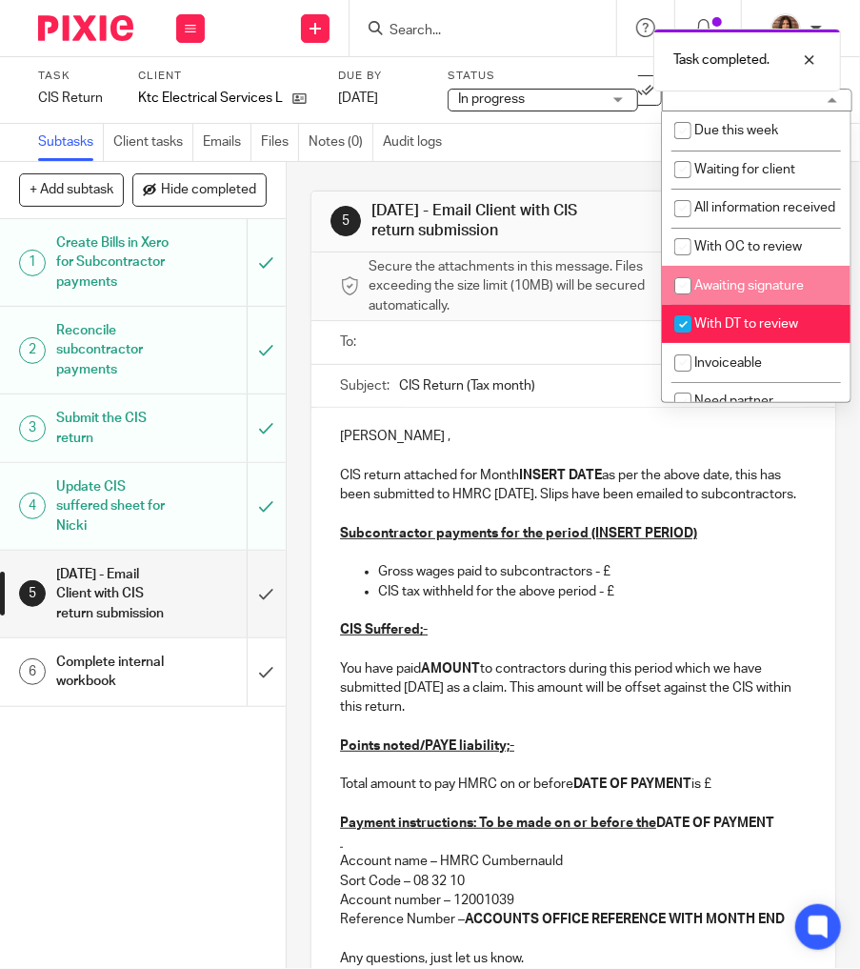
drag, startPoint x: 579, startPoint y: 149, endPoint x: 471, endPoint y: 149, distance: 108.6
click at [579, 148] on div "Subtasks Client tasks Emails Files Notes (0) Audit logs" at bounding box center [430, 143] width 860 height 38
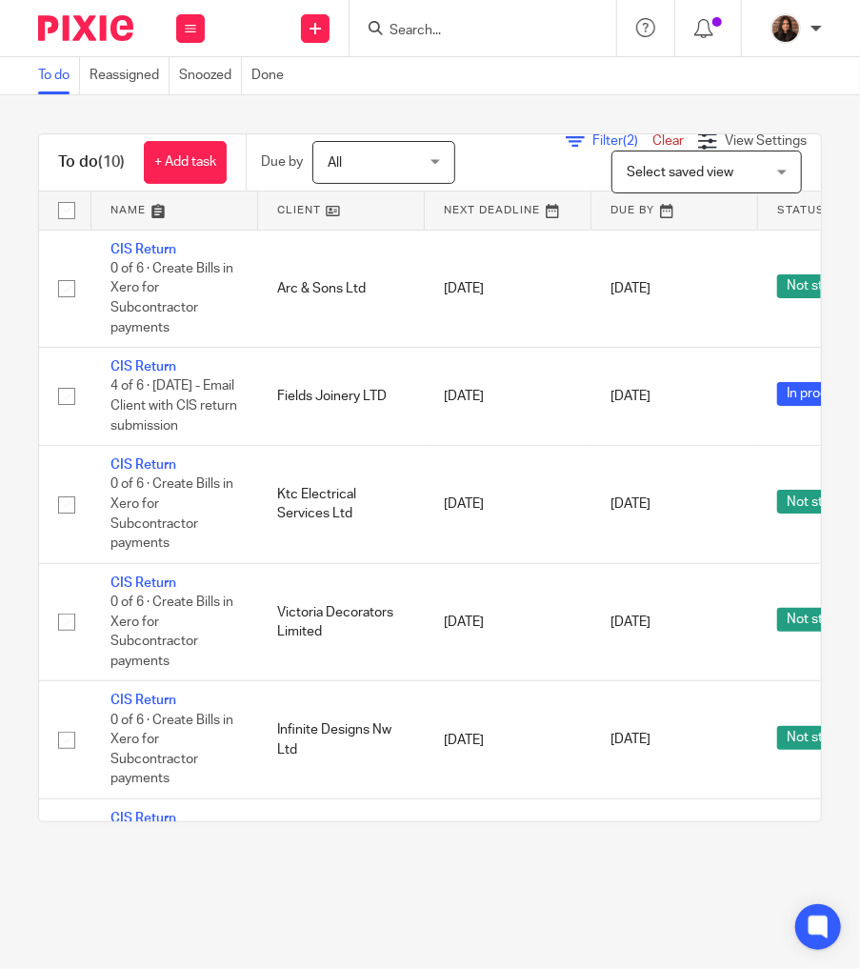
scroll to position [0, 26]
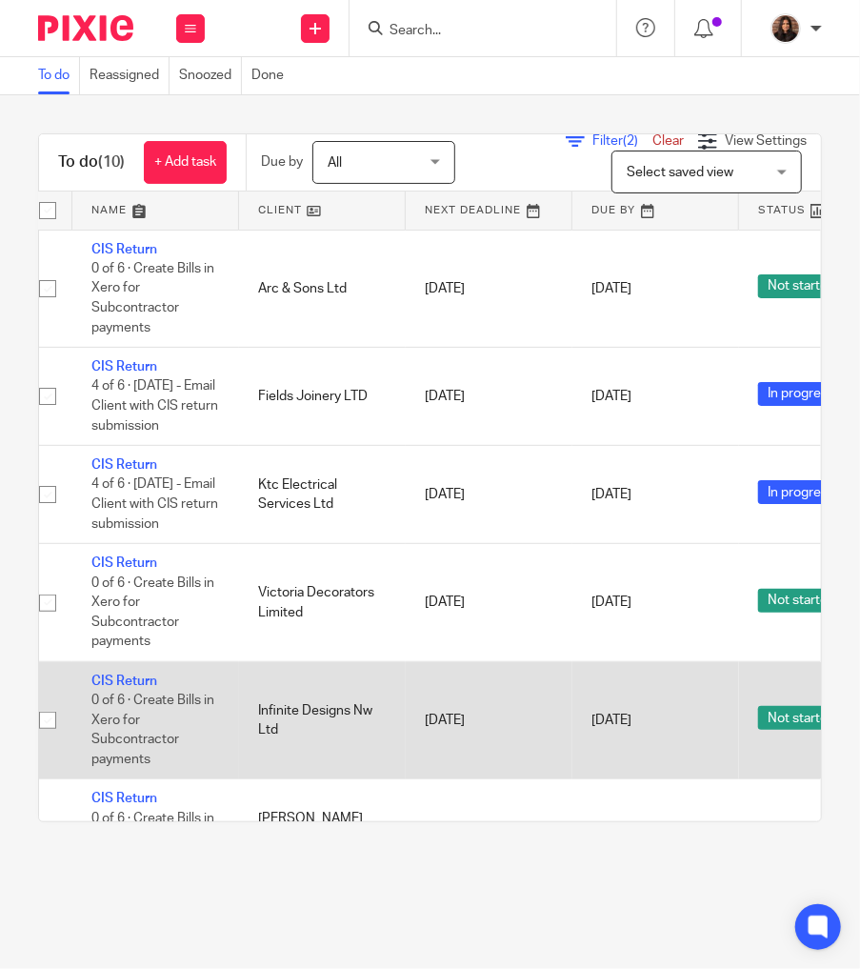
scroll to position [0, 14]
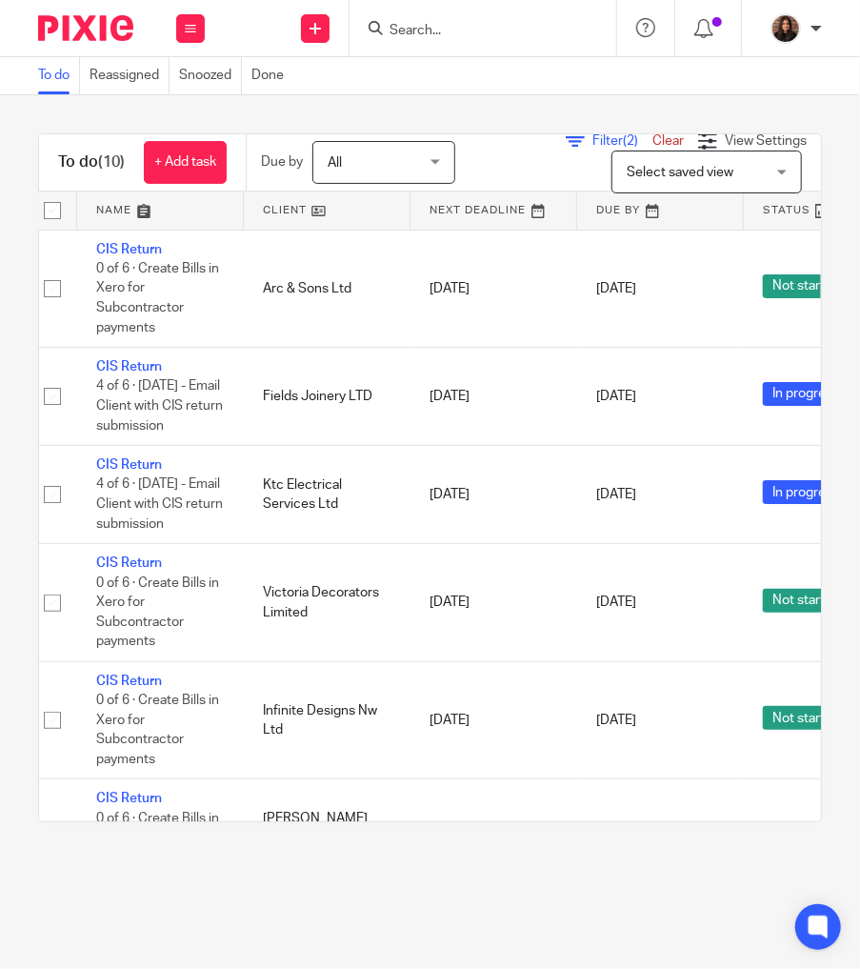
drag, startPoint x: 383, startPoint y: 822, endPoint x: 461, endPoint y: 821, distance: 78.1
click at [473, 817] on div "To do (10) + Add task Due by All All Today Tomorrow This week Next week This mo…" at bounding box center [430, 477] width 784 height 689
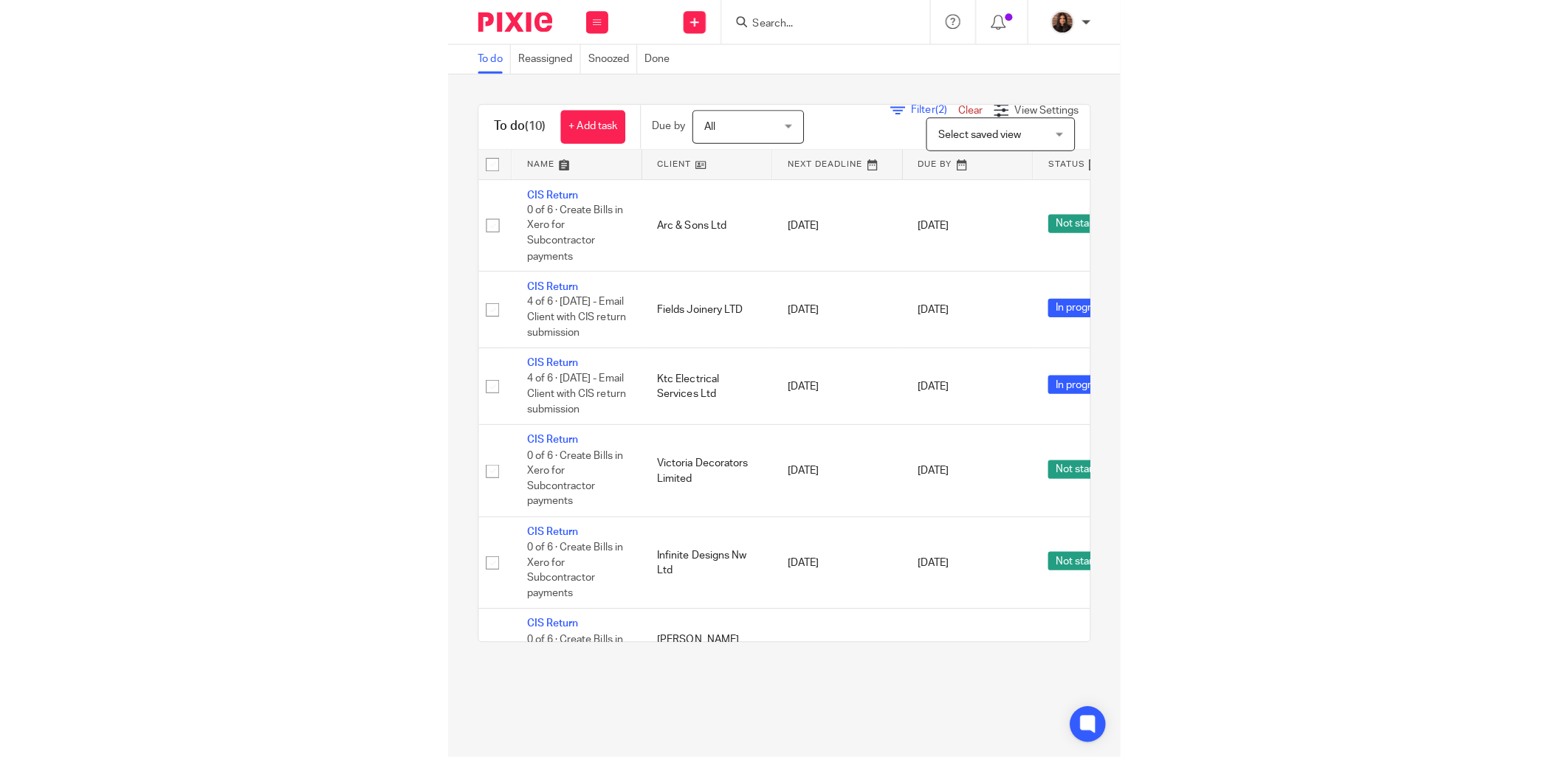
scroll to position [0, 0]
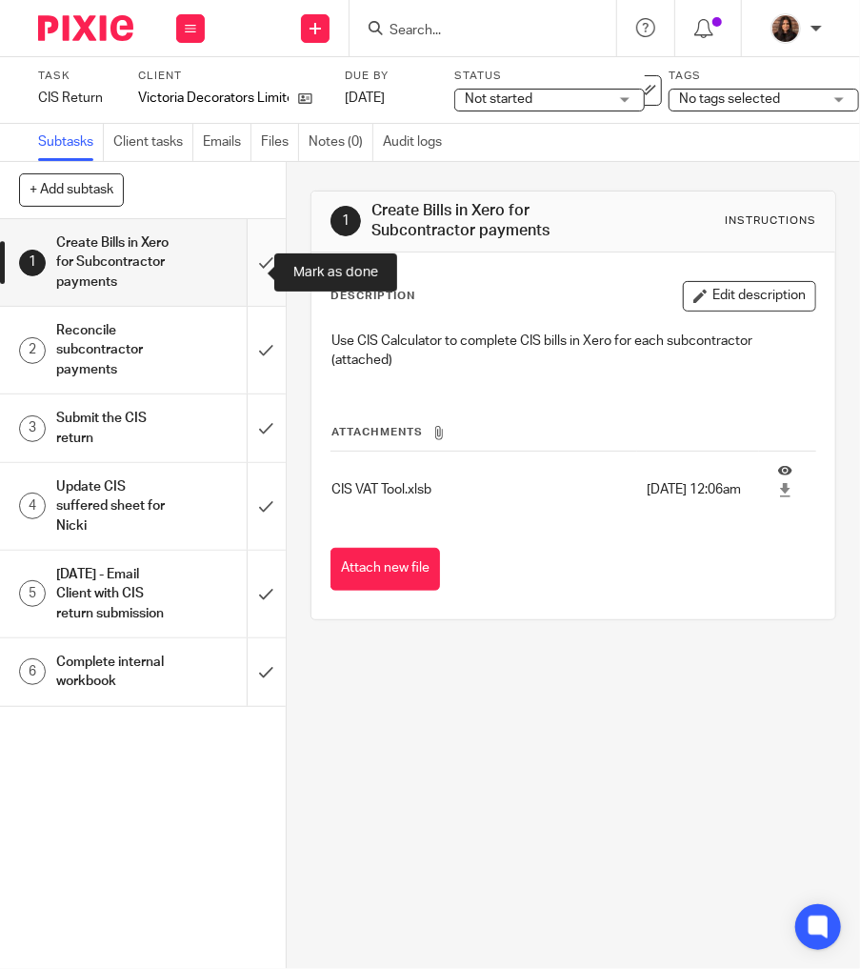
click at [248, 272] on input "submit" at bounding box center [143, 262] width 286 height 87
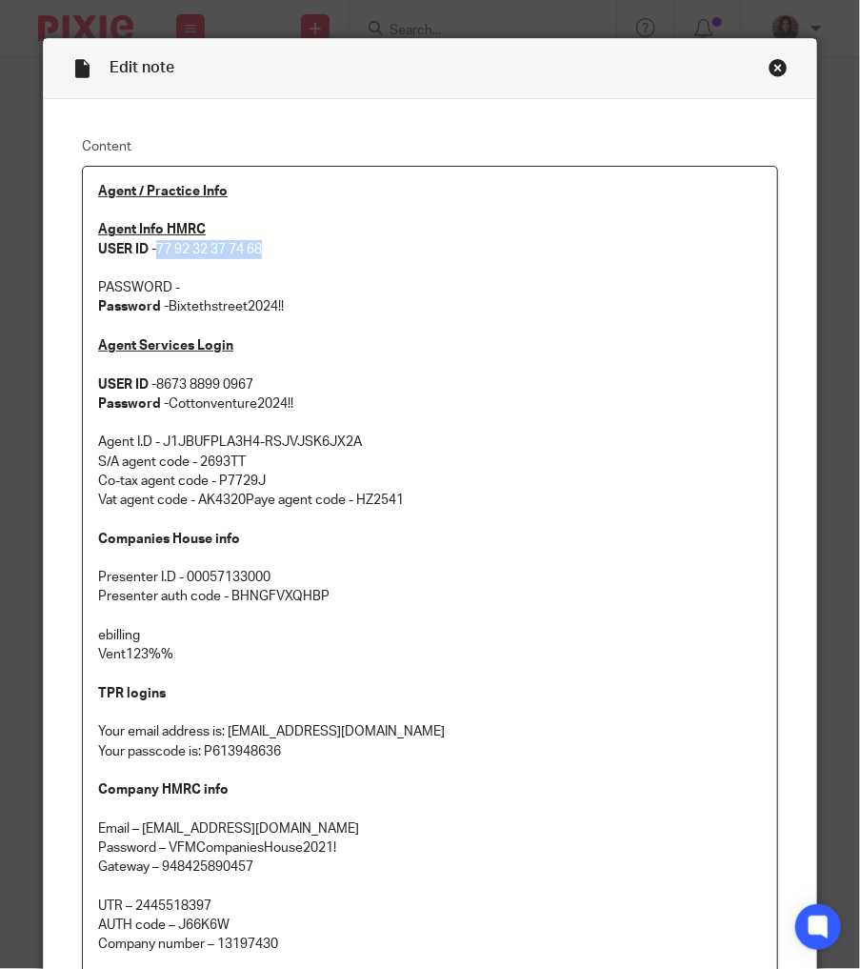
drag, startPoint x: 282, startPoint y: 250, endPoint x: 150, endPoint y: 245, distance: 132.5
click at [150, 245] on p "Agent Info HMRC USER ID - 77 92 32 37 74 68" at bounding box center [430, 239] width 664 height 39
copy p "77 92 32 37 74 68"
drag, startPoint x: 291, startPoint y: 305, endPoint x: 166, endPoint y: 302, distance: 124.8
click at [166, 302] on p "Password - Bixtethstreet2024!!" at bounding box center [430, 306] width 664 height 19
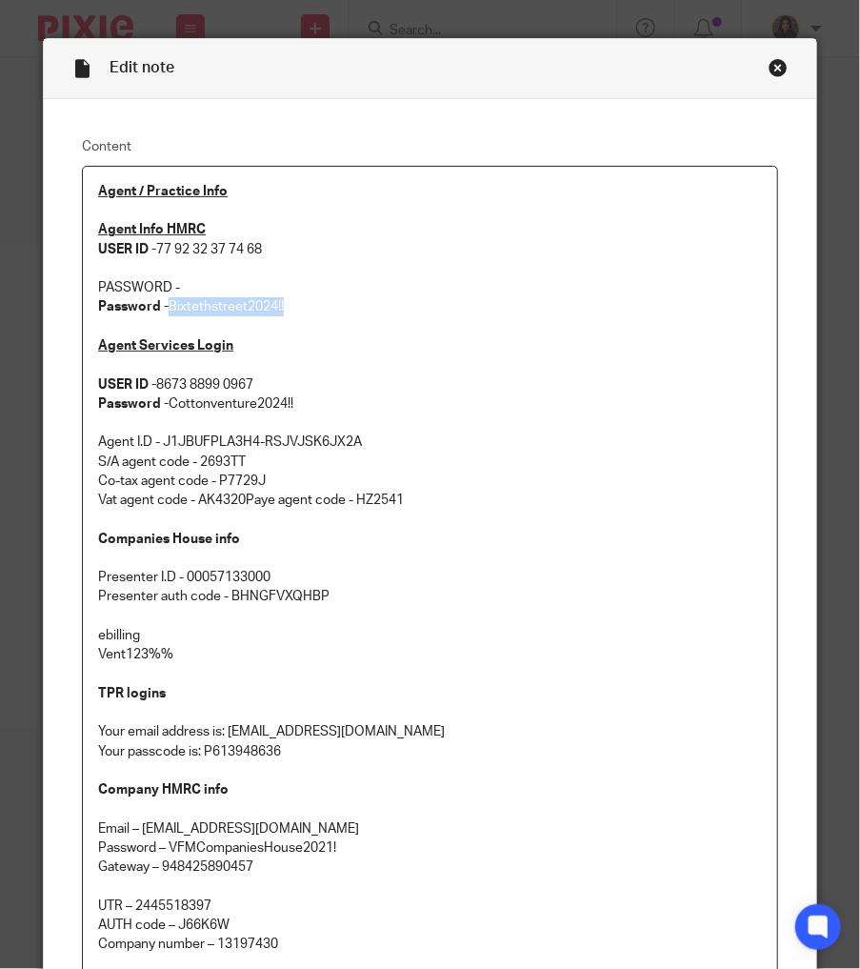
copy p "Bixtethstreet2024!!"
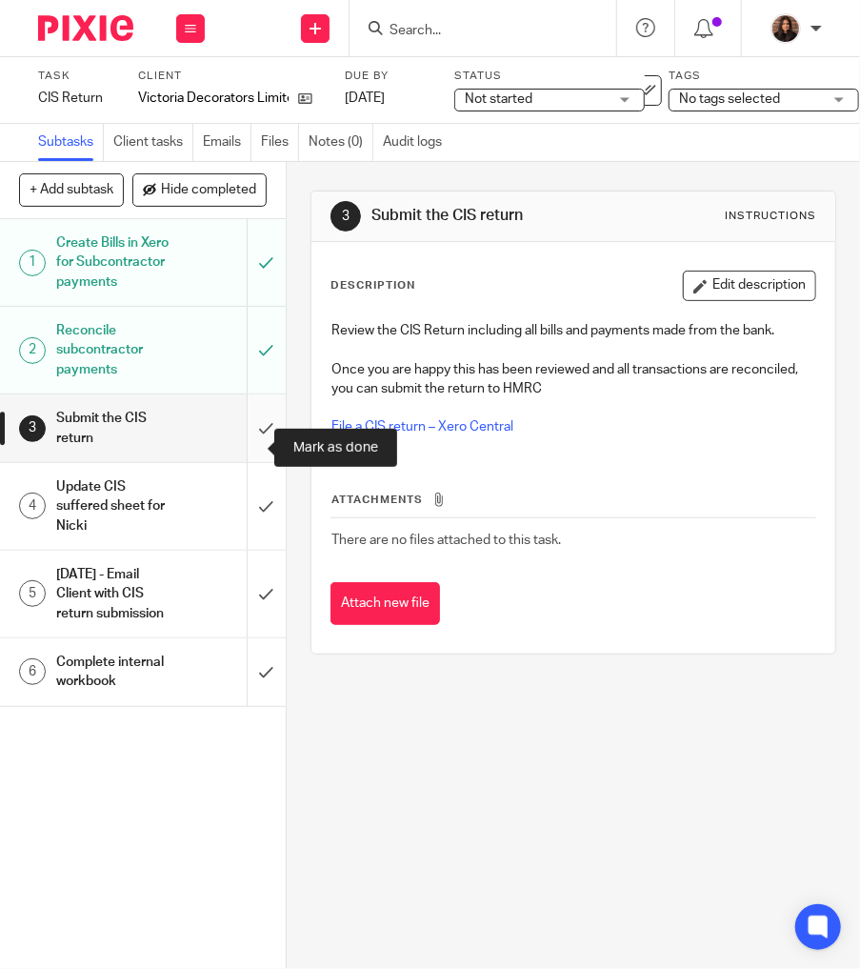
click at [249, 443] on input "submit" at bounding box center [143, 428] width 286 height 68
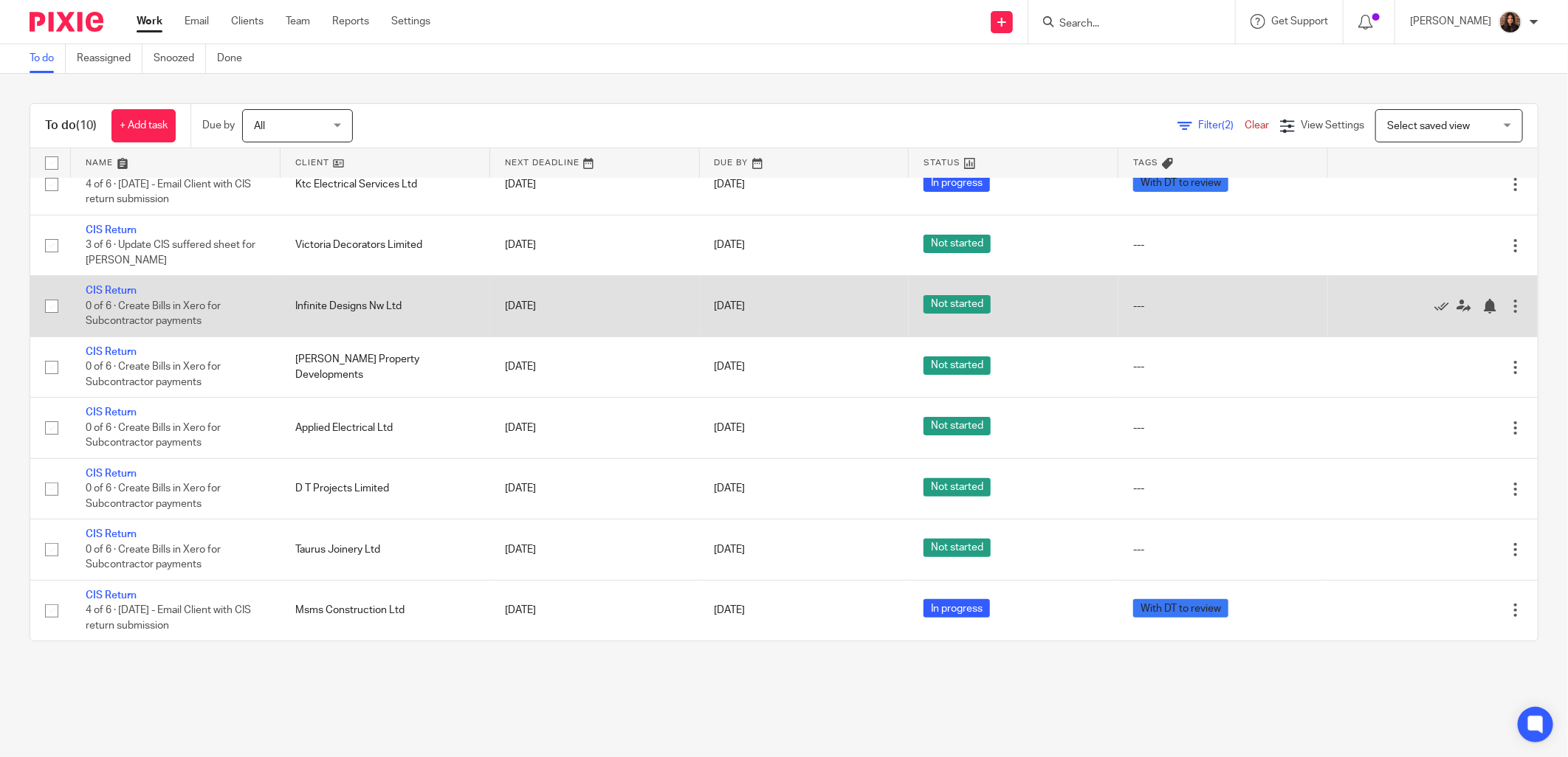
scroll to position [152, 0]
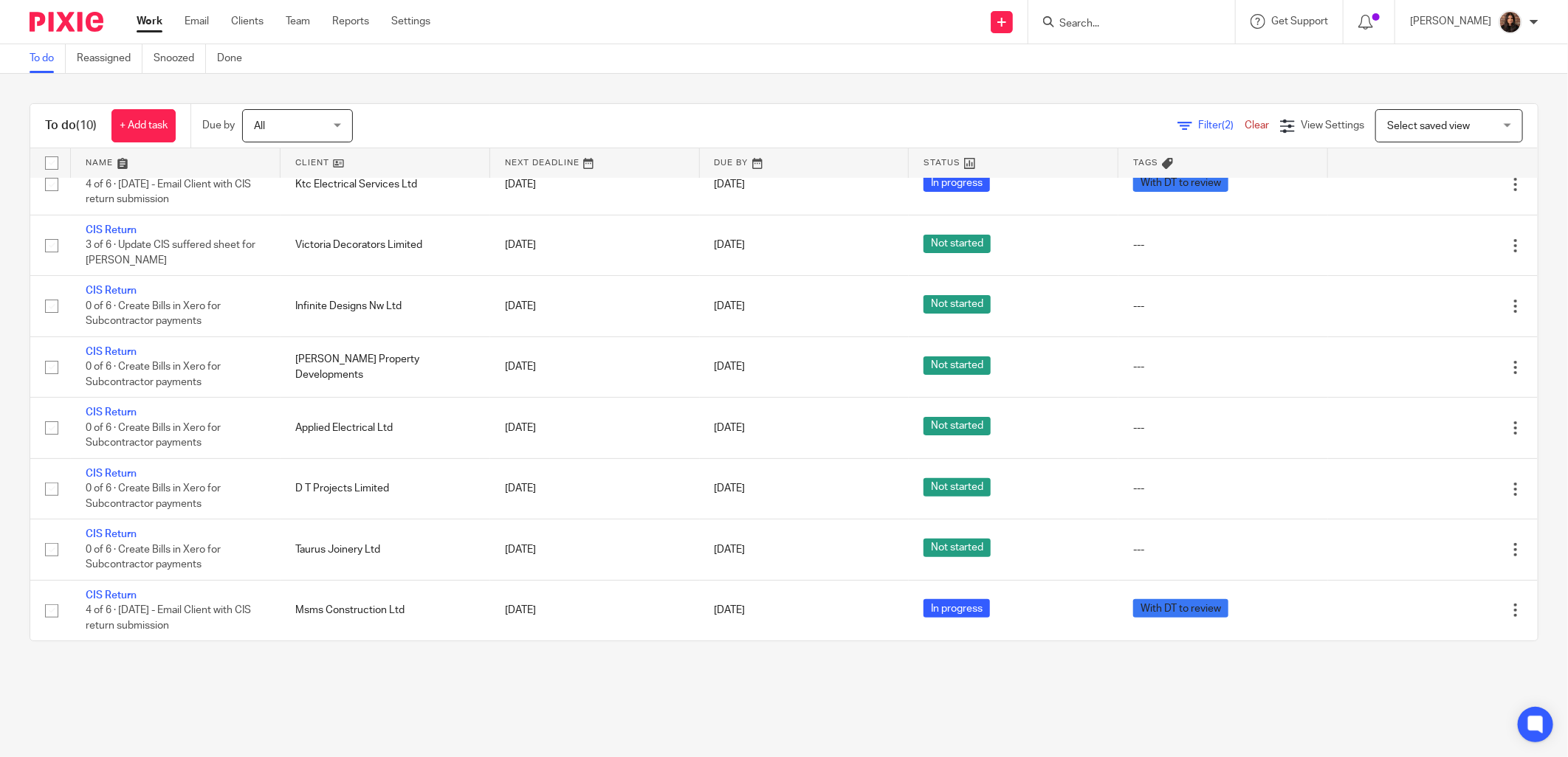
click at [1096, 21] on input "Search" at bounding box center [1124, 24] width 133 height 13
click at [1130, 15] on form at bounding box center [1136, 22] width 157 height 19
click at [1083, 24] on input "Search" at bounding box center [1124, 24] width 133 height 13
type input "venture"
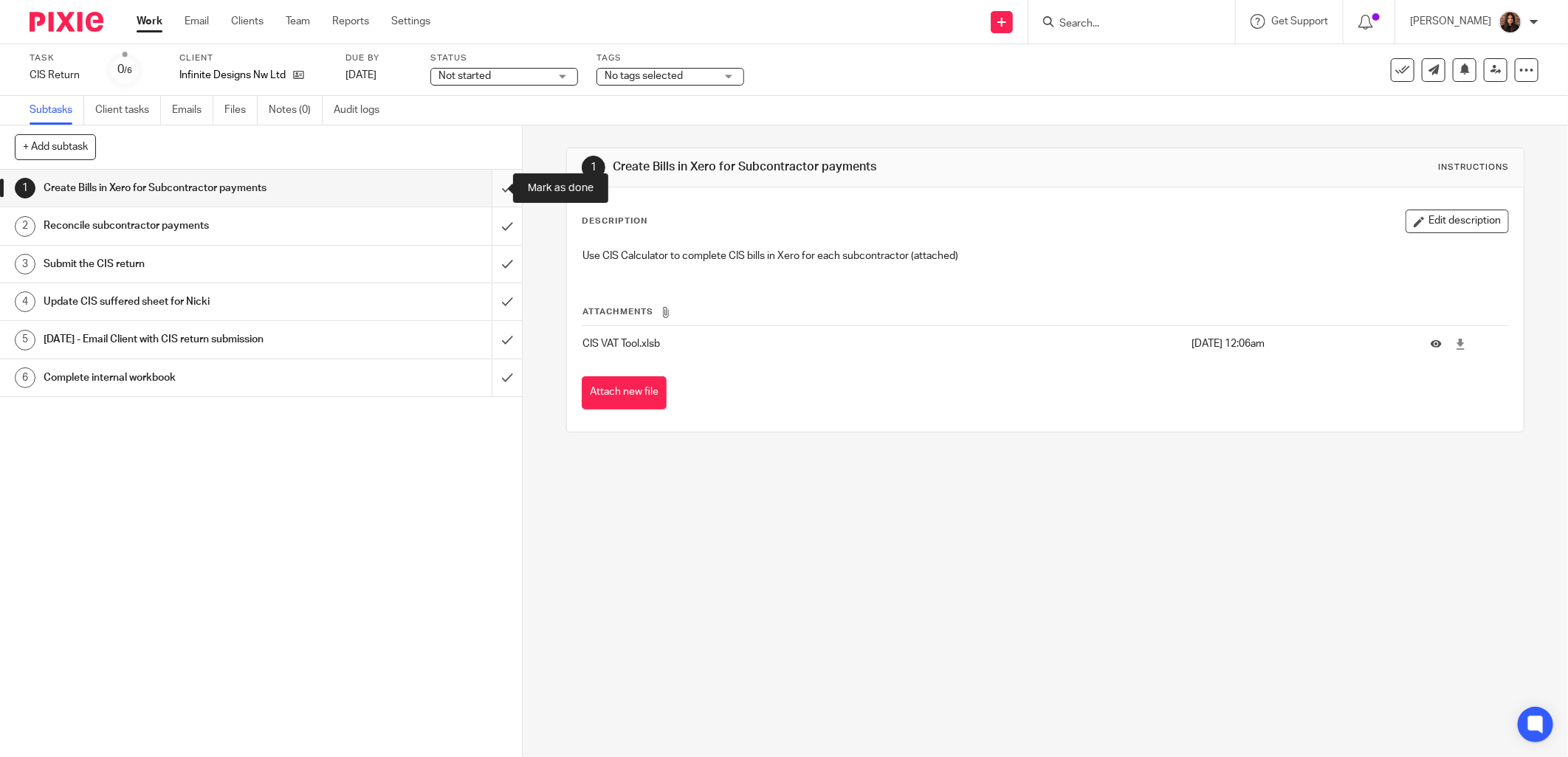
click at [486, 187] on input "submit" at bounding box center [261, 188] width 522 height 37
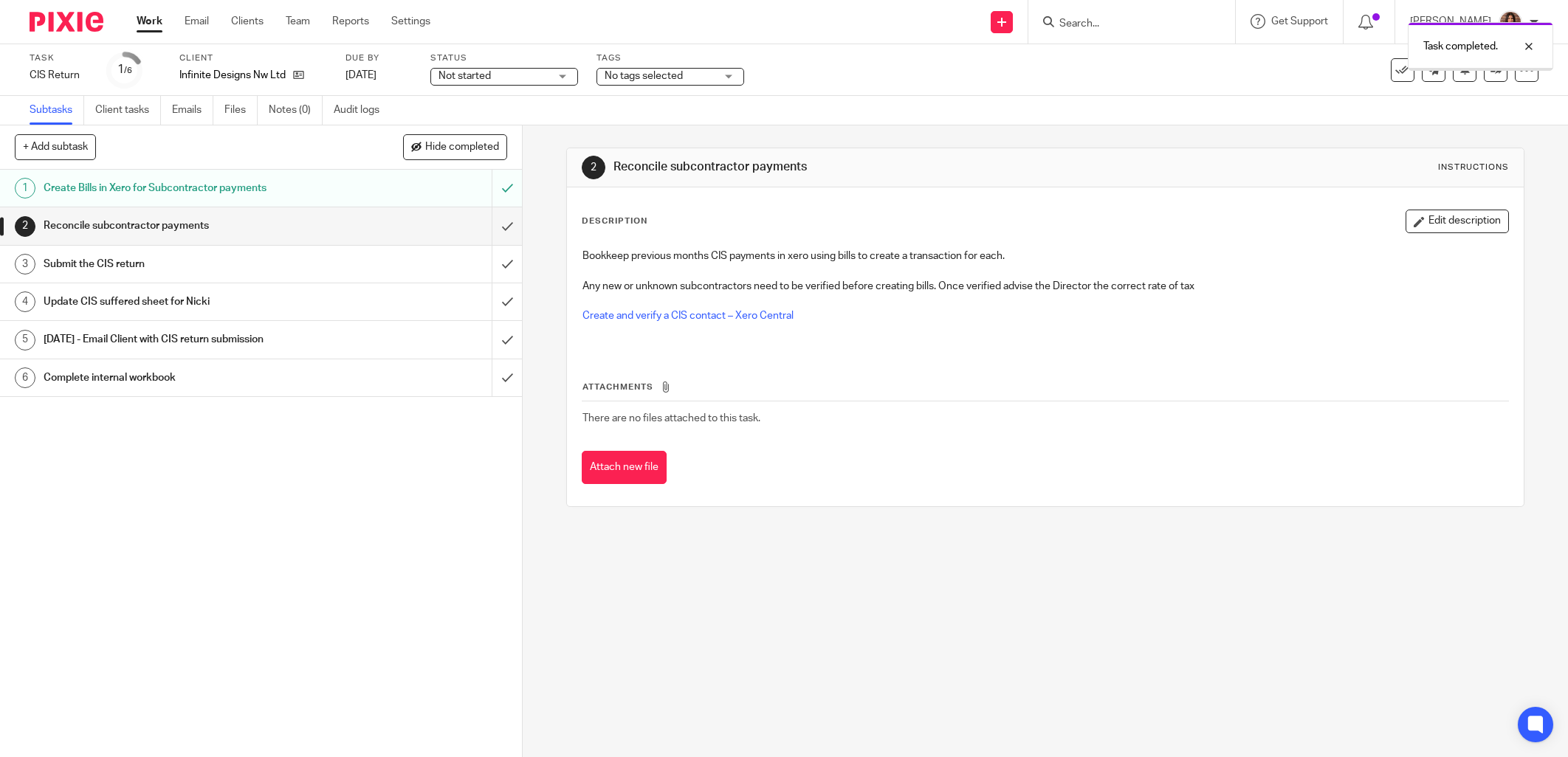
click at [484, 229] on input "submit" at bounding box center [261, 226] width 522 height 37
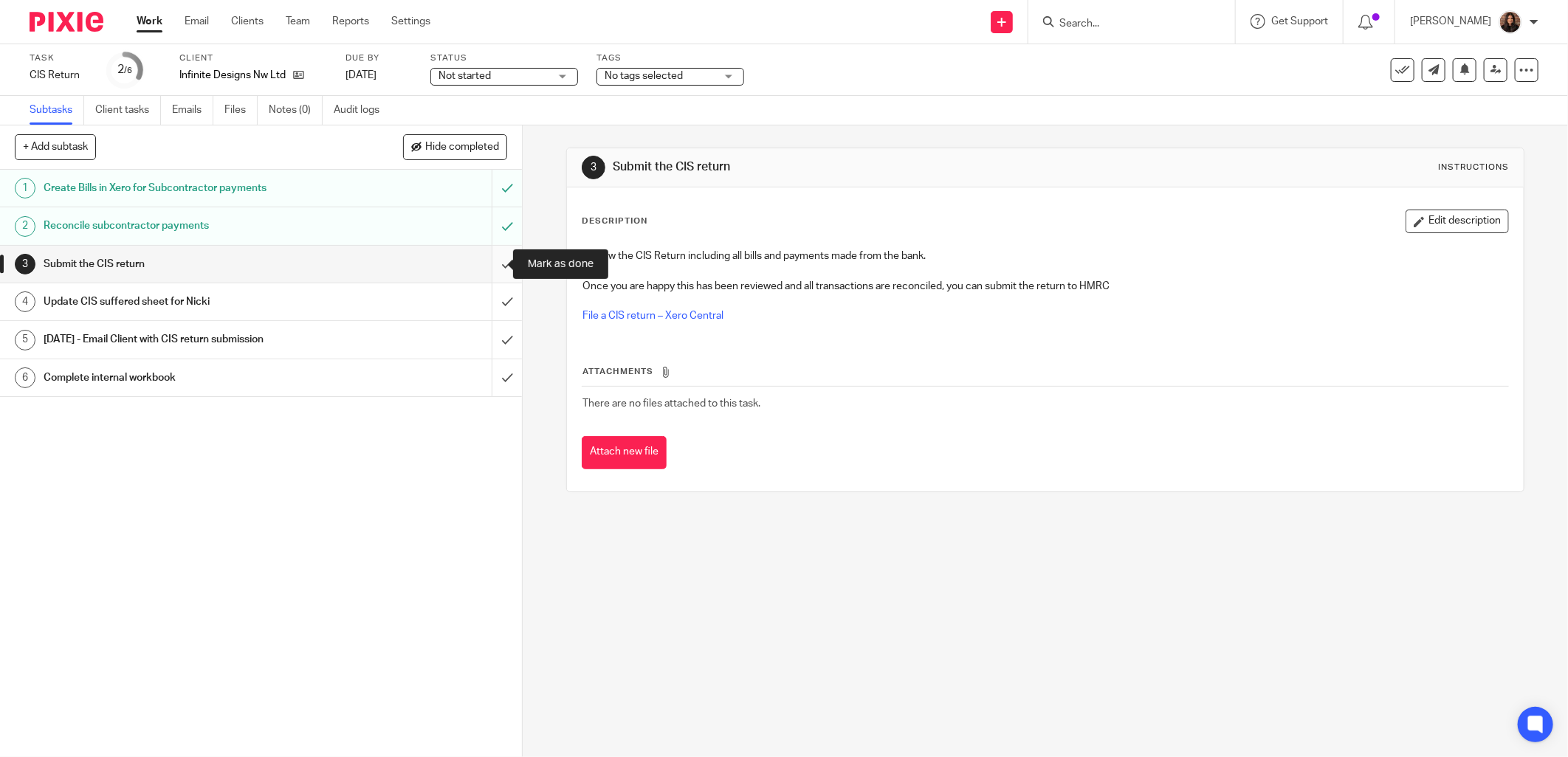
click at [491, 260] on input "submit" at bounding box center [261, 264] width 522 height 37
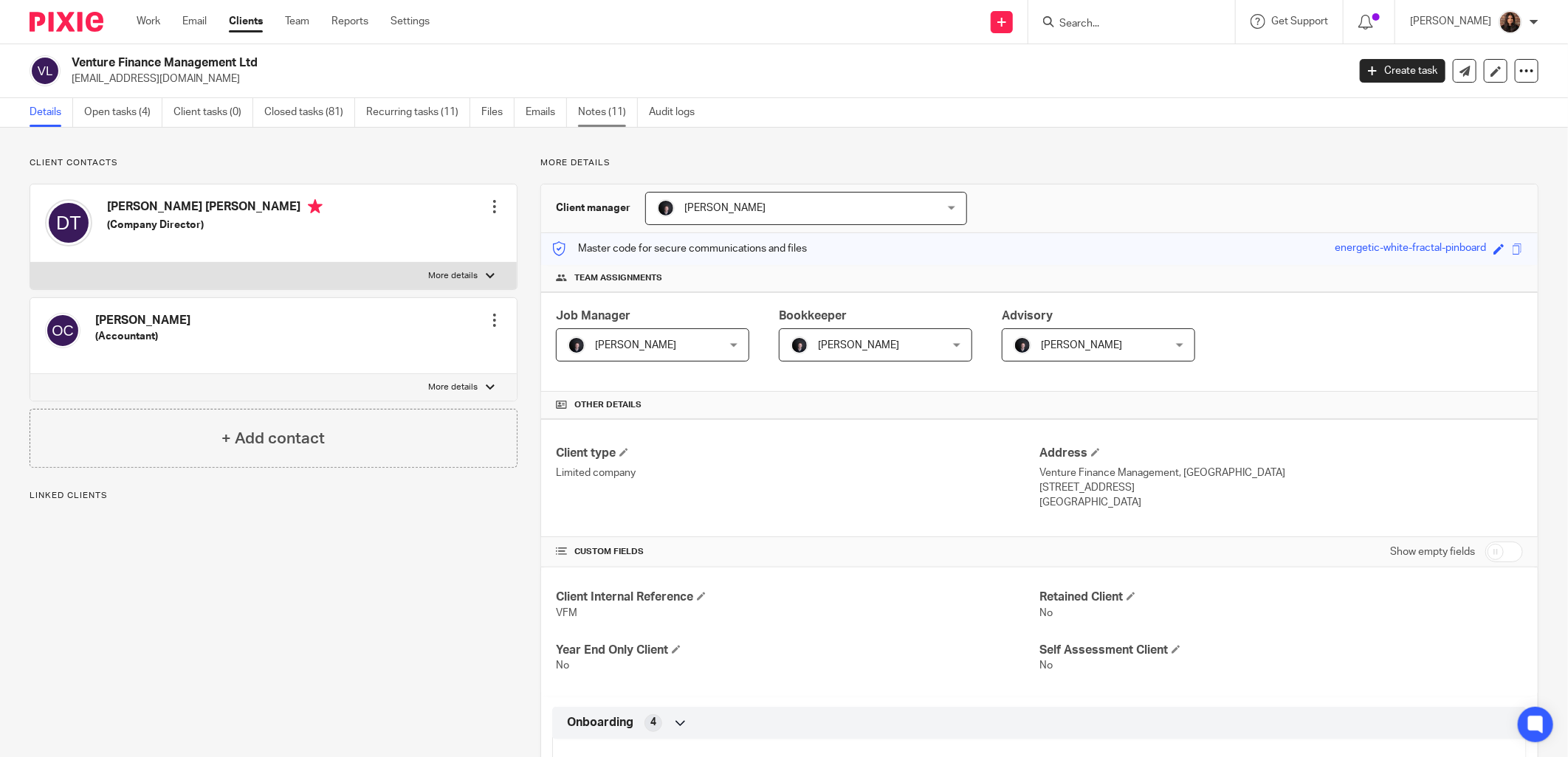
click at [604, 104] on link "Notes (11)" at bounding box center [608, 112] width 60 height 29
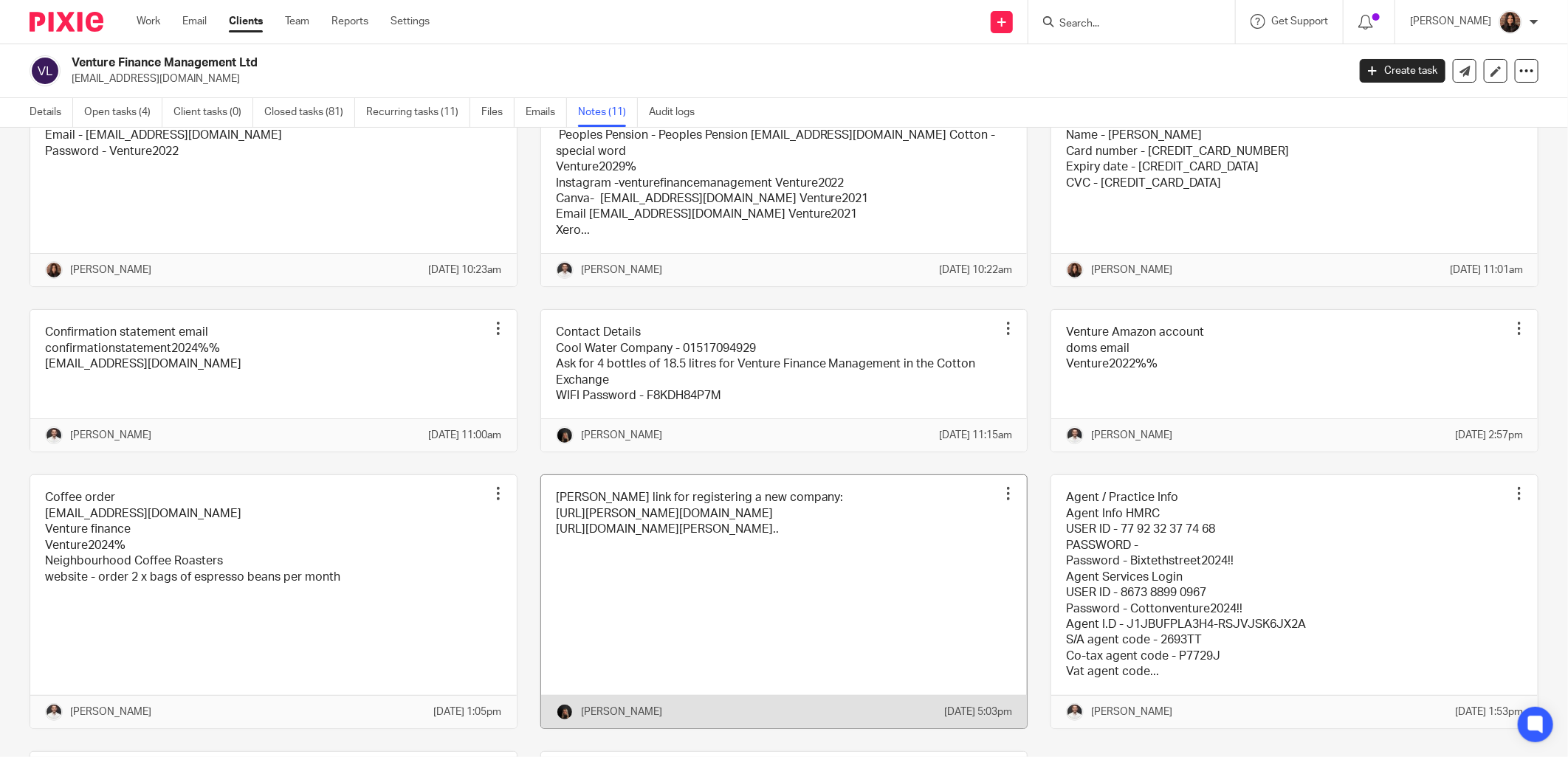
scroll to position [273, 0]
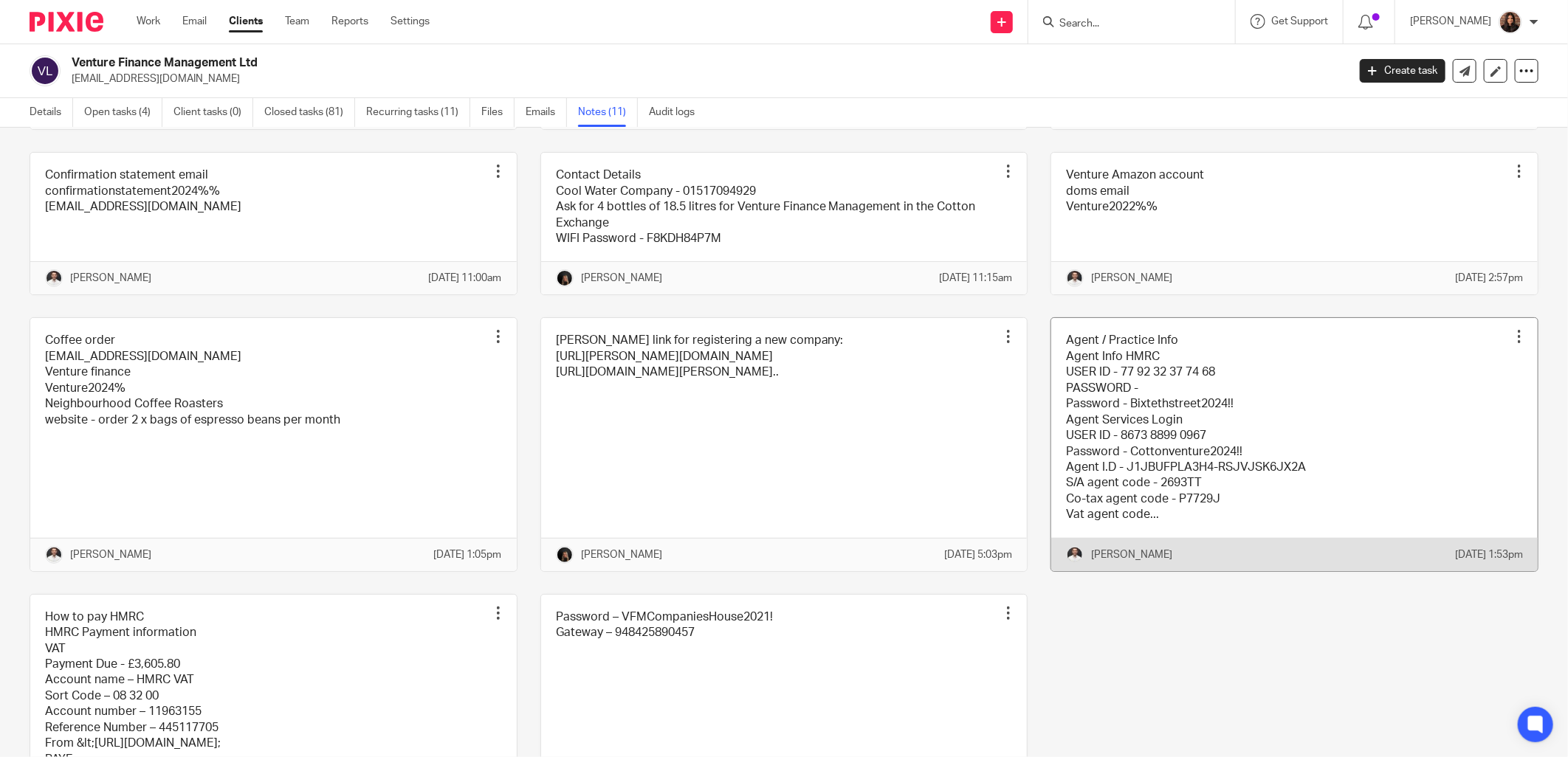
click at [1155, 454] on link at bounding box center [1295, 445] width 487 height 253
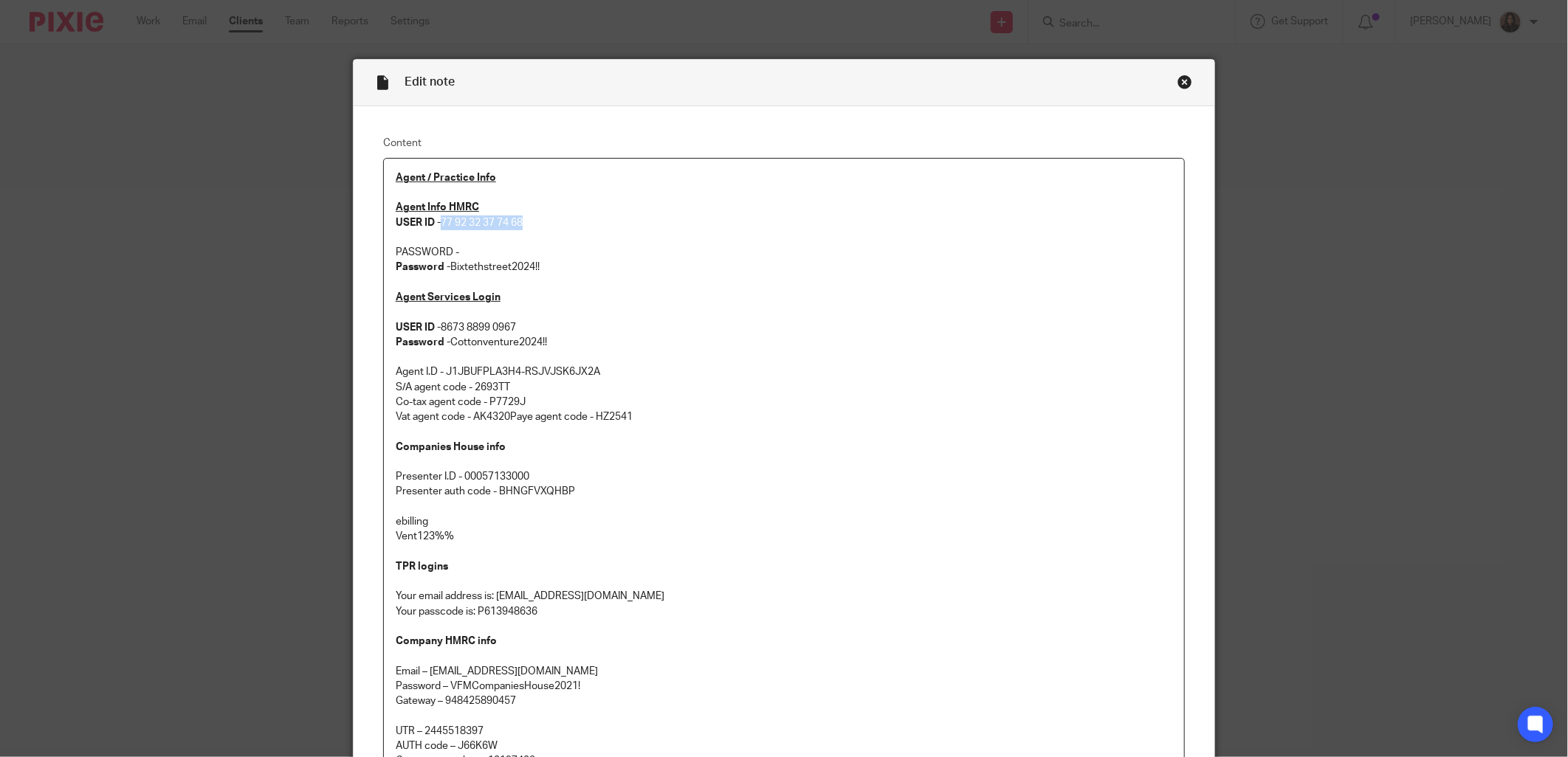
drag, startPoint x: 521, startPoint y: 222, endPoint x: 439, endPoint y: 225, distance: 82.1
click at [439, 225] on p "Agent Info HMRC USER ID - 77 92 32 37 74 68" at bounding box center [784, 215] width 777 height 30
copy p "77 92 32 37 74 68"
drag, startPoint x: 533, startPoint y: 268, endPoint x: 448, endPoint y: 267, distance: 85.0
click at [448, 267] on p "Password - Bixtethstreet2024!!" at bounding box center [784, 267] width 777 height 15
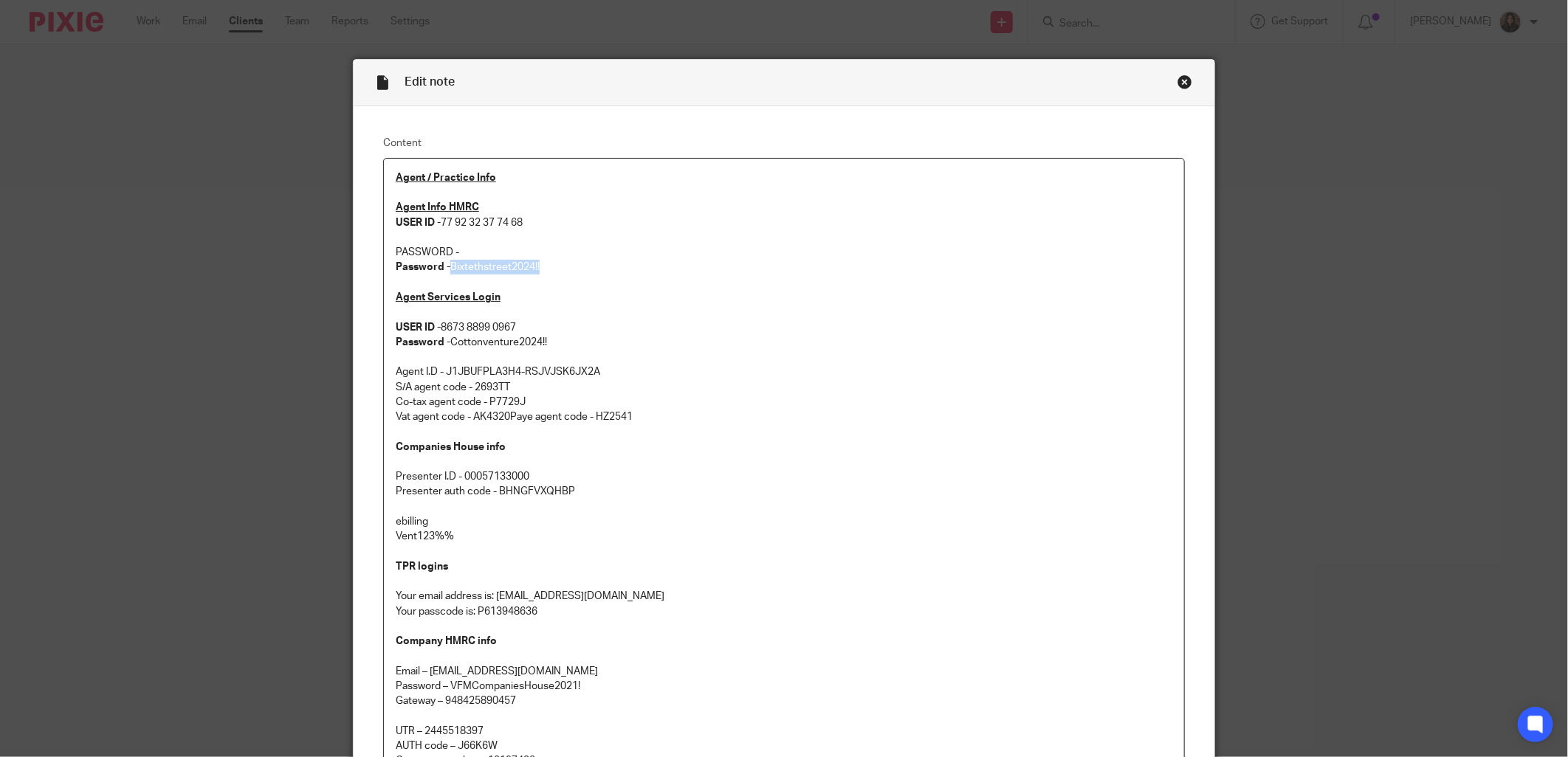
copy p "Bixtethstreet2024!!"
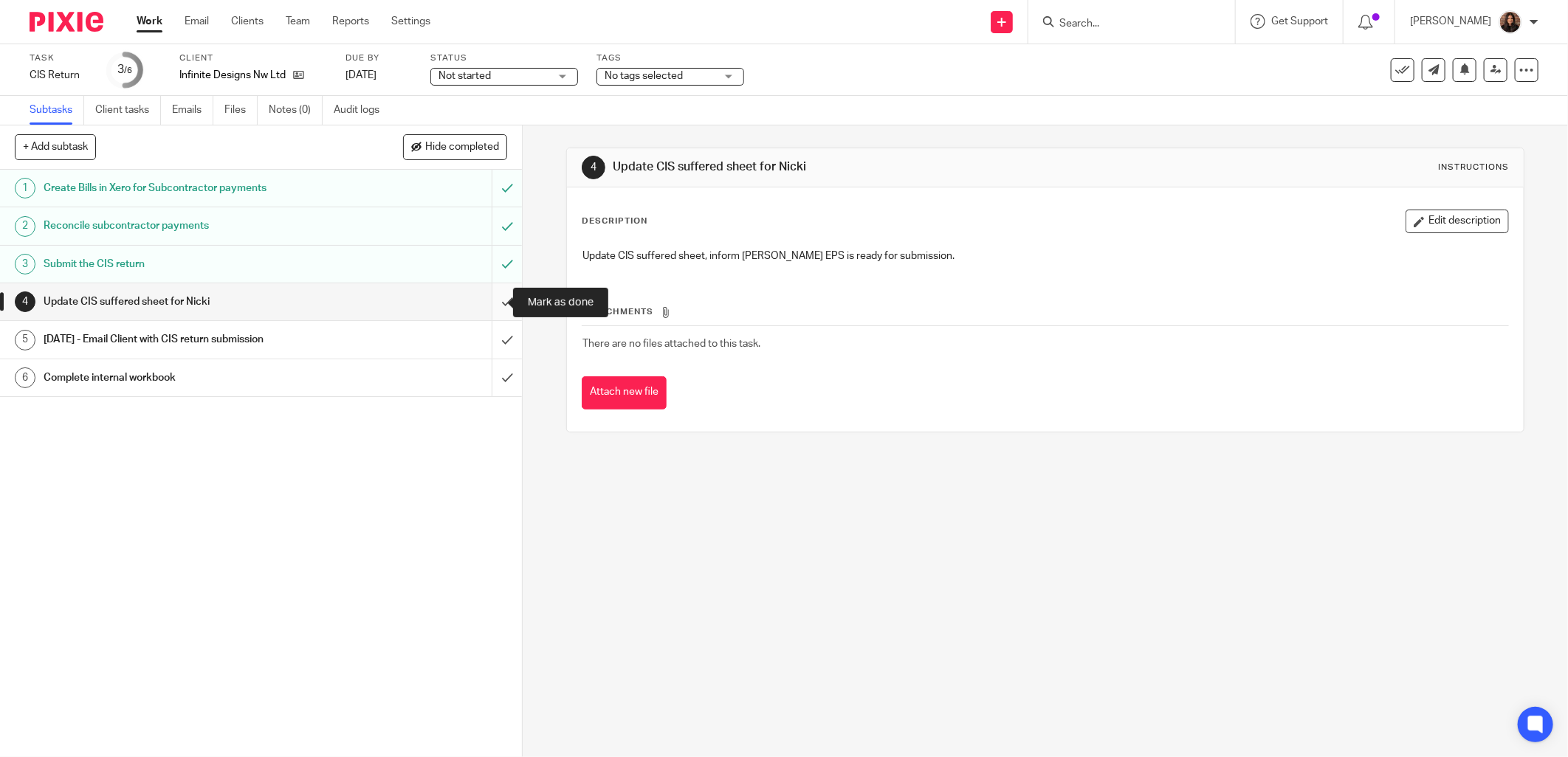
click at [488, 294] on input "submit" at bounding box center [261, 302] width 522 height 37
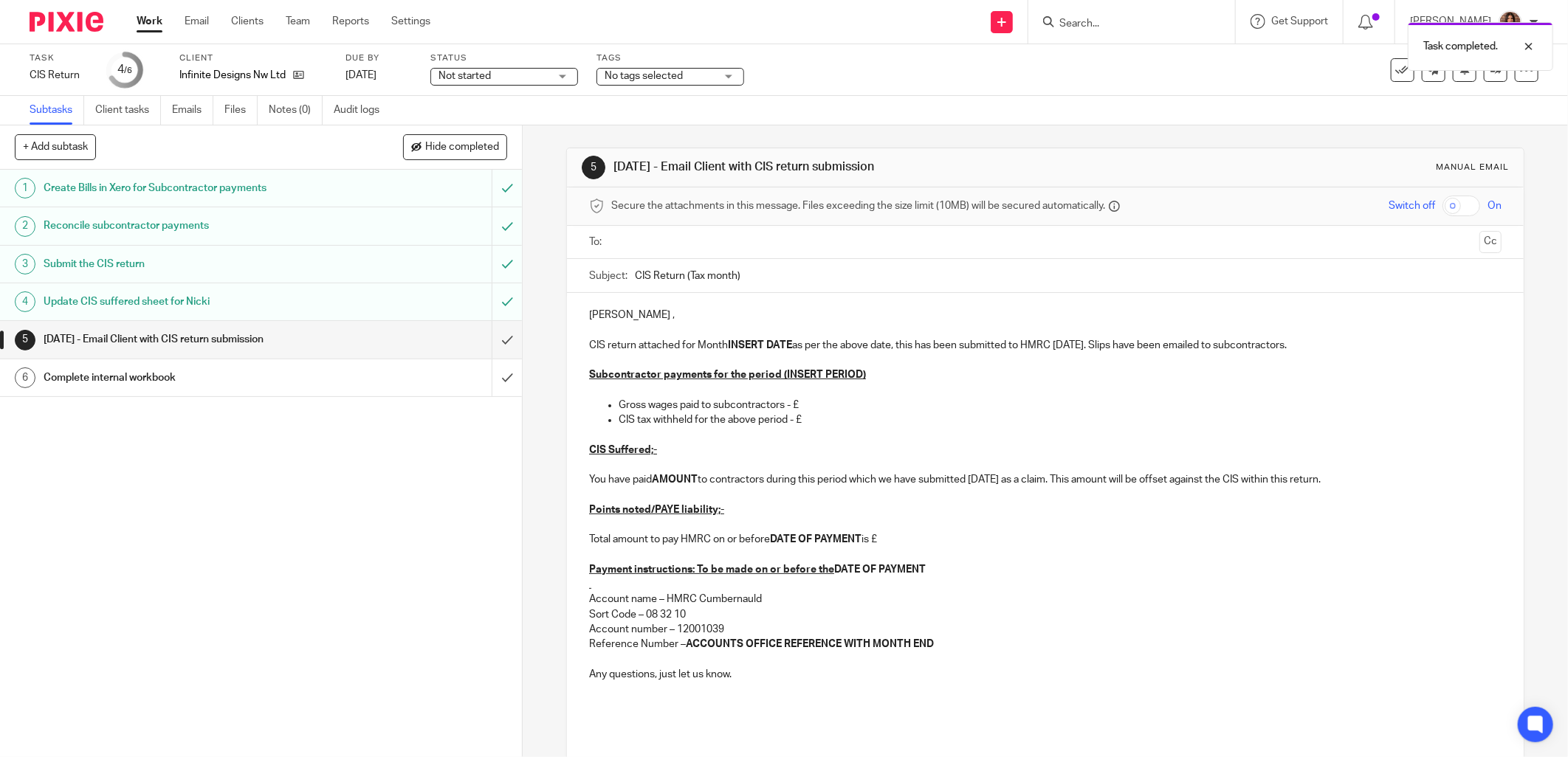
click at [666, 243] on input "text" at bounding box center [1045, 243] width 857 height 17
click at [729, 279] on input "CIS Return (Tax month)" at bounding box center [1068, 279] width 867 height 33
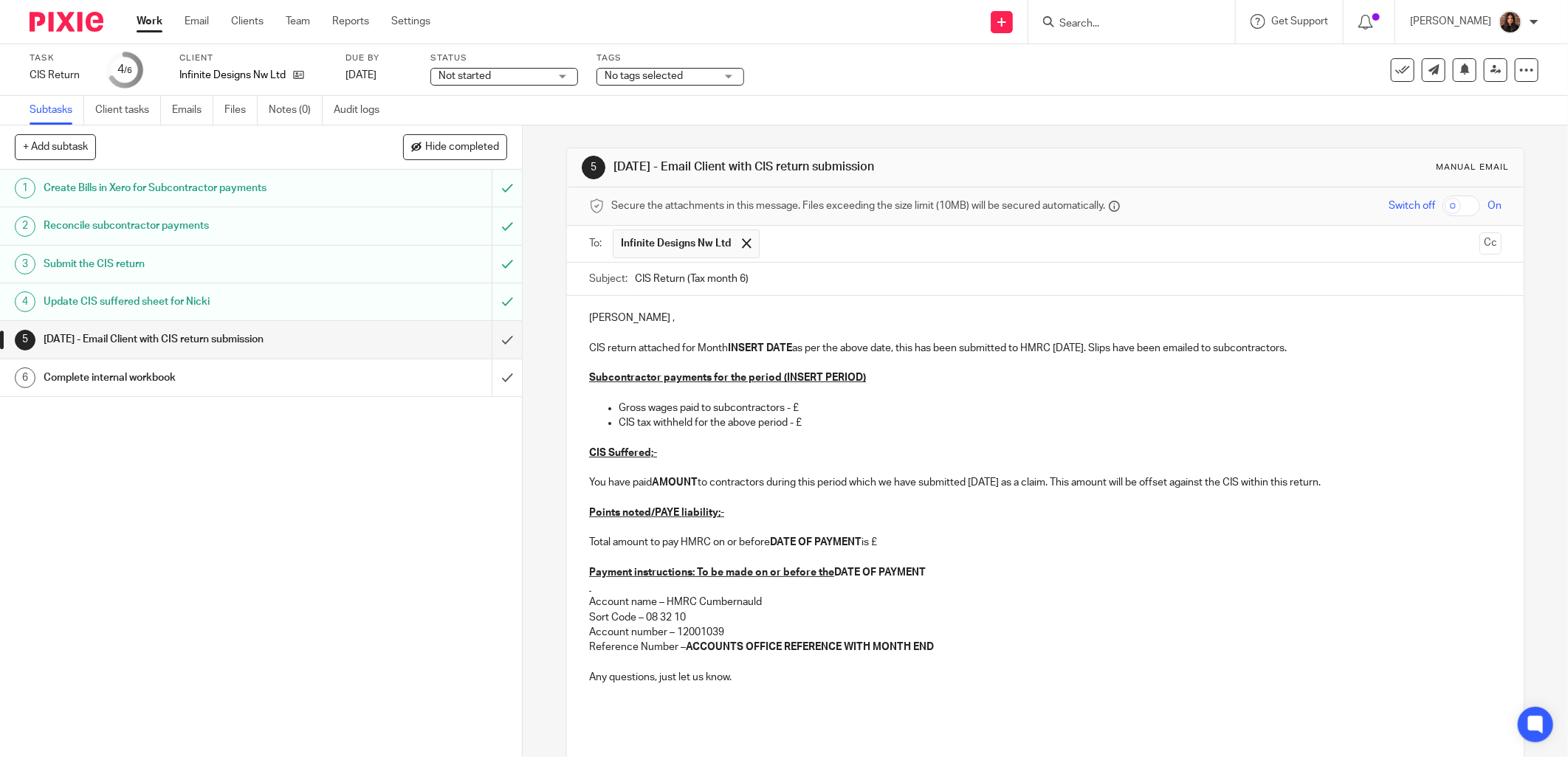
click at [772, 274] on input "CIS Return (Tax month 6)" at bounding box center [1068, 279] width 867 height 33
type input "CIS Return (Tax month 6) - Infinite Designs NW LTD"
click at [657, 320] on p "Afternoon Paul ," at bounding box center [1046, 318] width 913 height 15
click at [657, 319] on p "Afternoon Paul ," at bounding box center [1046, 318] width 913 height 15
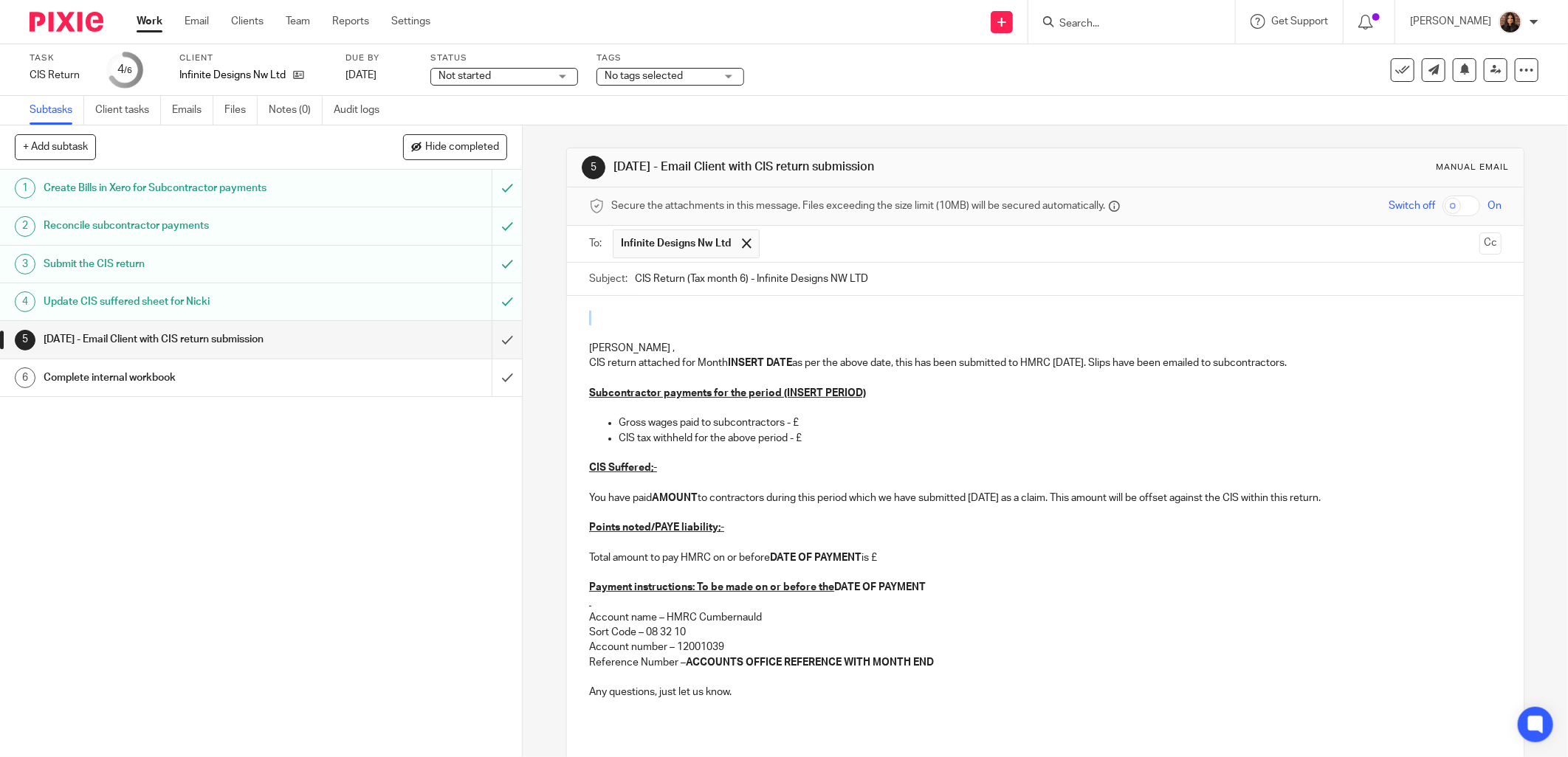
click at [684, 327] on div "Afternoon Paul , CIS return attached for Month INSERT DATE as per the above dat…" at bounding box center [1046, 541] width 957 height 490
click at [589, 335] on p at bounding box center [1046, 333] width 913 height 15
click at [581, 347] on div "Afternoon Paul , CIS return attached for Month INSERT DATE as per the above dat…" at bounding box center [1046, 541] width 957 height 490
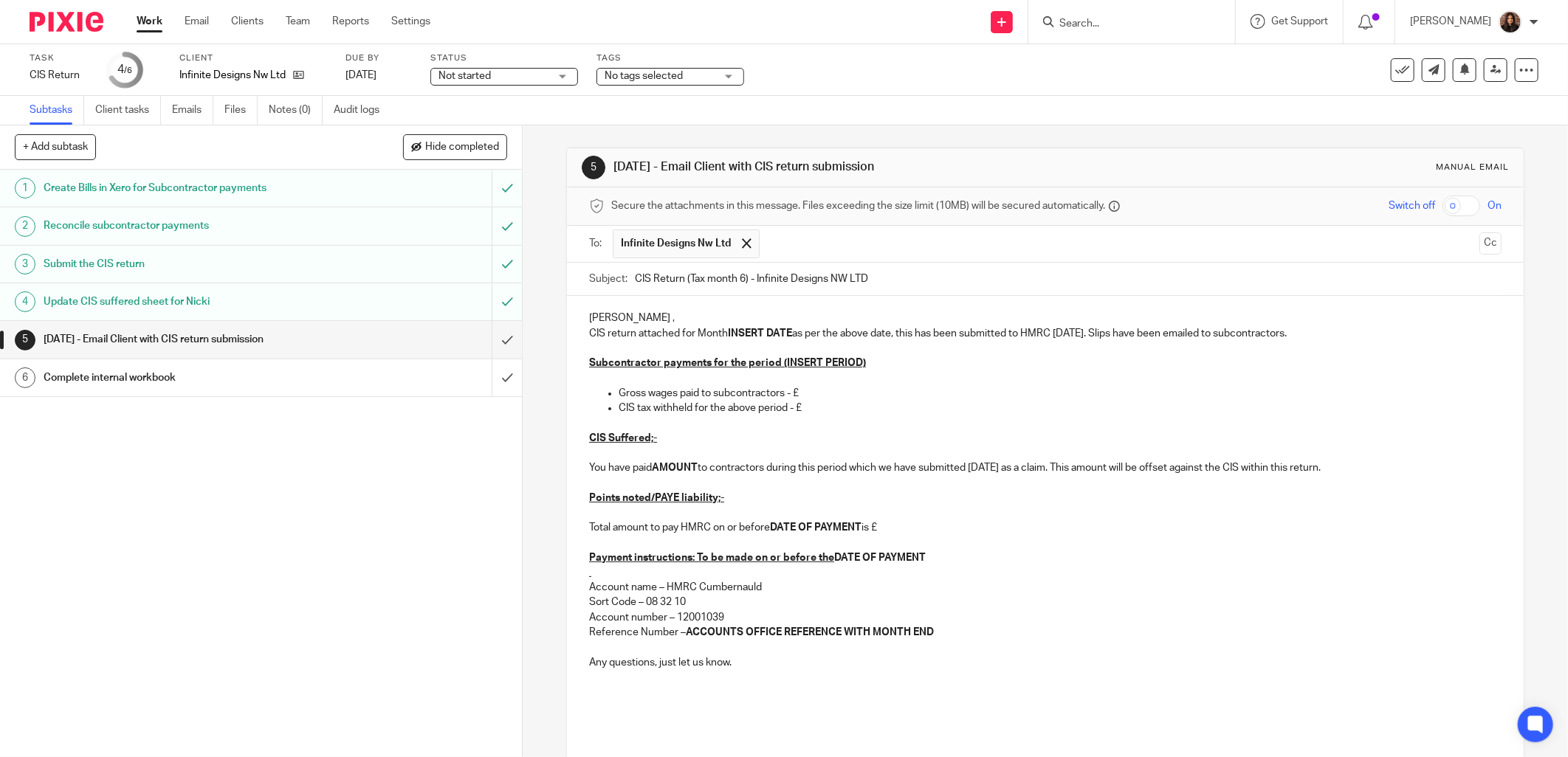
drag, startPoint x: 659, startPoint y: 316, endPoint x: 572, endPoint y: 318, distance: 87.0
click at [572, 318] on div "Afternoon Paul , CIS return attached for Month INSERT DATE as per the above dat…" at bounding box center [1046, 526] width 957 height 460
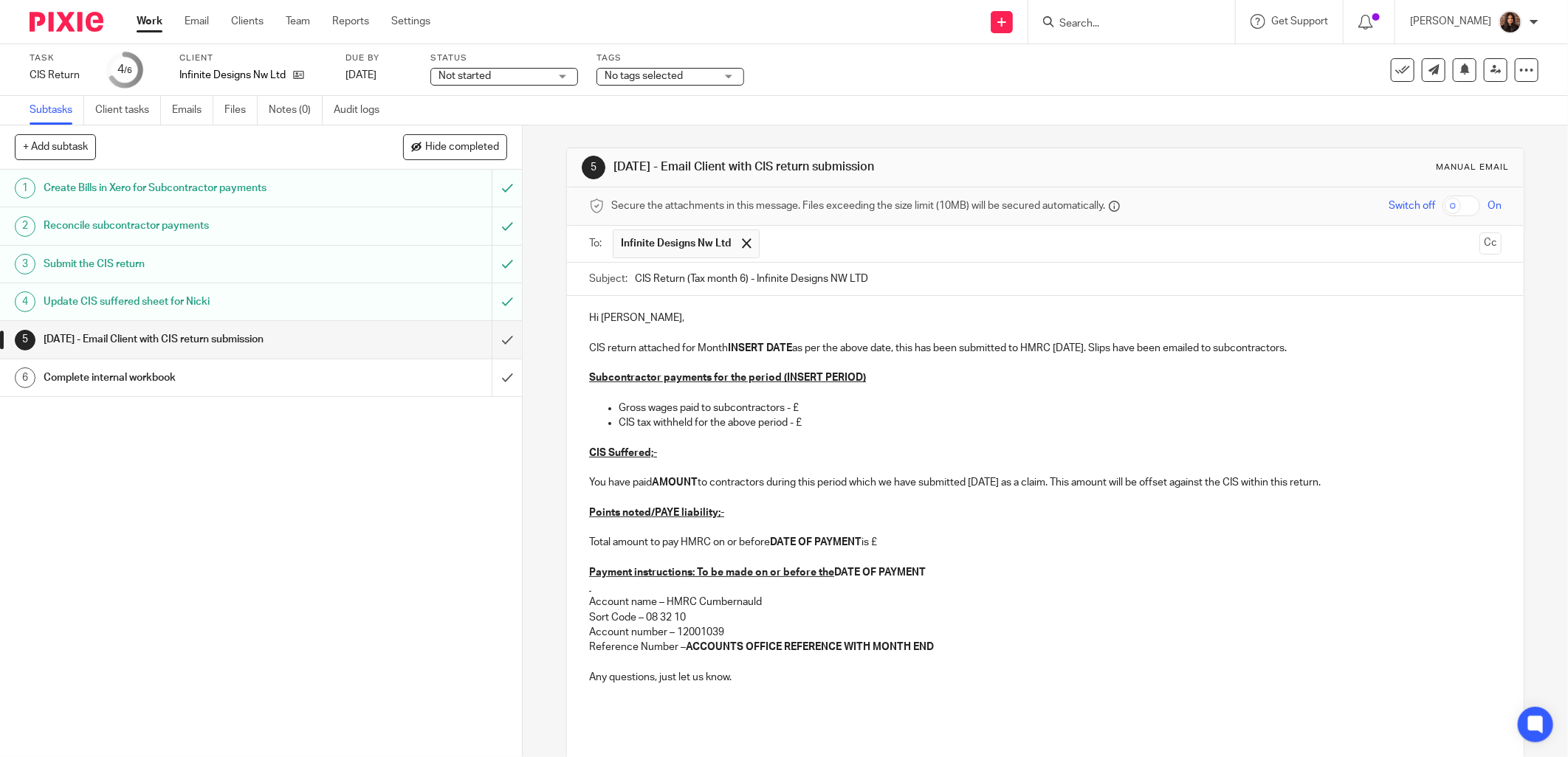
click at [679, 350] on p "CIS return attached for Month INSERT DATE as per the above date, this has been …" at bounding box center [1046, 348] width 913 height 15
click at [677, 350] on p "CIS return attached for Month INSERT DATE as per the above date, this has been …" at bounding box center [1046, 348] width 913 height 15
click at [677, 350] on p "CIS return for Month INSERT DATE as per the above date, this has been submitted…" at bounding box center [1046, 348] width 913 height 15
click at [776, 348] on strong "INSERT DATE" at bounding box center [750, 348] width 64 height 10
click at [778, 348] on strong "INSERT DATE" at bounding box center [750, 348] width 64 height 10
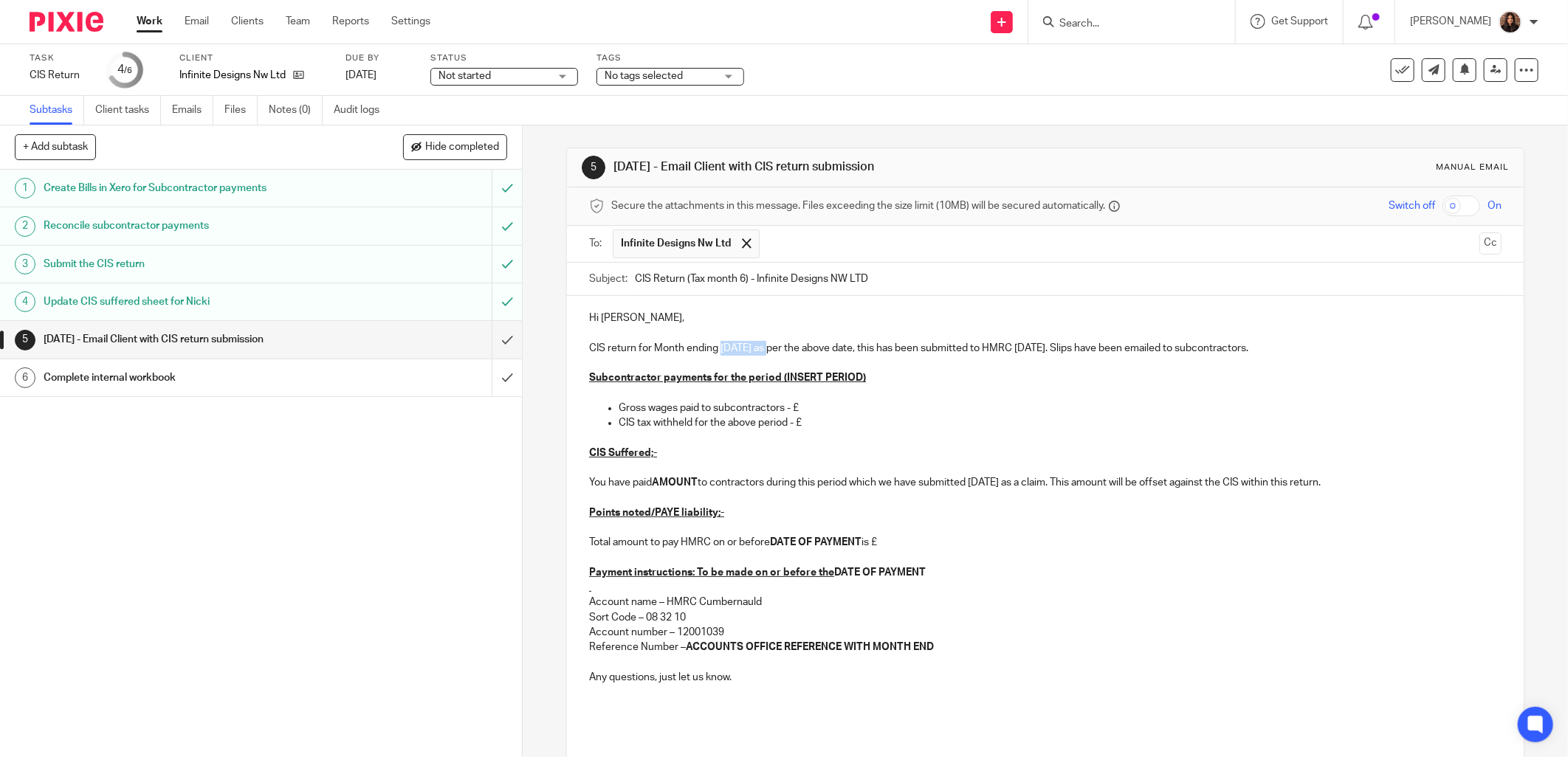
drag, startPoint x: 770, startPoint y: 348, endPoint x: 714, endPoint y: 352, distance: 56.1
click at [714, 352] on p "CIS return for Month ending 05/10/2025 as per the above date, this has been sub…" at bounding box center [1046, 348] width 913 height 15
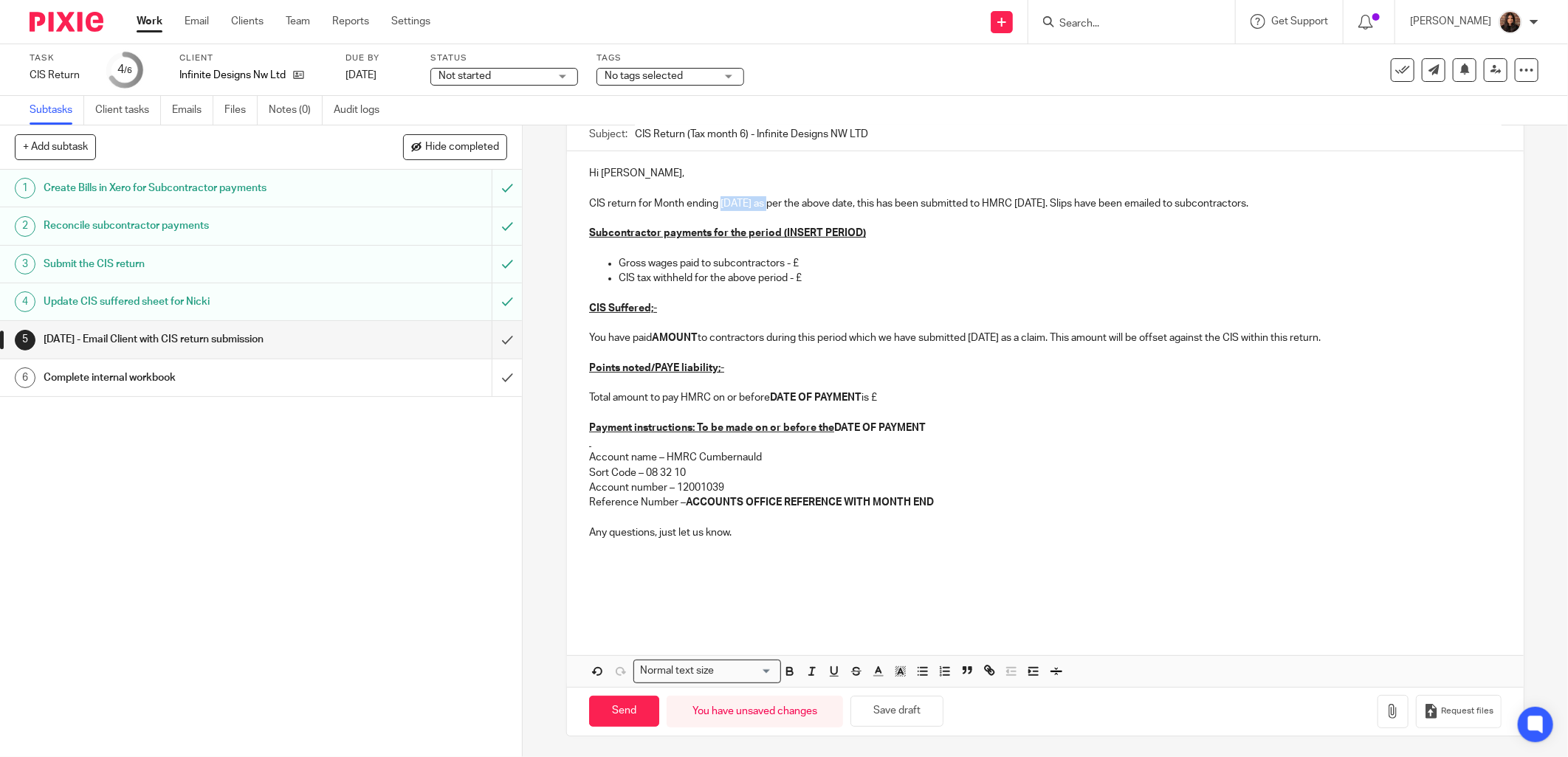
scroll to position [146, 0]
click at [788, 663] on icon "button" at bounding box center [790, 669] width 13 height 13
click at [897, 356] on p at bounding box center [1046, 352] width 913 height 15
drag, startPoint x: 898, startPoint y: 203, endPoint x: 775, endPoint y: 204, distance: 123.0
click at [775, 204] on p "CIS return for Month ending 05/10/2025 as per the above date, this has been sub…" at bounding box center [1046, 202] width 913 height 15
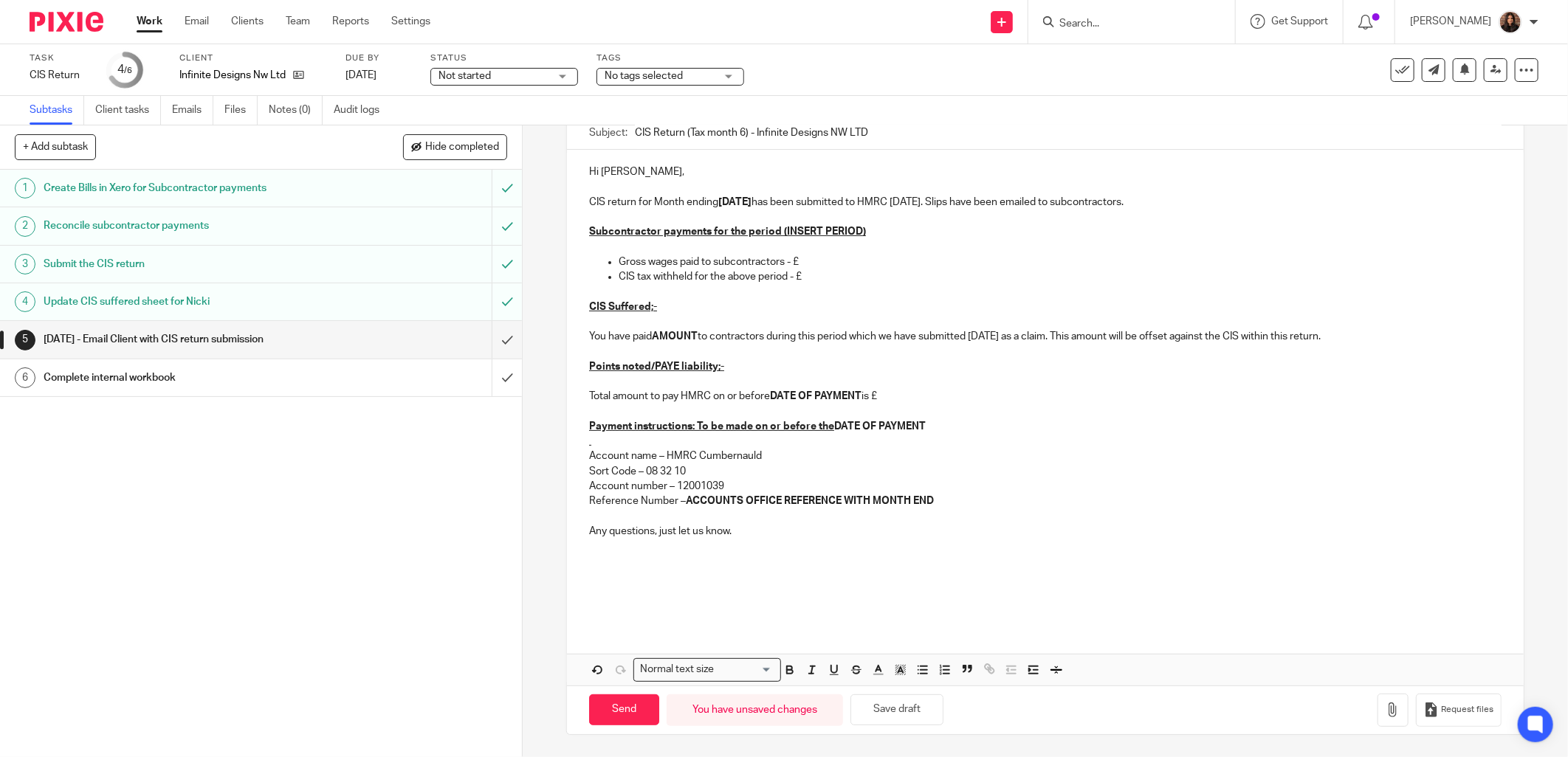
click at [1156, 196] on p "CIS return for Month ending 05/10/2025 has been submitted to HMRC today. Slips …" at bounding box center [1046, 202] width 913 height 15
click at [581, 201] on div "Hi Paul, CIS return for Month ending 05/10/2025 has been submitted to HMRC toda…" at bounding box center [1046, 387] width 957 height 475
click at [950, 203] on p "Nil CIS return for Month ending 05/10/2025 has been submitted to HMRC today. Sl…" at bounding box center [1046, 202] width 913 height 15
drag, startPoint x: 1164, startPoint y: 201, endPoint x: 959, endPoint y: 195, distance: 205.1
click at [959, 195] on p "Nil CIS return for Month ending 05/10/2025 has been submitted to HMRC today. Sl…" at bounding box center [1046, 202] width 913 height 15
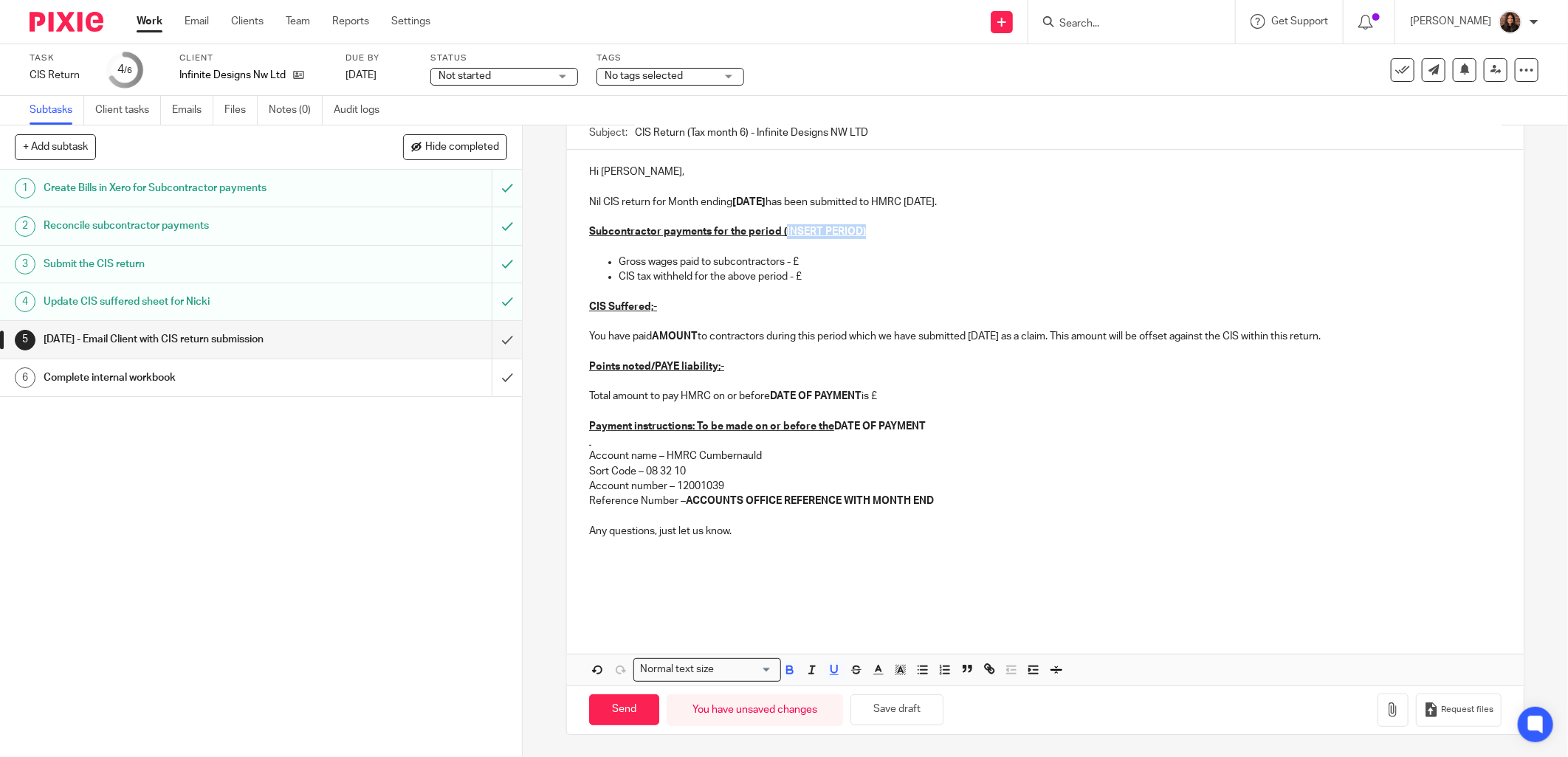
drag, startPoint x: 877, startPoint y: 229, endPoint x: 778, endPoint y: 229, distance: 99.0
click at [778, 229] on p "Subcontractor payments for the period (INSERT PERIOD)" at bounding box center [1046, 232] width 913 height 15
click at [819, 256] on p "Gross wages paid to subcontractors - £" at bounding box center [1060, 262] width 883 height 15
click at [802, 279] on p "CIS tax withheld for the above period - £" at bounding box center [1060, 277] width 883 height 15
click at [713, 330] on p "You have paid AMOUNT to contractors during this period which we have submitted …" at bounding box center [1046, 336] width 913 height 15
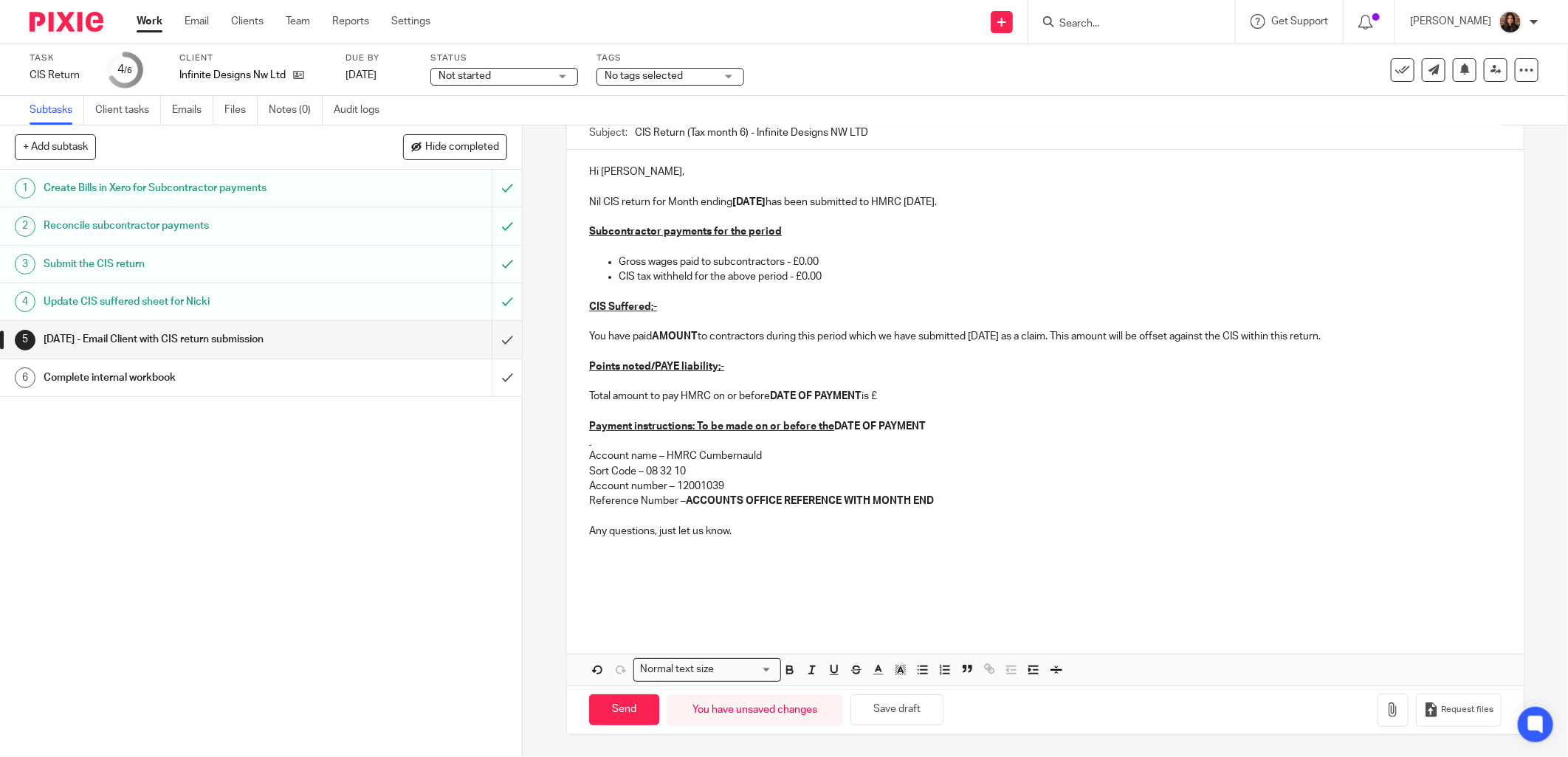
click at [666, 310] on p "CIS Suffered;-" at bounding box center [1046, 307] width 913 height 15
drag, startPoint x: 1339, startPoint y: 339, endPoint x: 581, endPoint y: 305, distance: 758.8
click at [581, 305] on div "Hi Paul, Nil CIS return for Month ending 05/10/2025 has been submitted to HMRC …" at bounding box center [1046, 387] width 957 height 475
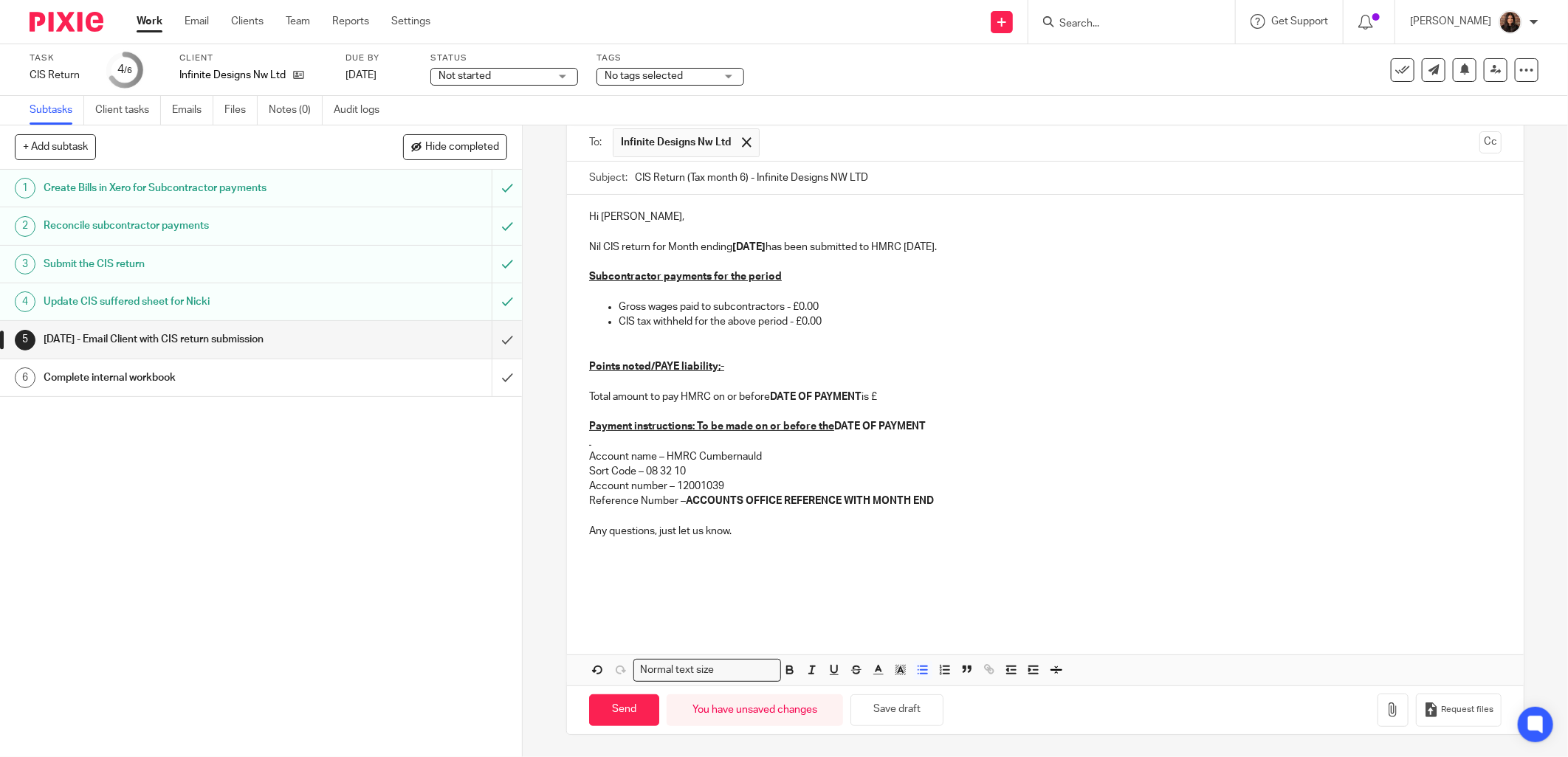
scroll to position [86, 0]
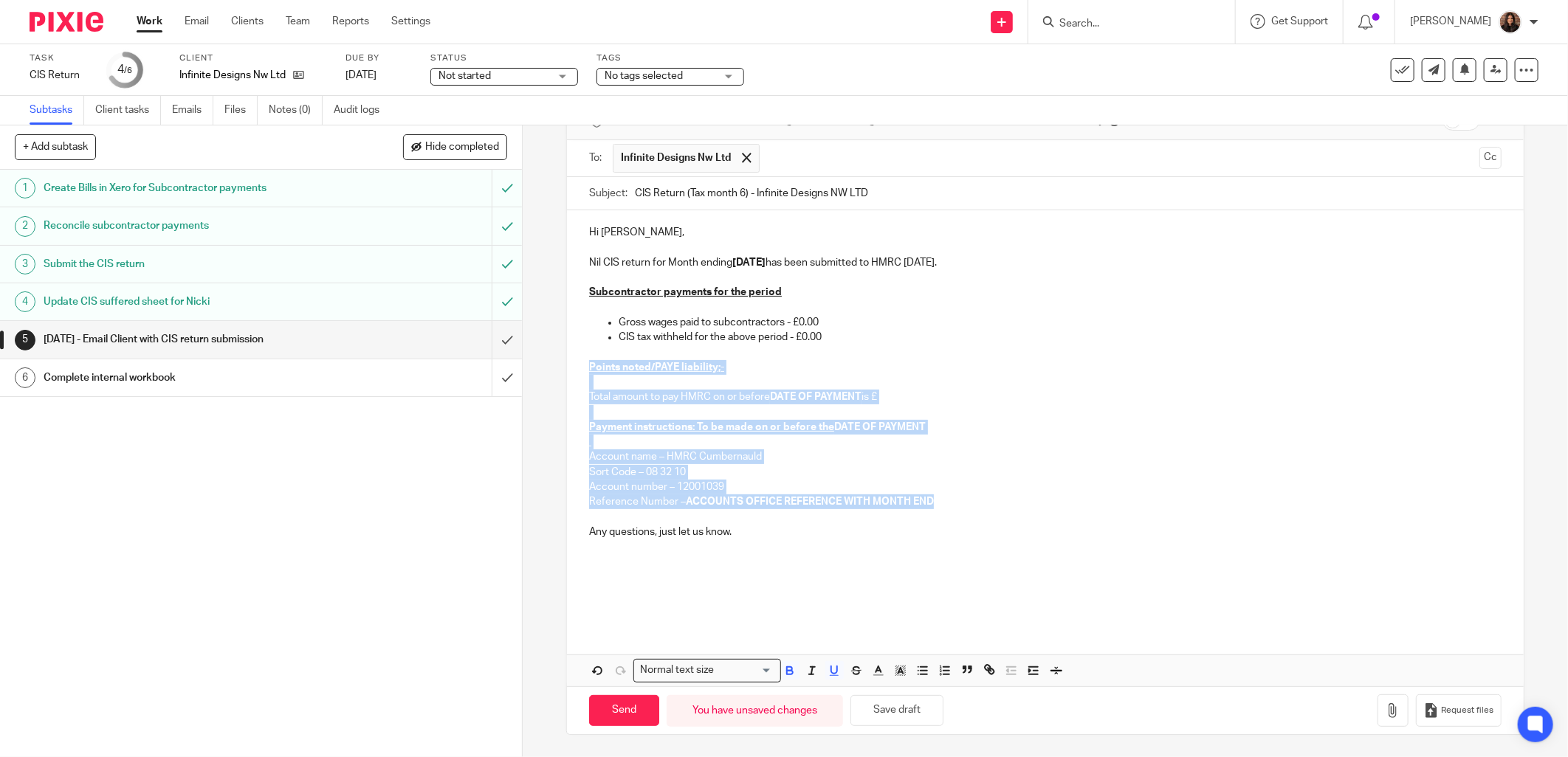
drag, startPoint x: 944, startPoint y: 496, endPoint x: 586, endPoint y: 360, distance: 383.0
click at [586, 360] on div "Hi Paul, Nil CIS return for Month ending 05/10/2025 has been submitted to HMRC …" at bounding box center [1046, 418] width 957 height 415
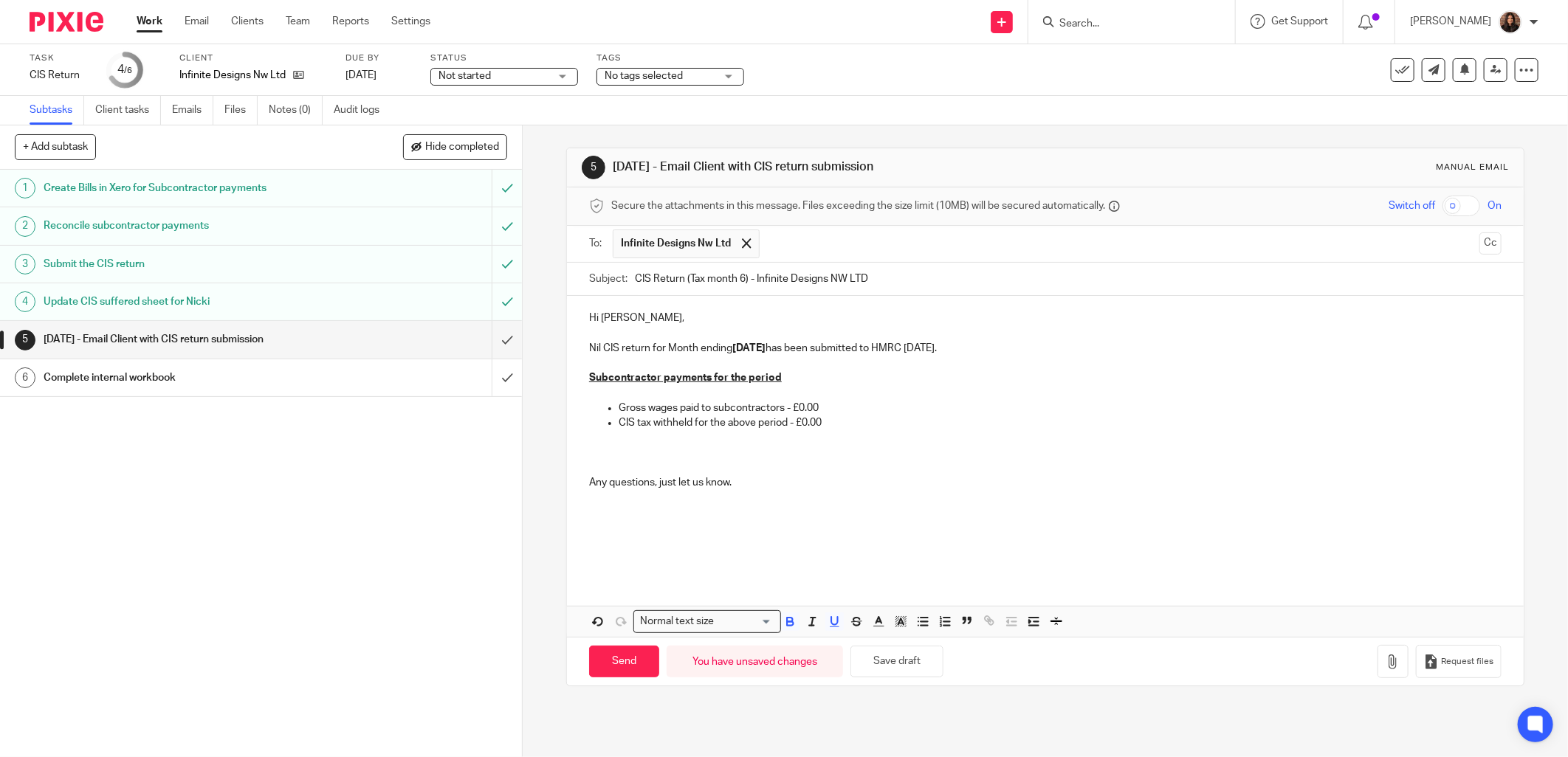
scroll to position [0, 0]
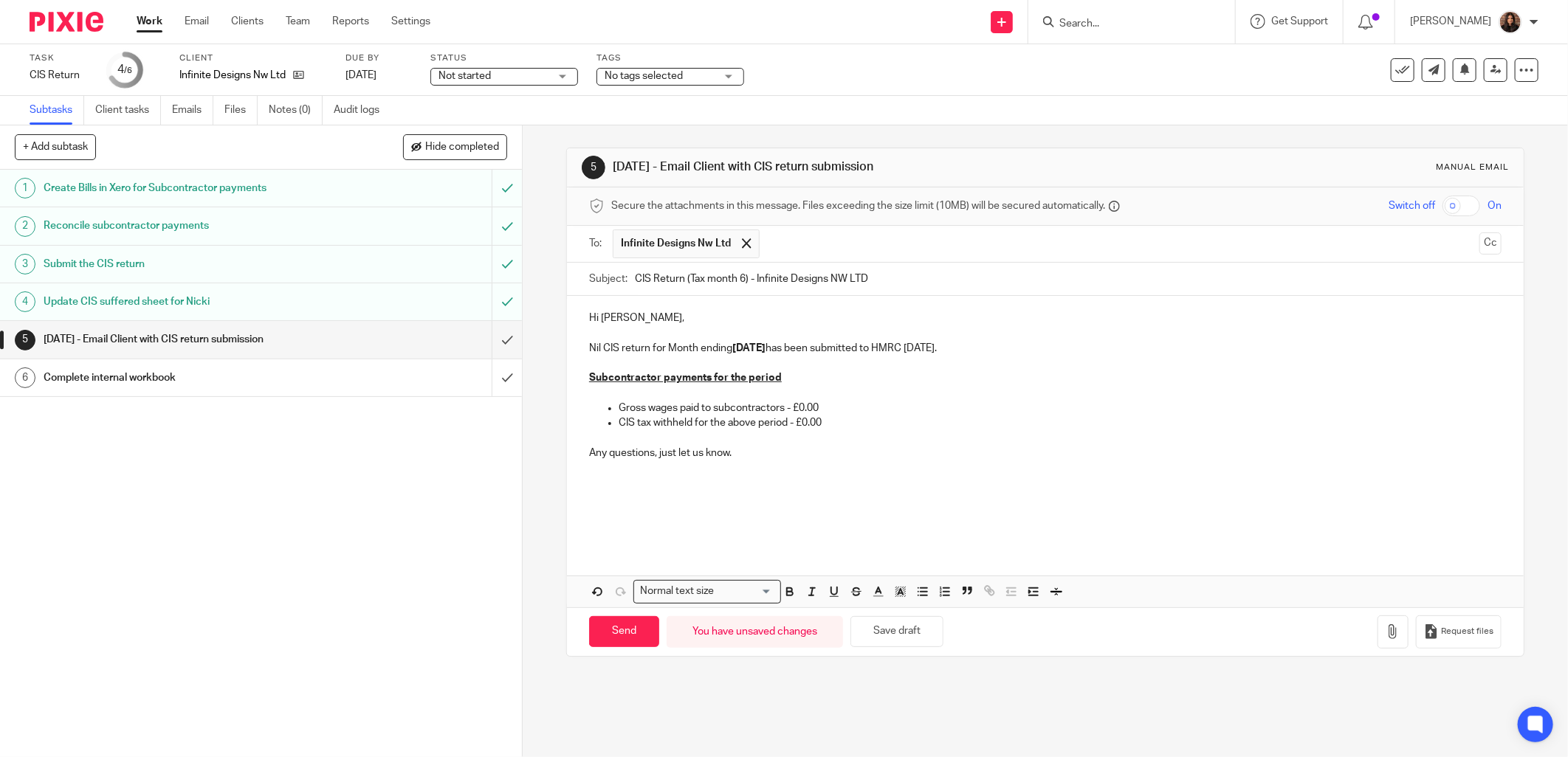
click at [613, 522] on p at bounding box center [1046, 528] width 913 height 15
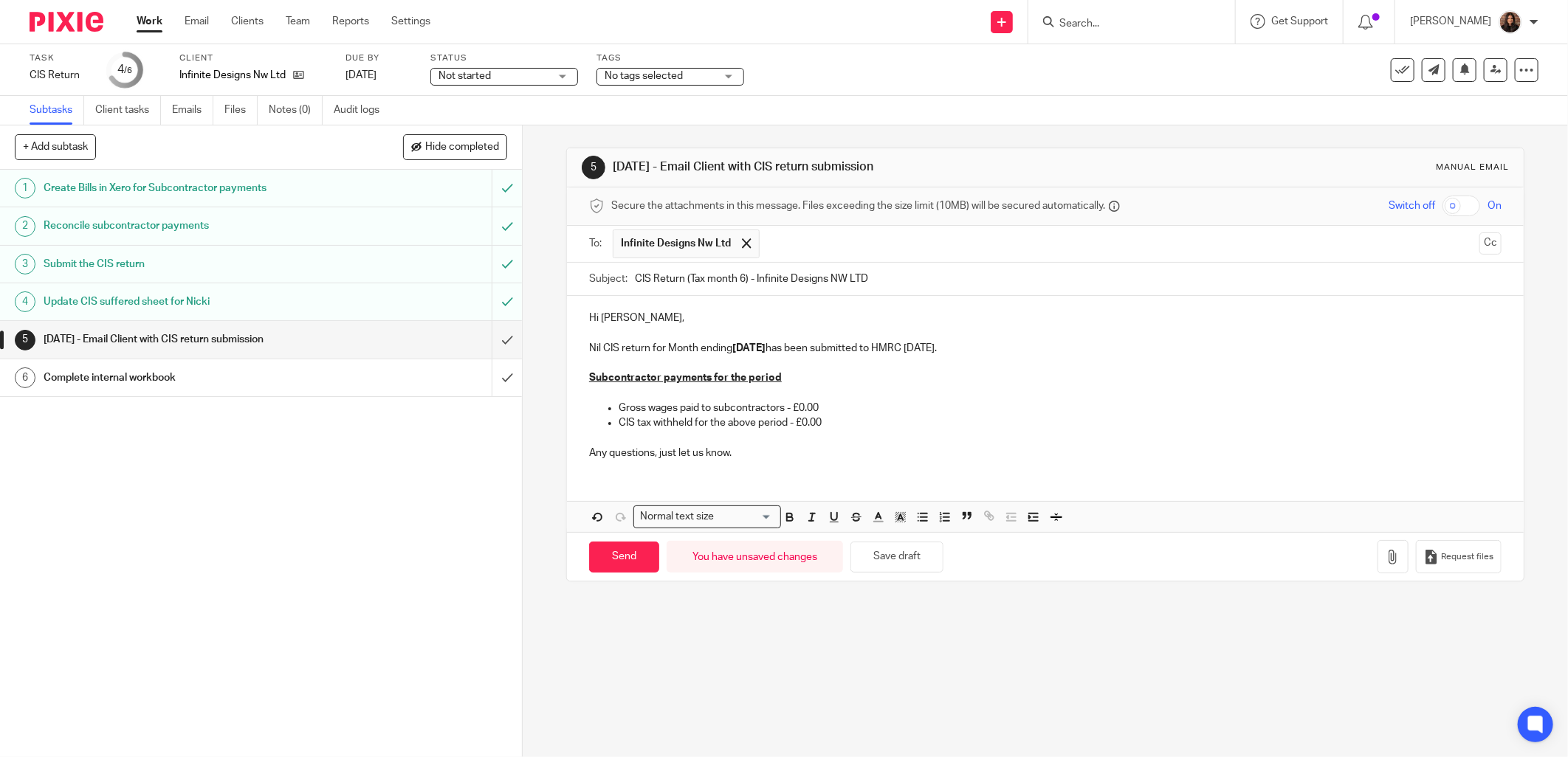
click at [830, 432] on p at bounding box center [1046, 438] width 913 height 15
click at [623, 556] on input "Send" at bounding box center [624, 557] width 71 height 32
type input "Sent"
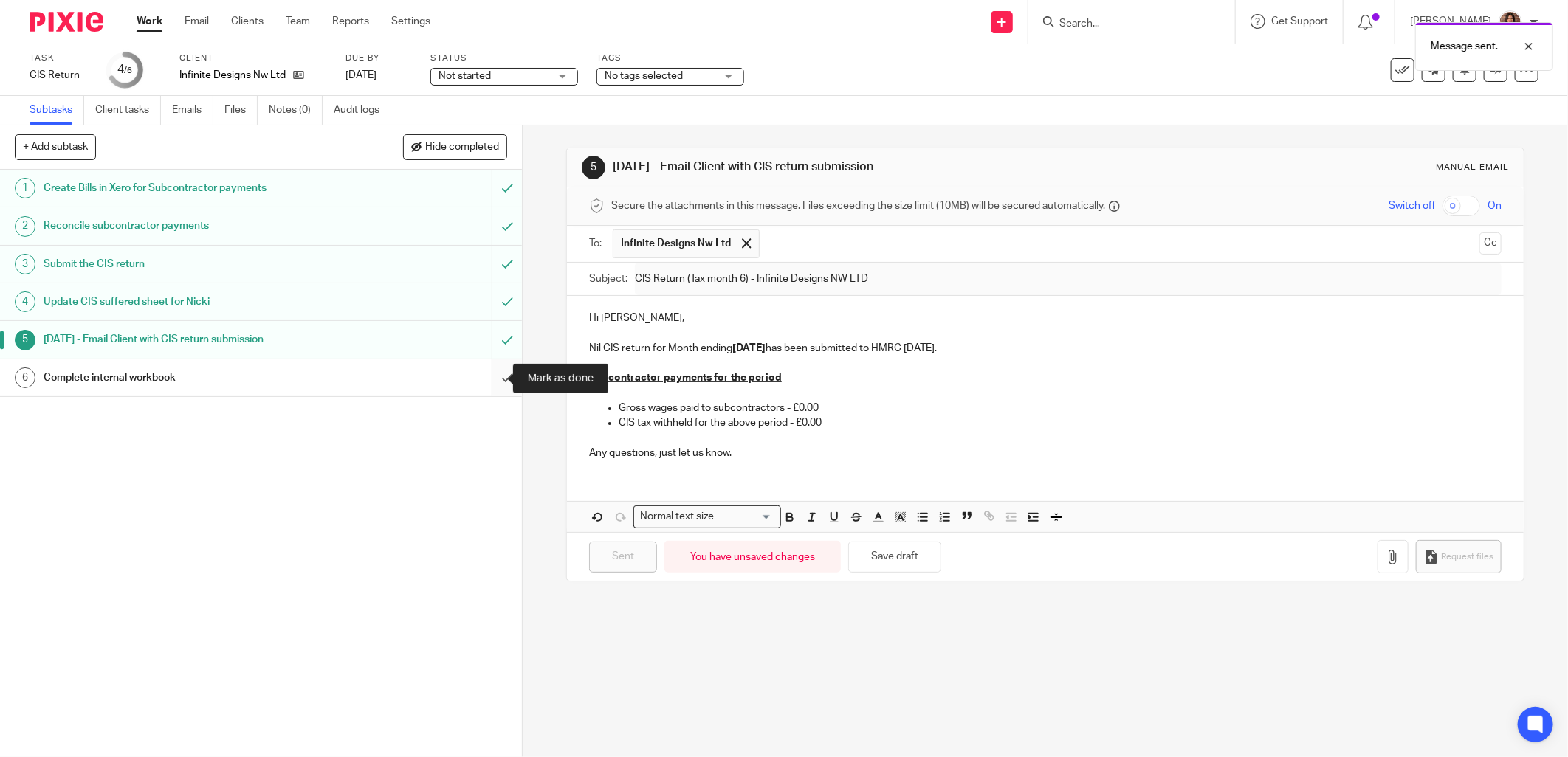
click at [485, 375] on input "submit" at bounding box center [261, 378] width 522 height 37
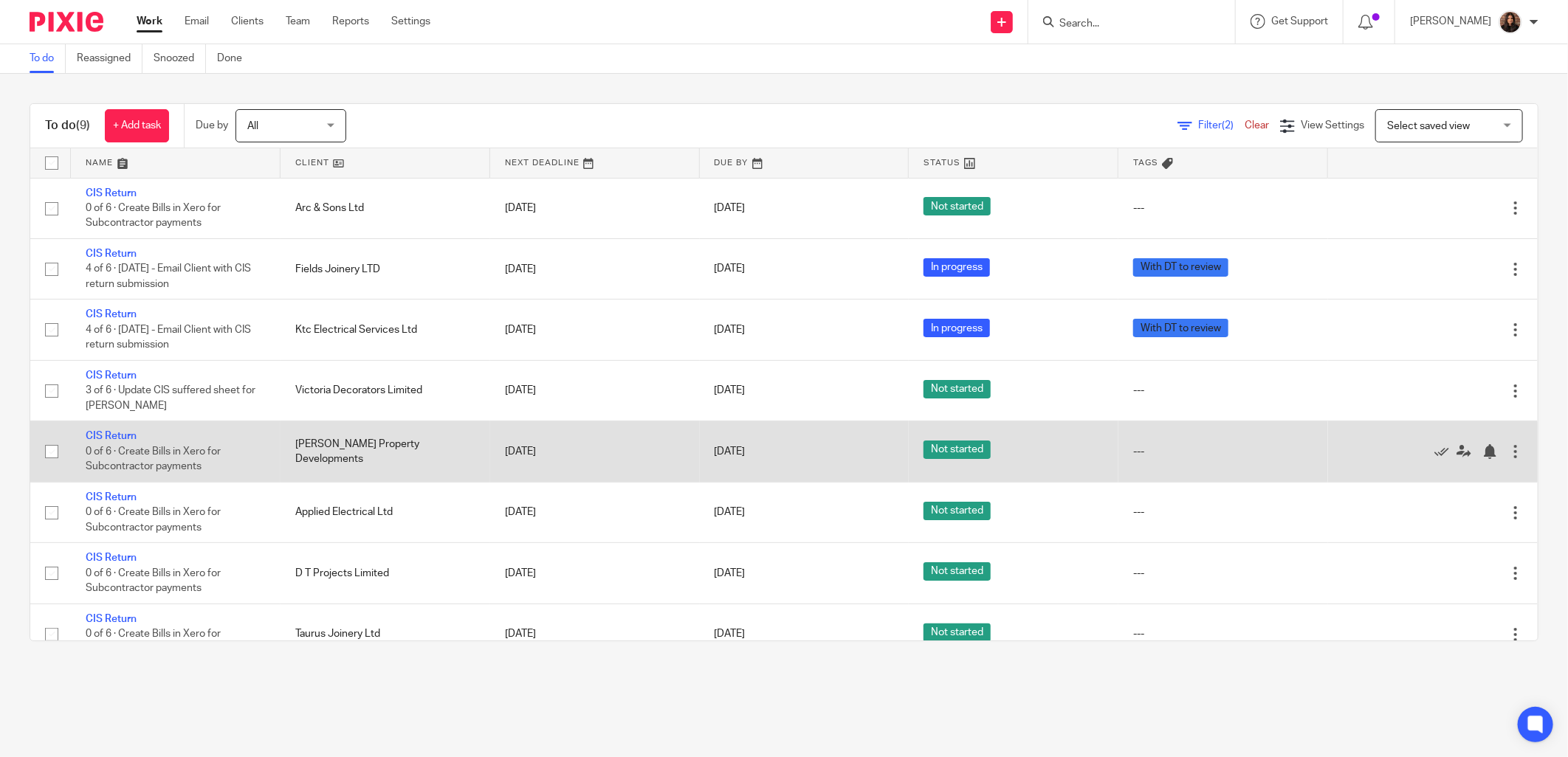
scroll to position [91, 0]
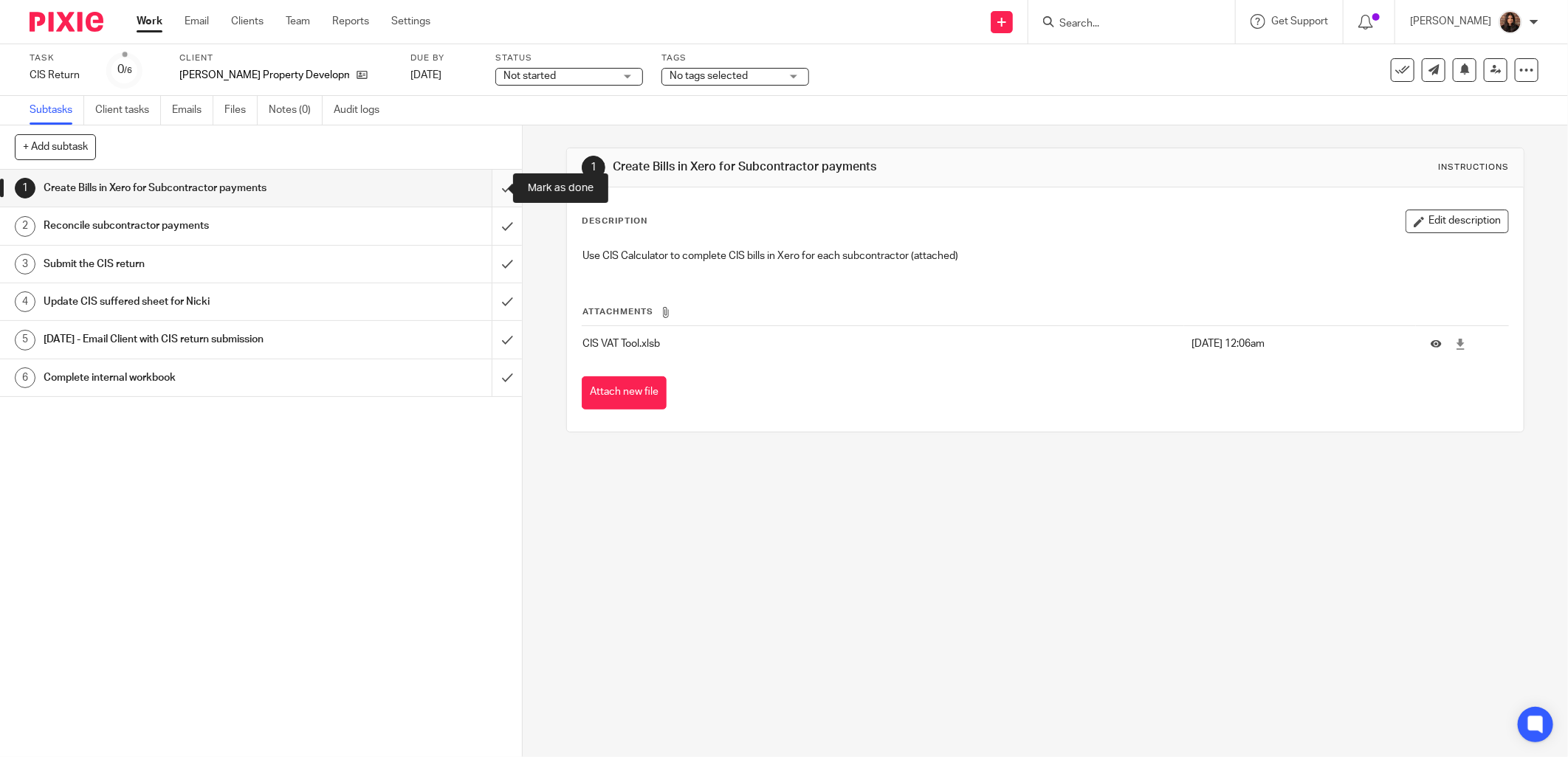
click at [495, 184] on input "submit" at bounding box center [261, 188] width 522 height 37
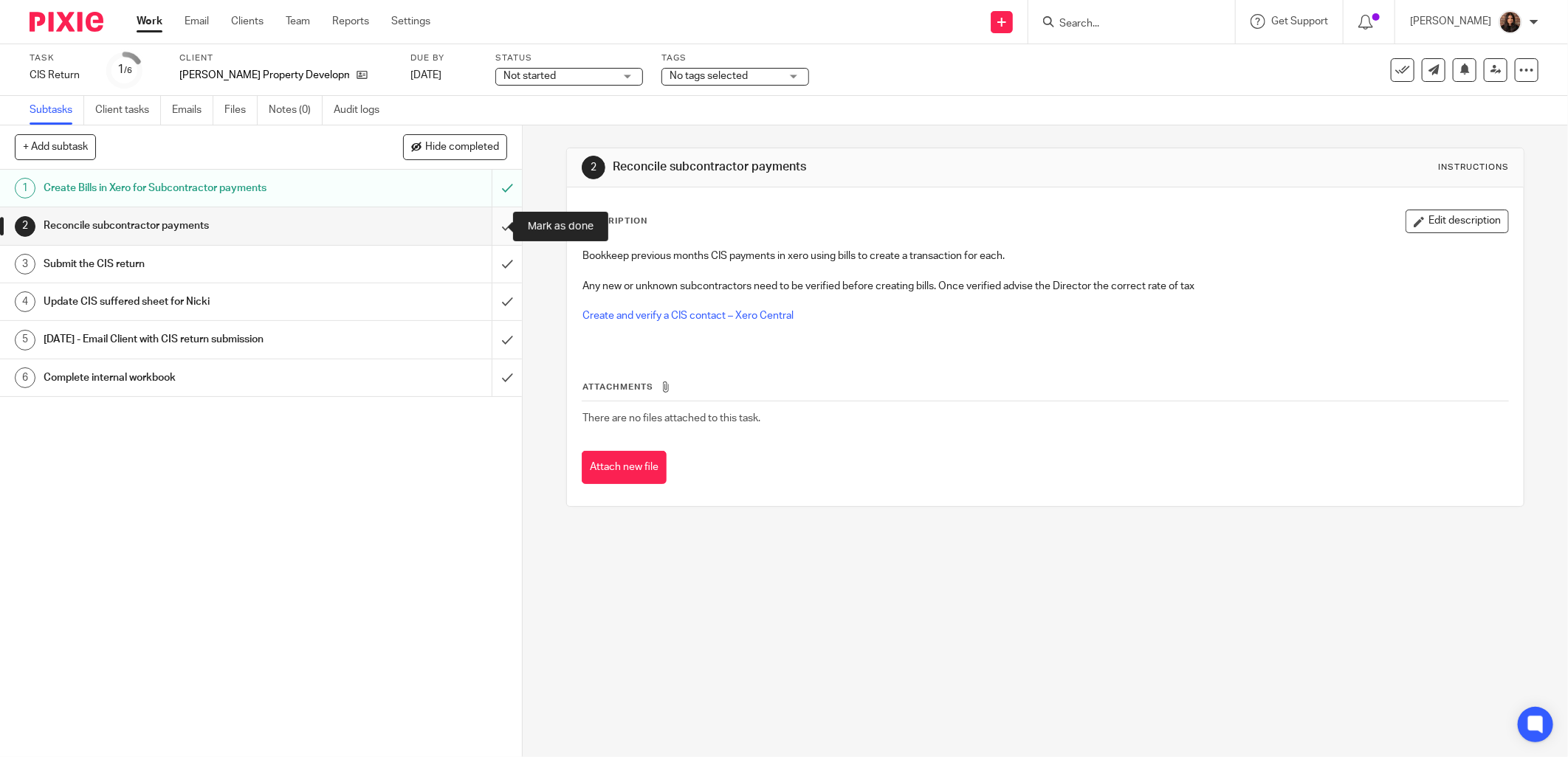
click at [488, 227] on input "submit" at bounding box center [261, 226] width 522 height 37
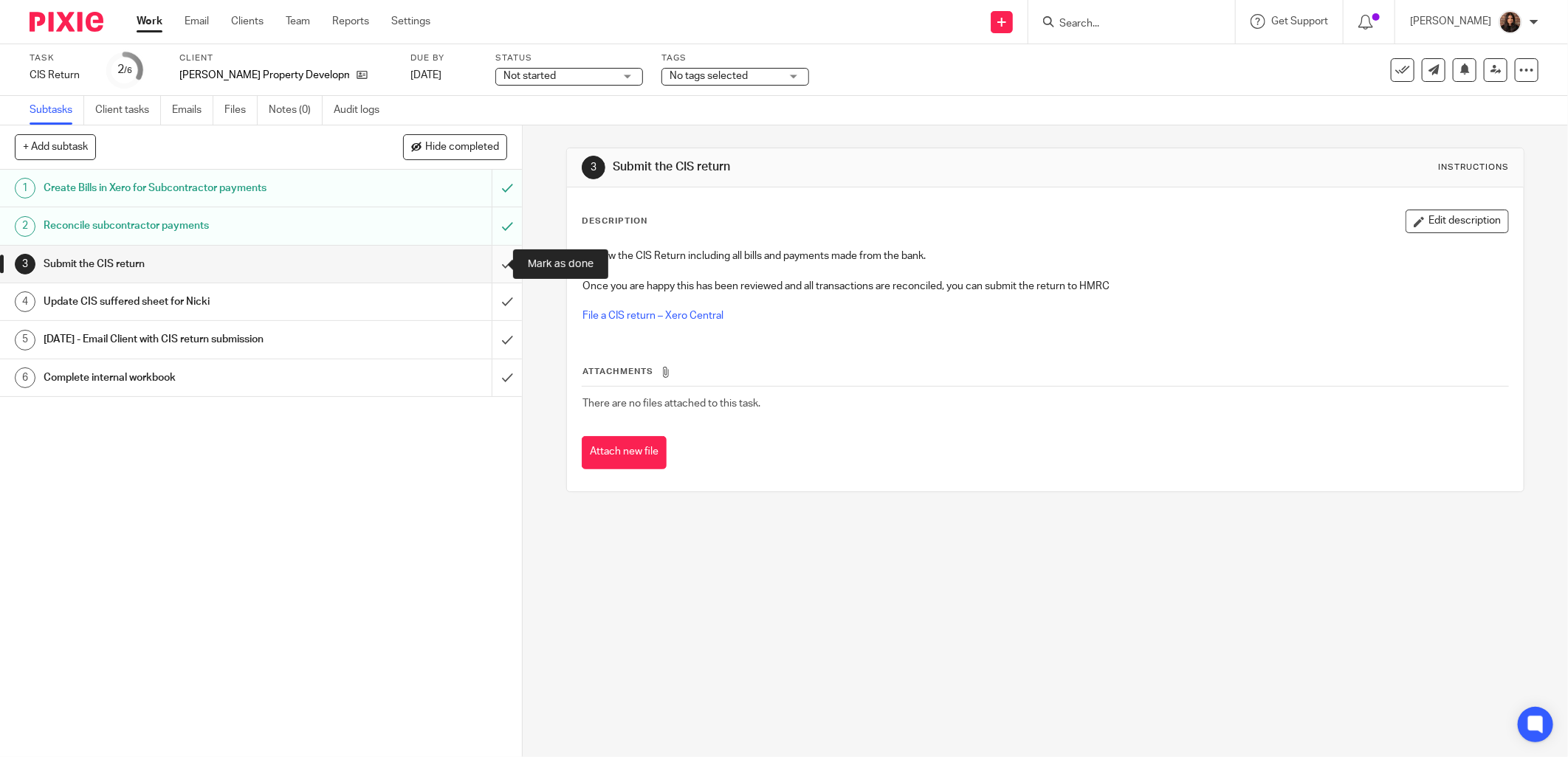
click at [492, 262] on input "submit" at bounding box center [261, 264] width 522 height 37
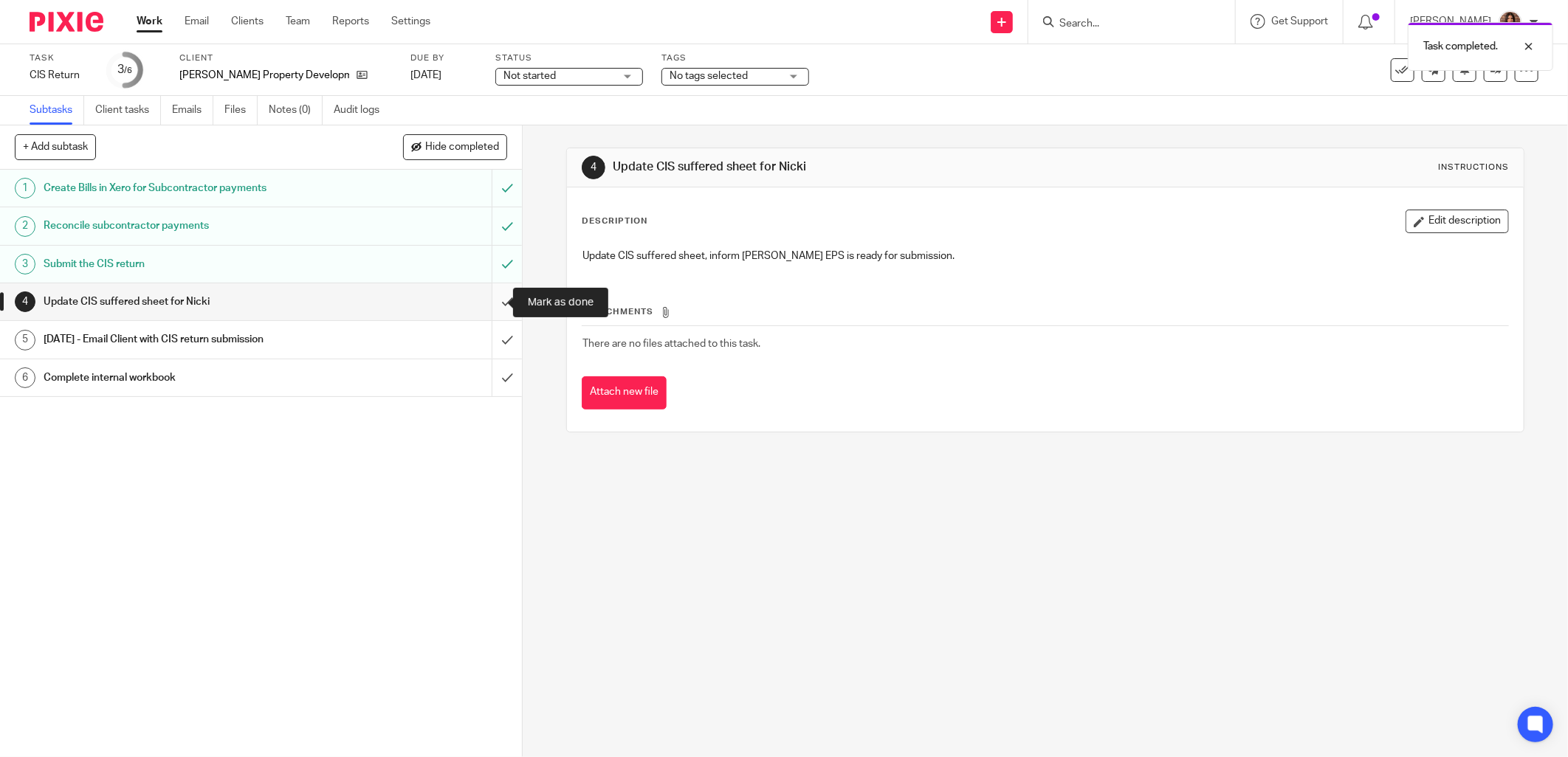
click at [491, 298] on input "submit" at bounding box center [261, 302] width 522 height 37
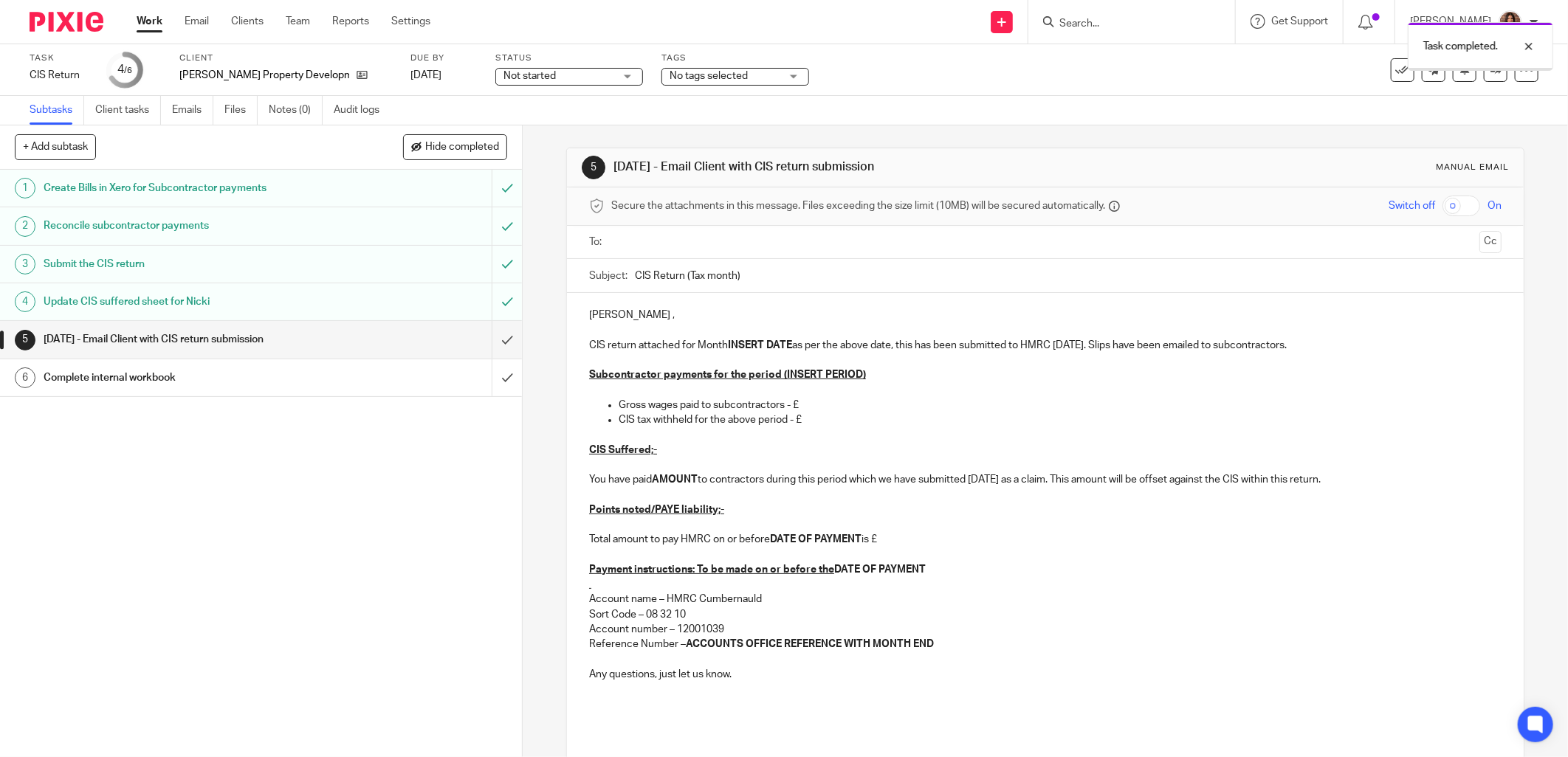
click at [618, 239] on input "text" at bounding box center [1045, 243] width 857 height 17
click at [733, 277] on input "CIS Return (Tax month)" at bounding box center [1068, 279] width 867 height 33
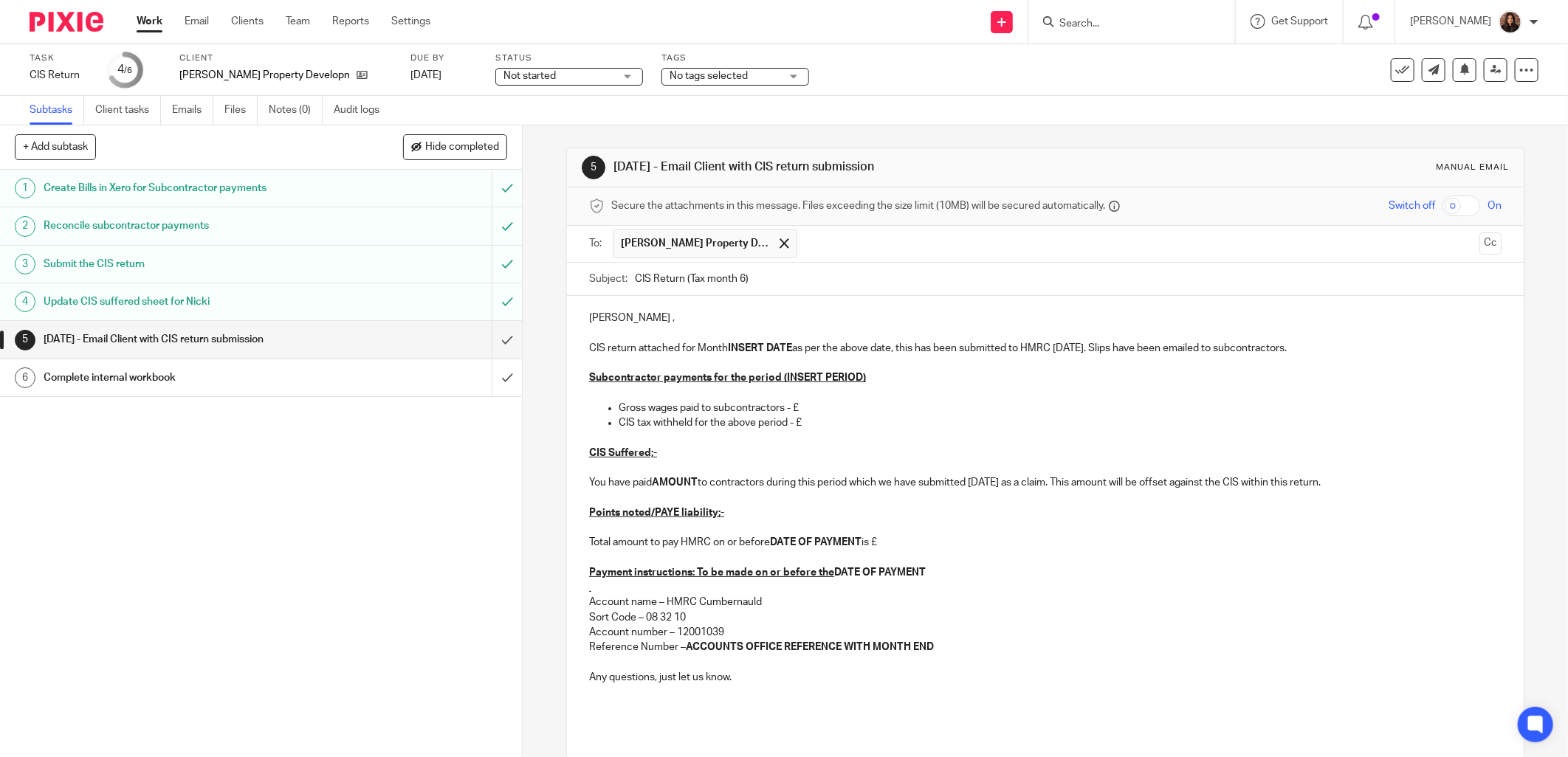
click at [802, 276] on input "CIS Return (Tax month 6)" at bounding box center [1068, 279] width 867 height 33
type input "CIS Return (Tax month 6) - [PERSON_NAME] Property Developments"
drag, startPoint x: 630, startPoint y: 315, endPoint x: 570, endPoint y: 314, distance: 60.0
click at [570, 314] on div "Afternoon [PERSON_NAME] , CIS return attached for Month INSERT DATE as per the …" at bounding box center [1046, 533] width 957 height 475
click at [673, 366] on p at bounding box center [1046, 363] width 913 height 15
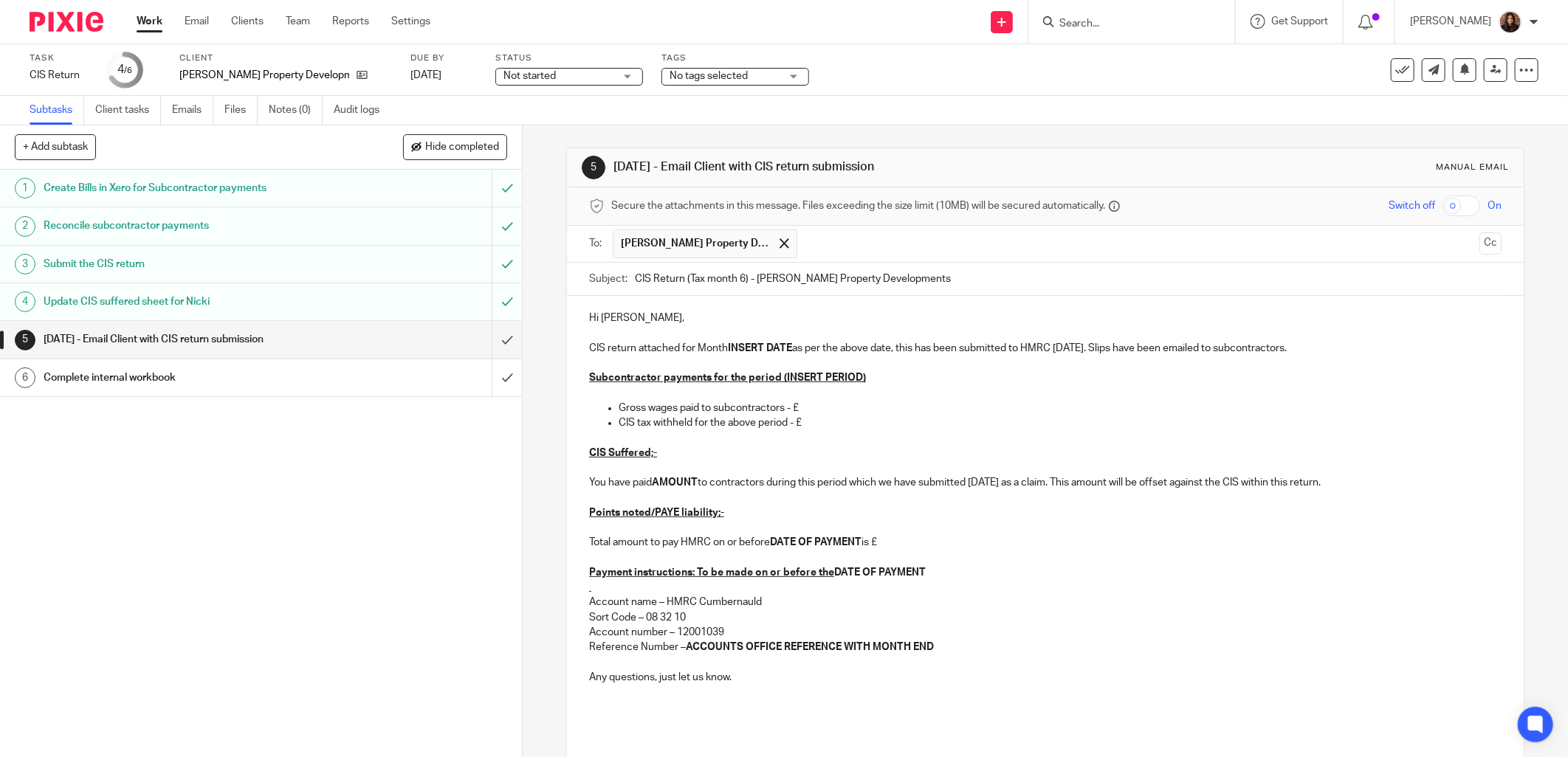
click at [677, 348] on p "CIS return attached for Month INSERT DATE as per the above date, this has been …" at bounding box center [1046, 348] width 913 height 15
click at [584, 347] on div "Hi [PERSON_NAME], CIS return attached for Month INSERT DATE as per the above da…" at bounding box center [1046, 533] width 957 height 475
click at [691, 350] on p "[PERSON_NAME] return attached for Month INSERT DATE as per the above date, this…" at bounding box center [1046, 348] width 913 height 15
click at [691, 344] on p "Nil CIS return for Month INSERT DATE as per the above date, this has been submi…" at bounding box center [1046, 348] width 913 height 15
click at [794, 344] on p "Nil CIS return for Month ending INSERT DATE as per the above date, this has bee…" at bounding box center [1046, 348] width 913 height 15
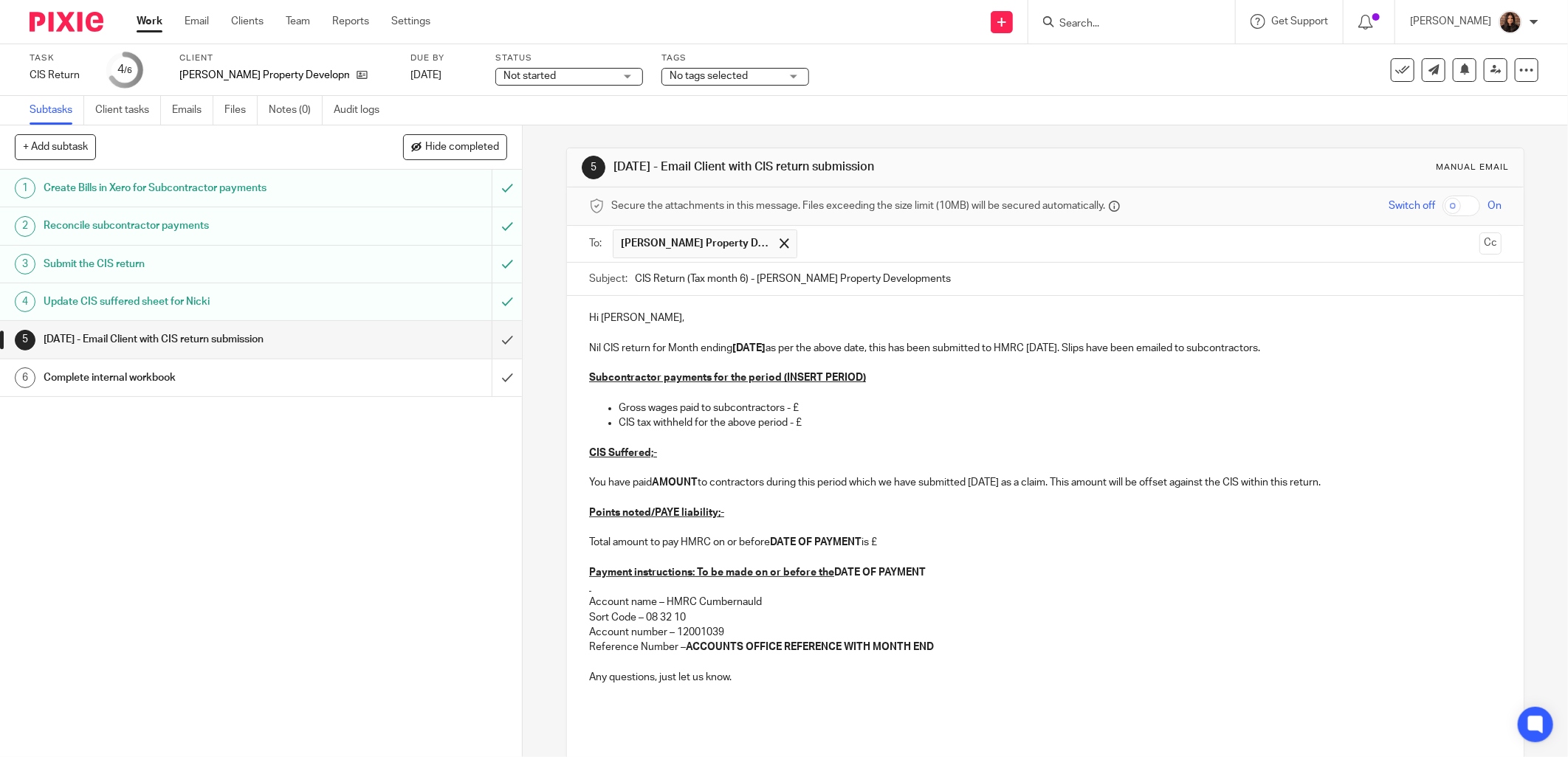
click at [756, 348] on strong "[DATE]" at bounding box center [749, 348] width 33 height 10
drag, startPoint x: 912, startPoint y: 351, endPoint x: 784, endPoint y: 353, distance: 128.0
click at [784, 352] on p "Nil CIS return for Month ending [DATE] as per the above date, this has been sub…" at bounding box center [1046, 348] width 913 height 15
drag, startPoint x: 1178, startPoint y: 345, endPoint x: 953, endPoint y: 351, distance: 225.1
click at [953, 351] on p "Nil CIS return for Month ending [DATE] has been submitted to HMRC [DATE]. Slips…" at bounding box center [1046, 348] width 913 height 15
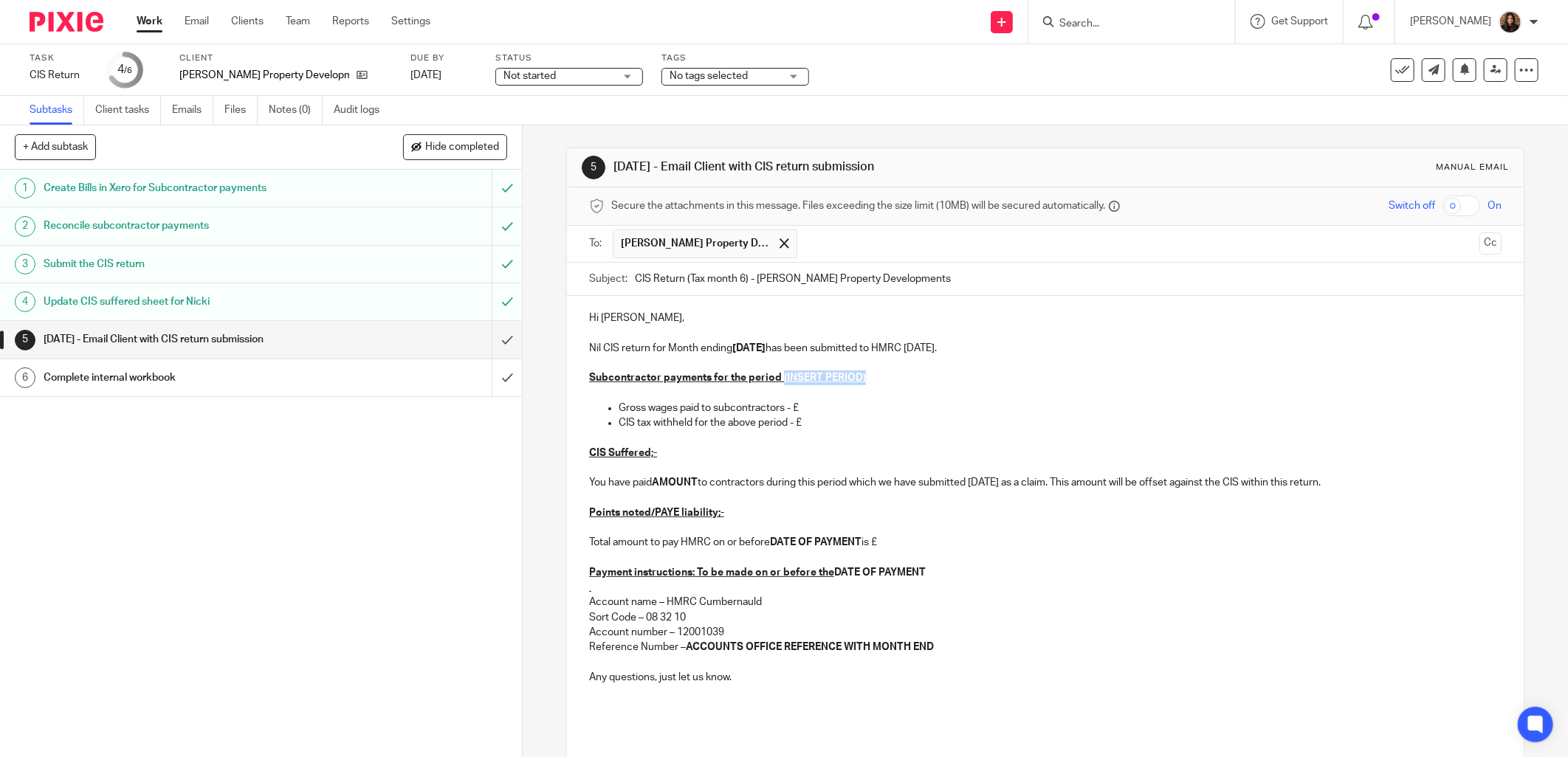
drag, startPoint x: 877, startPoint y: 382, endPoint x: 776, endPoint y: 378, distance: 101.1
click at [776, 378] on p "Subcontractor payments for the period (INSERT PERIOD)" at bounding box center [1046, 377] width 913 height 15
click at [796, 401] on p "Gross wages paid to subcontractors - £" at bounding box center [1060, 408] width 883 height 15
click at [817, 423] on p "CIS tax withheld for the above period - £" at bounding box center [1060, 422] width 883 height 15
click at [850, 490] on p "You have paid AMOUNT to contractors during this period which we have submitted …" at bounding box center [1046, 483] width 913 height 15
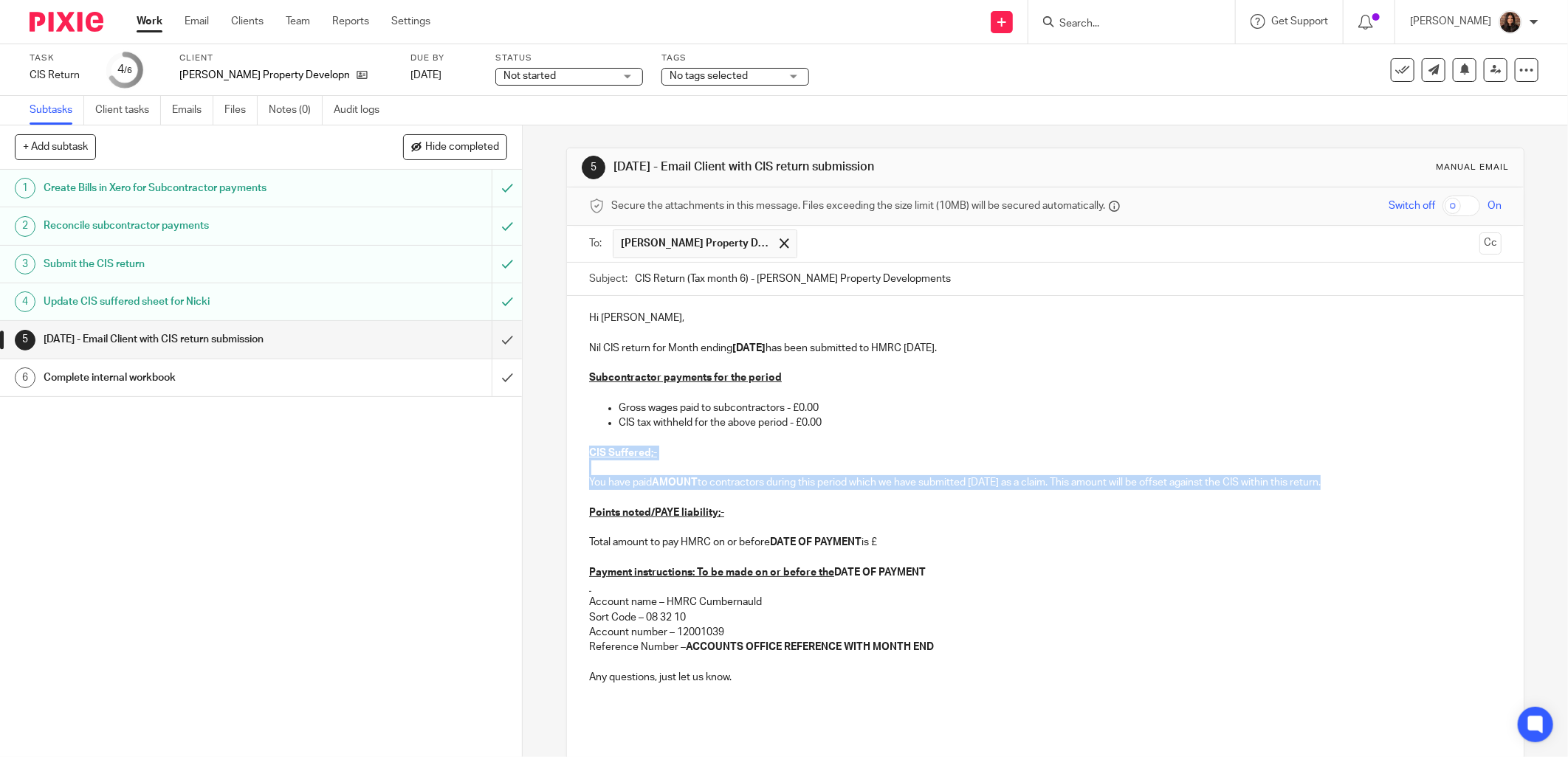
drag, startPoint x: 1332, startPoint y: 483, endPoint x: 587, endPoint y: 447, distance: 745.9
click at [587, 447] on div "Hi [PERSON_NAME], [PERSON_NAME] CIS return for Month ending [DATE] has been sub…" at bounding box center [1046, 533] width 957 height 475
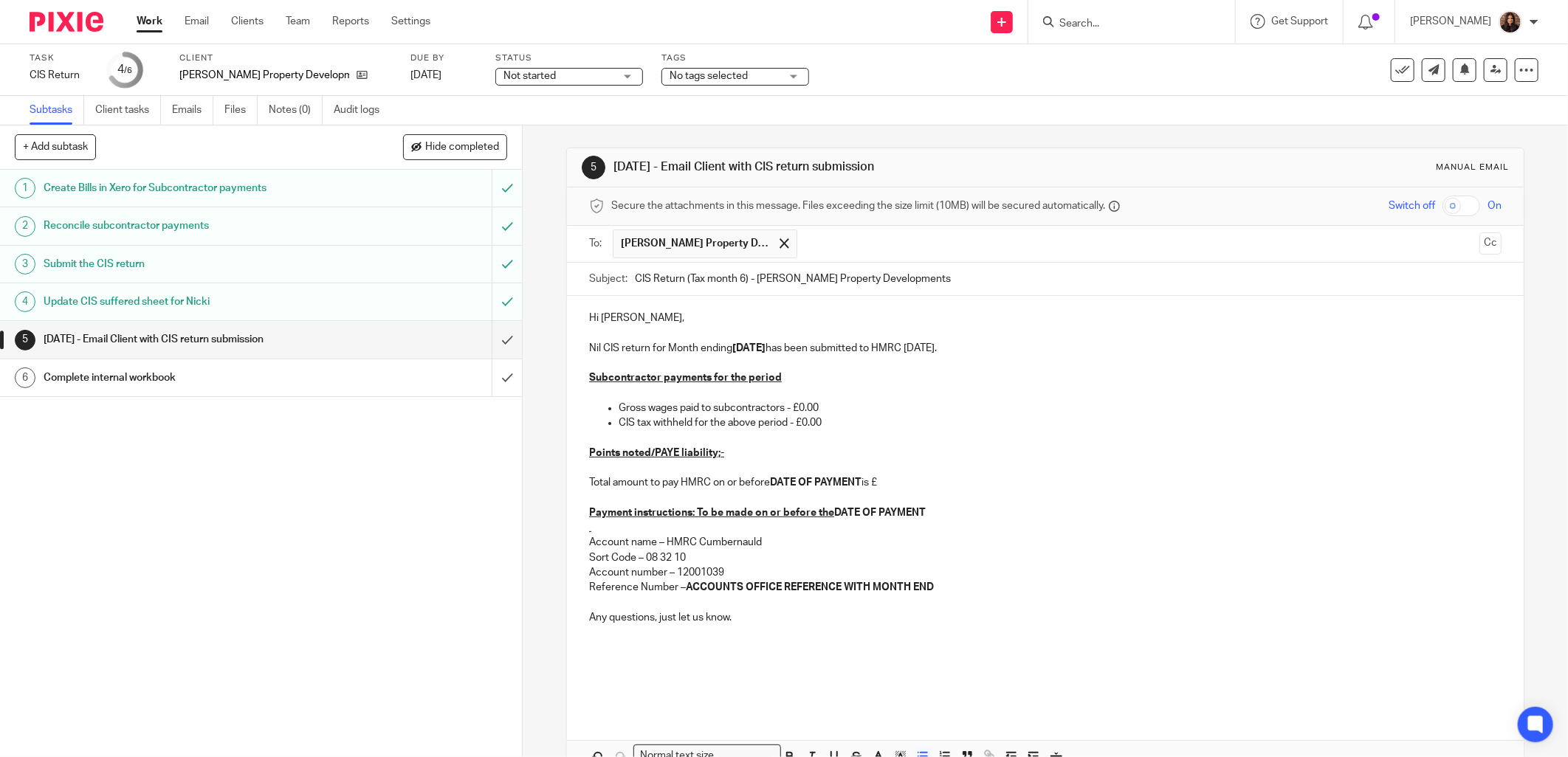
click at [802, 494] on p at bounding box center [1046, 498] width 913 height 15
drag, startPoint x: 891, startPoint y: 480, endPoint x: 790, endPoint y: 477, distance: 101.0
click at [790, 477] on p "Total amount to pay HMRC on or before DATE OF PAYMENT is £" at bounding box center [1046, 483] width 913 height 15
click at [891, 483] on p "Total amount to pay HMRC on or before DATE OF PAYMENT is £" at bounding box center [1046, 483] width 913 height 15
click at [887, 491] on p at bounding box center [1046, 498] width 913 height 15
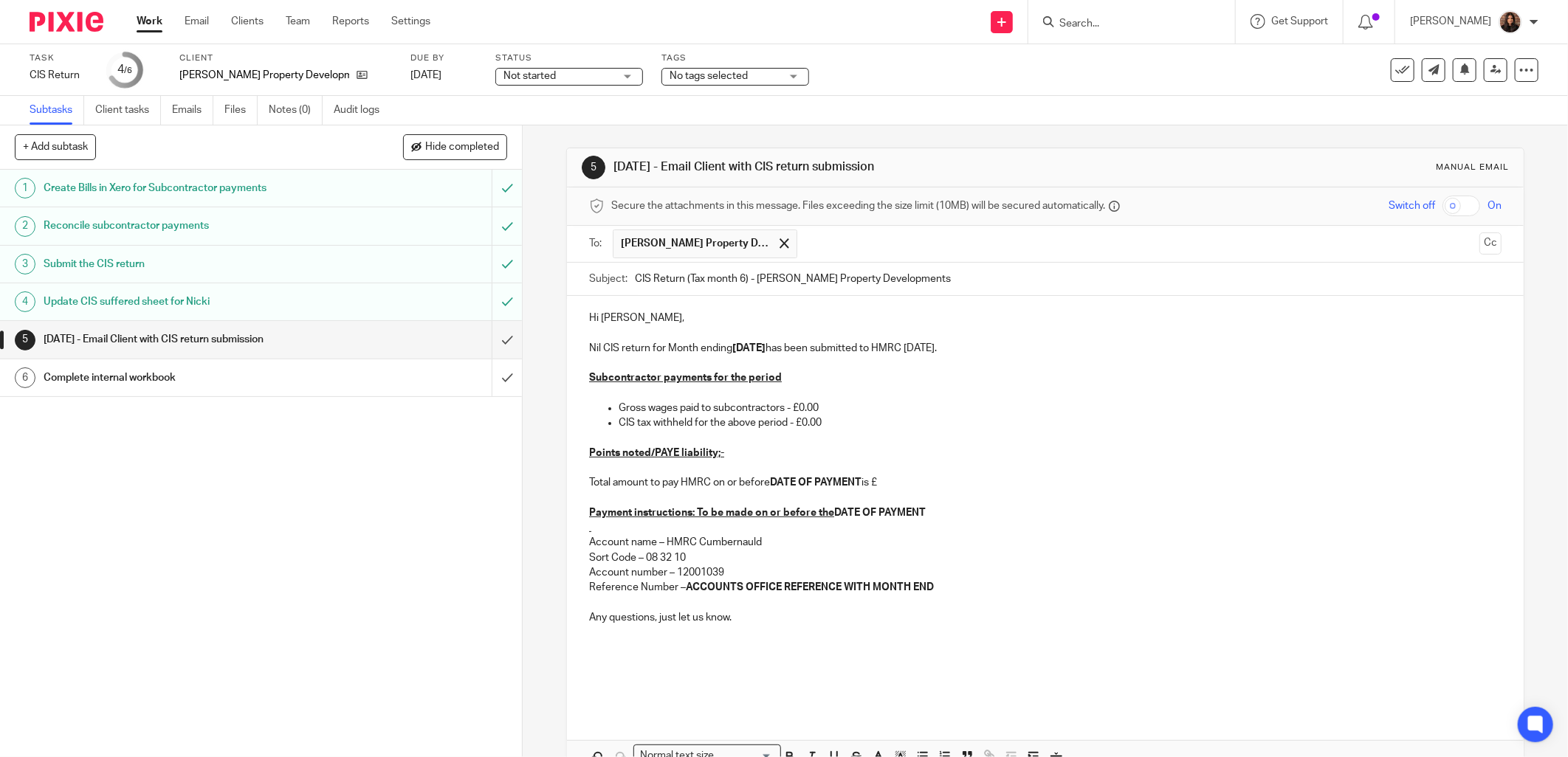
click at [888, 482] on p "Total amount to pay HMRC on or before DATE OF PAYMENT is £" at bounding box center [1046, 483] width 913 height 15
drag, startPoint x: 874, startPoint y: 478, endPoint x: 584, endPoint y: 476, distance: 290.0
click at [589, 476] on p "Total amount to pay HMRC on or before DATE OF PAYMENT is £8,128.54" at bounding box center [1046, 483] width 913 height 15
click at [644, 488] on p "Total amount to pay HMRC on or before DATE OF PAYMENT is £8,128.54" at bounding box center [1046, 483] width 913 height 15
drag, startPoint x: 659, startPoint y: 482, endPoint x: 609, endPoint y: 482, distance: 50.0
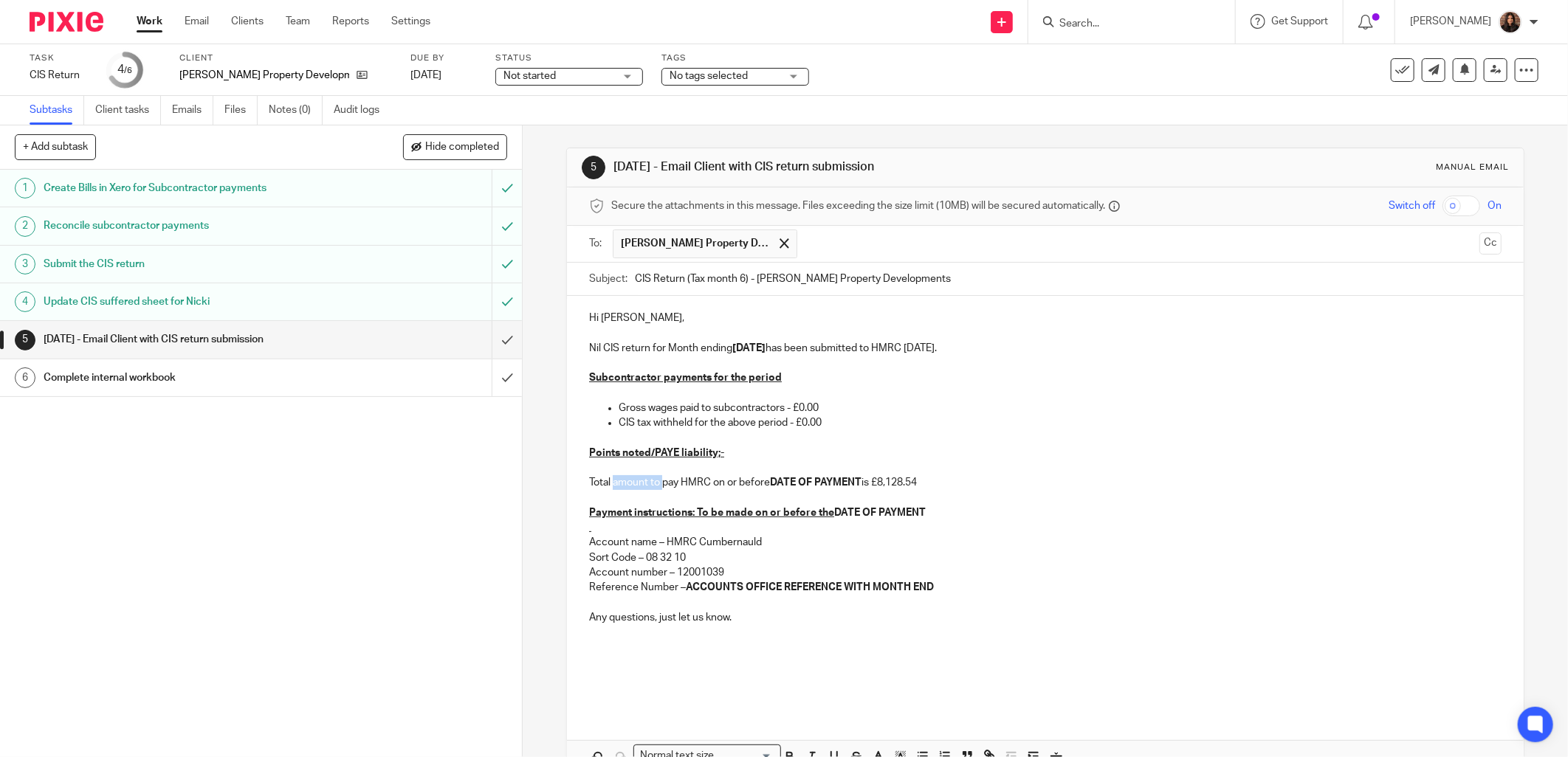
click at [609, 482] on p "Total amount to pay HMRC on or before DATE OF PAYMENT is £8,128.54" at bounding box center [1046, 483] width 913 height 15
click at [589, 481] on p "Total amount to pay HMRC on or before DATE OF PAYMENT is £8,128.54" at bounding box center [1046, 483] width 913 height 15
click at [663, 483] on p "You have a Total amount to pay HMRC on or before DATE OF PAYMENT is £8,128.54" at bounding box center [1046, 483] width 913 height 15
click at [746, 485] on p "You have a total overdue amount to pay HMRC on or before DATE OF PAYMENT is £8,…" at bounding box center [1046, 483] width 913 height 15
click at [750, 484] on p "You have a total overdue amount to pay HMRC on or before DATE OF PAYMENT is £8,…" at bounding box center [1046, 483] width 913 height 15
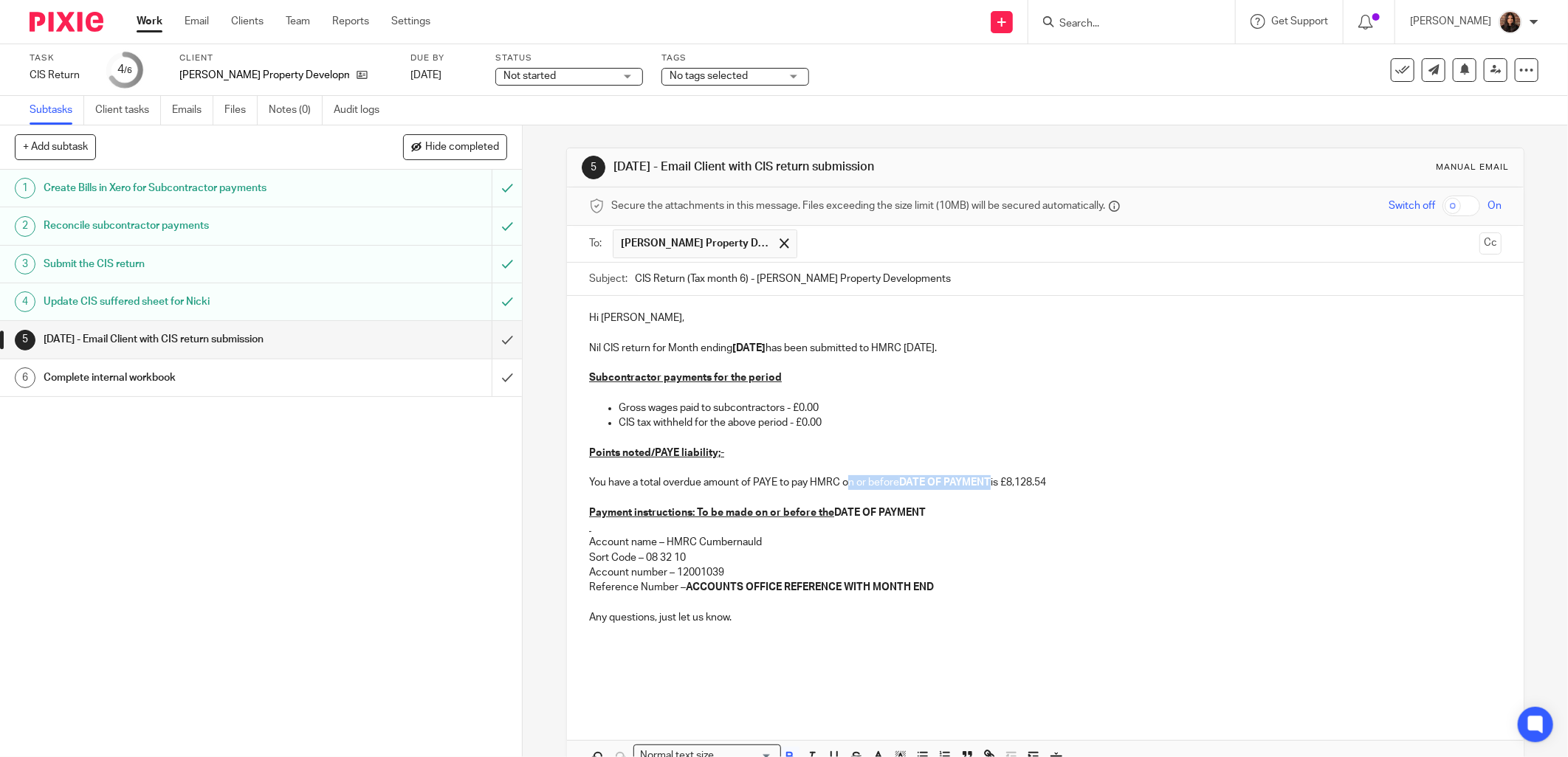
drag, startPoint x: 988, startPoint y: 481, endPoint x: 842, endPoint y: 483, distance: 146.0
click at [842, 483] on p "You have a total overdue amount of PAYE to pay HMRC on or before DATE OF PAYMEN…" at bounding box center [1046, 483] width 913 height 15
click at [860, 482] on p "You have a total overdue amount of PAYE to pay HMRC of is £8,128.54" at bounding box center [1046, 483] width 913 height 15
drag, startPoint x: 907, startPoint y: 486, endPoint x: 851, endPoint y: 483, distance: 56.1
click at [851, 483] on p "You have a total overdue amount of PAYE to pay HMRC of £8,128.54" at bounding box center [1046, 483] width 913 height 15
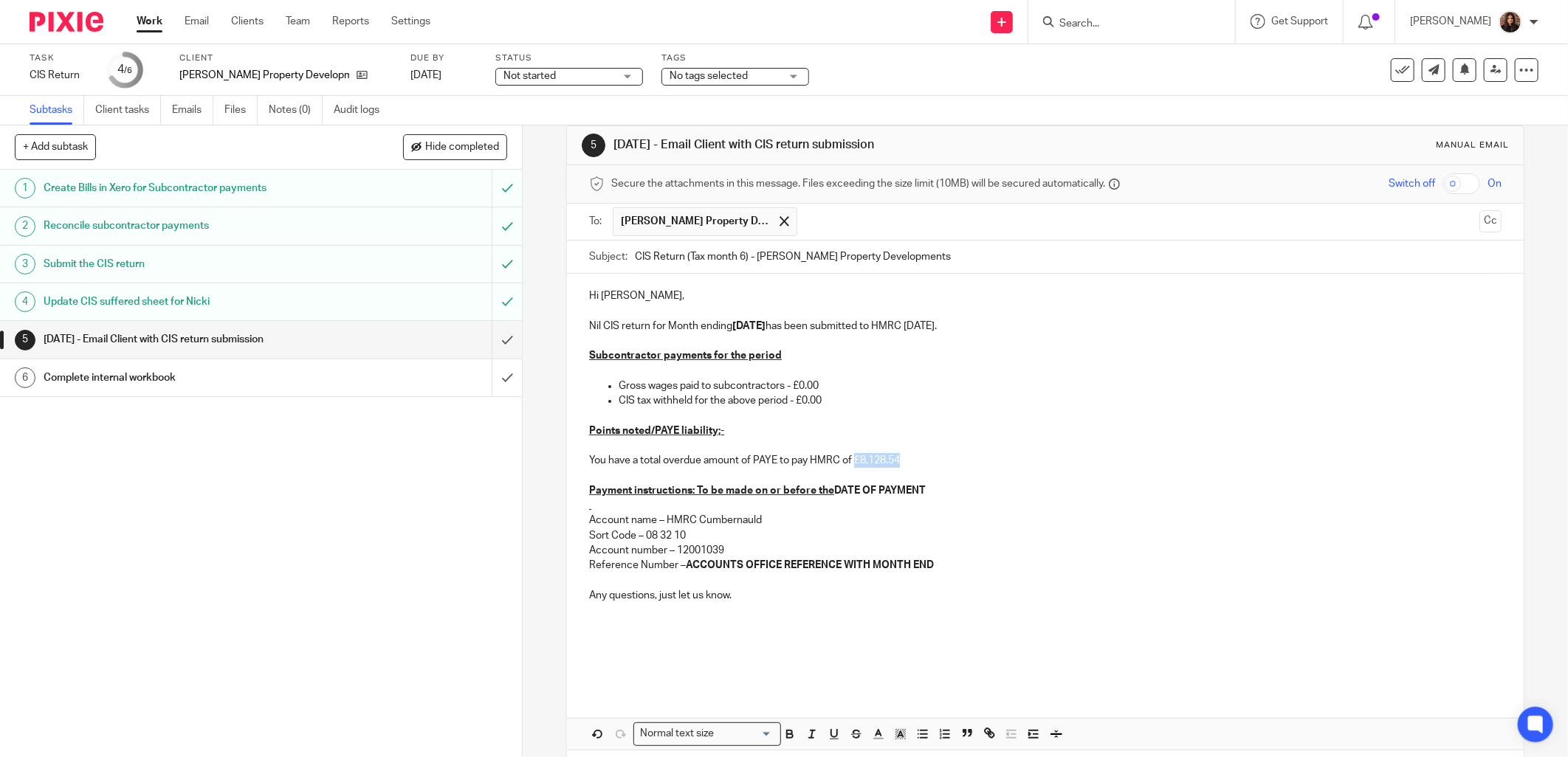
scroll to position [86, 0]
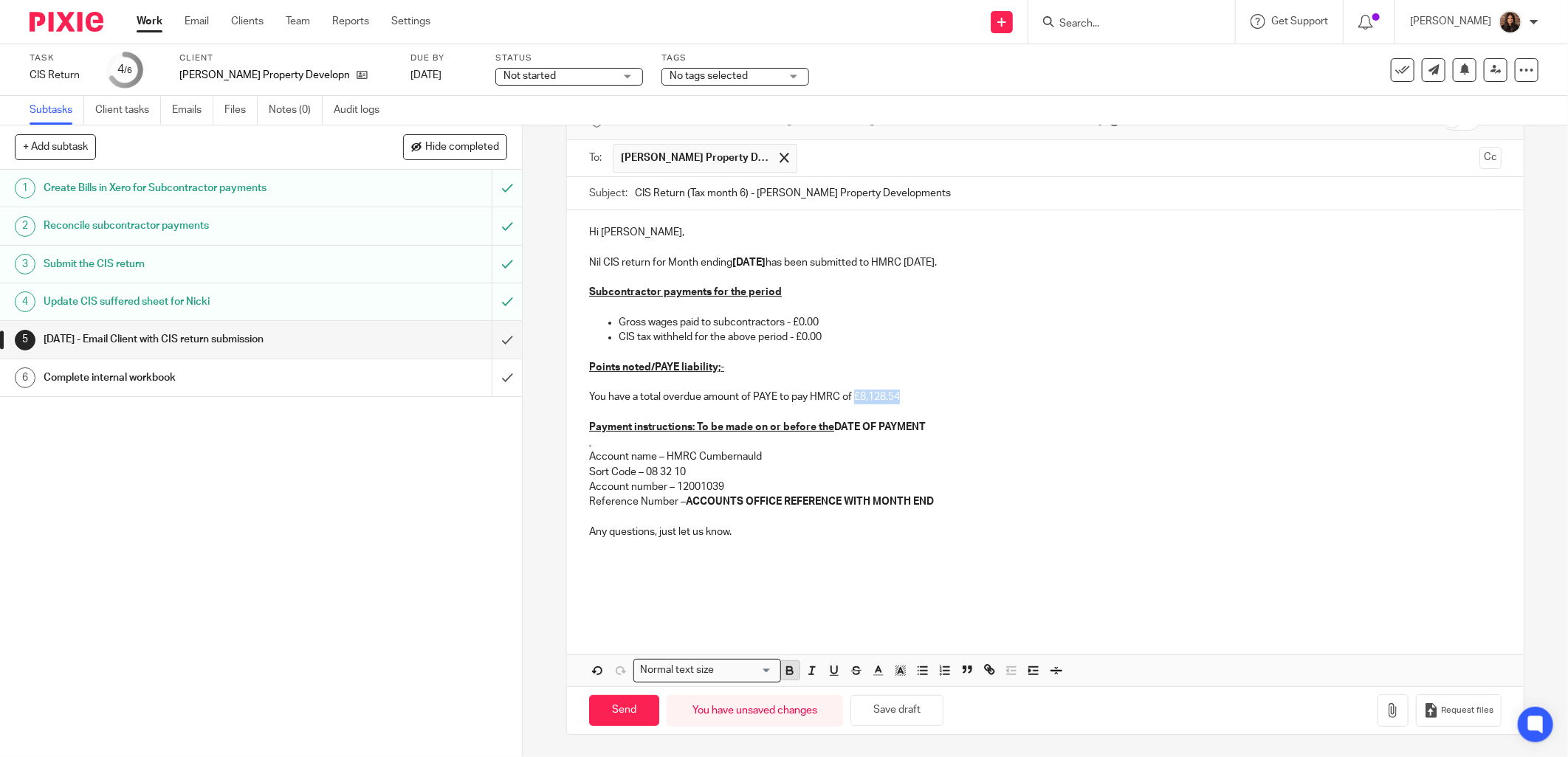
click at [788, 670] on icon "button" at bounding box center [790, 670] width 13 height 13
click at [768, 535] on p "Any questions, just let us know." at bounding box center [1046, 532] width 913 height 15
drag, startPoint x: 935, startPoint y: 429, endPoint x: 707, endPoint y: 429, distance: 228.0
click at [687, 423] on p "Payment instructions: To be made on or before the DATE OF PAYMENT" at bounding box center [1046, 427] width 913 height 15
click at [702, 486] on p "Account number – 12001039" at bounding box center [1046, 487] width 913 height 15
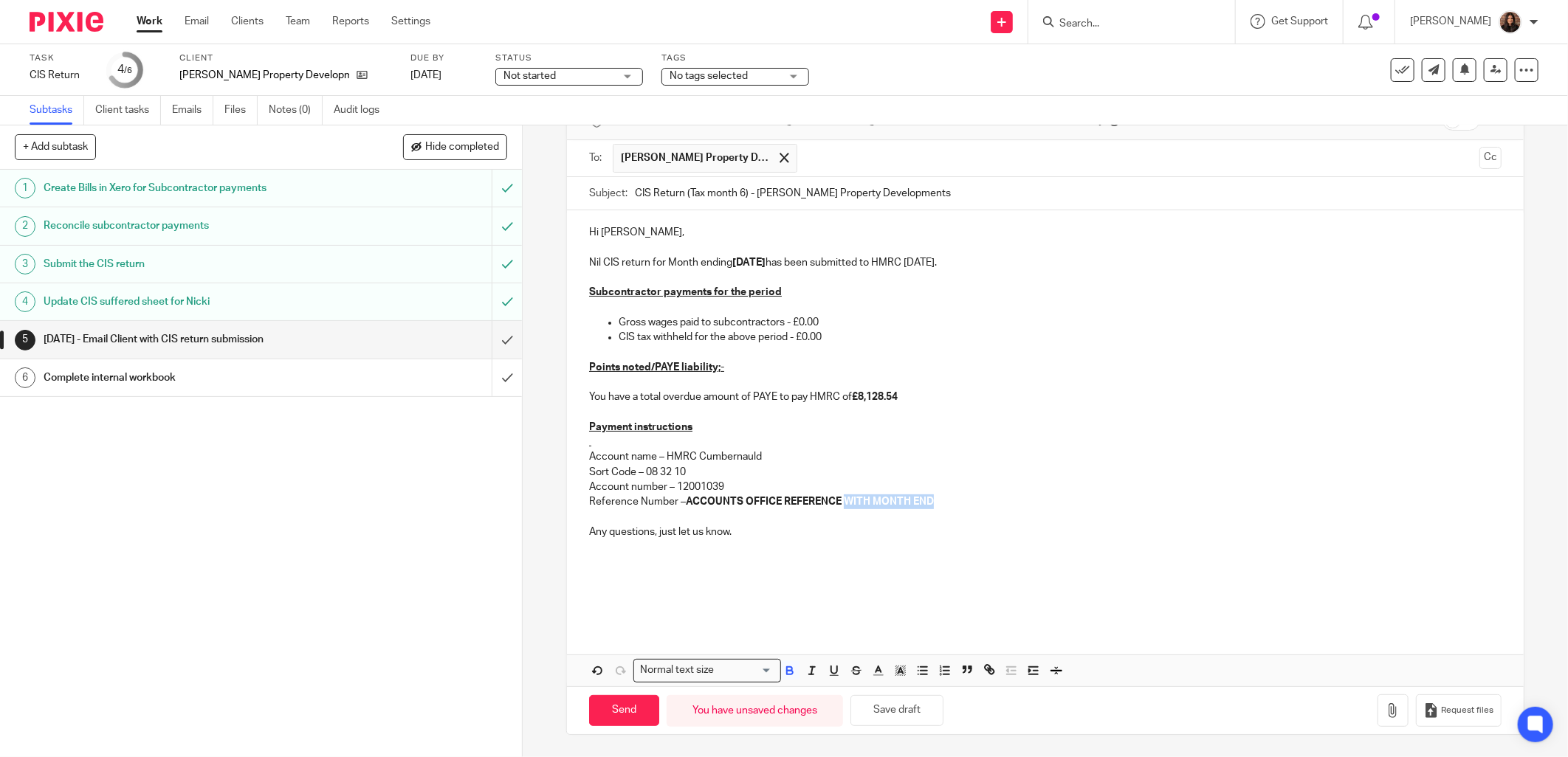
drag, startPoint x: 939, startPoint y: 497, endPoint x: 842, endPoint y: 498, distance: 97.0
click at [842, 498] on p "Reference Number – ACCOUNTS OFFICE REFERENCE WITH MONTH END" at bounding box center [1046, 501] width 913 height 15
click at [594, 622] on div "Hi John, Nil CIS return for Month ending 05/10/2025 has been submitted to HMRC …" at bounding box center [1046, 418] width 957 height 415
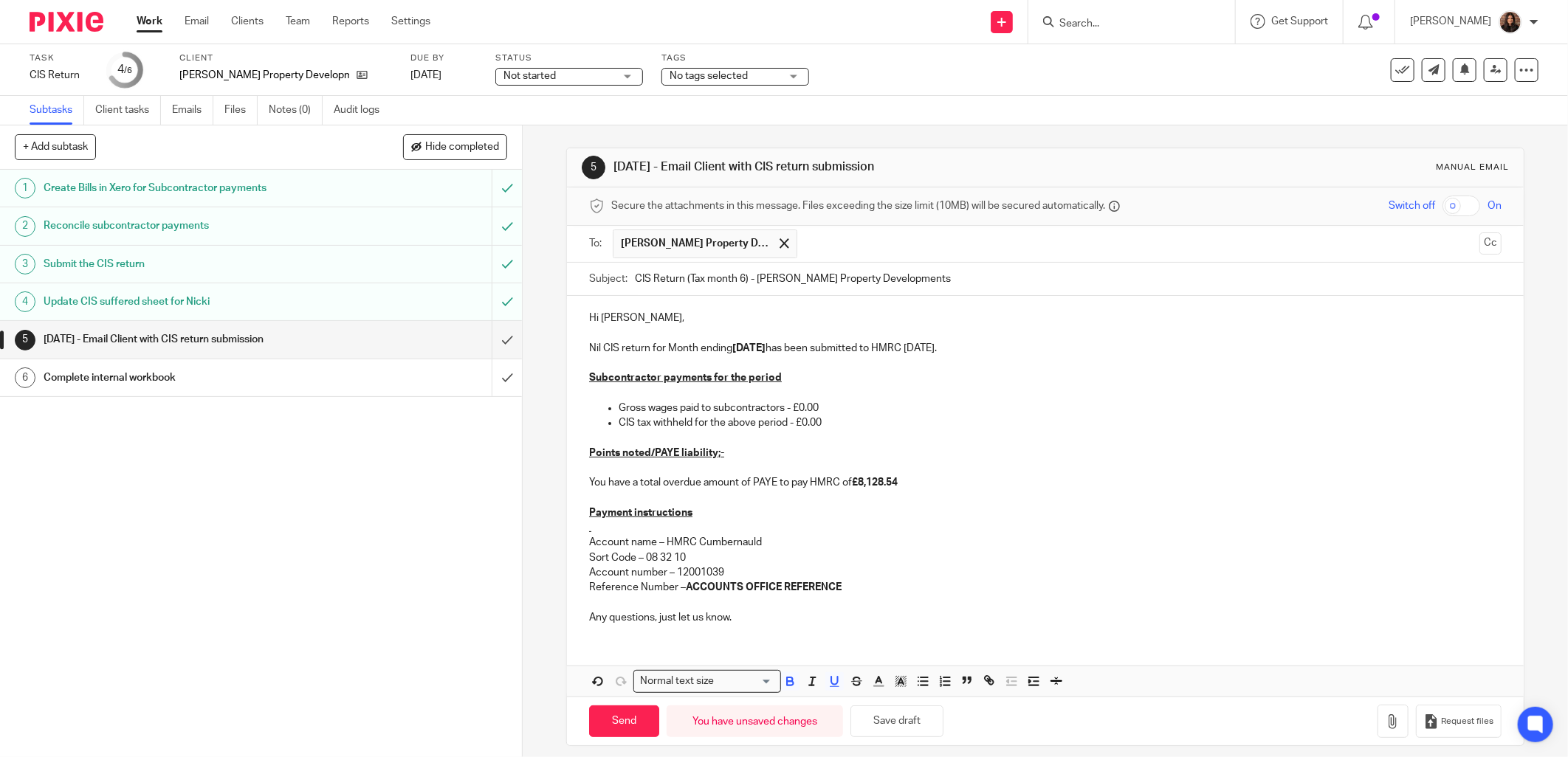
drag, startPoint x: 854, startPoint y: 590, endPoint x: 582, endPoint y: 445, distance: 308.2
click at [582, 445] on div "Hi John, Nil CIS return for Month ending 05/10/2025 has been submitted to HMRC …" at bounding box center [1046, 466] width 957 height 340
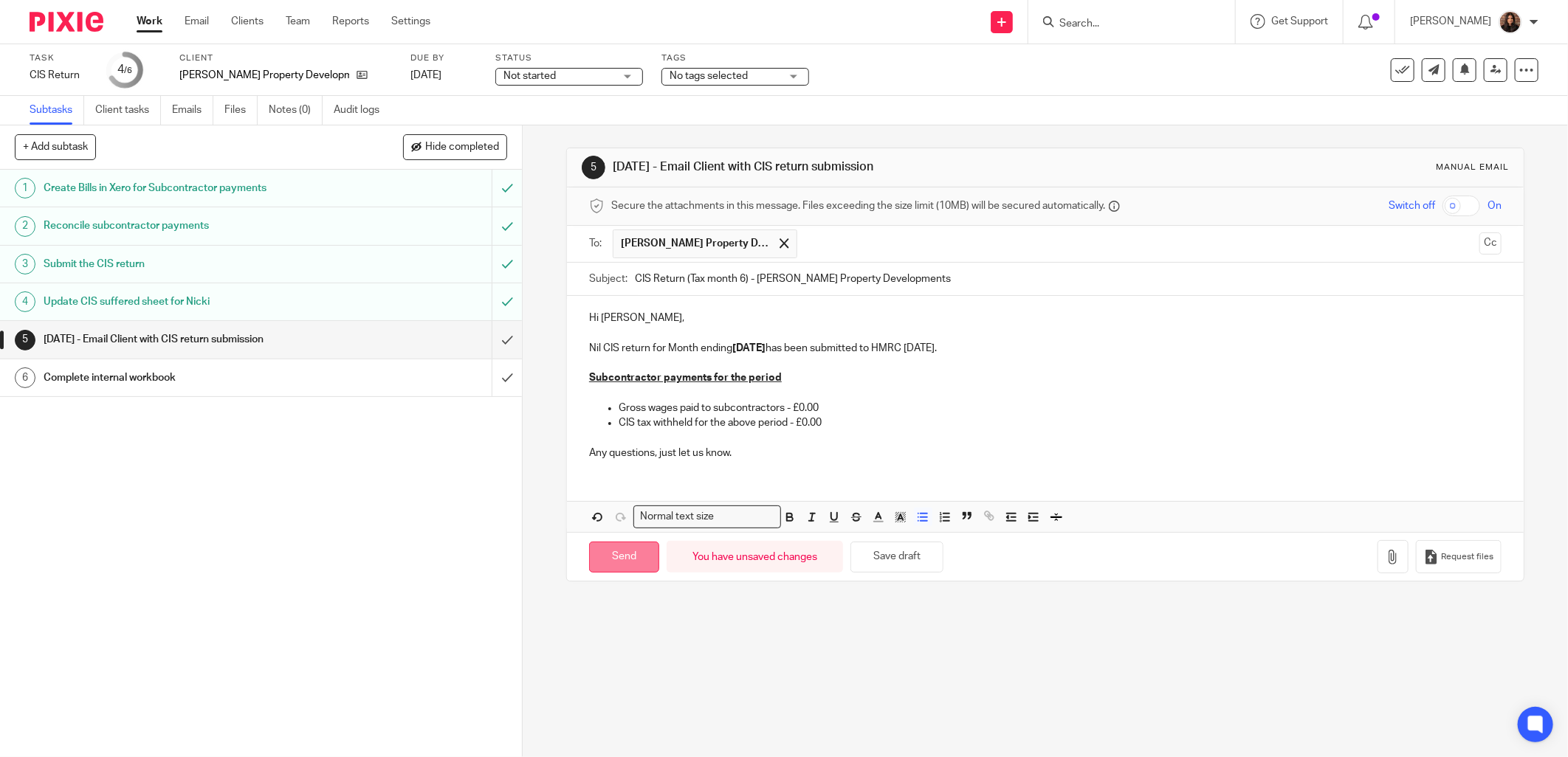
click at [625, 557] on input "Send" at bounding box center [624, 557] width 71 height 32
type input "Sent"
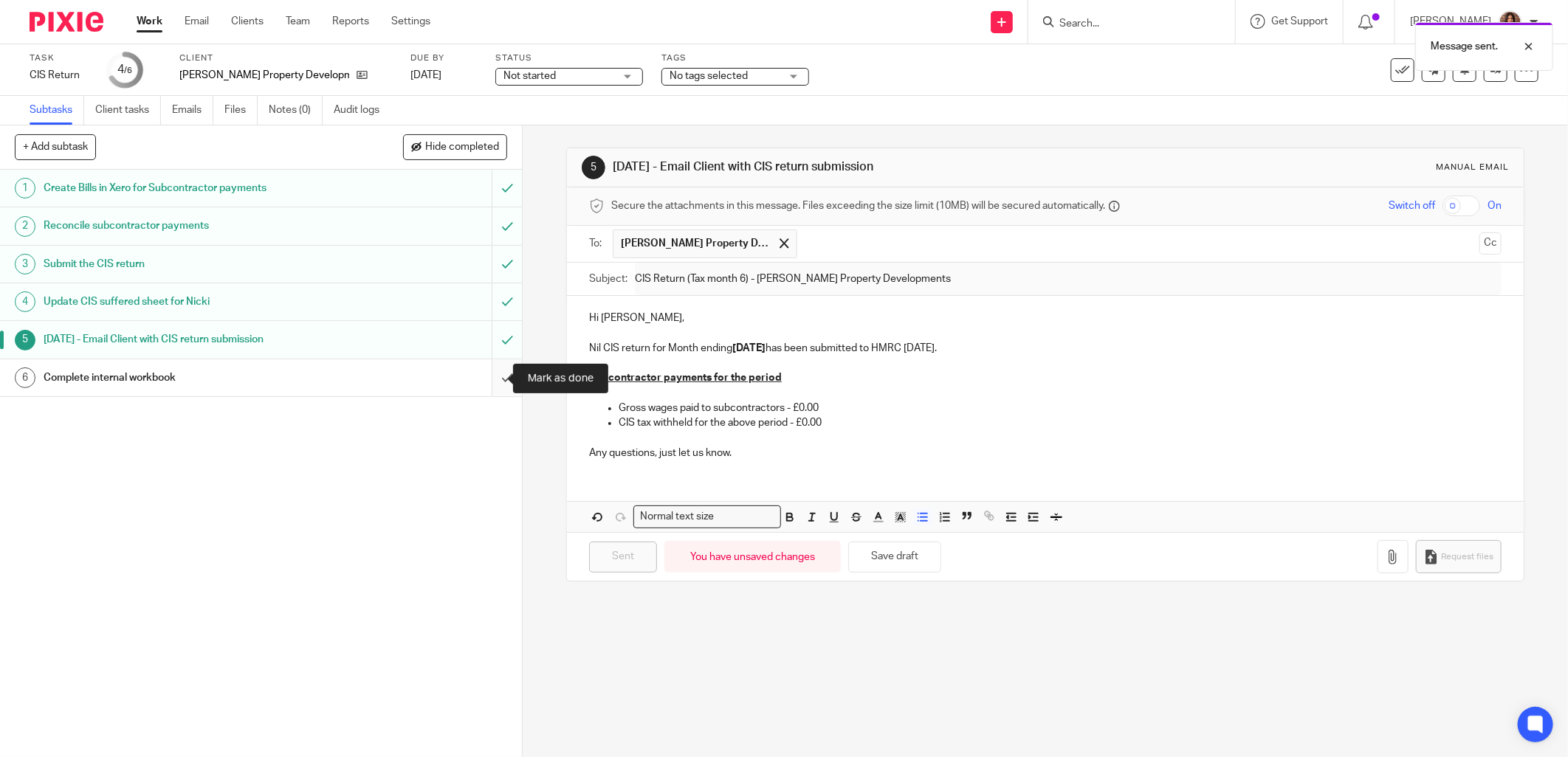
click at [485, 373] on input "submit" at bounding box center [261, 378] width 522 height 37
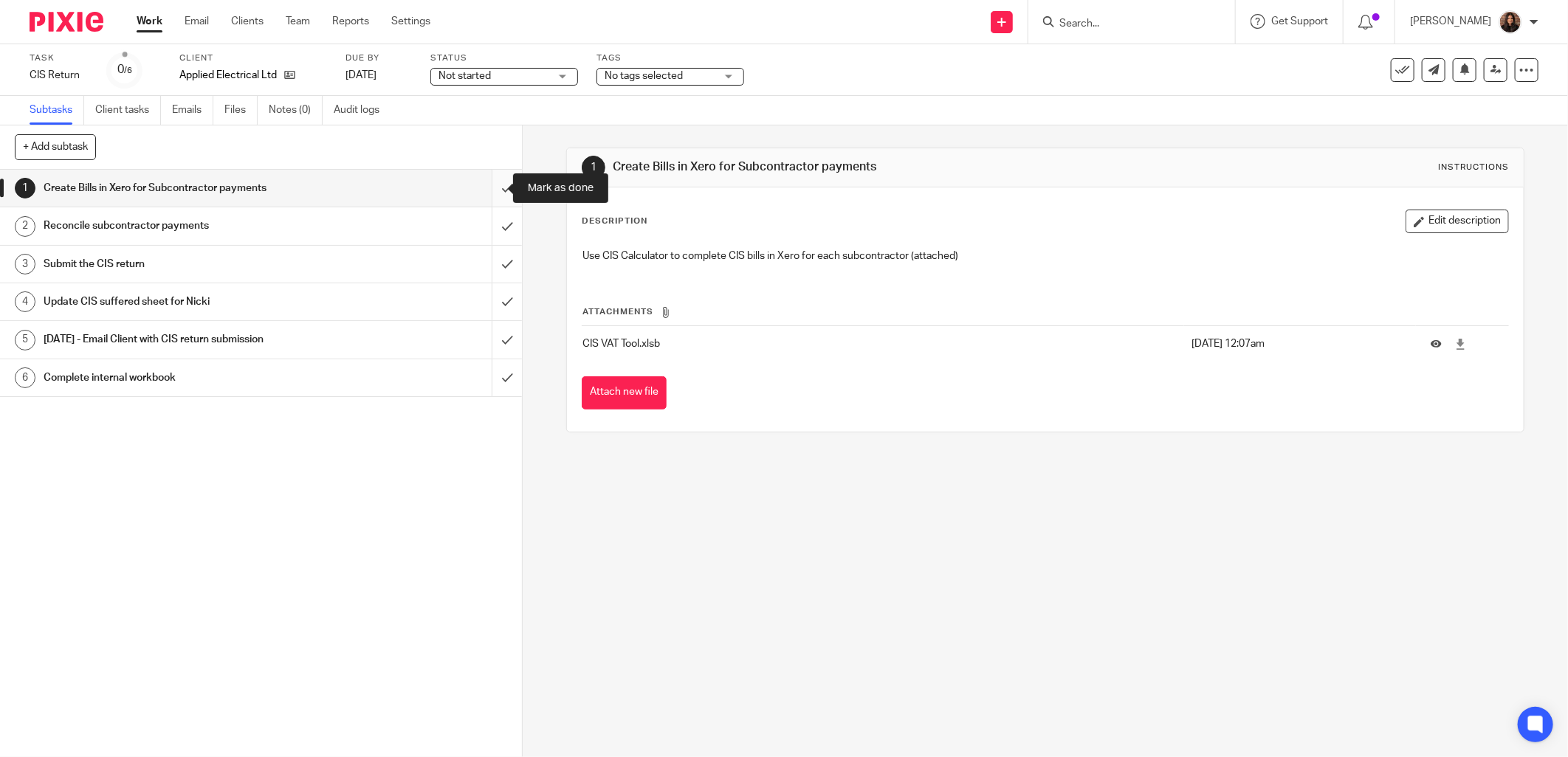
click at [485, 184] on input "submit" at bounding box center [261, 188] width 522 height 37
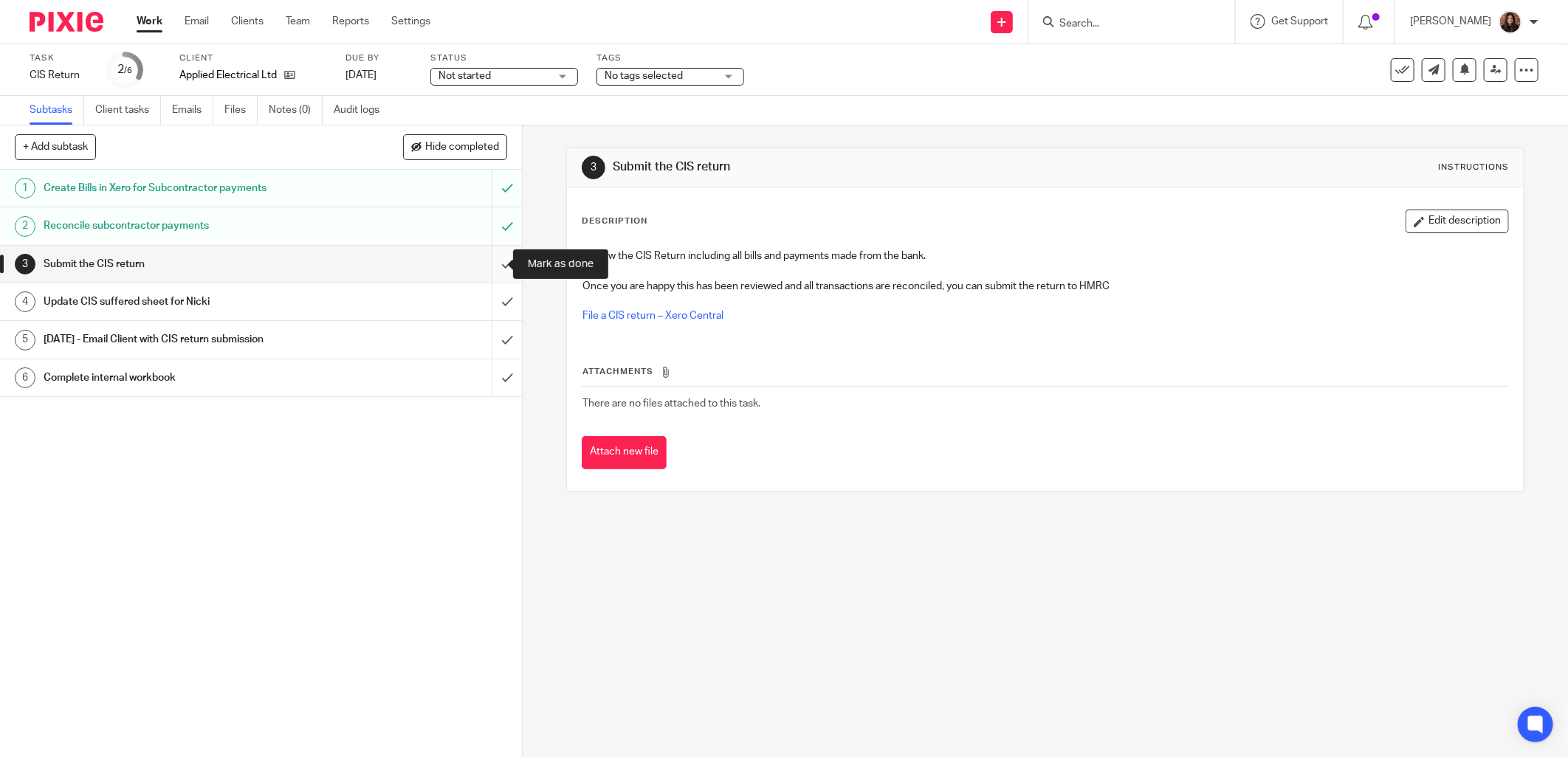
click at [491, 263] on input "submit" at bounding box center [261, 264] width 522 height 37
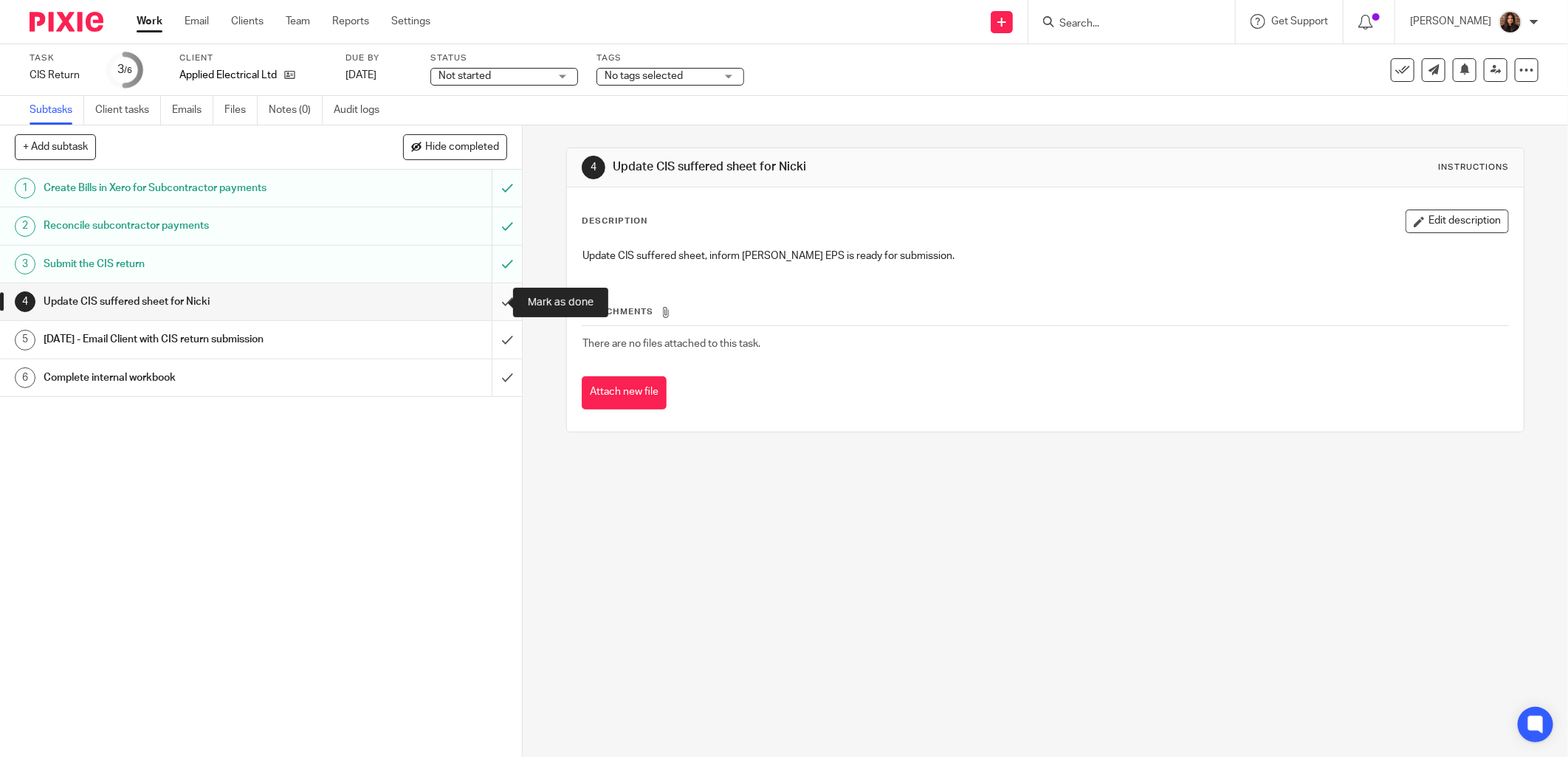
click at [484, 301] on input "submit" at bounding box center [261, 302] width 522 height 37
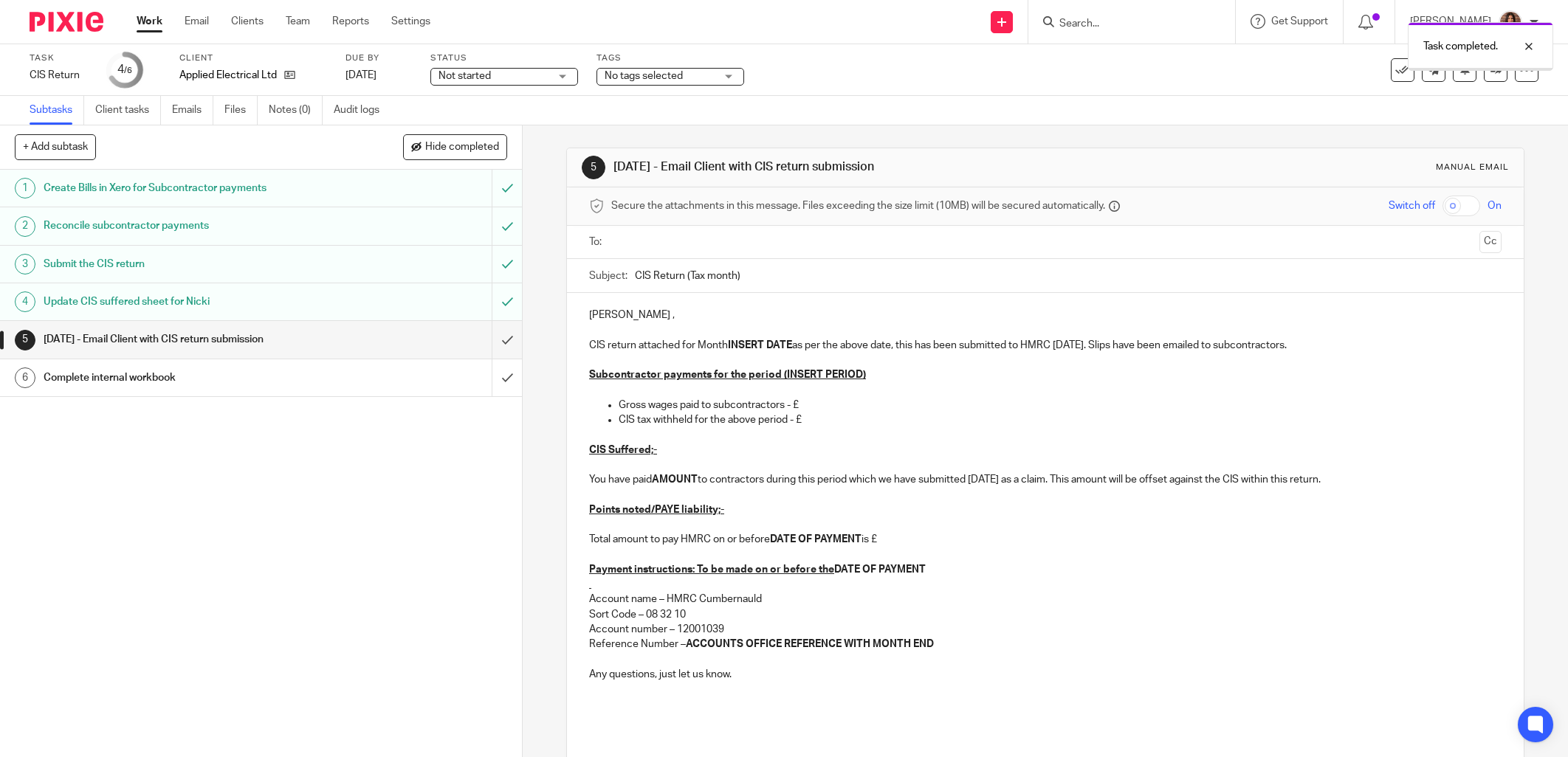
click at [505, 68] on div "Not started Not started" at bounding box center [504, 77] width 148 height 18
click at [476, 128] on span "In progress" at bounding box center [467, 129] width 52 height 10
click at [660, 83] on span "No tags selected" at bounding box center [660, 77] width 111 height 15
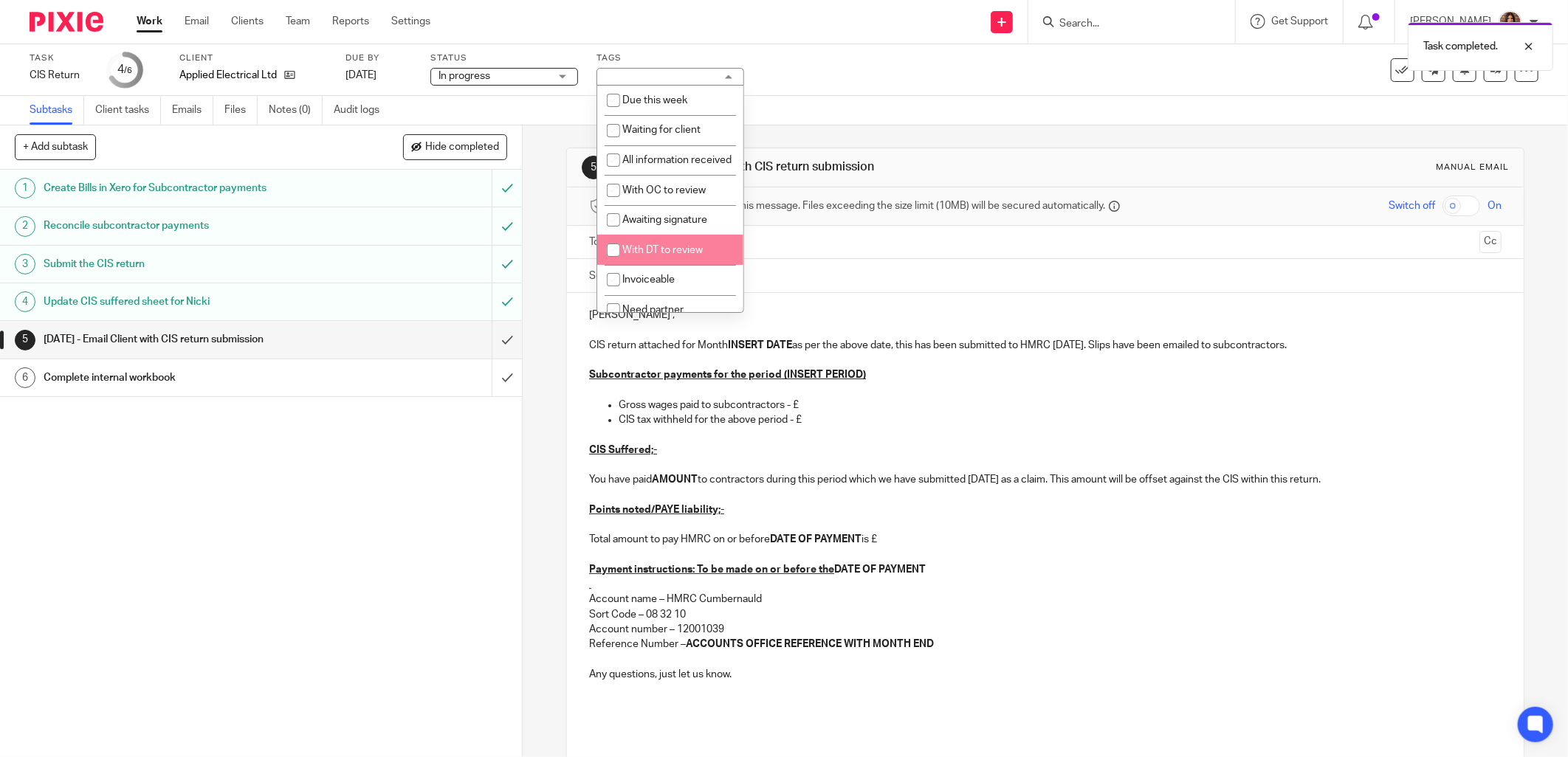
click at [678, 256] on span "With DT to review" at bounding box center [663, 249] width 81 height 10
checkbox input "true"
click at [850, 89] on div "Task CIS Return Save CIS Return 4 /6 Client Applied Electrical Ltd Due by 18 Oc…" at bounding box center [784, 70] width 1568 height 52
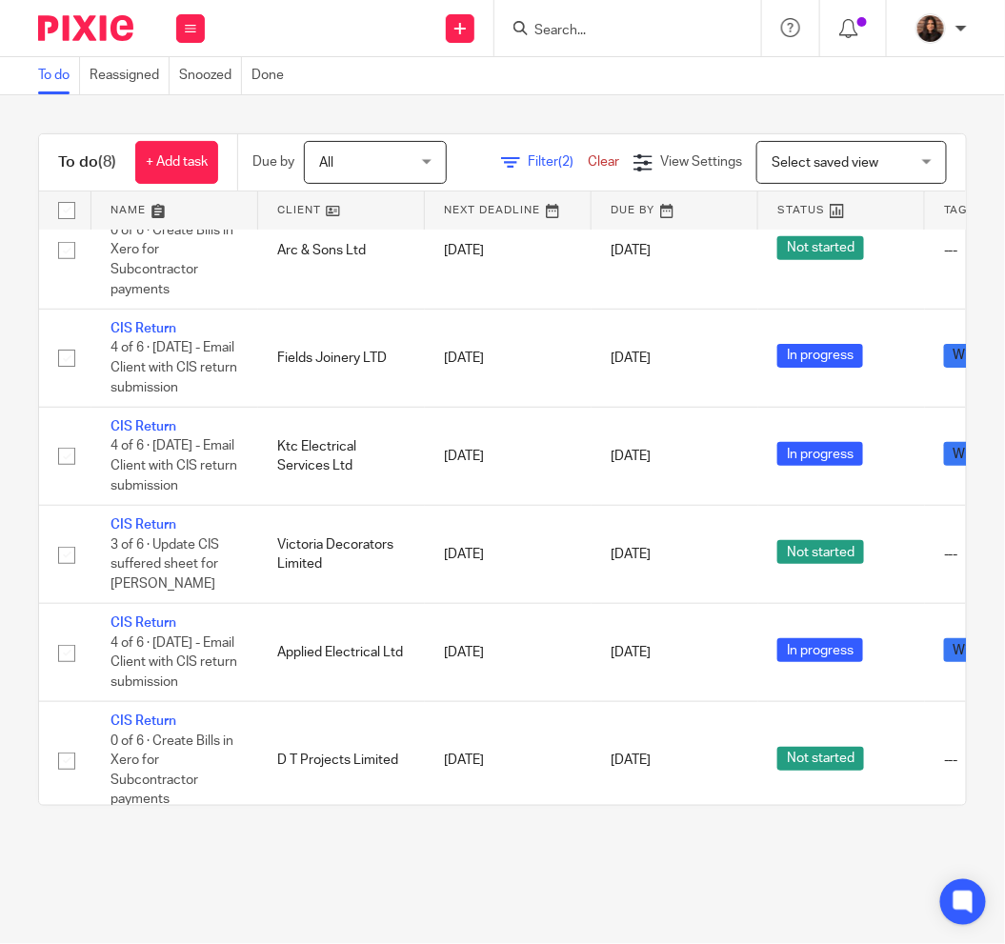
scroll to position [30, 0]
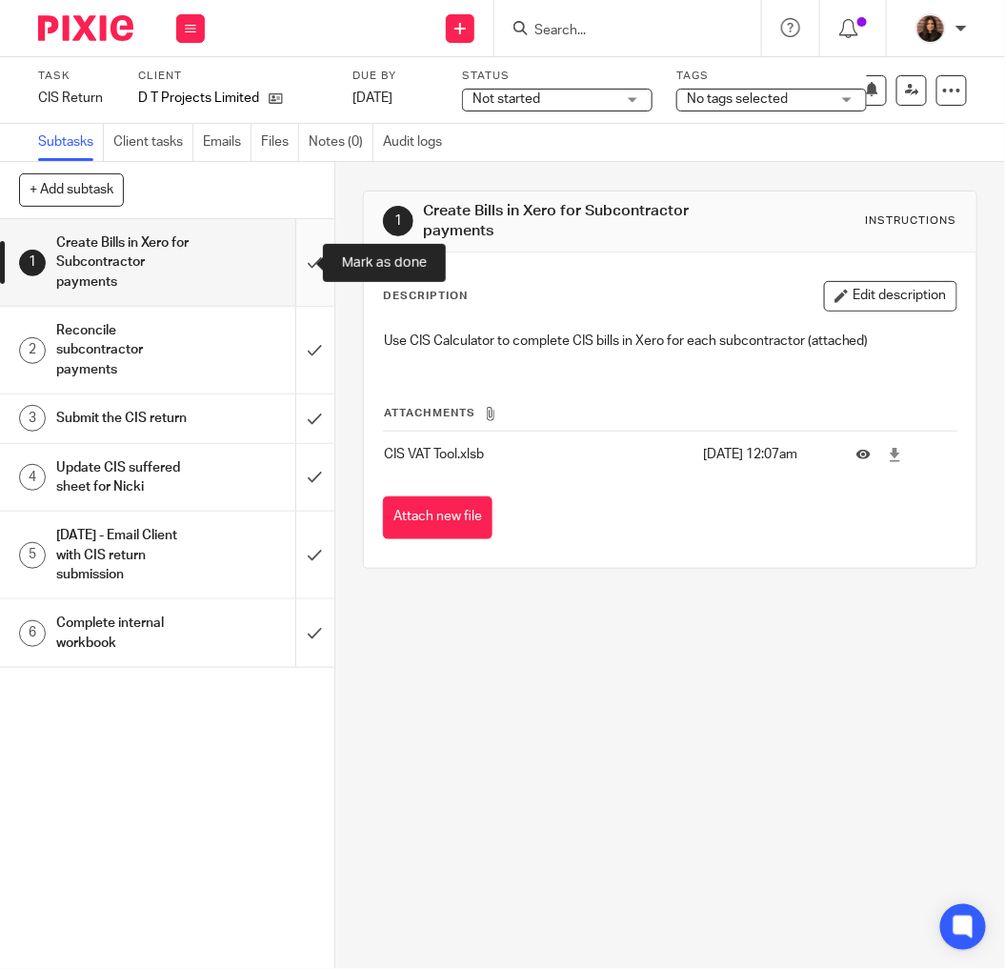
click at [288, 258] on input "submit" at bounding box center [167, 262] width 334 height 87
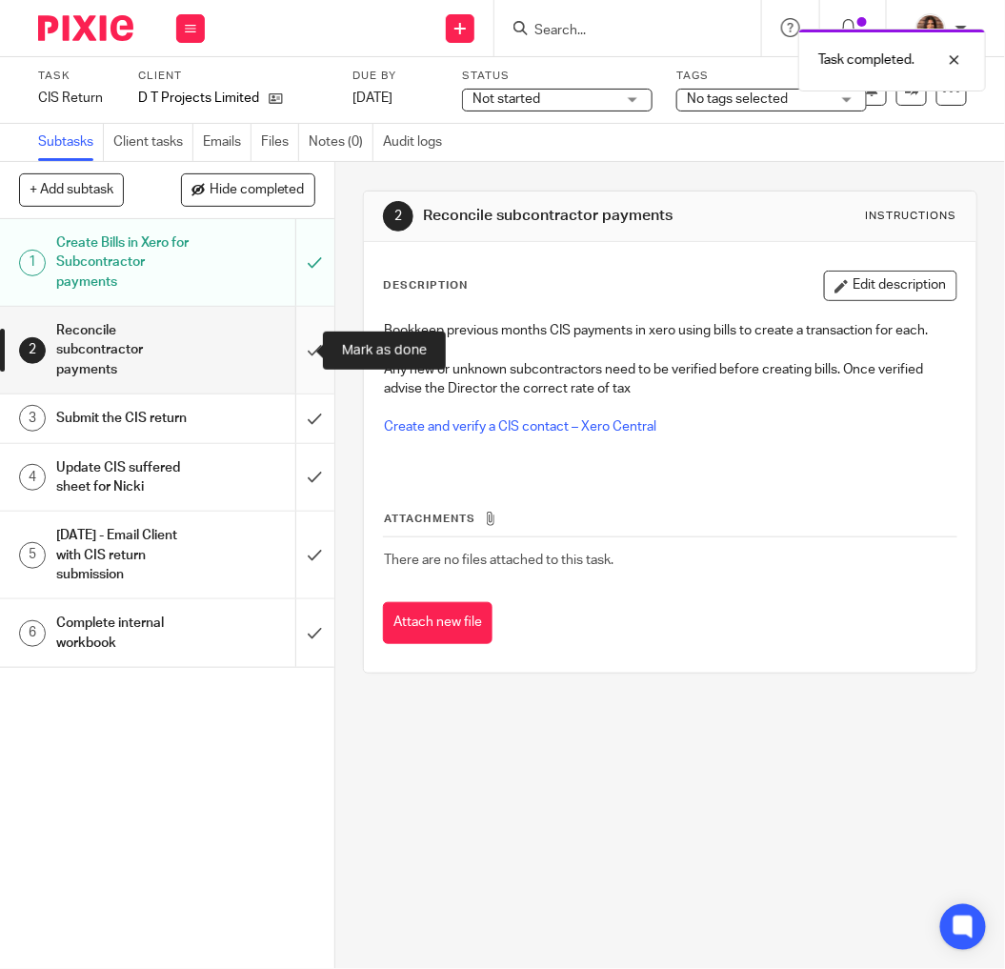
click at [298, 344] on input "submit" at bounding box center [167, 350] width 334 height 87
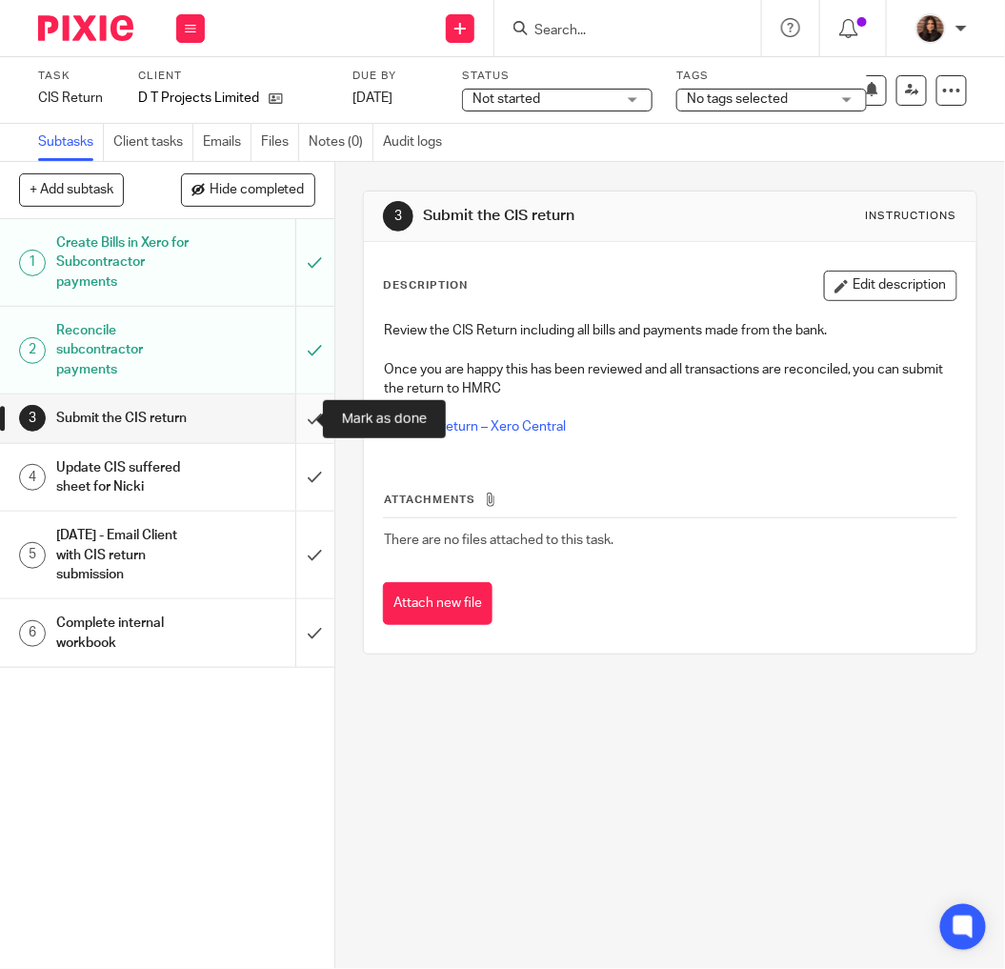
click at [293, 415] on input "submit" at bounding box center [167, 418] width 334 height 48
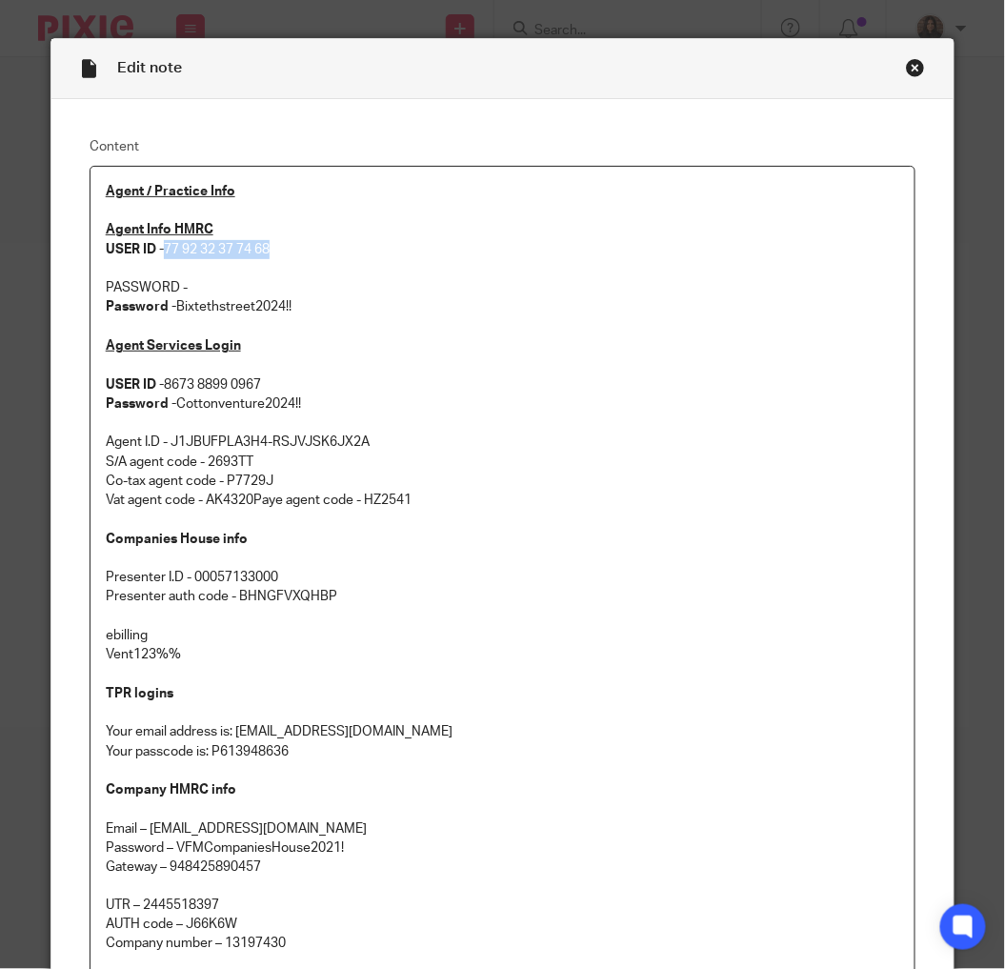
drag, startPoint x: 278, startPoint y: 249, endPoint x: 160, endPoint y: 243, distance: 118.3
click at [160, 243] on p "Agent Info HMRC USER ID - 77 92 32 37 74 68" at bounding box center [503, 239] width 795 height 39
copy p "77 92 32 37 74 68"
drag, startPoint x: 296, startPoint y: 307, endPoint x: 172, endPoint y: 301, distance: 124.0
click at [172, 301] on p "Password - Bixtethstreet2024!!" at bounding box center [503, 306] width 795 height 19
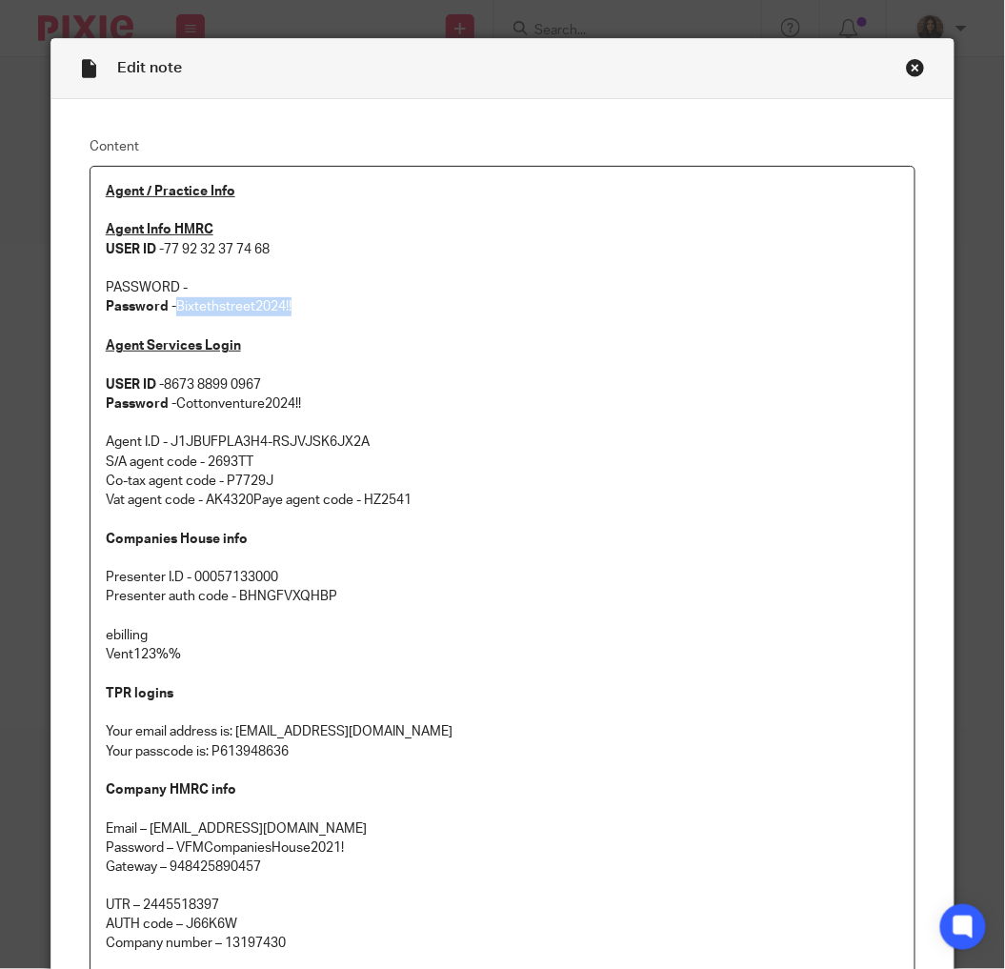
copy p "Bixtethstreet2024!!"
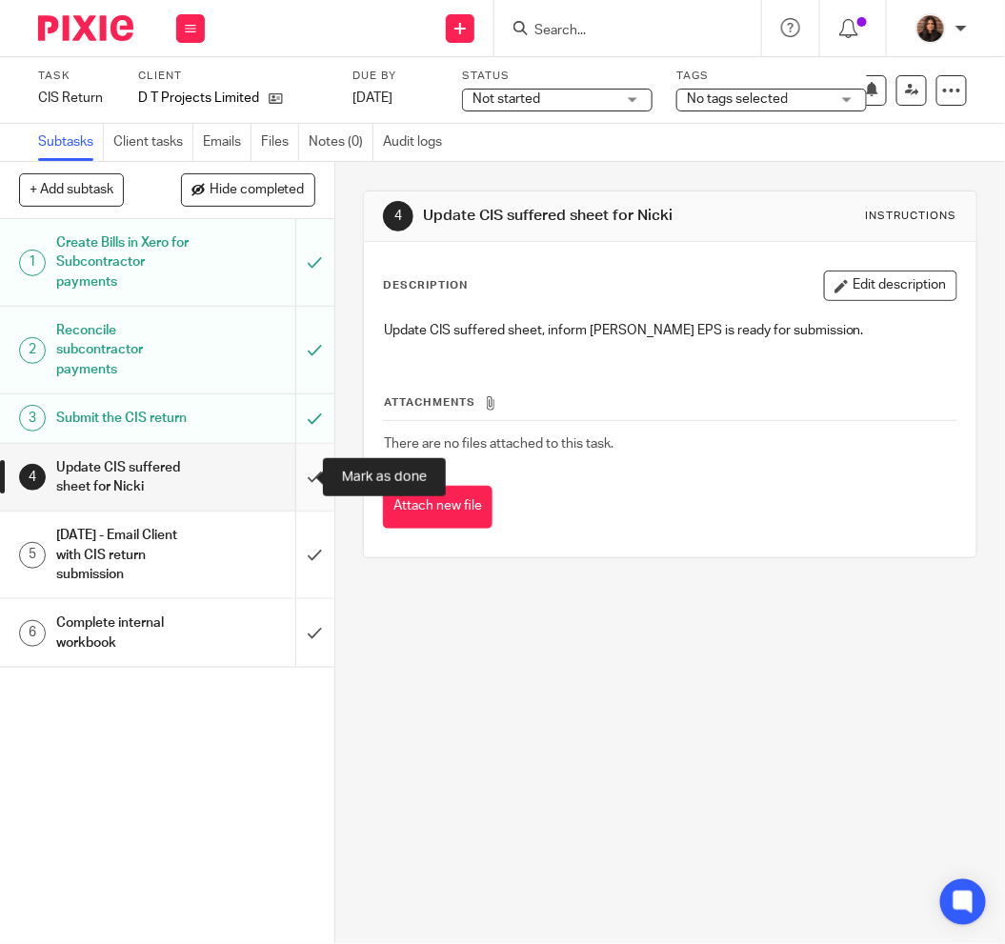
click at [290, 469] on input "submit" at bounding box center [167, 478] width 334 height 68
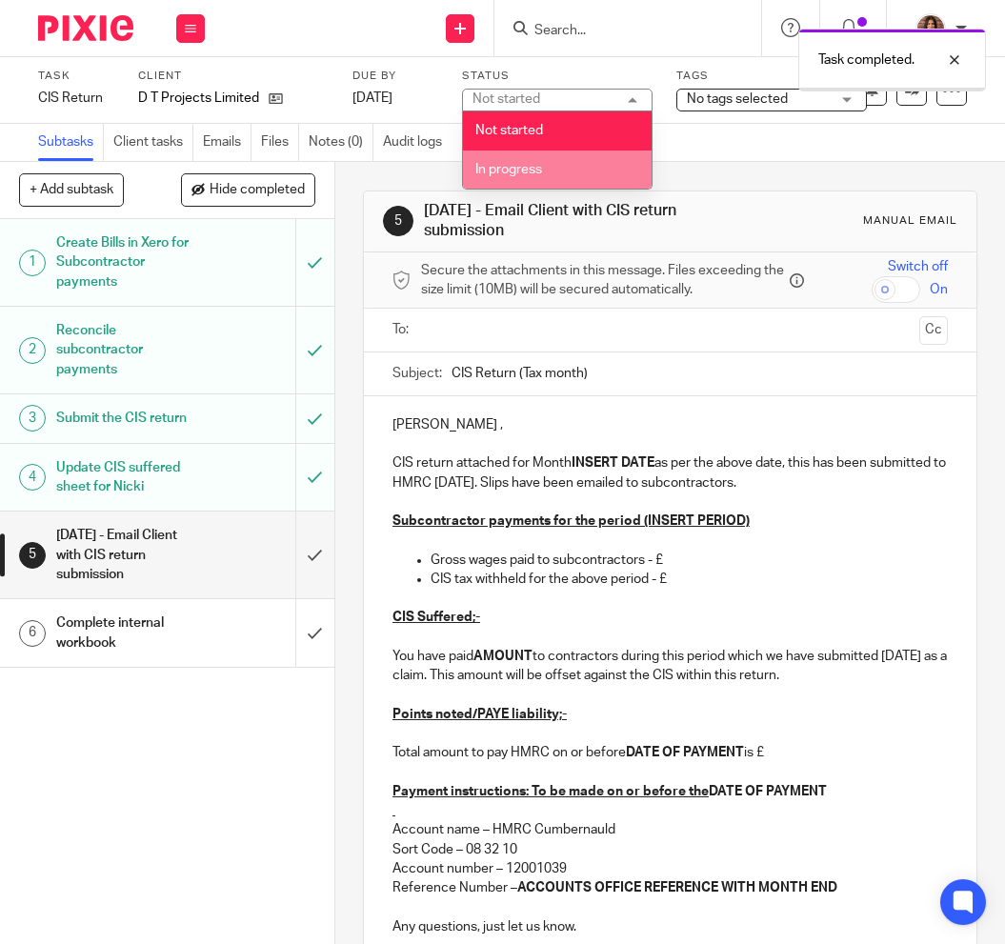
click at [531, 166] on span "In progress" at bounding box center [508, 169] width 67 height 13
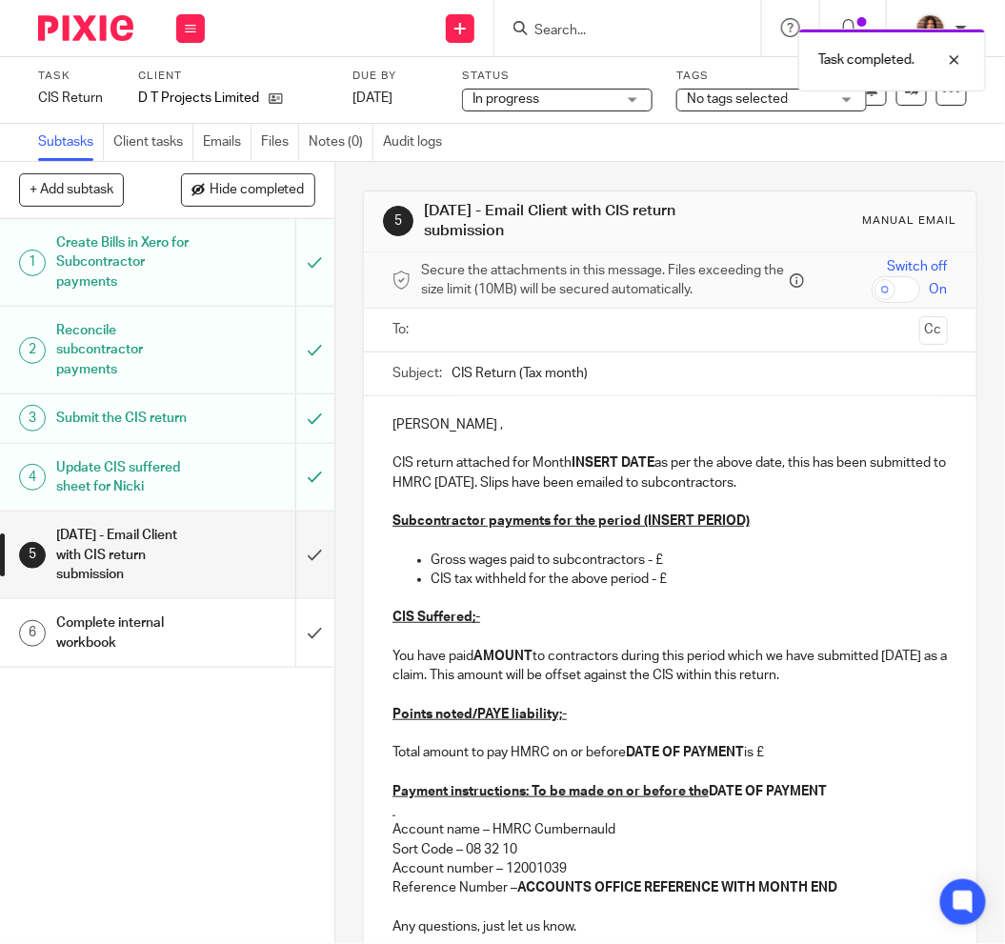
click at [735, 90] on div "Task completed." at bounding box center [745, 55] width 484 height 72
click at [734, 101] on span "No tags selected" at bounding box center [737, 98] width 101 height 13
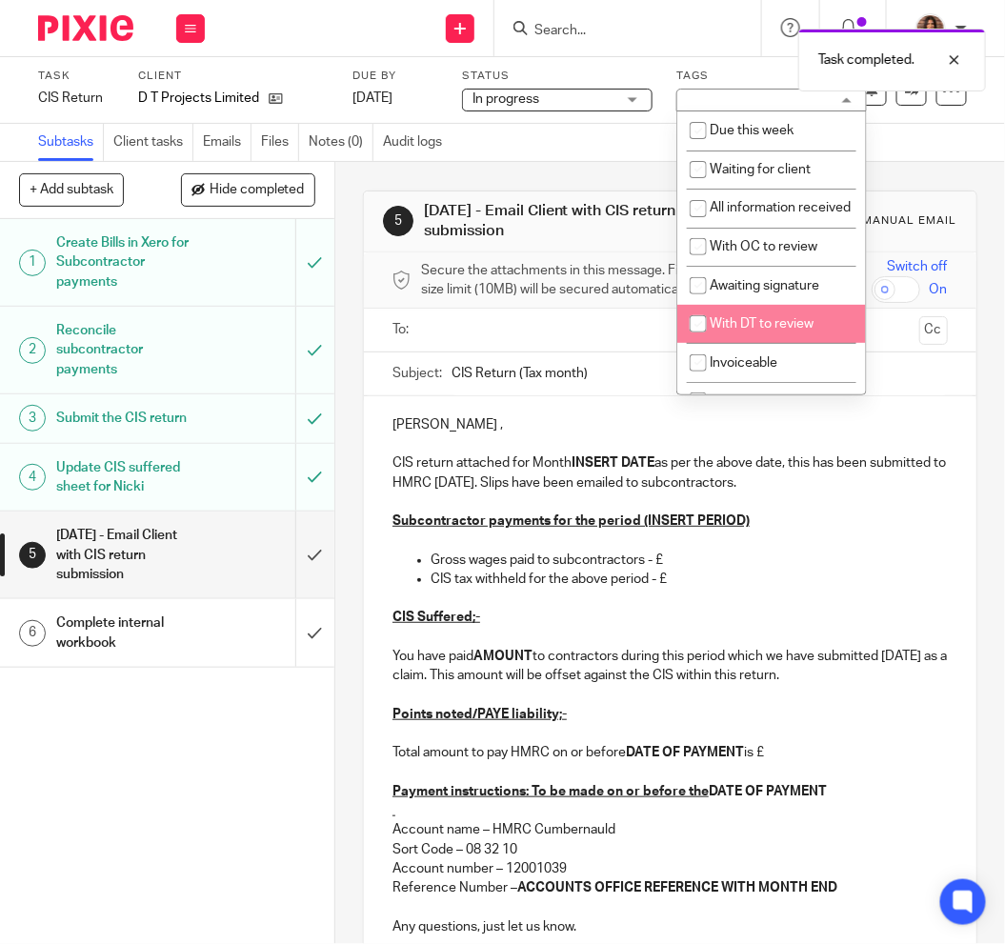
click at [721, 337] on li "With DT to review" at bounding box center [771, 324] width 189 height 39
checkbox input "true"
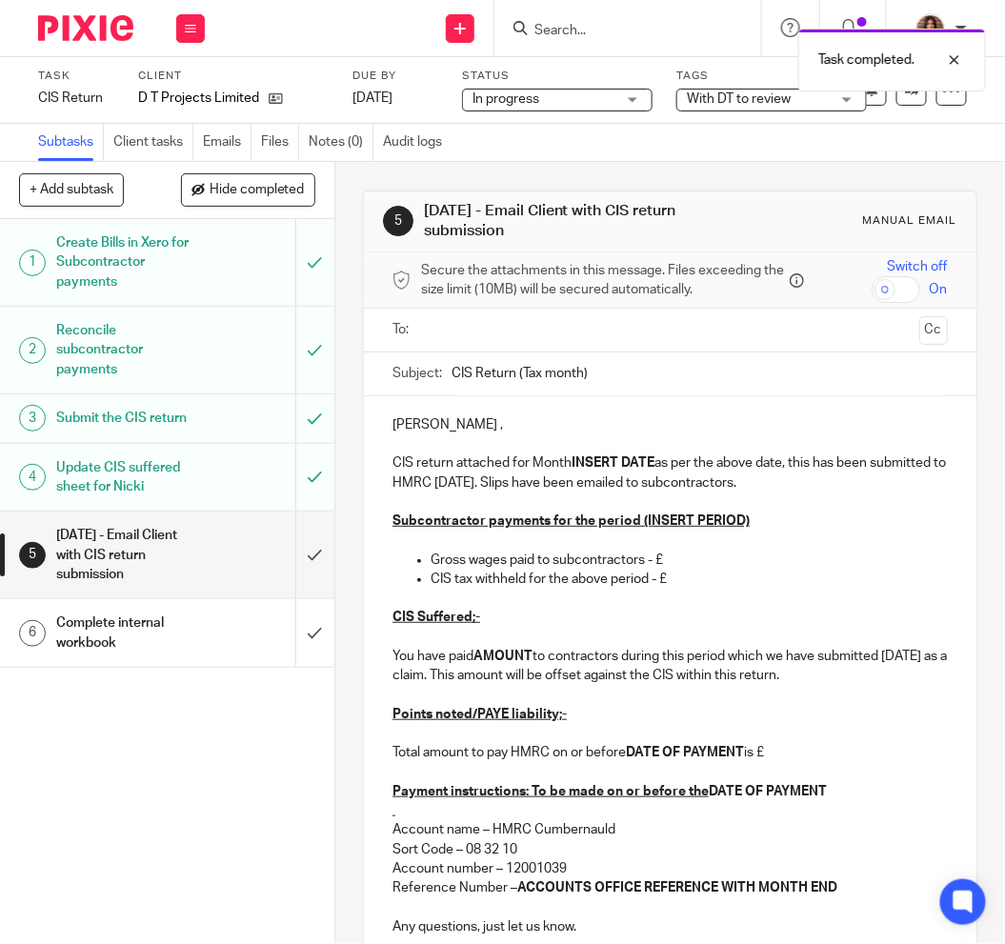
click at [535, 126] on div "Subtasks Client tasks Emails Files Notes (0) Audit logs" at bounding box center [502, 143] width 1005 height 38
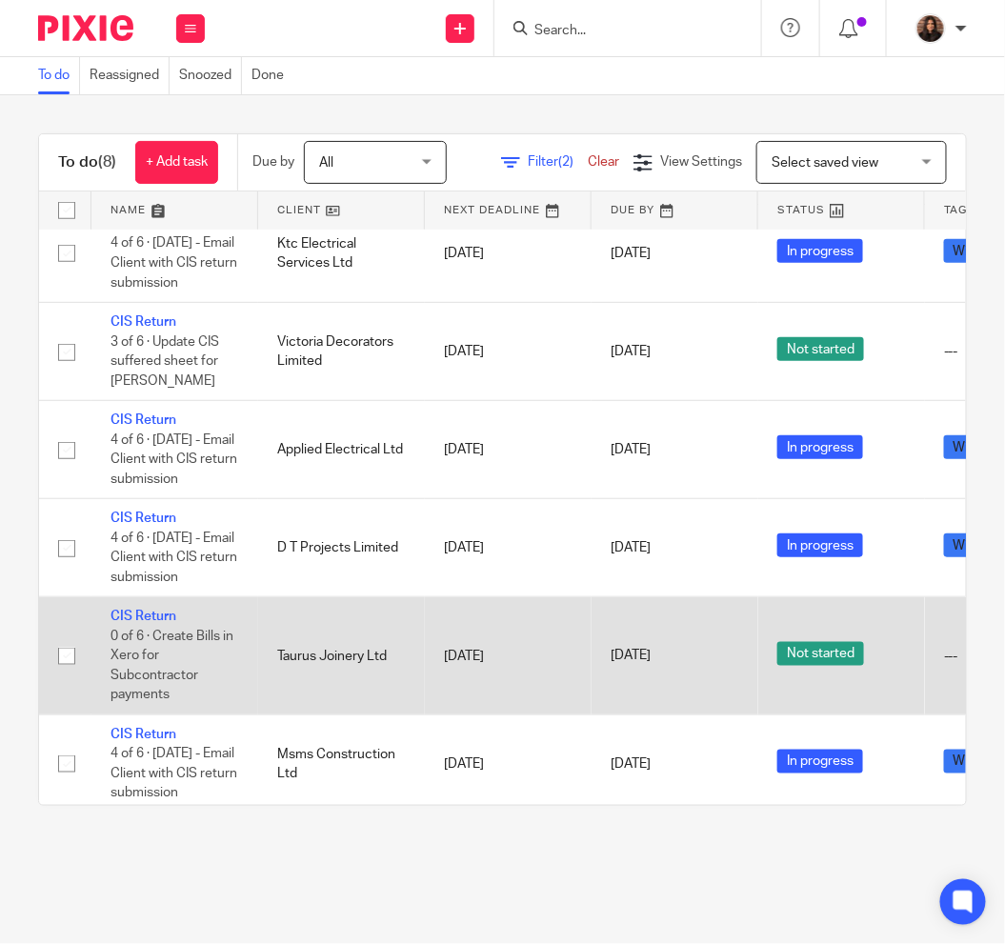
scroll to position [276, 0]
